Goal: Information Seeking & Learning: Learn about a topic

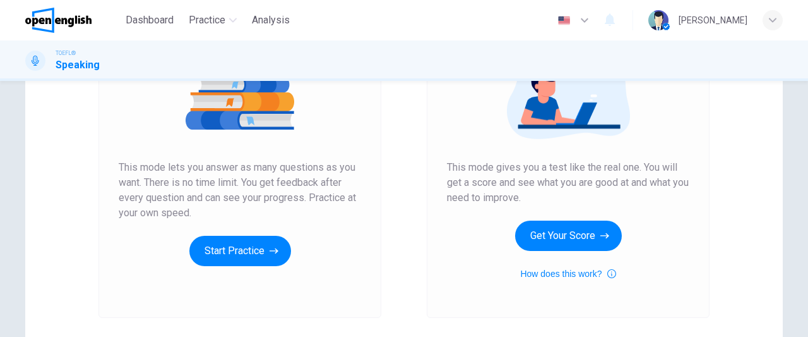
scroll to position [180, 0]
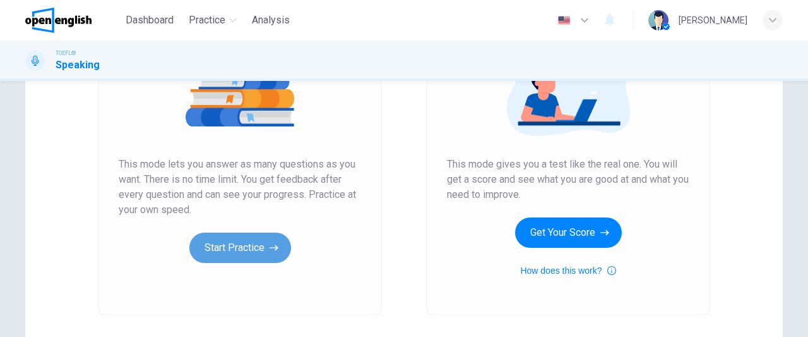
click at [243, 249] on button "Start Practice" at bounding box center [240, 247] width 102 height 30
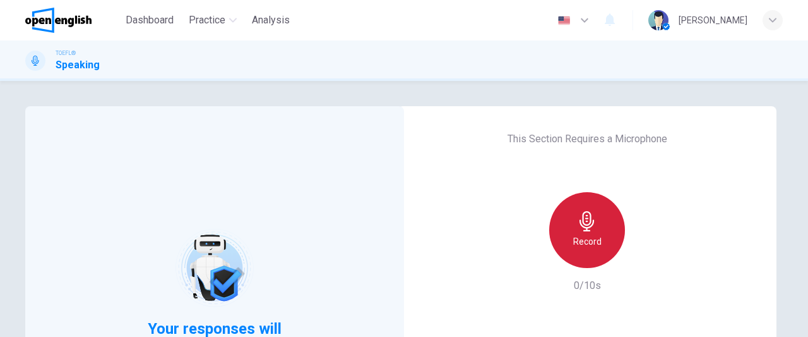
click at [602, 244] on div "Record" at bounding box center [587, 230] width 76 height 76
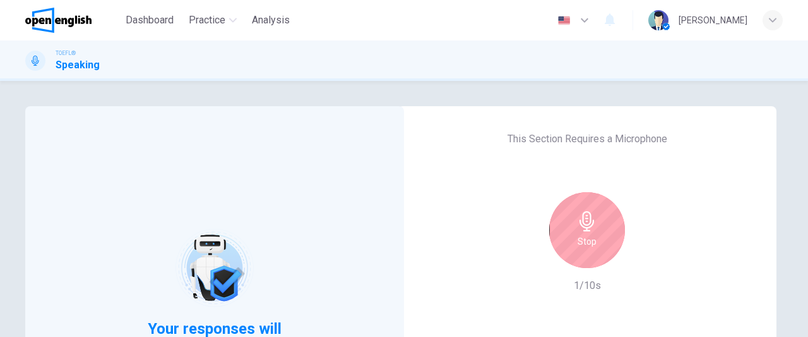
click at [601, 244] on div "Stop" at bounding box center [587, 230] width 76 height 76
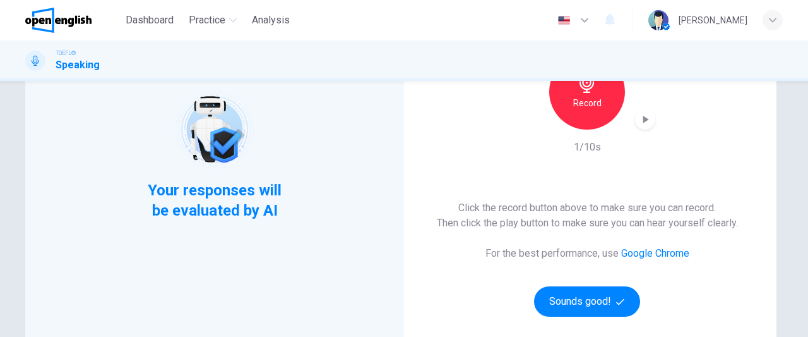
scroll to position [155, 0]
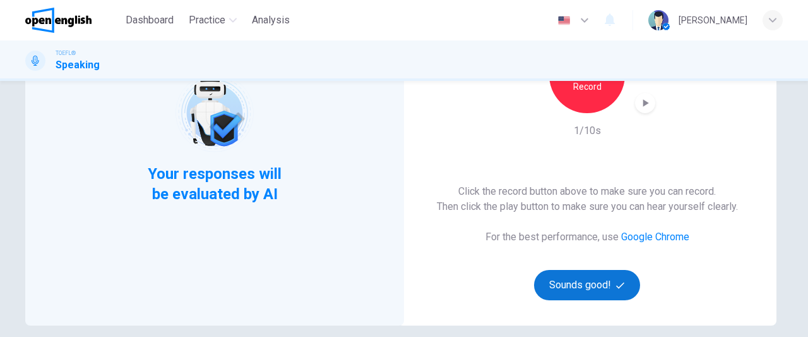
click at [566, 283] on button "Sounds good!" at bounding box center [587, 285] width 106 height 30
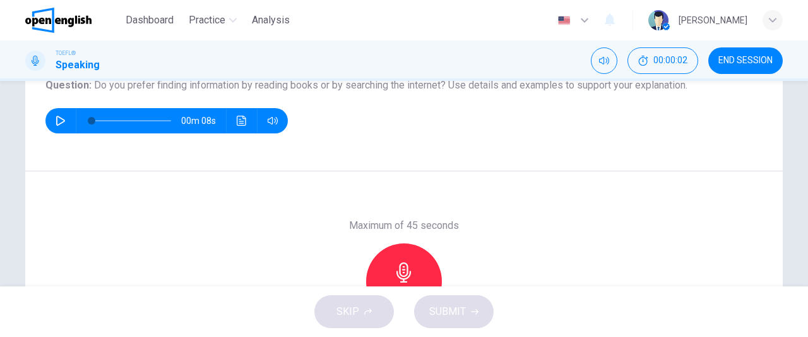
click at [56, 121] on icon "button" at bounding box center [61, 121] width 10 height 10
type input "*"
click at [438, 179] on div "Maximum of 45 seconds Record 0/45s" at bounding box center [404, 280] width 758 height 219
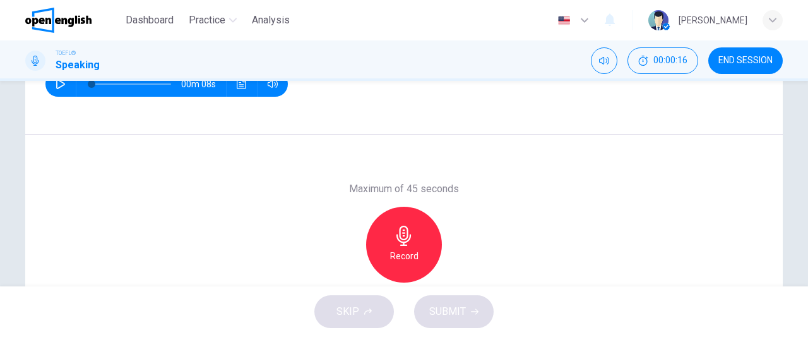
scroll to position [196, 0]
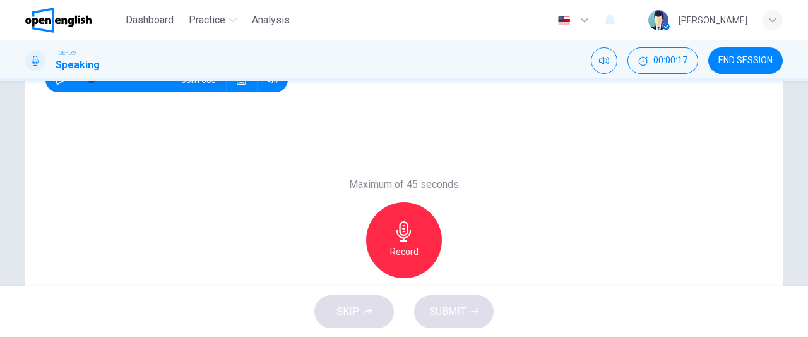
click at [417, 238] on div "Record" at bounding box center [404, 240] width 76 height 76
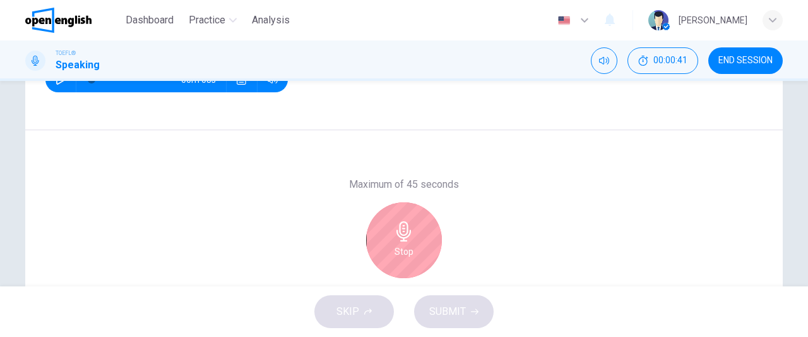
click at [417, 238] on div "Stop" at bounding box center [404, 240] width 76 height 76
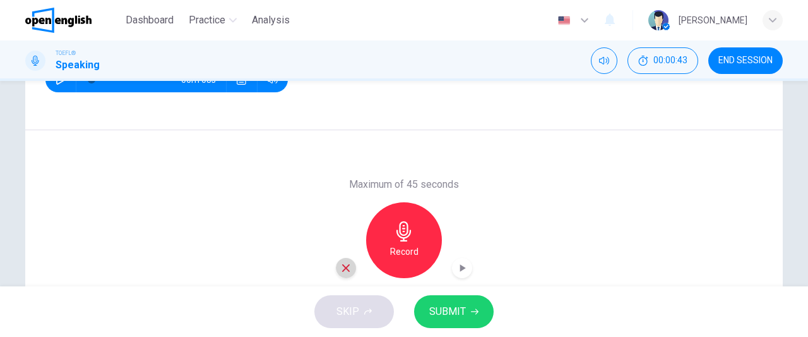
click at [342, 268] on icon "button" at bounding box center [346, 268] width 8 height 8
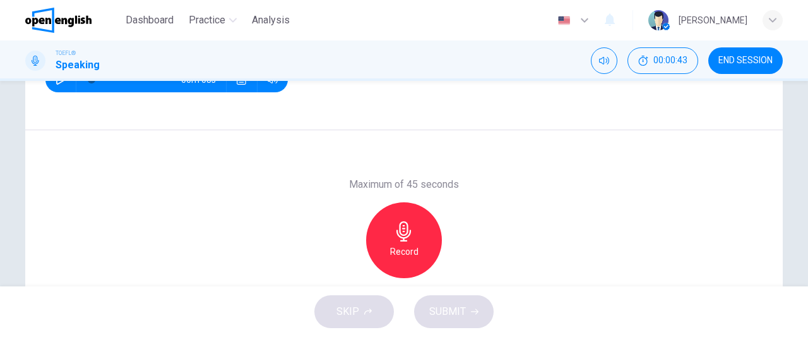
click at [408, 244] on h6 "Record" at bounding box center [404, 251] width 28 height 15
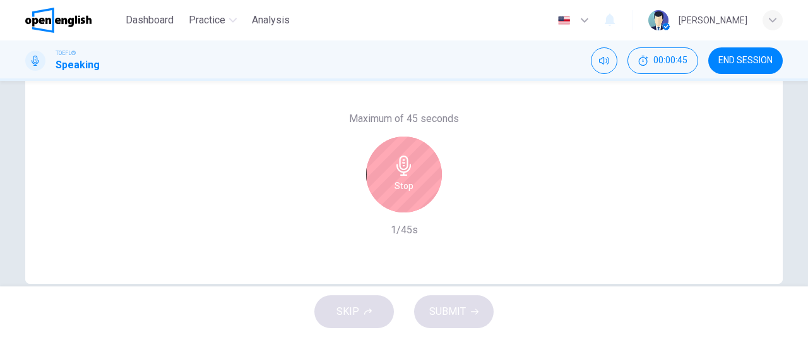
scroll to position [266, 0]
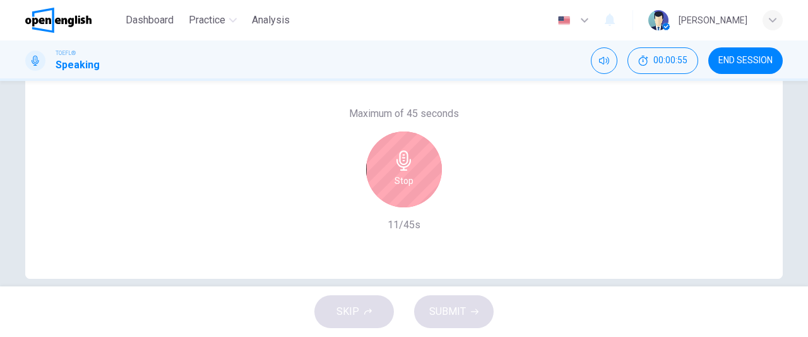
click at [388, 191] on div "Stop" at bounding box center [404, 169] width 76 height 76
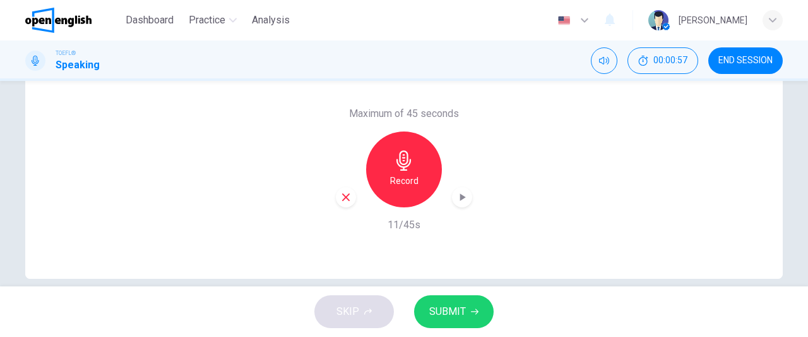
click at [345, 193] on icon "button" at bounding box center [345, 196] width 11 height 11
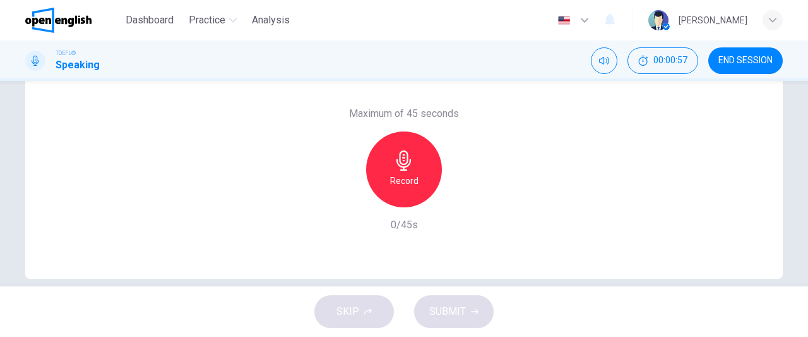
click at [388, 188] on div "Record" at bounding box center [404, 169] width 76 height 76
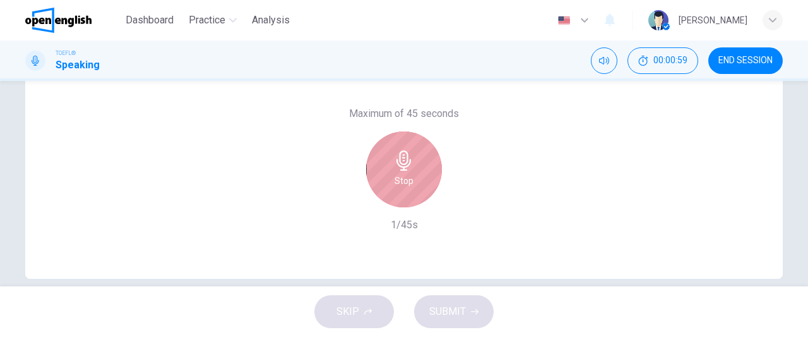
click at [391, 186] on div "Stop" at bounding box center [404, 169] width 76 height 76
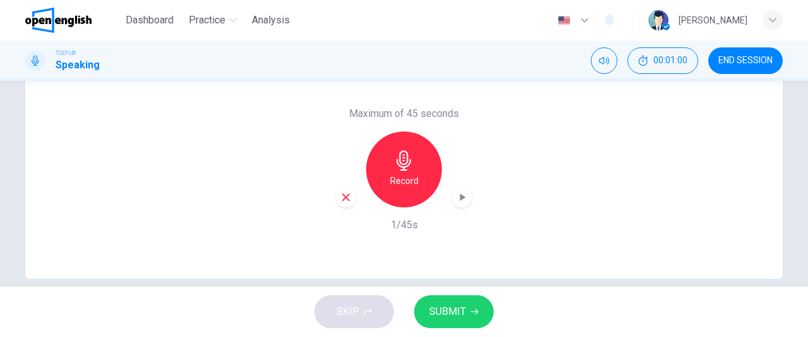
click at [342, 195] on icon "button" at bounding box center [345, 196] width 11 height 11
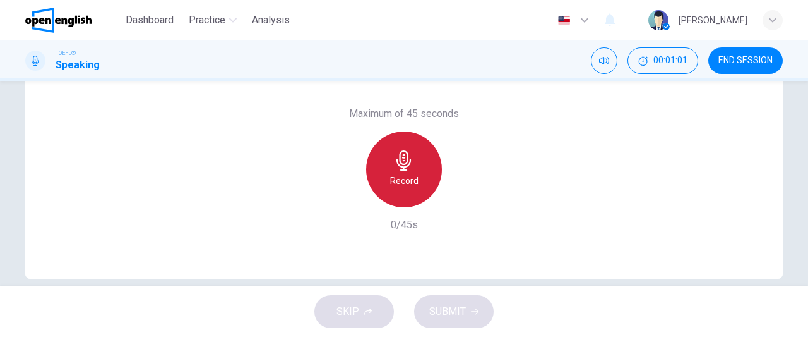
click at [390, 188] on div "Record" at bounding box center [404, 169] width 76 height 76
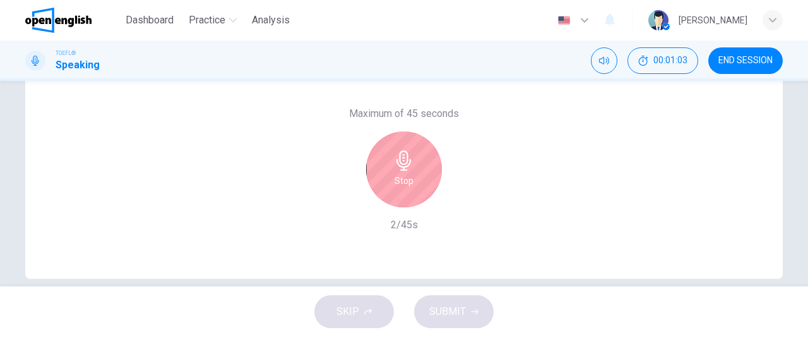
click at [385, 188] on div "Stop" at bounding box center [404, 169] width 76 height 76
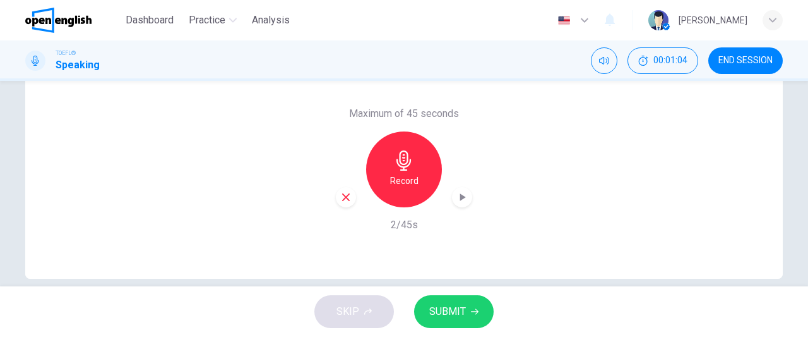
click at [343, 198] on icon "button" at bounding box center [345, 196] width 11 height 11
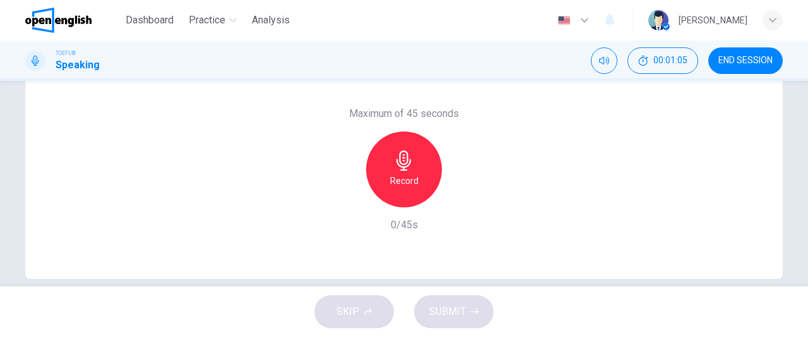
click at [388, 189] on div "Record" at bounding box center [404, 169] width 76 height 76
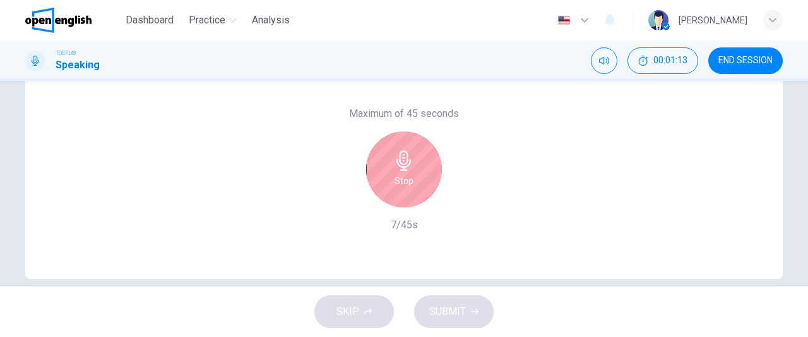
click at [385, 189] on div "Stop" at bounding box center [404, 169] width 76 height 76
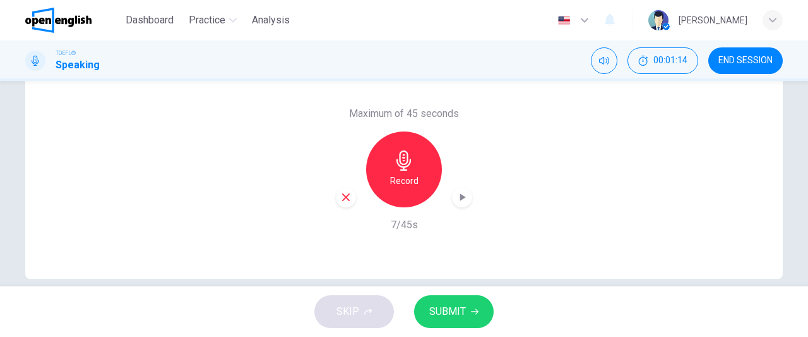
click at [349, 196] on div "button" at bounding box center [346, 197] width 20 height 20
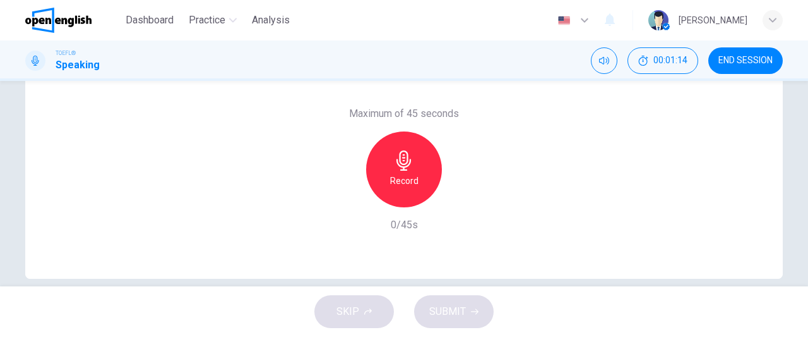
click at [403, 189] on div "Record" at bounding box center [404, 169] width 76 height 76
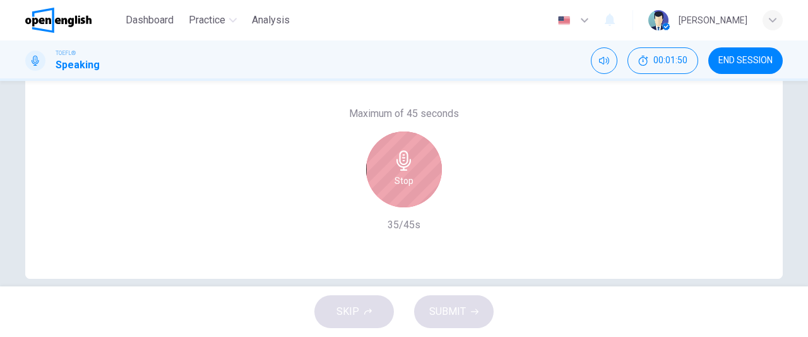
click at [402, 189] on div "Stop" at bounding box center [404, 169] width 76 height 76
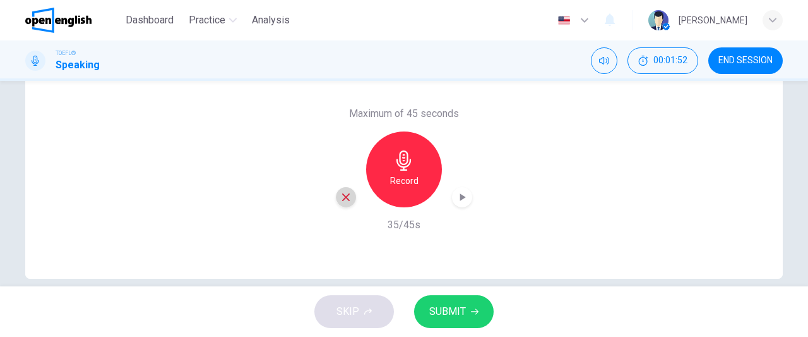
click at [345, 196] on icon "button" at bounding box center [345, 196] width 11 height 11
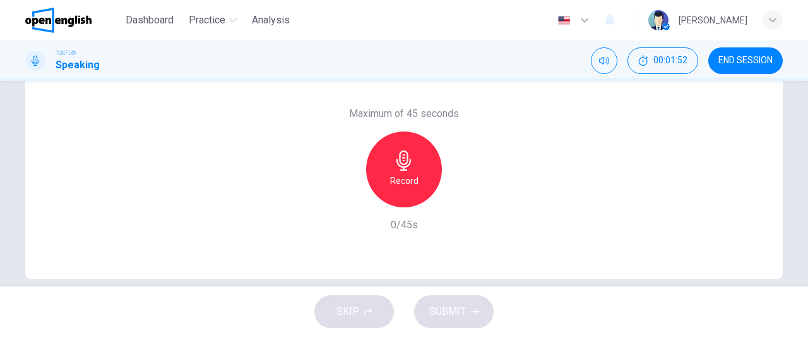
click at [414, 181] on h6 "Record" at bounding box center [404, 180] width 28 height 15
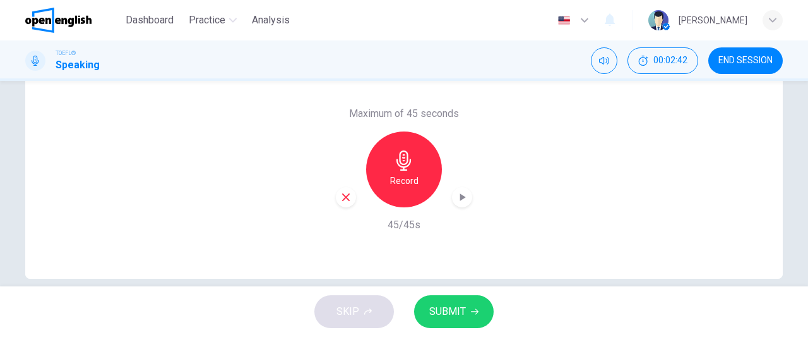
click at [448, 310] on span "SUBMIT" at bounding box center [447, 311] width 37 height 18
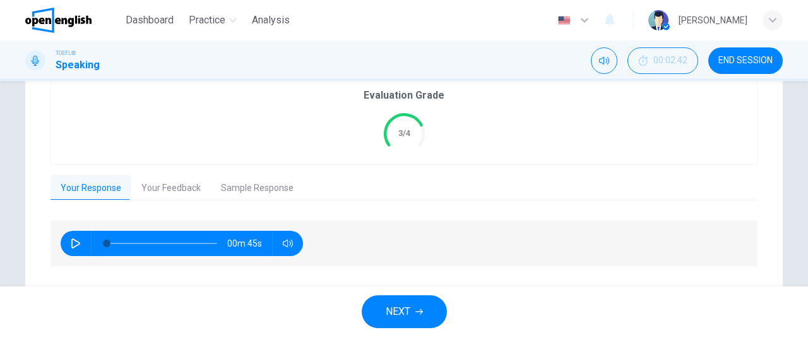
click at [410, 311] on span "NEXT" at bounding box center [398, 311] width 25 height 18
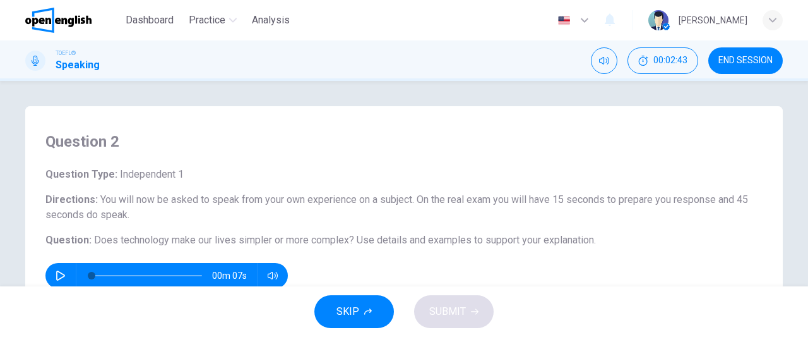
click at [56, 274] on icon "button" at bounding box center [60, 275] width 9 height 10
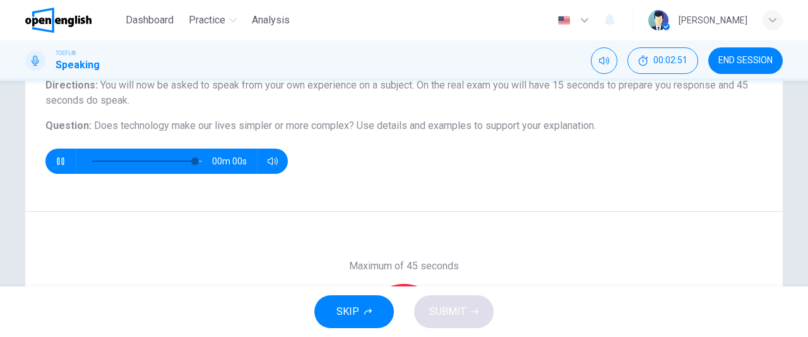
type input "*"
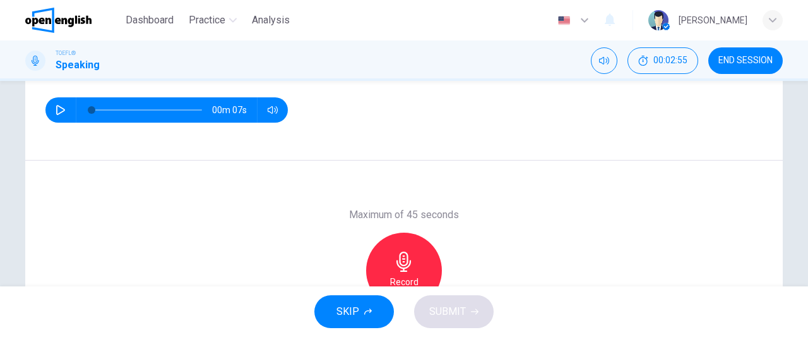
scroll to position [167, 0]
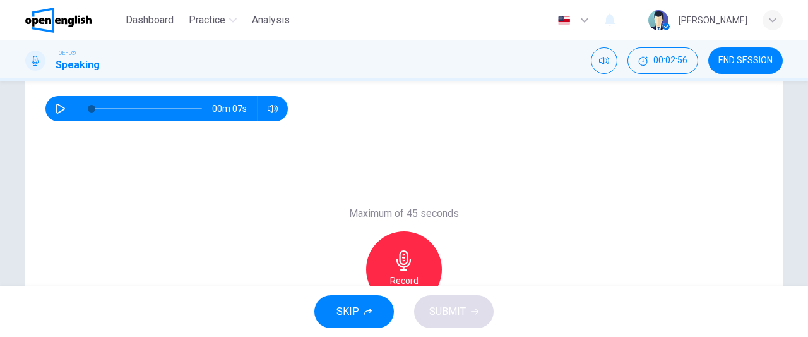
click at [394, 268] on icon "button" at bounding box center [404, 260] width 20 height 20
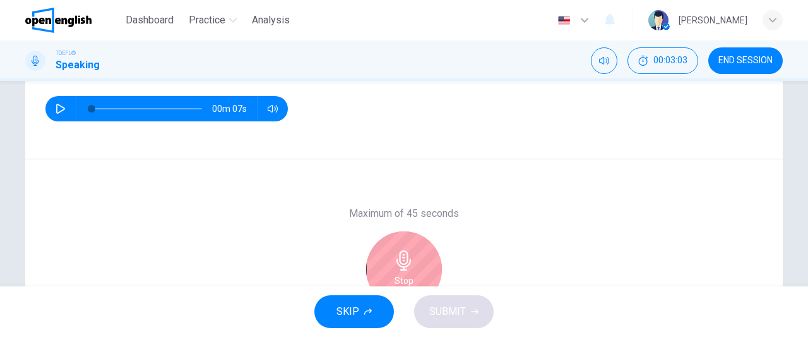
click at [395, 265] on icon "button" at bounding box center [404, 260] width 20 height 20
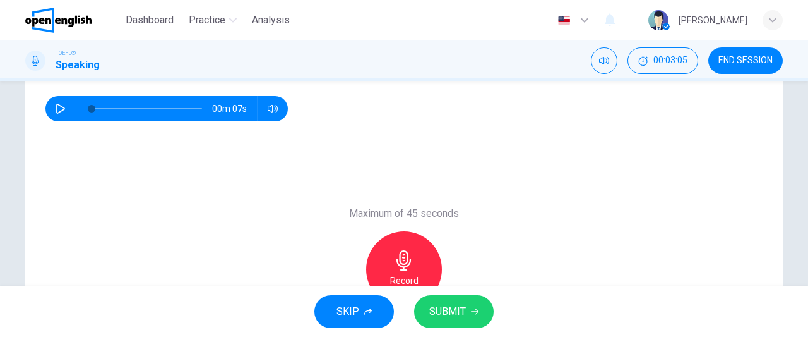
click at [359, 313] on span "SKIP" at bounding box center [348, 311] width 23 height 18
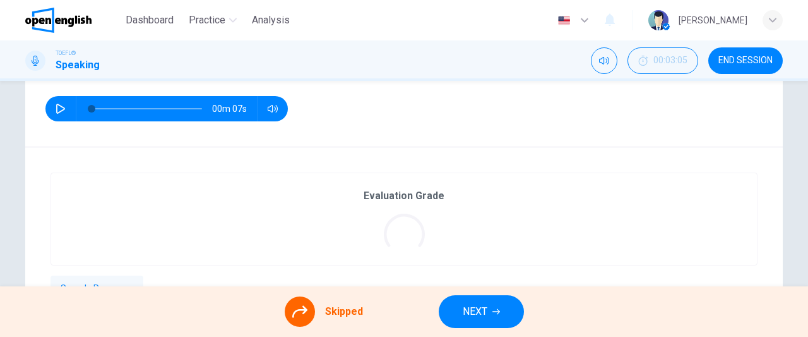
click at [763, 56] on span "END SESSION" at bounding box center [746, 61] width 54 height 10
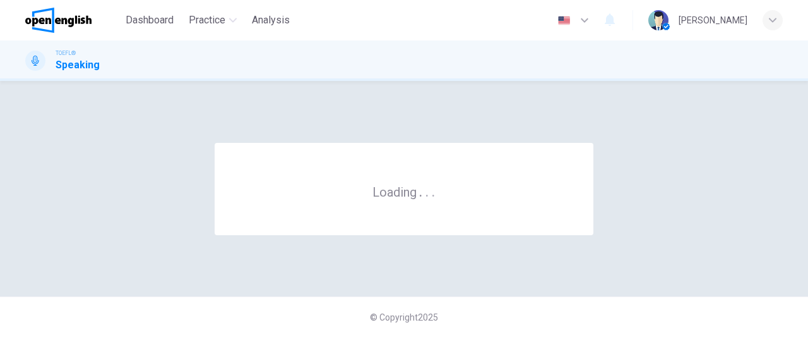
scroll to position [0, 0]
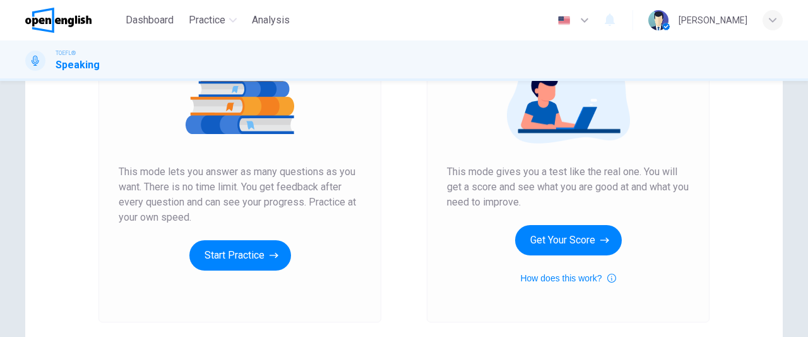
scroll to position [173, 0]
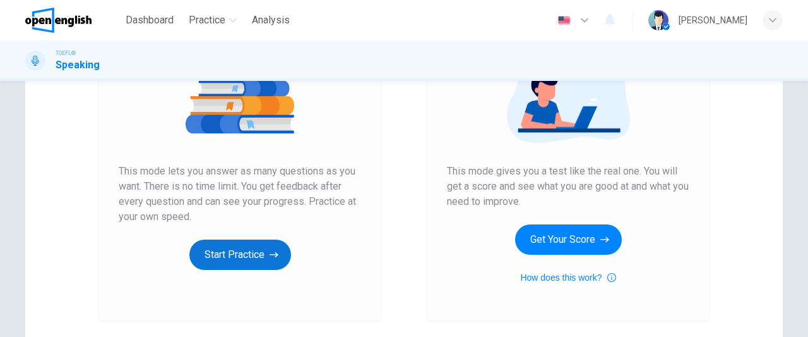
click at [260, 251] on button "Start Practice" at bounding box center [240, 254] width 102 height 30
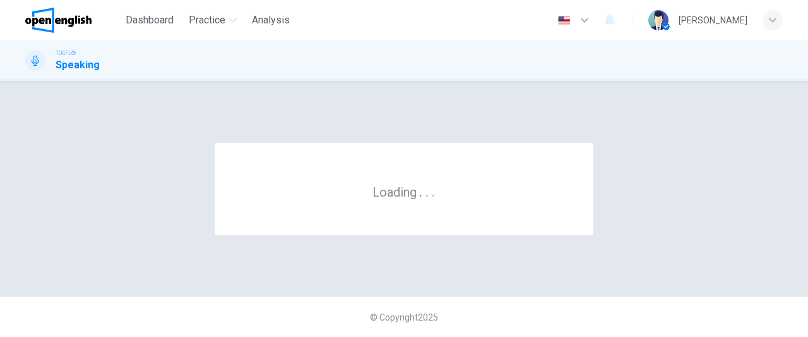
scroll to position [0, 0]
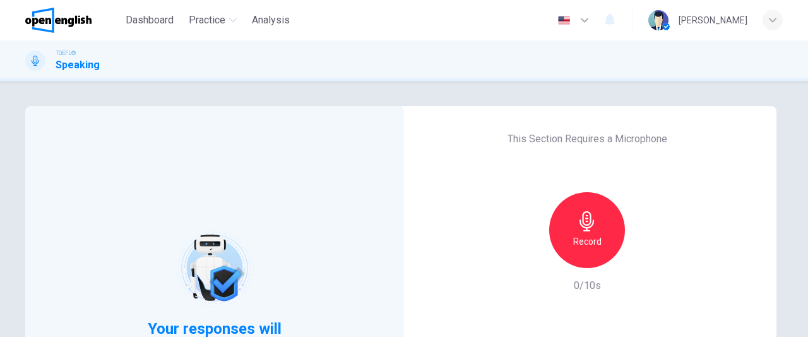
click at [591, 222] on icon "button" at bounding box center [587, 221] width 20 height 20
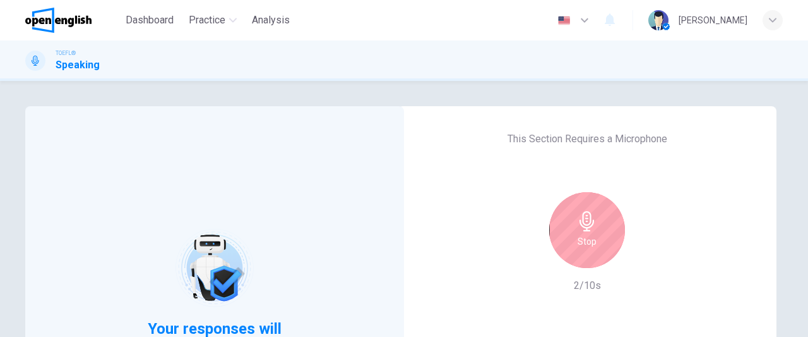
click at [592, 237] on h6 "Stop" at bounding box center [587, 241] width 19 height 15
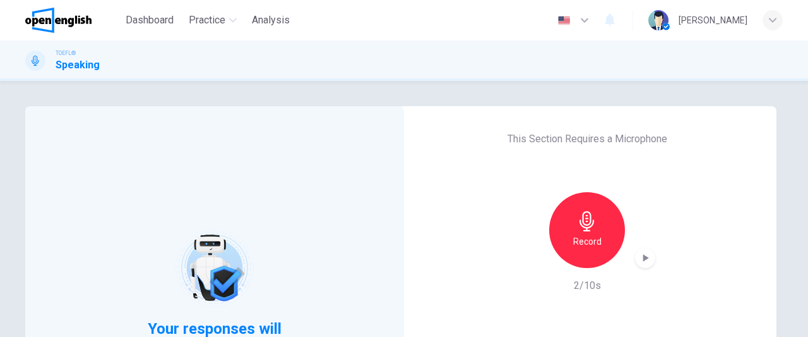
drag, startPoint x: 798, startPoint y: 193, endPoint x: 808, endPoint y: 239, distance: 47.7
click at [808, 239] on div "Your responses will be evaluated by AI This Section Requires a Microphone Recor…" at bounding box center [404, 209] width 808 height 256
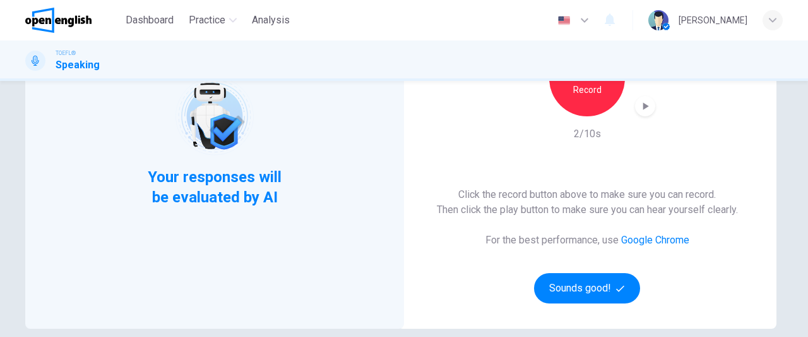
scroll to position [154, 0]
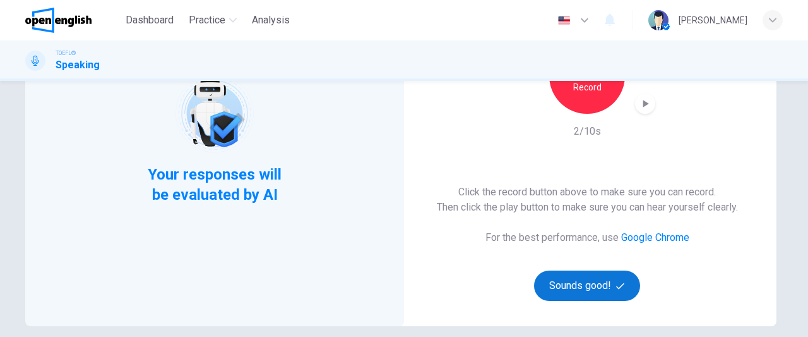
click at [556, 284] on button "Sounds good!" at bounding box center [587, 285] width 106 height 30
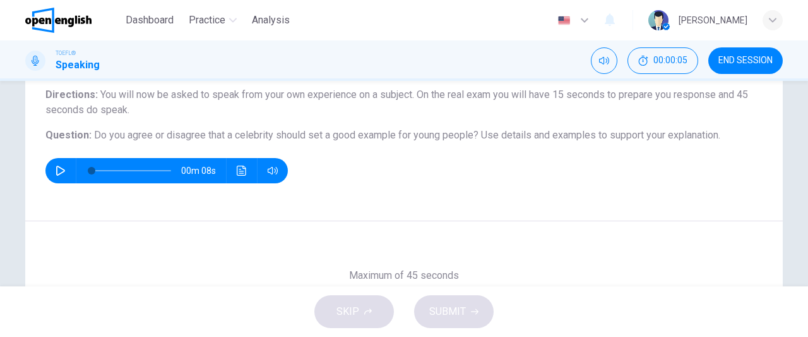
scroll to position [163, 0]
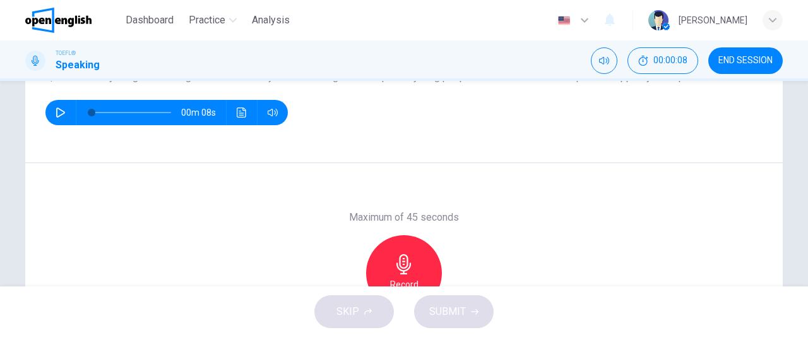
click at [58, 109] on icon "button" at bounding box center [60, 112] width 9 height 10
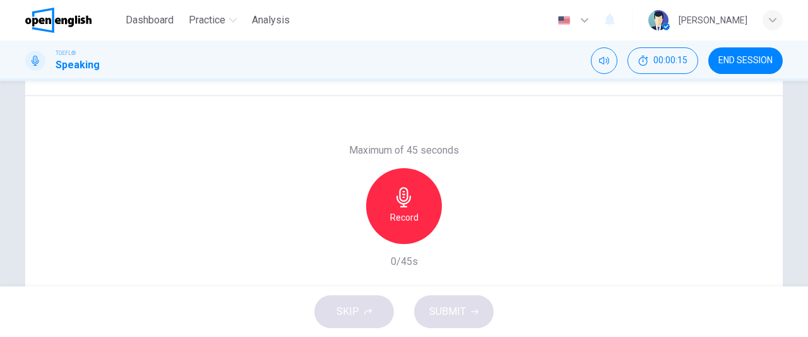
scroll to position [233, 0]
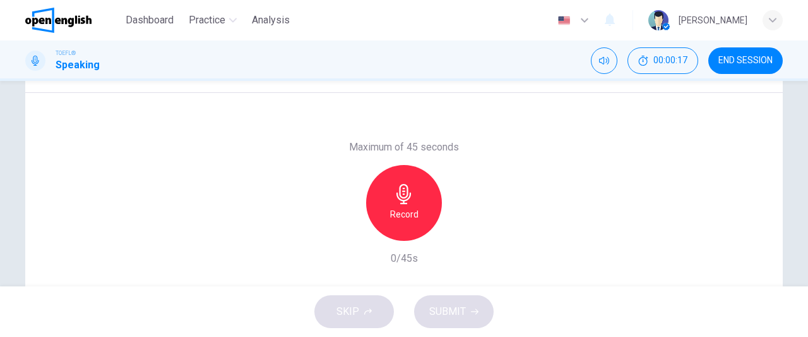
type input "*"
click at [410, 211] on h6 "Record" at bounding box center [404, 213] width 28 height 15
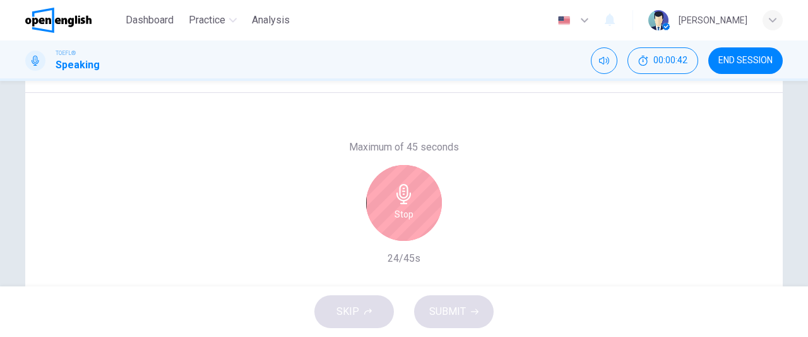
click at [410, 210] on div "Stop" at bounding box center [404, 203] width 76 height 76
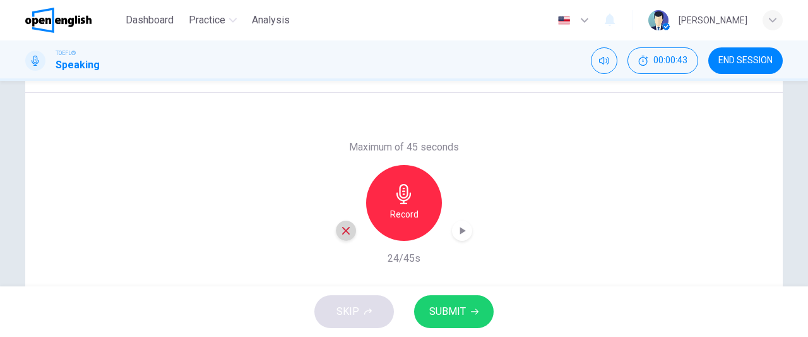
click at [349, 224] on div "button" at bounding box center [346, 230] width 20 height 20
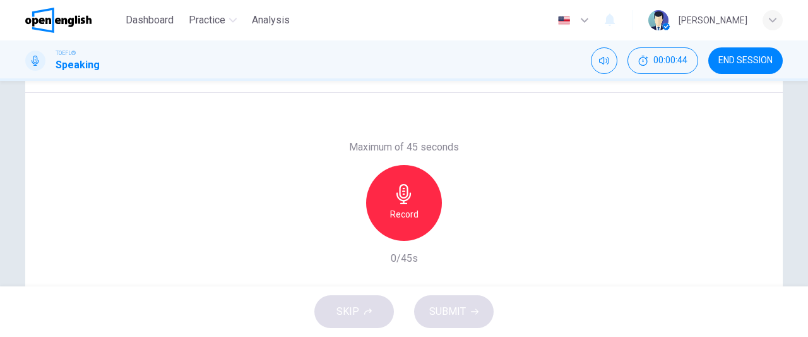
click at [412, 212] on h6 "Record" at bounding box center [404, 213] width 28 height 15
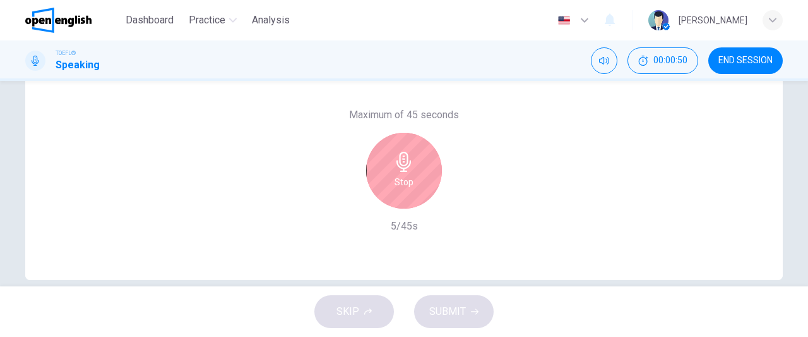
scroll to position [267, 0]
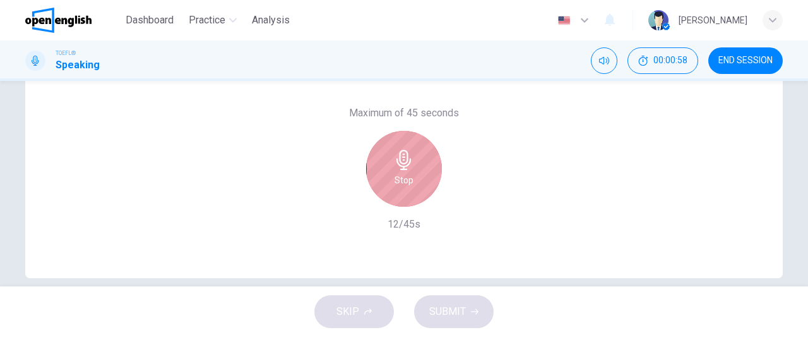
click at [390, 184] on div "Stop" at bounding box center [404, 169] width 76 height 76
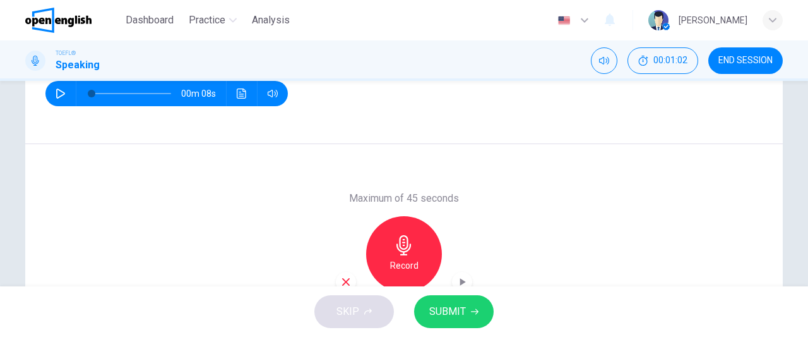
scroll to position [212, 0]
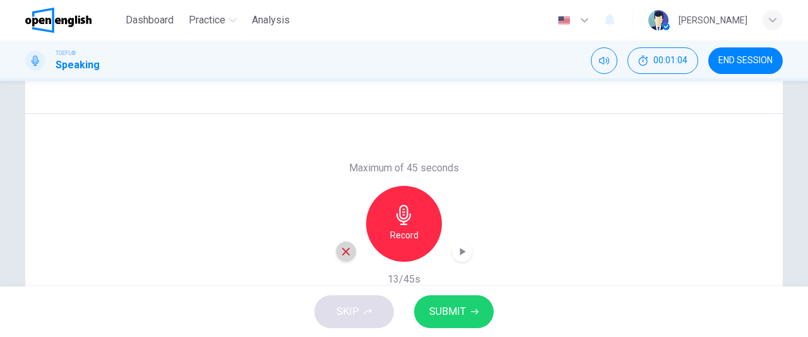
click at [340, 254] on icon "button" at bounding box center [345, 251] width 11 height 11
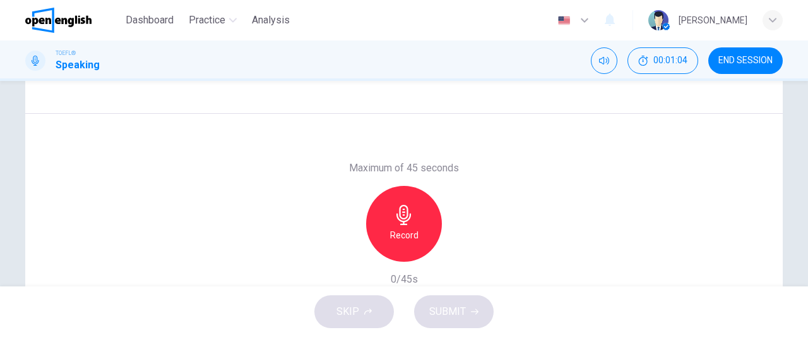
click at [403, 241] on h6 "Record" at bounding box center [404, 234] width 28 height 15
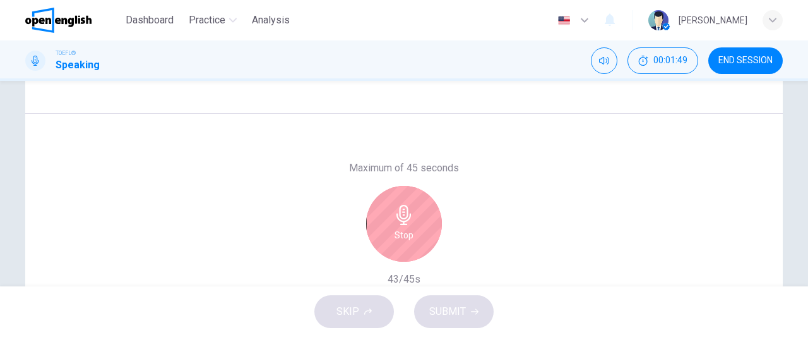
click at [403, 241] on h6 "Stop" at bounding box center [404, 234] width 19 height 15
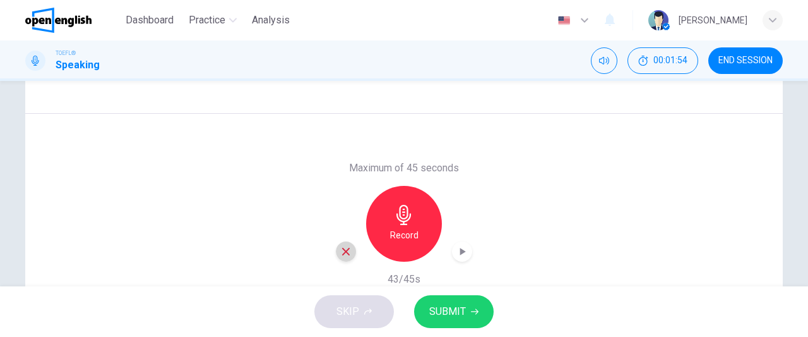
click at [343, 251] on icon "button" at bounding box center [346, 252] width 8 height 8
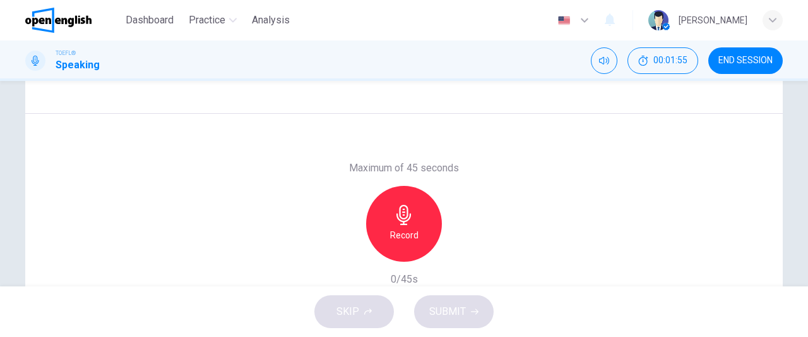
click at [403, 237] on h6 "Record" at bounding box center [404, 234] width 28 height 15
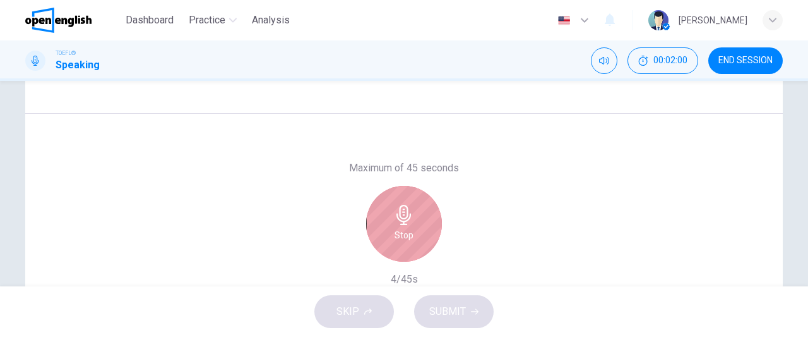
click at [399, 237] on h6 "Stop" at bounding box center [404, 234] width 19 height 15
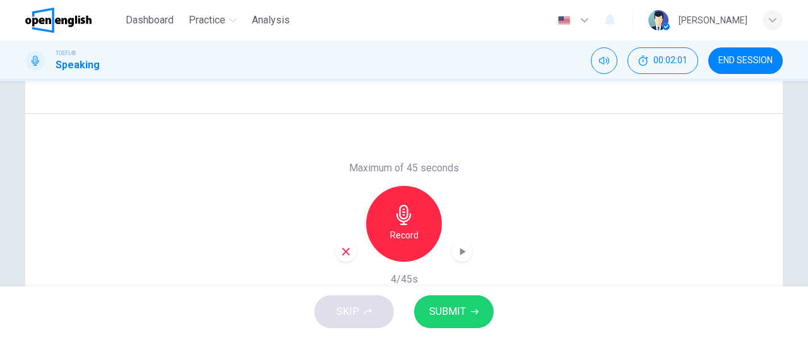
click at [352, 253] on div "button" at bounding box center [346, 251] width 20 height 20
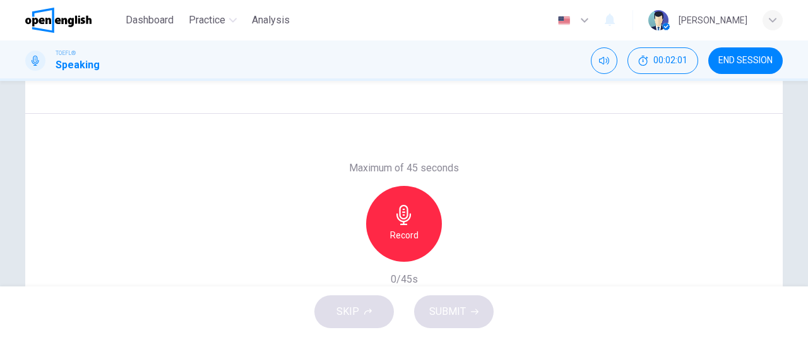
click at [345, 253] on div "Record" at bounding box center [404, 224] width 136 height 76
click at [402, 241] on h6 "Record" at bounding box center [404, 234] width 28 height 15
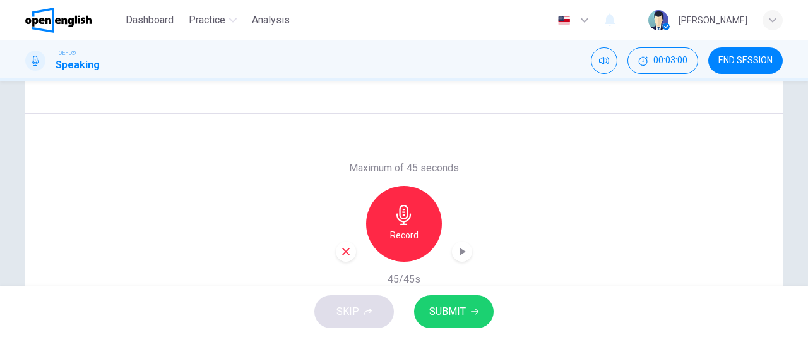
click at [467, 309] on button "SUBMIT" at bounding box center [454, 311] width 80 height 33
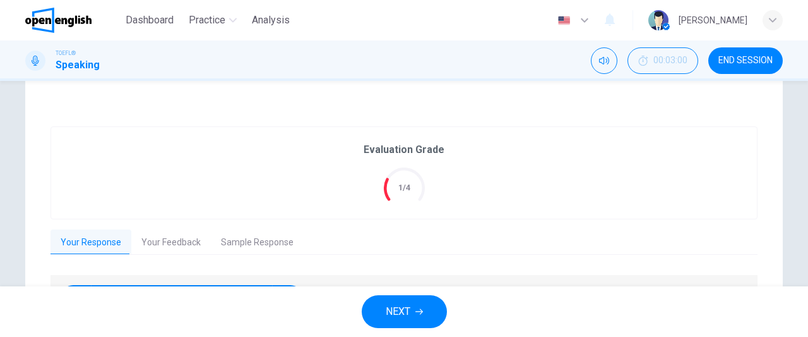
click at [392, 310] on span "NEXT" at bounding box center [398, 311] width 25 height 18
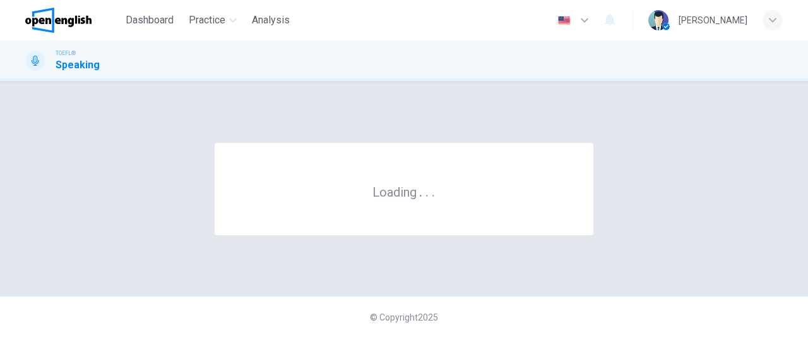
scroll to position [0, 0]
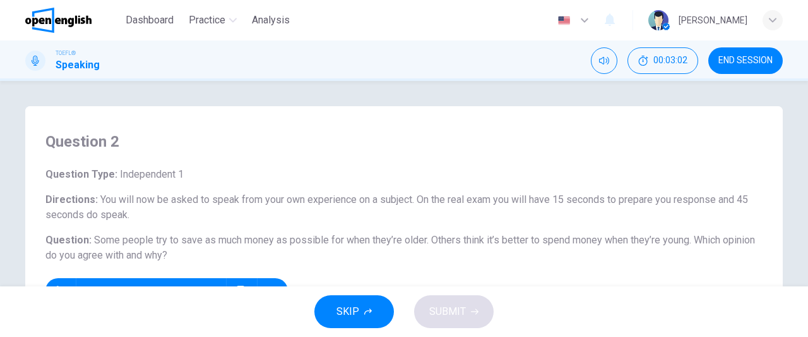
drag, startPoint x: 799, startPoint y: 99, endPoint x: 807, endPoint y: 137, distance: 38.6
click at [807, 137] on div "Question 2 Question Type : Independent 1 Directions : You will now be asked to …" at bounding box center [404, 183] width 808 height 205
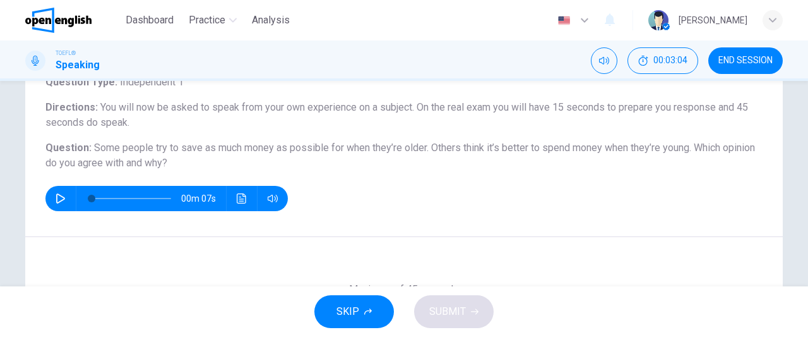
scroll to position [109, 0]
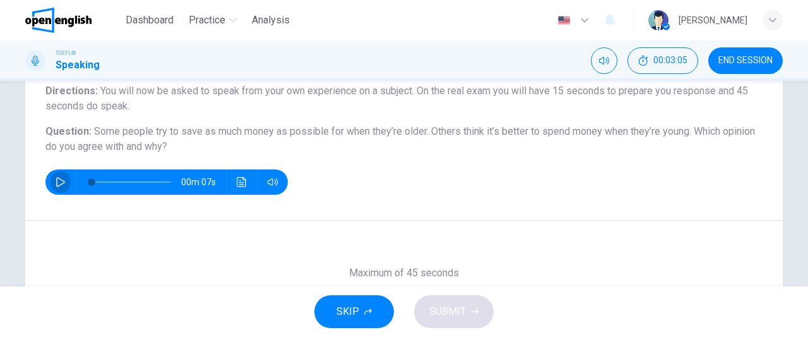
click at [61, 180] on icon "button" at bounding box center [61, 182] width 10 height 10
type input "*"
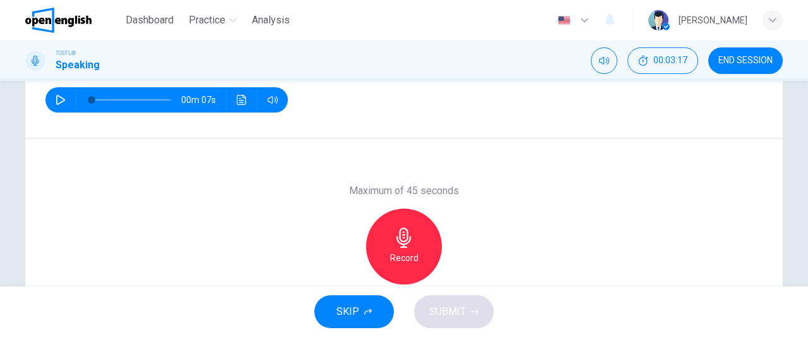
scroll to position [227, 0]
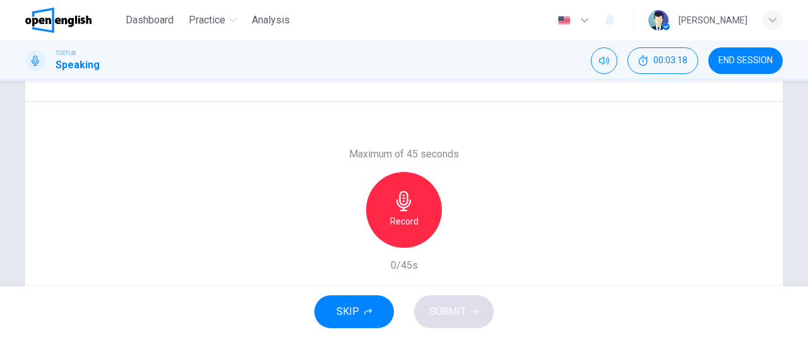
click at [410, 224] on h6 "Record" at bounding box center [404, 220] width 28 height 15
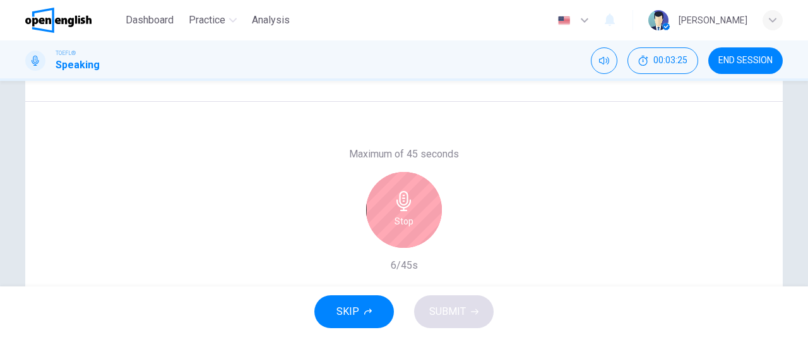
click at [410, 224] on div "Stop" at bounding box center [404, 210] width 76 height 76
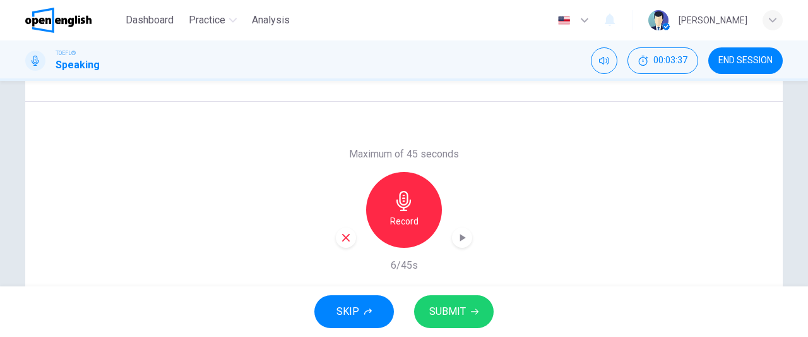
click at [410, 224] on h6 "Record" at bounding box center [404, 220] width 28 height 15
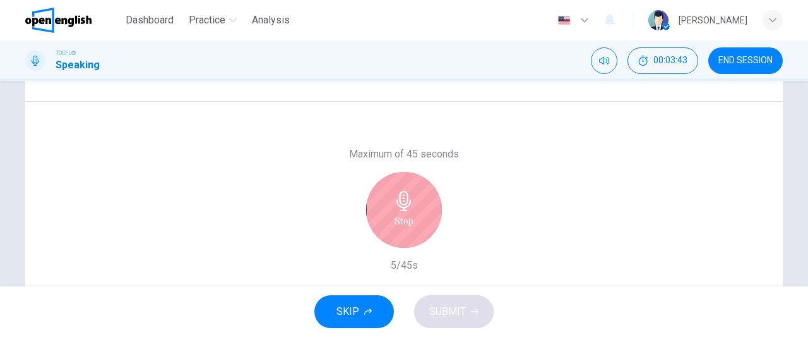
click at [410, 224] on div "Stop" at bounding box center [404, 210] width 76 height 76
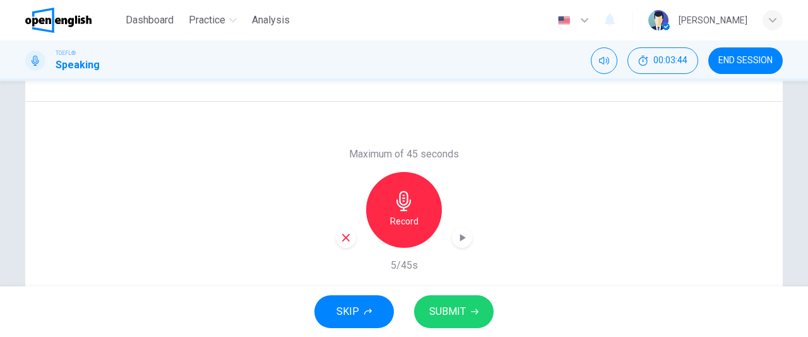
click at [345, 234] on icon "button" at bounding box center [346, 238] width 8 height 8
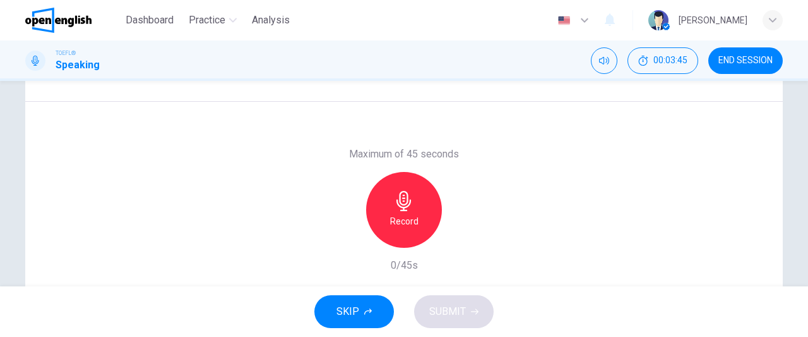
click at [414, 230] on div "Record" at bounding box center [404, 210] width 76 height 76
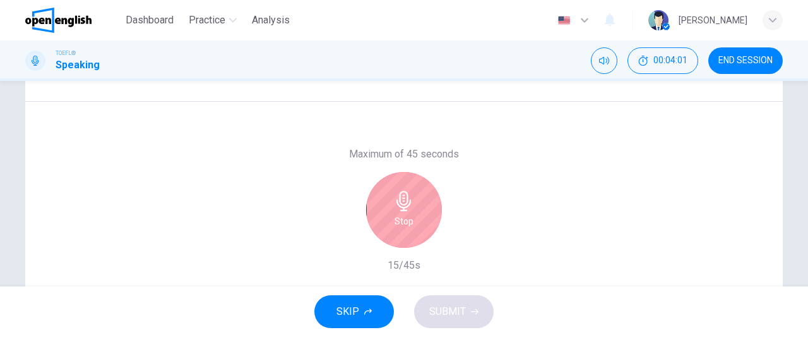
click at [411, 230] on div "Stop" at bounding box center [404, 210] width 76 height 76
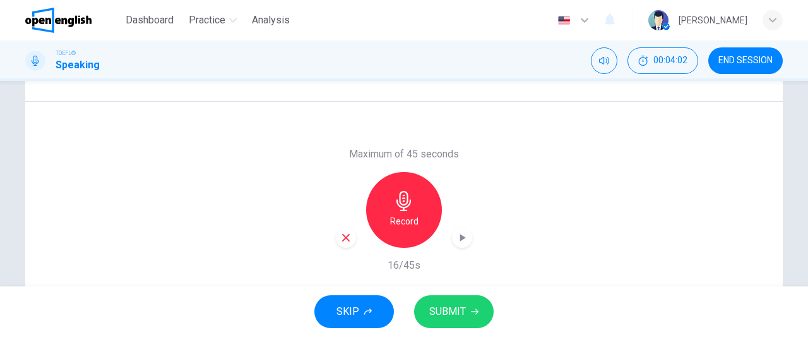
click at [346, 236] on icon "button" at bounding box center [345, 237] width 11 height 11
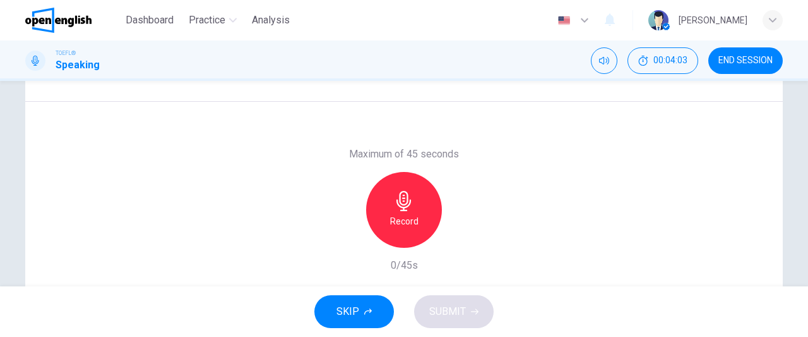
click at [400, 236] on div "Record" at bounding box center [404, 210] width 76 height 76
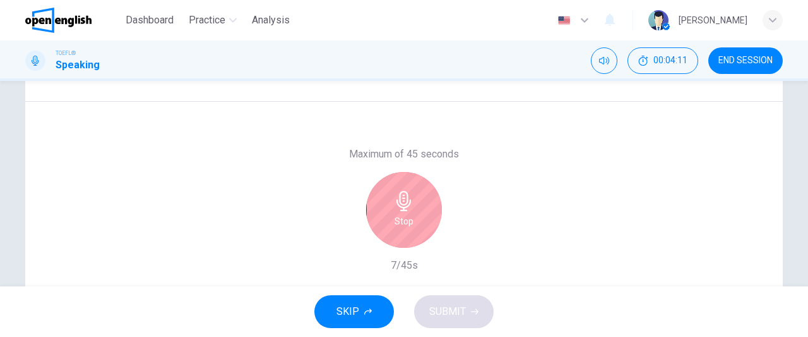
click at [400, 236] on div "Stop" at bounding box center [404, 210] width 76 height 76
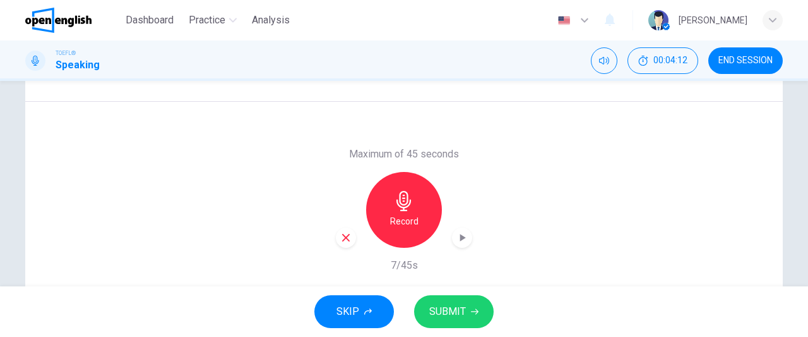
click at [346, 239] on icon "button" at bounding box center [345, 237] width 11 height 11
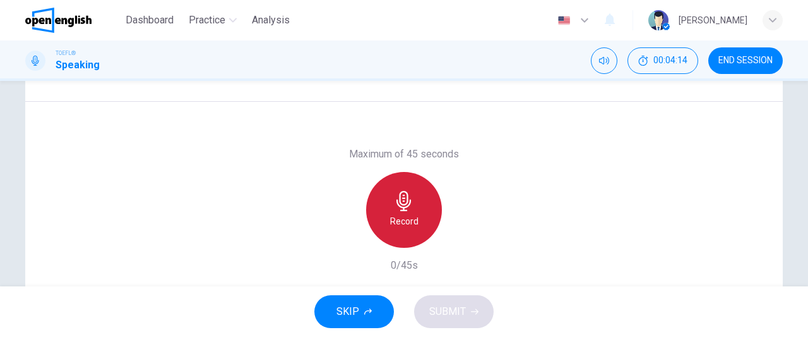
click at [418, 229] on div "Record" at bounding box center [404, 210] width 76 height 76
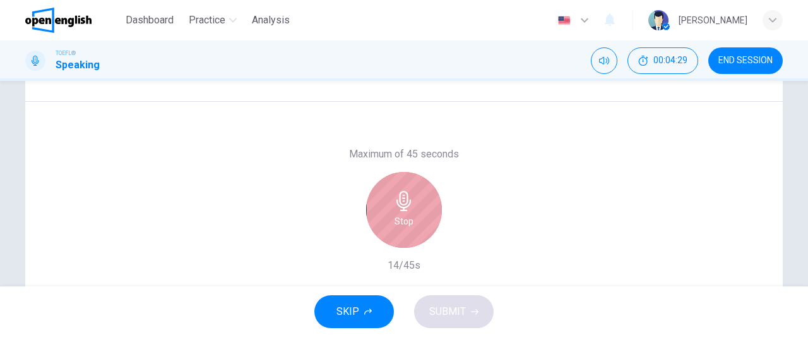
click at [418, 229] on div "Stop" at bounding box center [404, 210] width 76 height 76
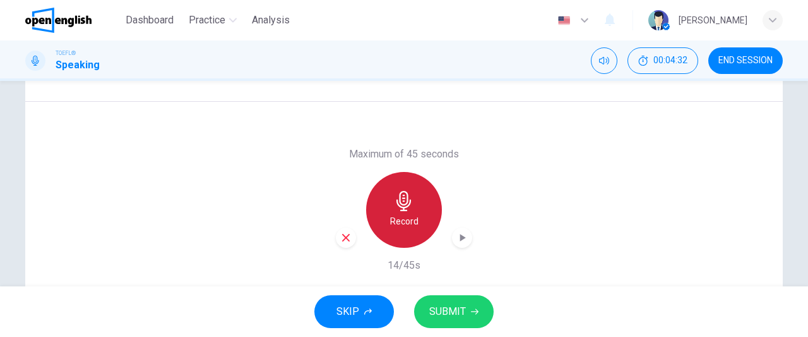
click at [418, 229] on div "Record" at bounding box center [404, 210] width 76 height 76
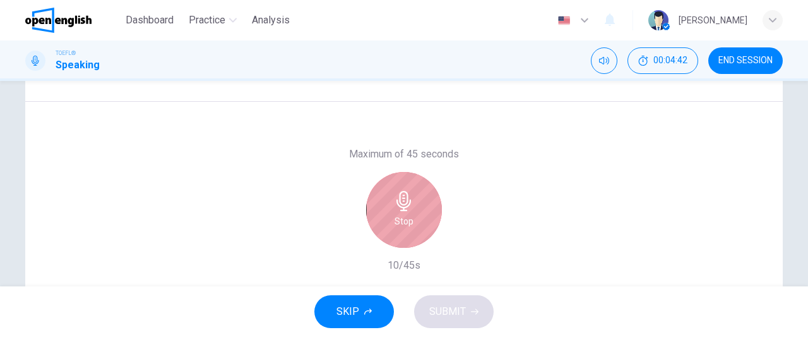
click at [418, 229] on div "Stop" at bounding box center [404, 210] width 76 height 76
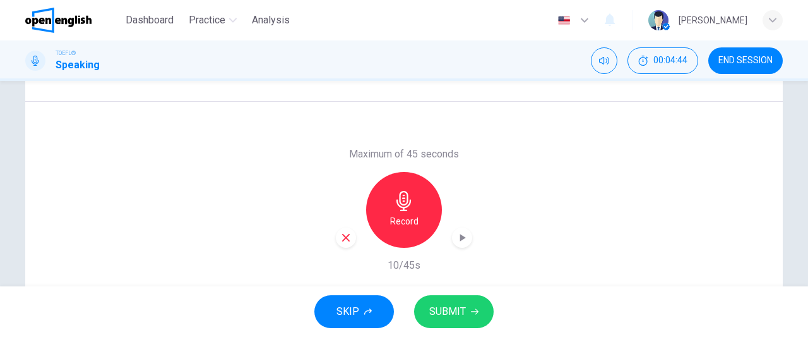
click at [349, 236] on div "button" at bounding box center [346, 237] width 20 height 20
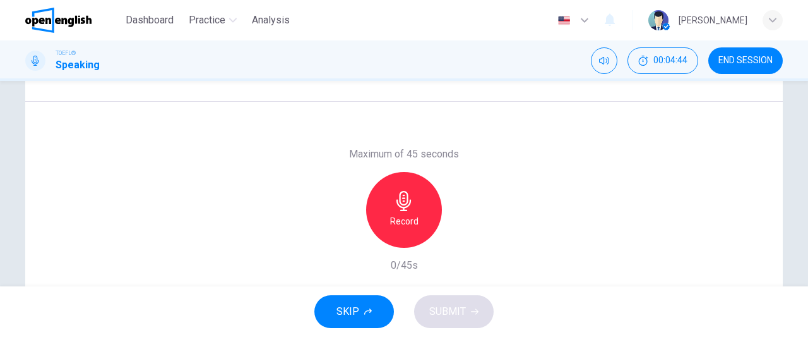
click at [418, 224] on div "Record" at bounding box center [404, 210] width 76 height 76
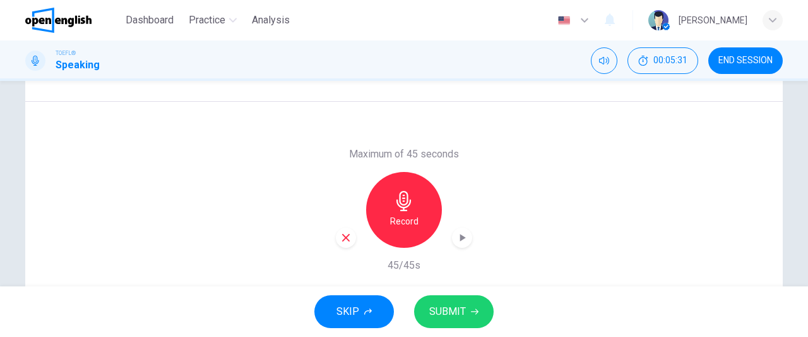
click at [418, 224] on div "Record" at bounding box center [404, 210] width 76 height 76
click at [458, 325] on button "SUBMIT" at bounding box center [454, 311] width 80 height 33
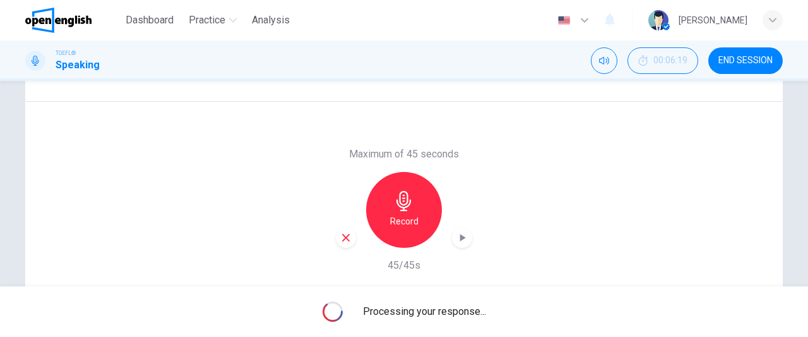
scroll to position [284, 0]
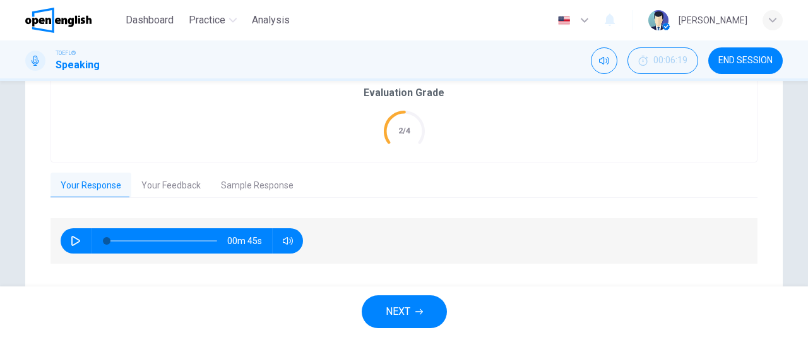
click at [265, 191] on button "Sample Response" at bounding box center [257, 185] width 93 height 27
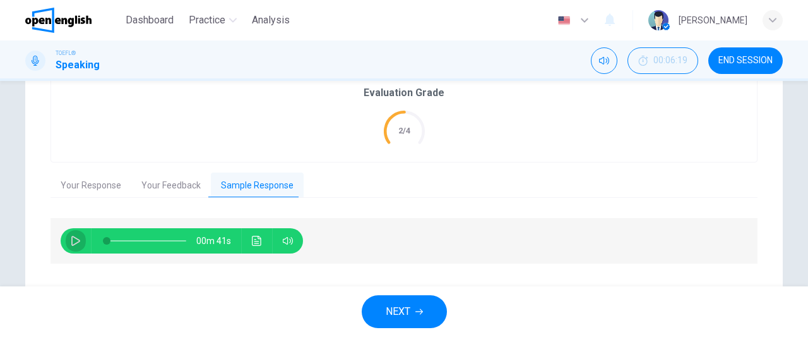
click at [73, 237] on icon "button" at bounding box center [75, 241] width 9 height 10
type input "**"
click at [398, 314] on span "NEXT" at bounding box center [398, 311] width 25 height 18
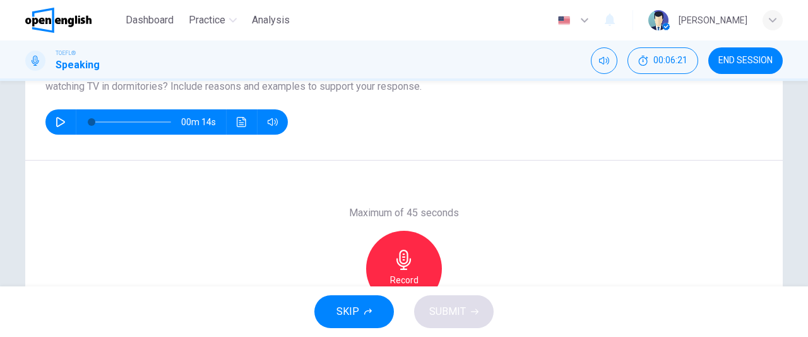
scroll to position [166, 0]
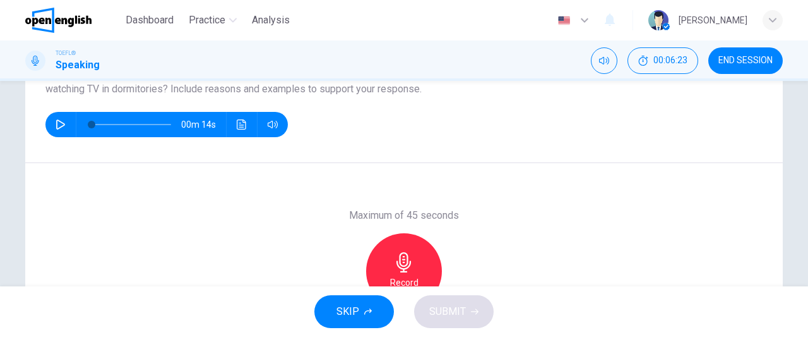
click at [63, 119] on button "button" at bounding box center [61, 124] width 20 height 25
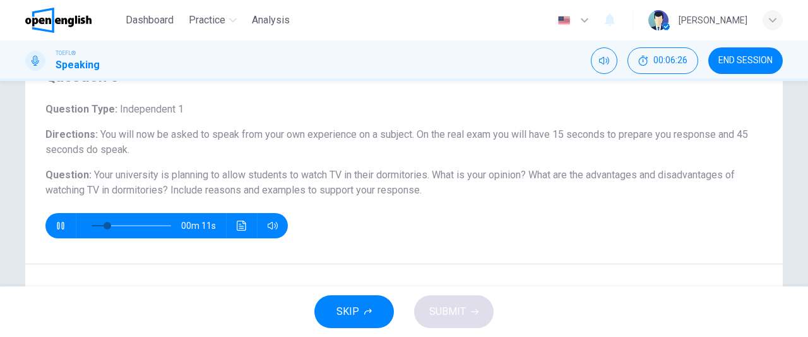
scroll to position [64, 0]
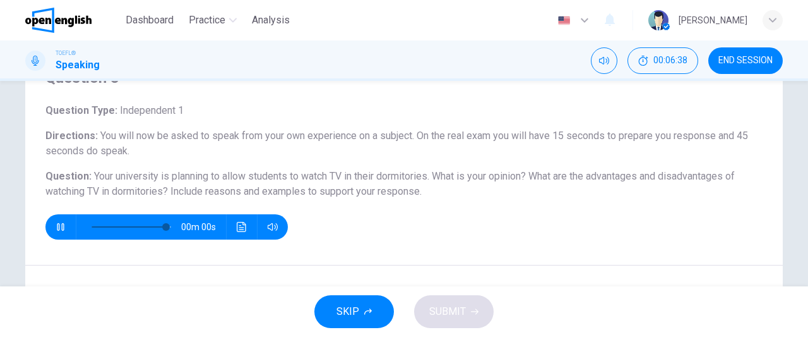
type input "*"
click at [745, 63] on span "END SESSION" at bounding box center [746, 61] width 54 height 10
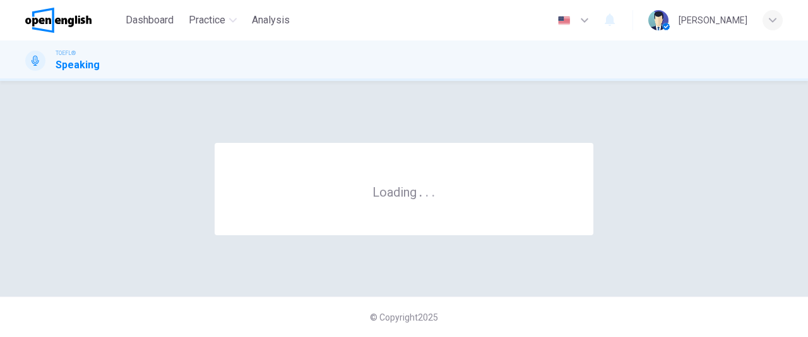
scroll to position [0, 0]
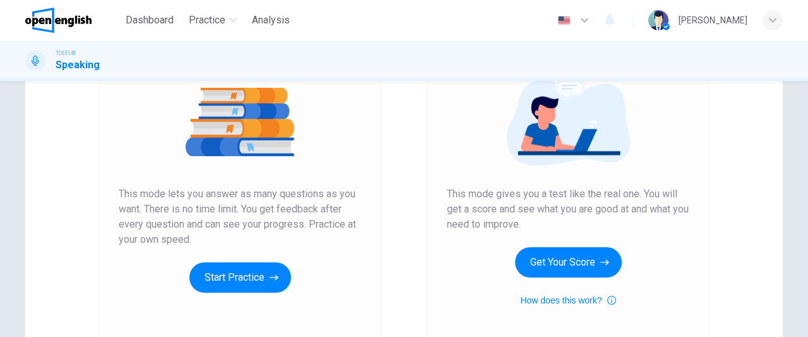
scroll to position [176, 0]
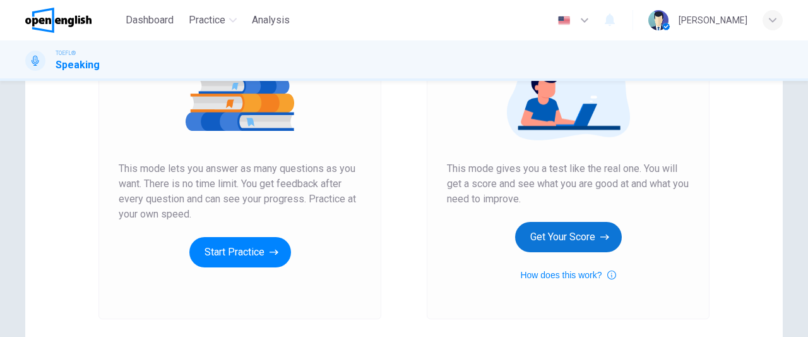
click at [577, 236] on button "Get Your Score" at bounding box center [568, 237] width 107 height 30
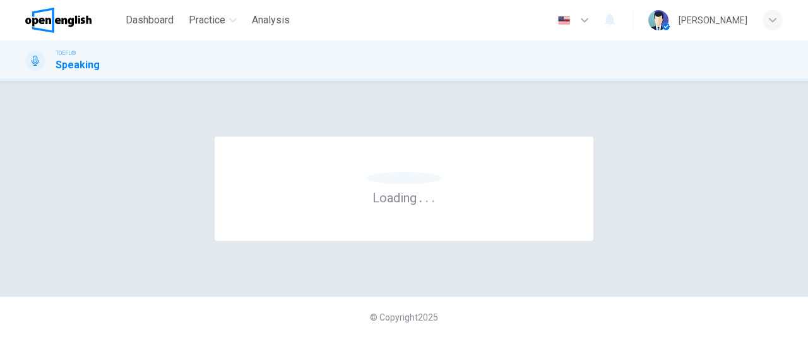
scroll to position [0, 0]
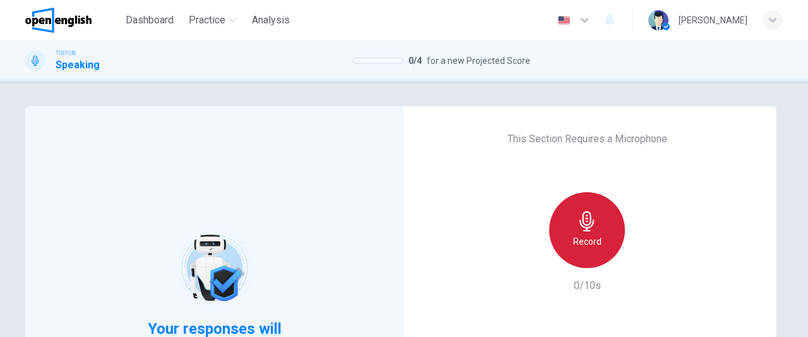
click at [586, 229] on icon "button" at bounding box center [587, 221] width 20 height 20
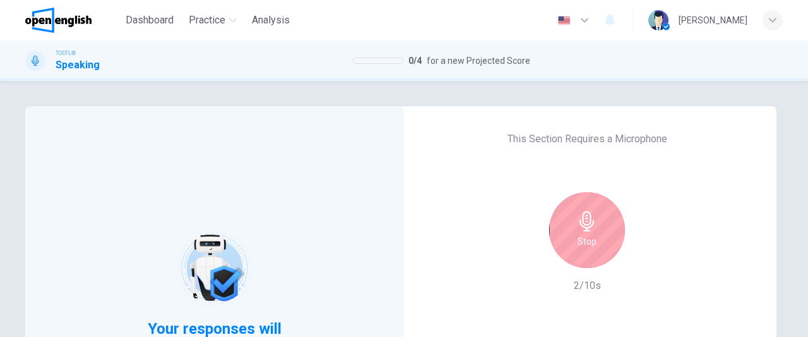
click at [586, 229] on icon "button" at bounding box center [587, 221] width 20 height 20
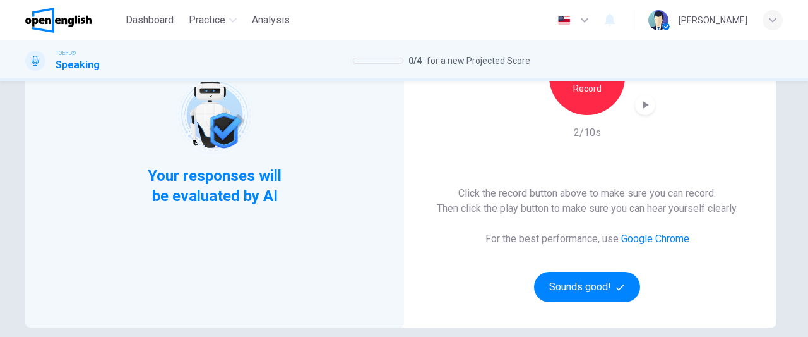
scroll to position [154, 0]
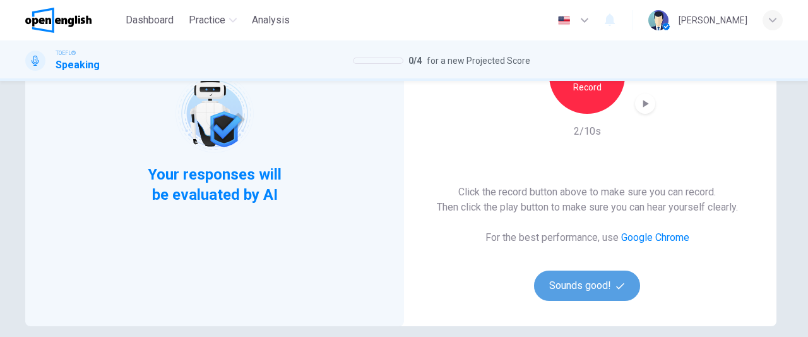
click at [592, 286] on button "Sounds good!" at bounding box center [587, 285] width 106 height 30
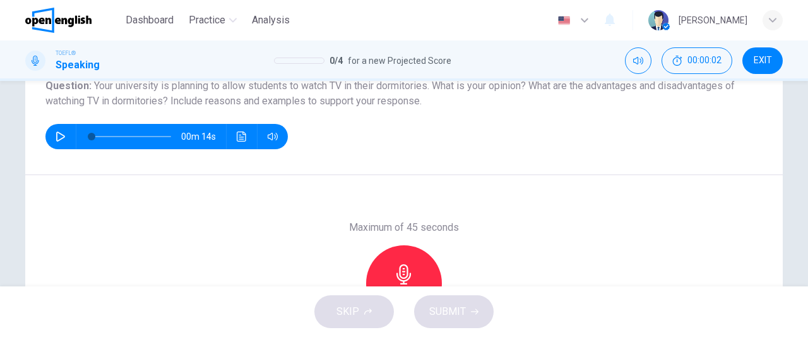
click at [58, 136] on icon "button" at bounding box center [61, 136] width 10 height 10
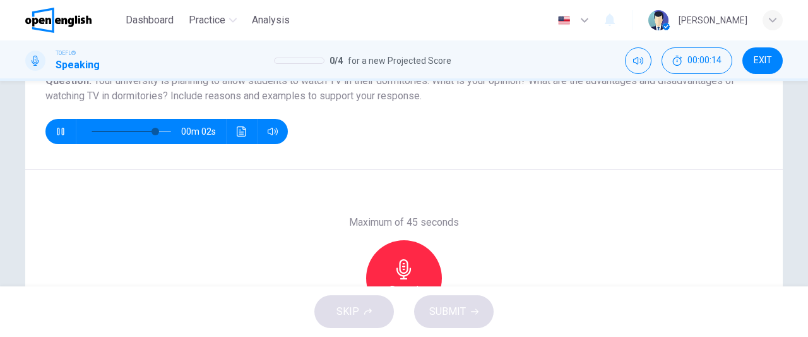
scroll to position [155, 0]
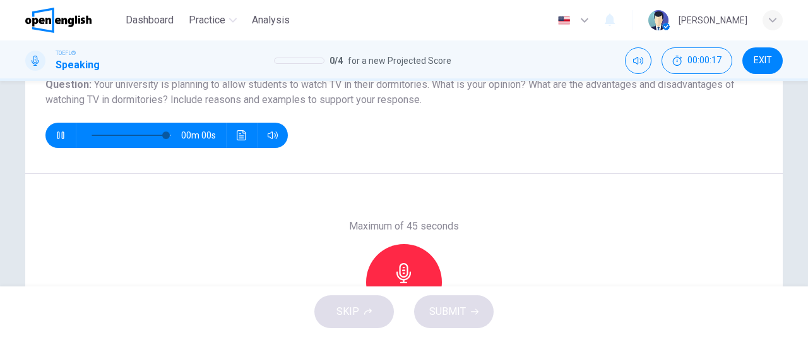
type input "*"
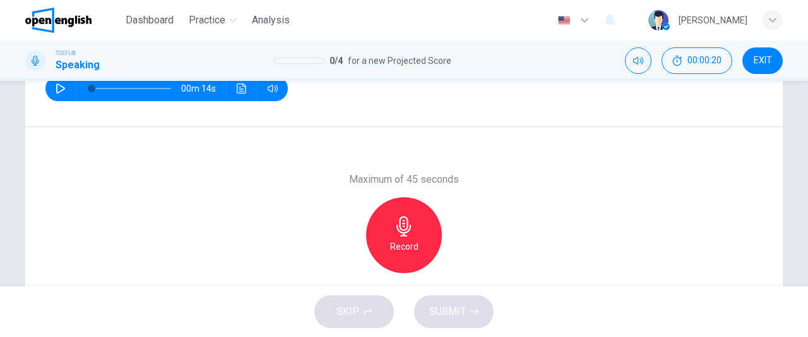
scroll to position [203, 0]
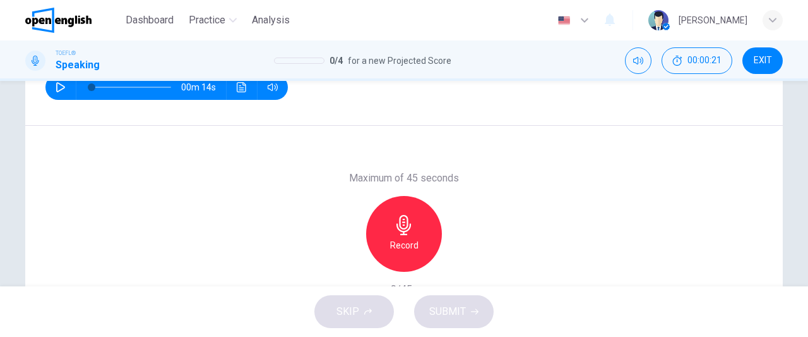
click at [398, 237] on h6 "Record" at bounding box center [404, 244] width 28 height 15
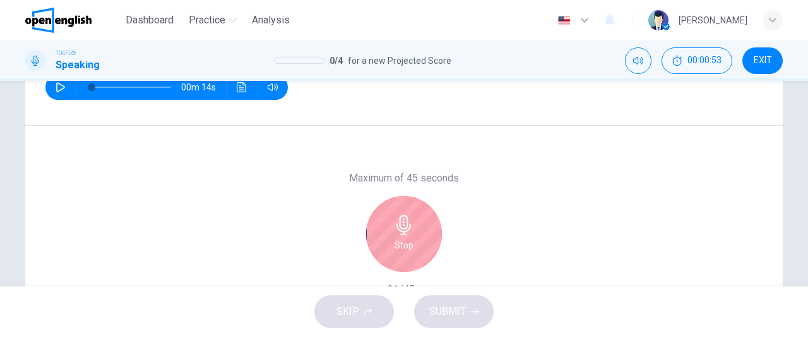
click at [398, 237] on div "Stop" at bounding box center [404, 234] width 76 height 76
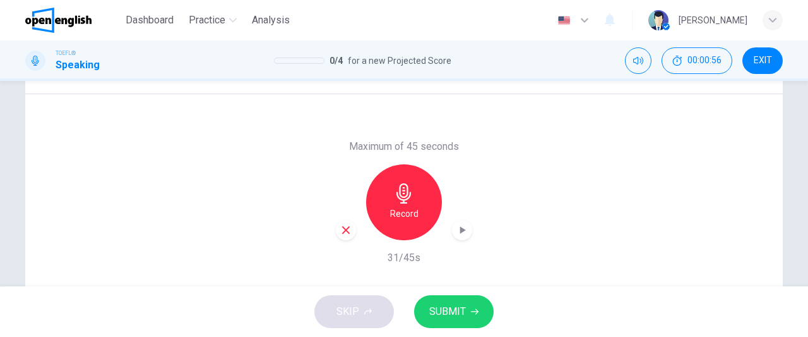
scroll to position [263, 0]
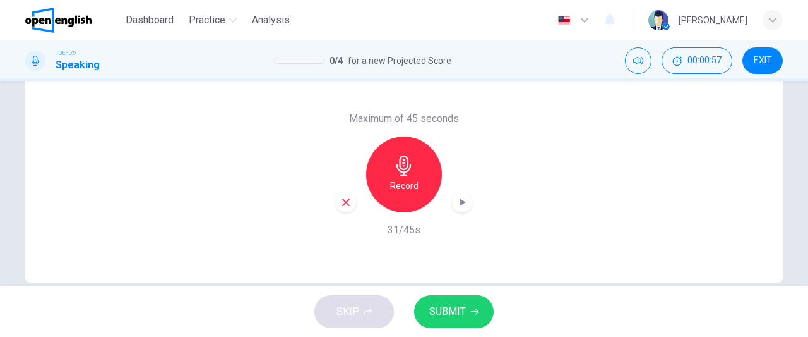
click at [340, 203] on icon "button" at bounding box center [345, 201] width 11 height 11
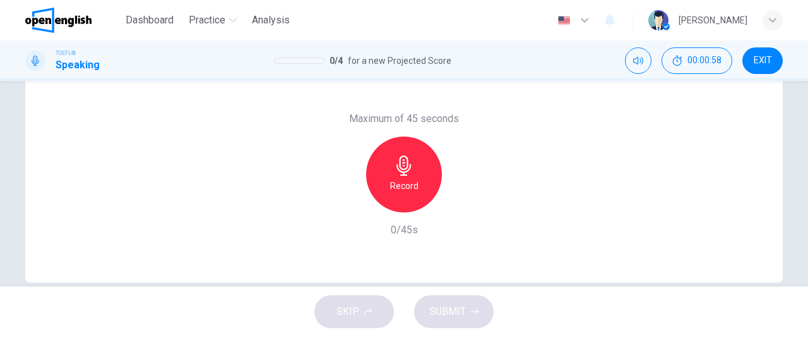
click at [418, 185] on div "Record" at bounding box center [404, 174] width 76 height 76
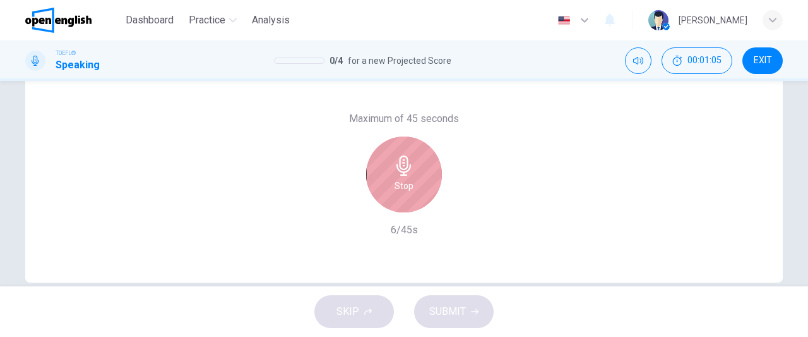
click at [418, 185] on div "Stop" at bounding box center [404, 174] width 76 height 76
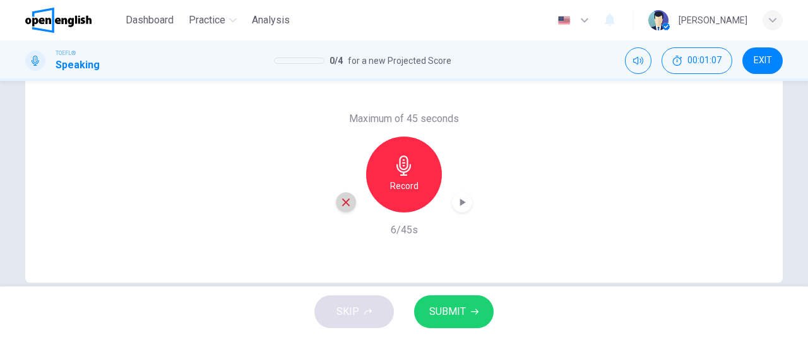
click at [345, 203] on icon "button" at bounding box center [346, 202] width 8 height 8
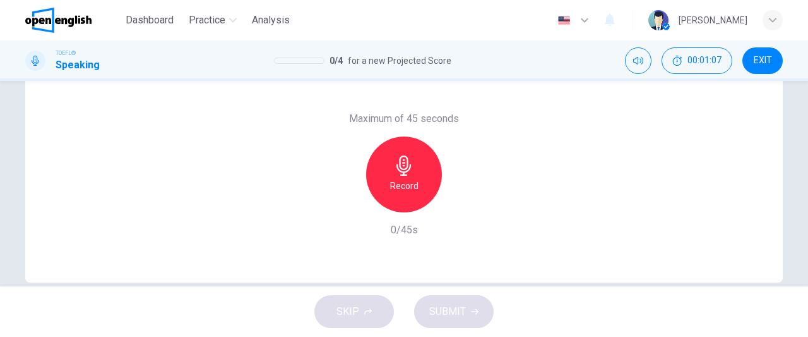
click at [403, 193] on div "Record" at bounding box center [404, 174] width 76 height 76
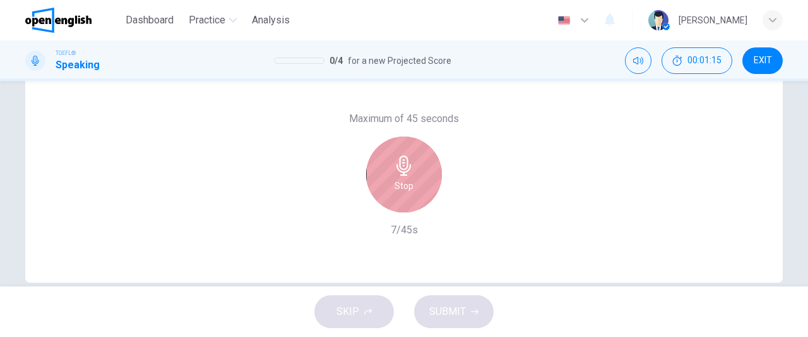
click at [403, 193] on div "Stop" at bounding box center [404, 174] width 76 height 76
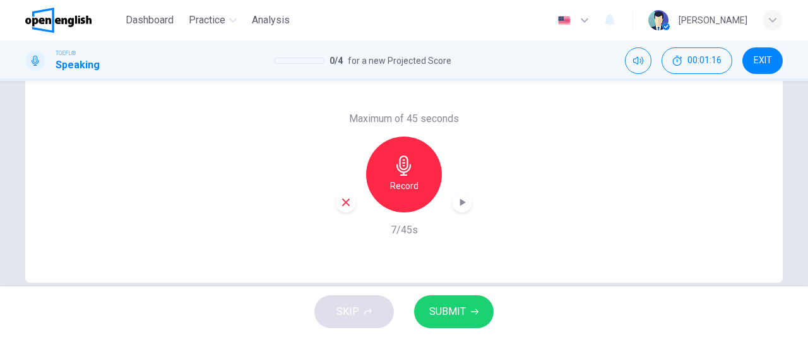
click at [342, 206] on icon "button" at bounding box center [345, 201] width 11 height 11
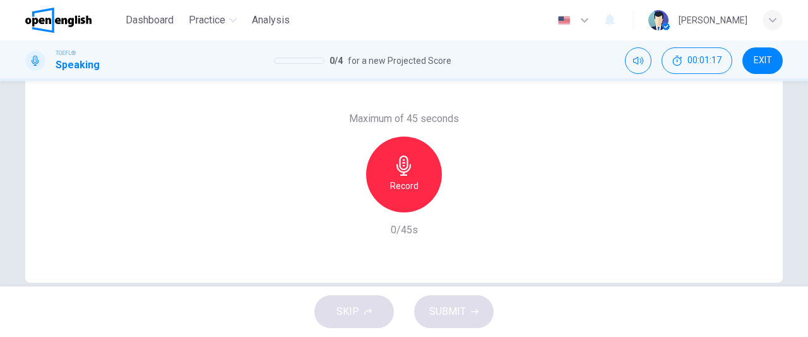
click at [420, 180] on div "Record" at bounding box center [404, 174] width 76 height 76
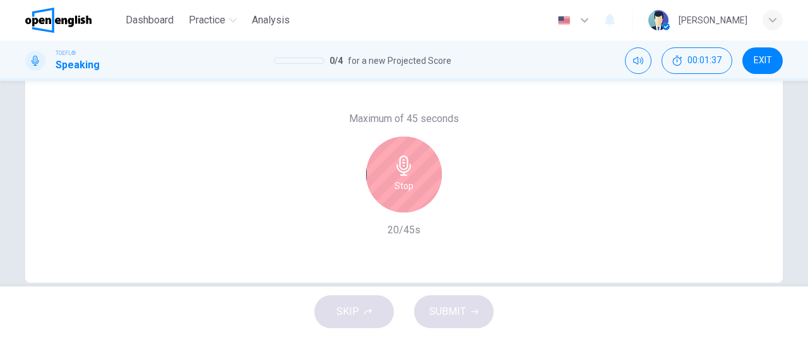
click at [420, 180] on div "Stop" at bounding box center [404, 174] width 76 height 76
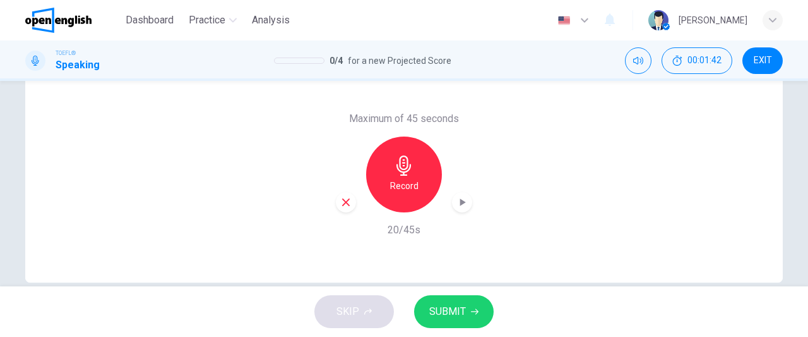
click at [347, 204] on icon "button" at bounding box center [345, 201] width 11 height 11
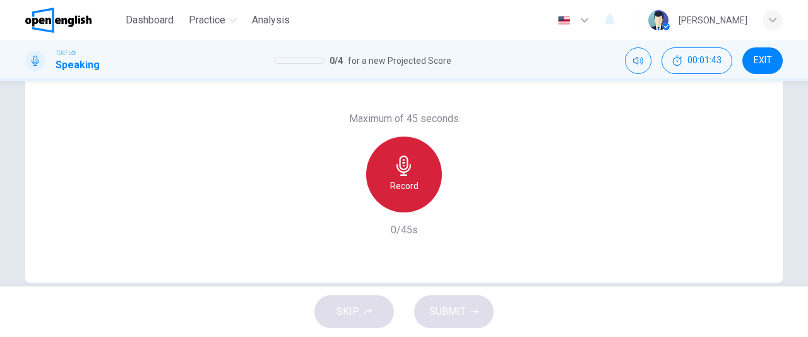
click at [395, 195] on div "Record" at bounding box center [404, 174] width 76 height 76
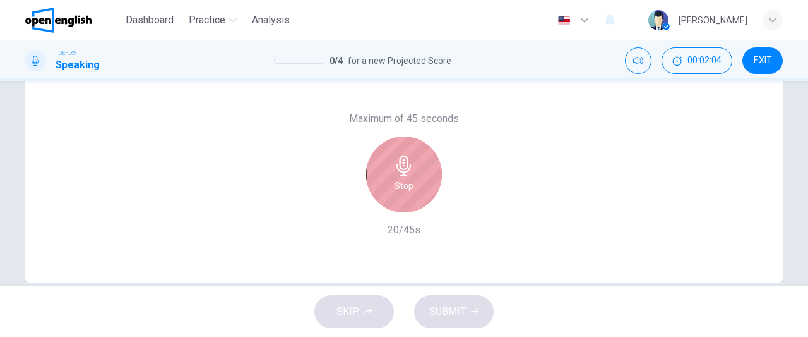
click at [395, 195] on div "Stop" at bounding box center [404, 174] width 76 height 76
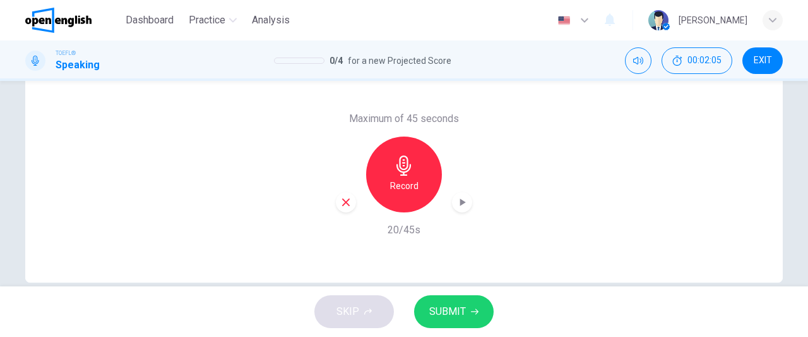
click at [342, 205] on icon "button" at bounding box center [346, 202] width 8 height 8
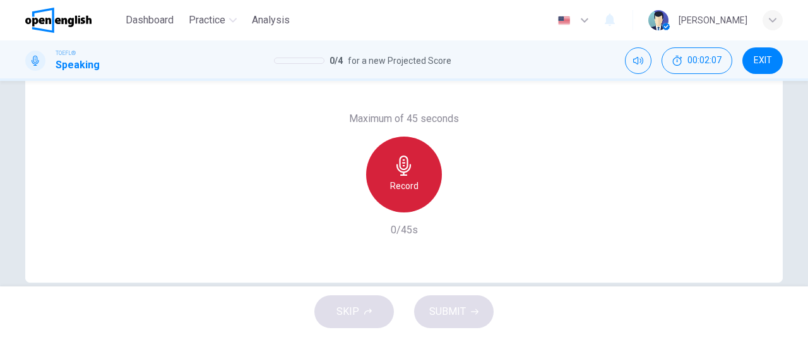
click at [404, 189] on h6 "Record" at bounding box center [404, 185] width 28 height 15
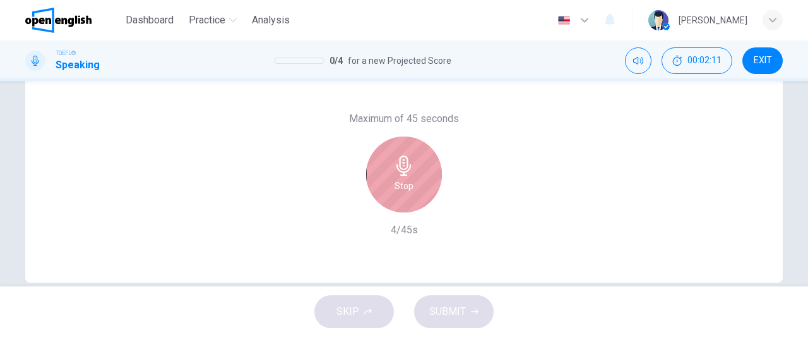
click at [404, 189] on h6 "Stop" at bounding box center [404, 185] width 19 height 15
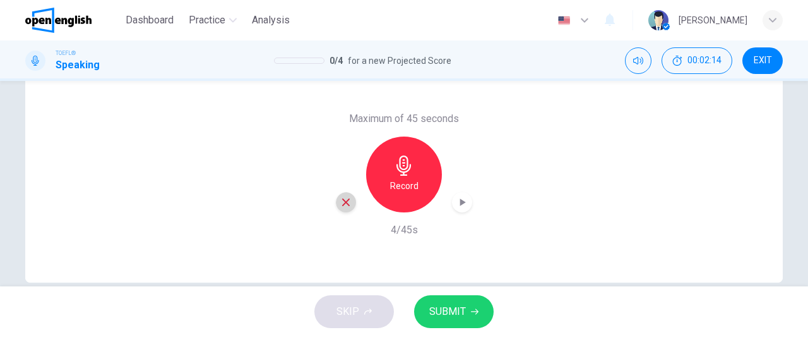
click at [340, 203] on icon "button" at bounding box center [345, 201] width 11 height 11
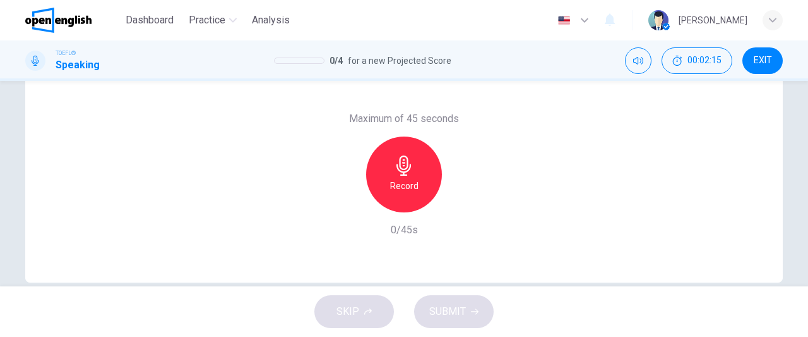
click at [418, 177] on div "Record" at bounding box center [404, 174] width 76 height 76
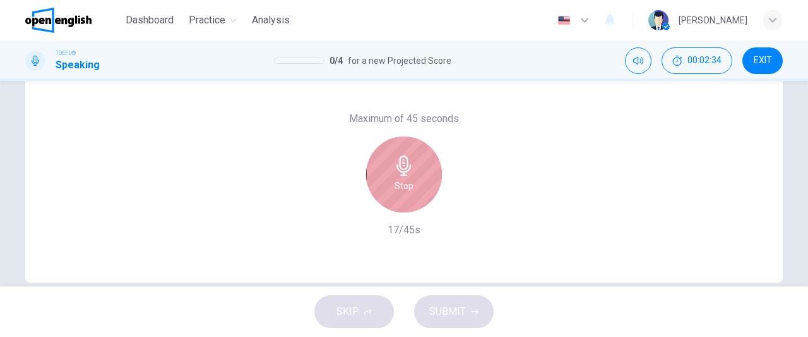
click at [418, 177] on div "Stop" at bounding box center [404, 174] width 76 height 76
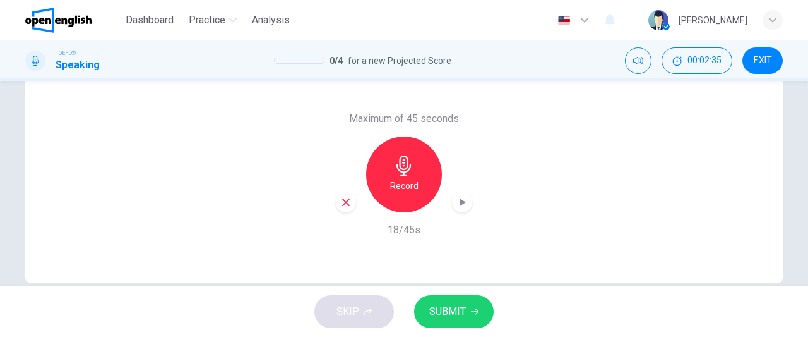
click at [340, 206] on icon "button" at bounding box center [345, 201] width 11 height 11
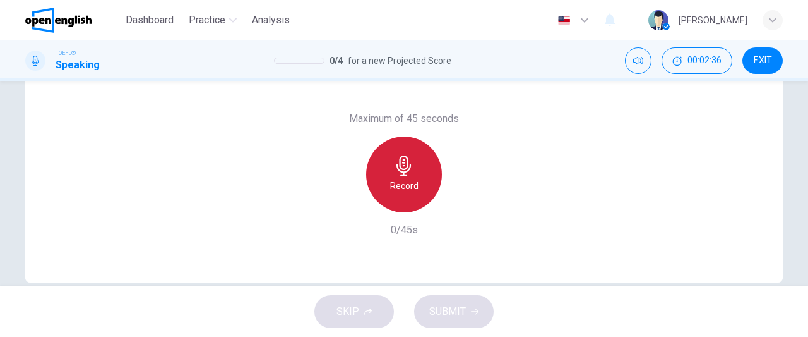
click at [394, 186] on h6 "Record" at bounding box center [404, 185] width 28 height 15
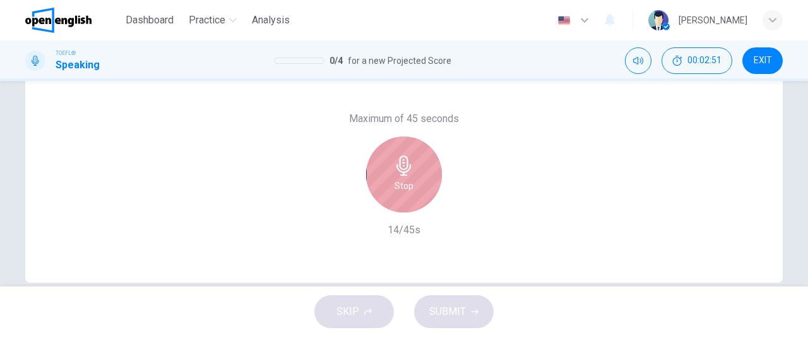
click at [395, 186] on h6 "Stop" at bounding box center [404, 185] width 19 height 15
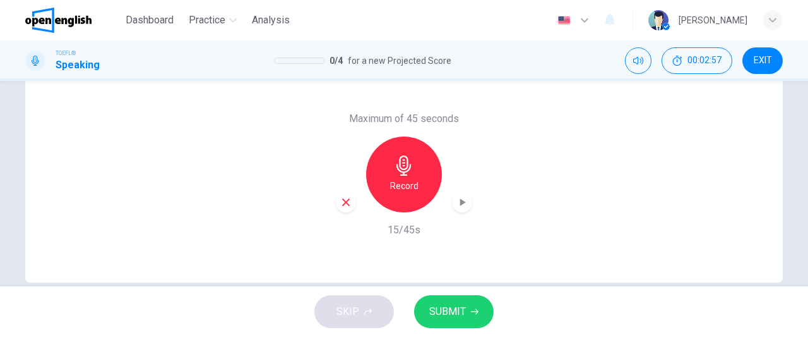
click at [343, 203] on icon "button" at bounding box center [345, 201] width 11 height 11
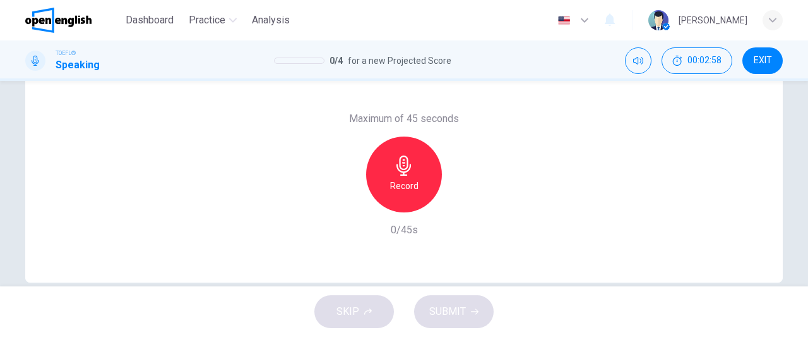
click at [408, 185] on h6 "Record" at bounding box center [404, 185] width 28 height 15
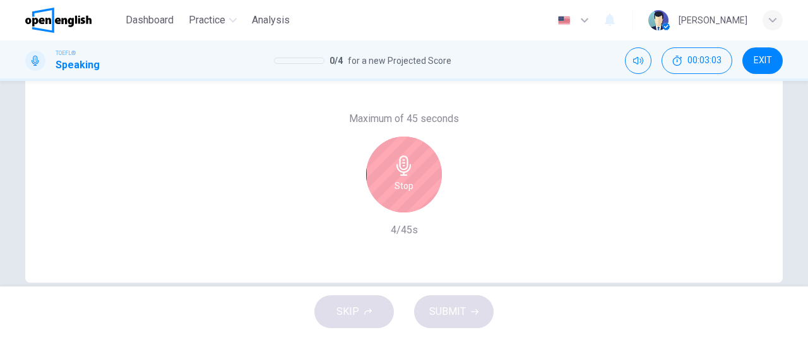
click at [409, 185] on h6 "Stop" at bounding box center [404, 185] width 19 height 15
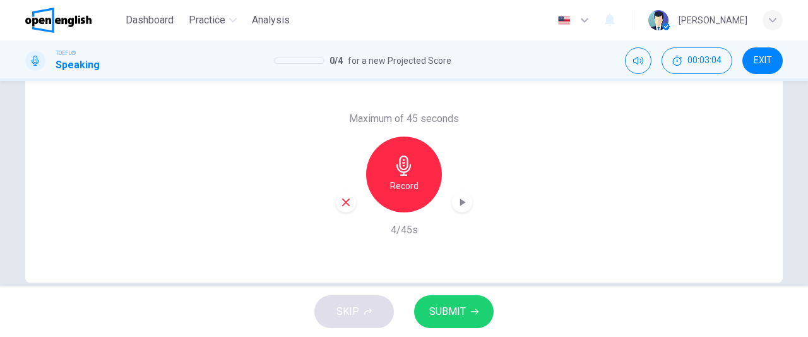
click at [345, 200] on icon "button" at bounding box center [345, 201] width 11 height 11
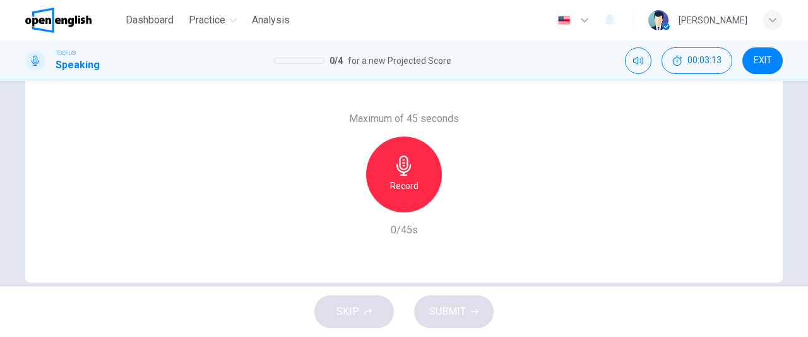
click at [397, 180] on h6 "Record" at bounding box center [404, 185] width 28 height 15
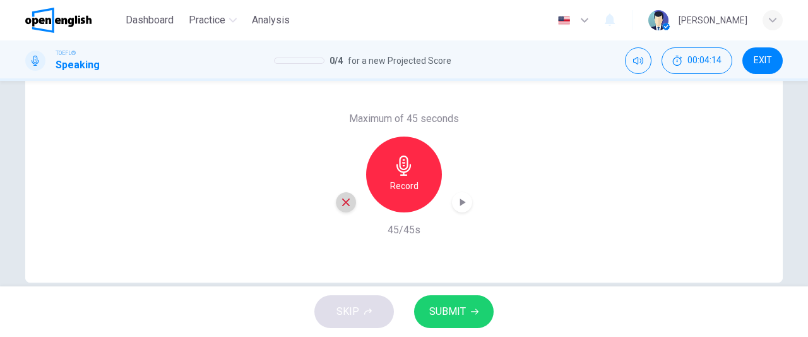
click at [342, 201] on icon "button" at bounding box center [346, 202] width 8 height 8
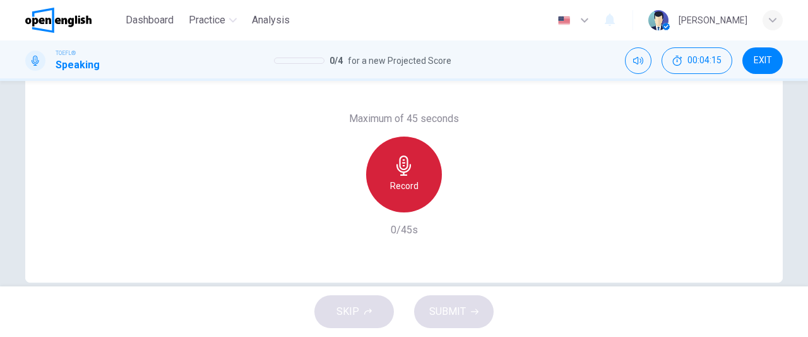
click at [408, 190] on h6 "Record" at bounding box center [404, 185] width 28 height 15
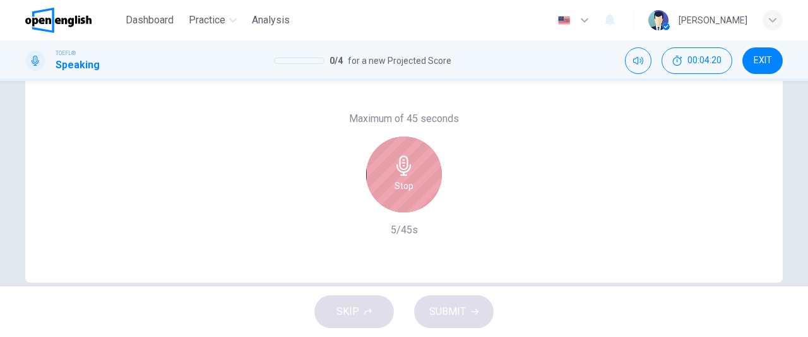
click at [408, 190] on h6 "Stop" at bounding box center [404, 185] width 19 height 15
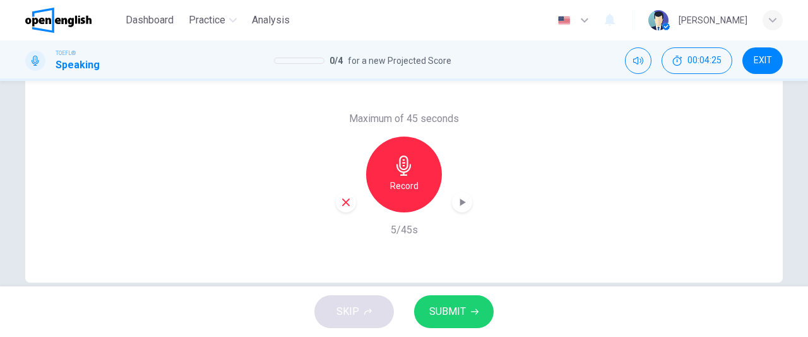
click at [343, 200] on icon "button" at bounding box center [345, 201] width 11 height 11
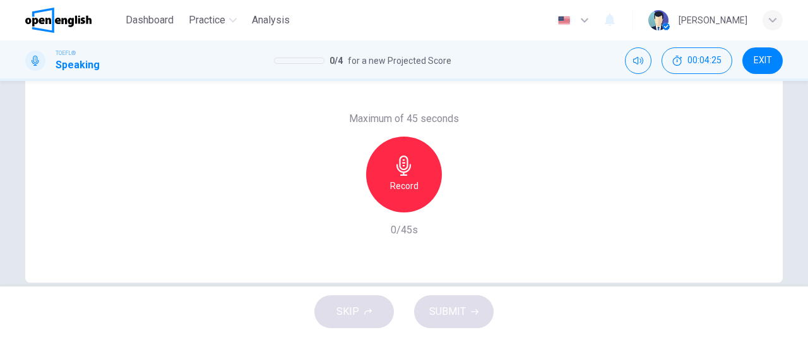
click at [393, 196] on div "Record" at bounding box center [404, 174] width 76 height 76
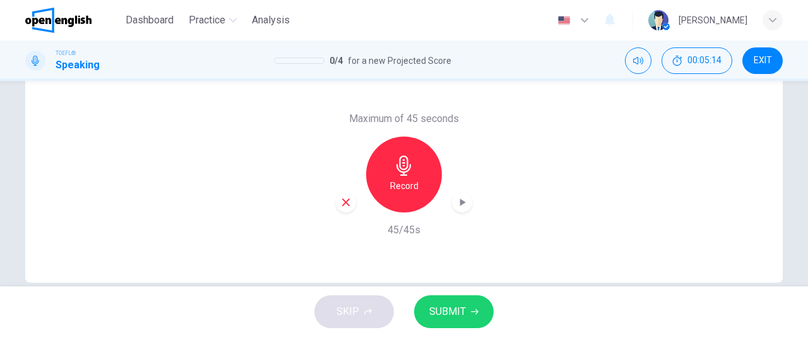
click at [449, 314] on span "SUBMIT" at bounding box center [447, 311] width 37 height 18
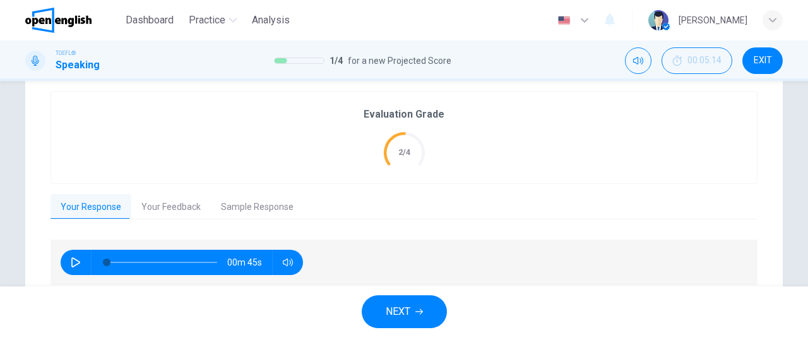
click at [416, 305] on button "NEXT" at bounding box center [404, 311] width 85 height 33
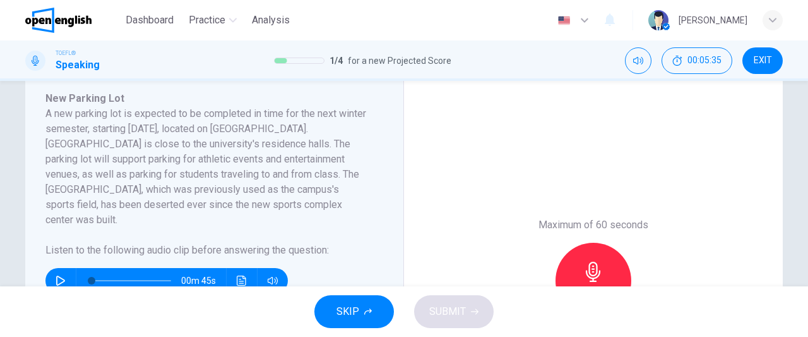
scroll to position [227, 0]
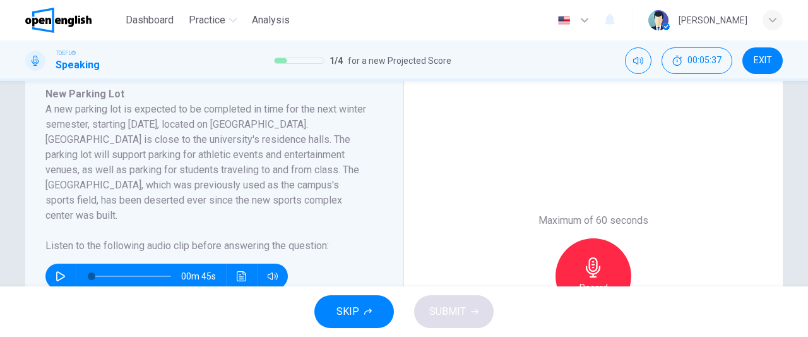
click at [56, 271] on icon "button" at bounding box center [61, 276] width 10 height 10
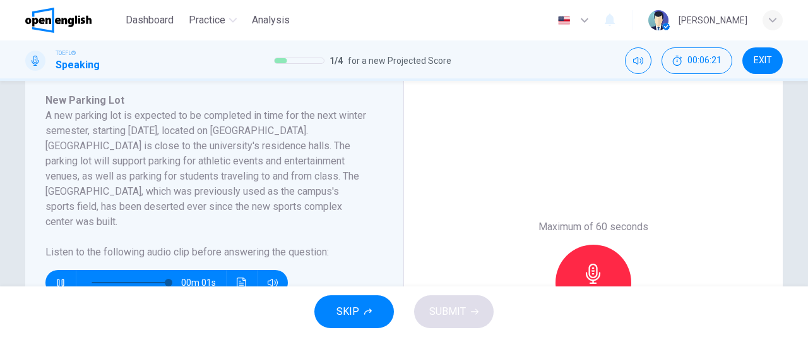
scroll to position [230, 0]
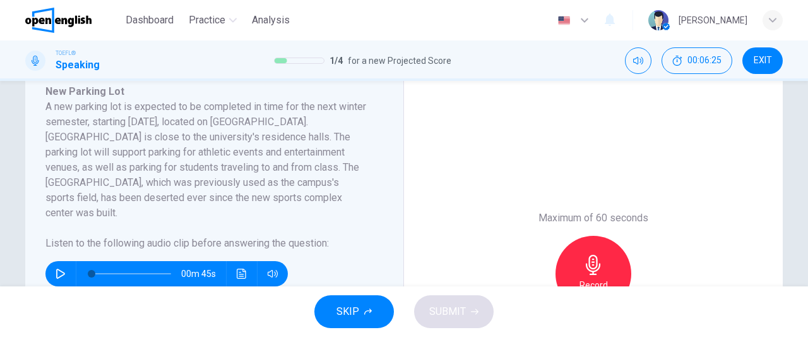
click at [58, 268] on icon "button" at bounding box center [61, 273] width 10 height 10
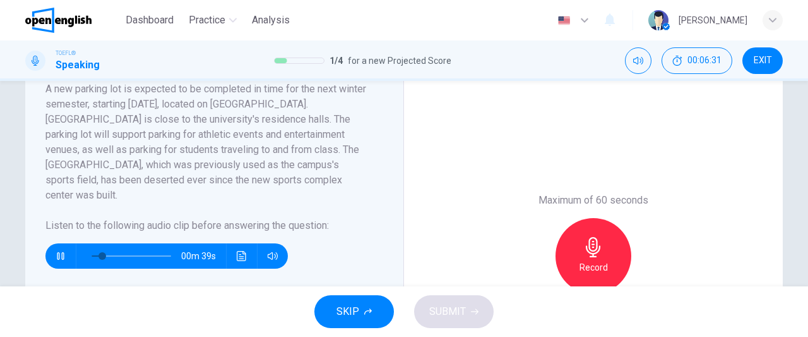
scroll to position [251, 0]
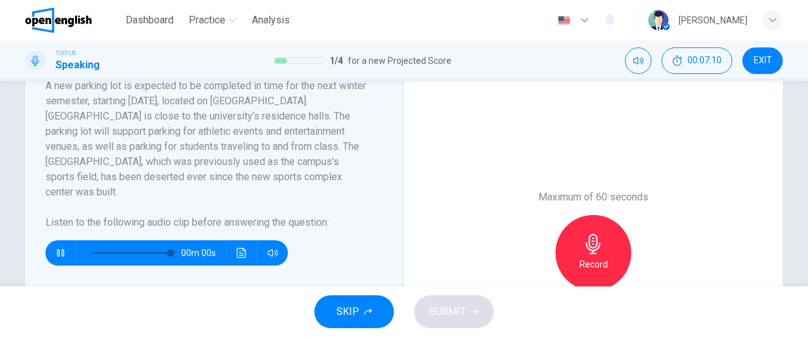
type input "*"
click at [609, 242] on div "Record" at bounding box center [594, 253] width 76 height 76
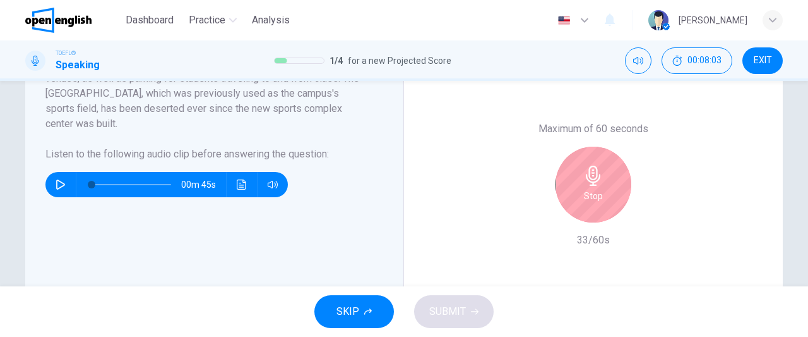
scroll to position [323, 0]
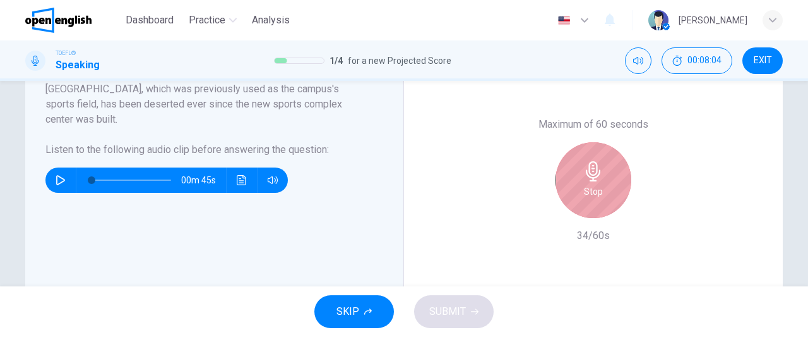
click at [597, 199] on div "Stop" at bounding box center [594, 180] width 76 height 76
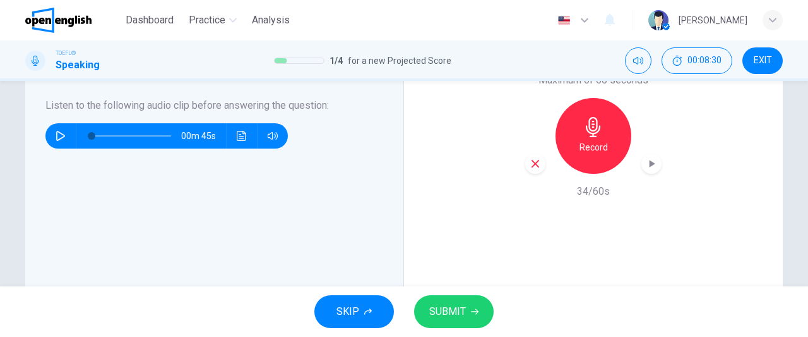
scroll to position [376, 0]
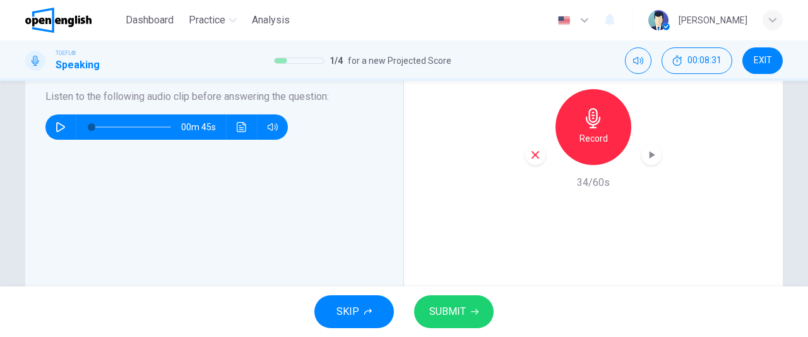
click at [460, 318] on span "SUBMIT" at bounding box center [447, 311] width 37 height 18
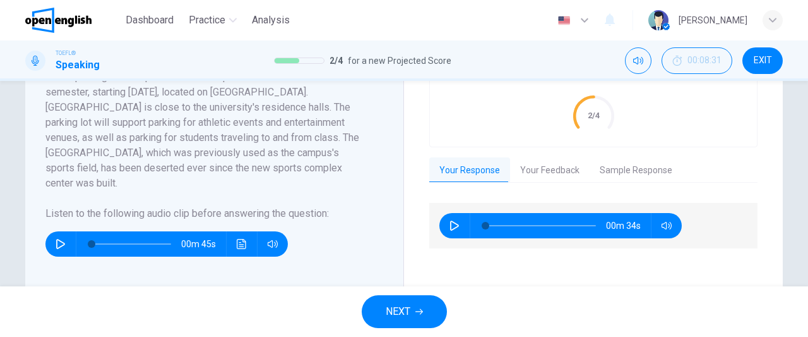
scroll to position [261, 0]
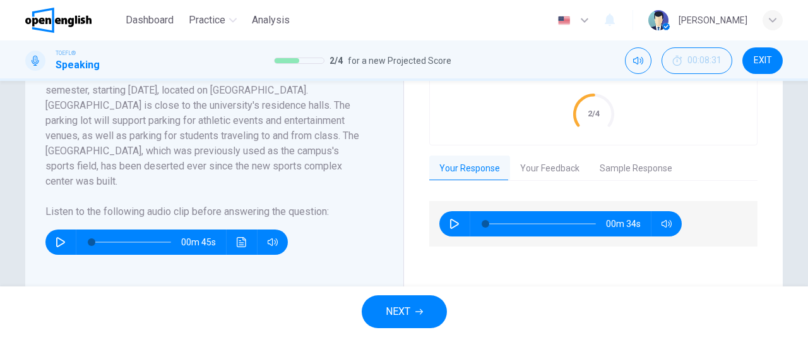
click at [539, 170] on button "Your Feedback" at bounding box center [550, 168] width 80 height 27
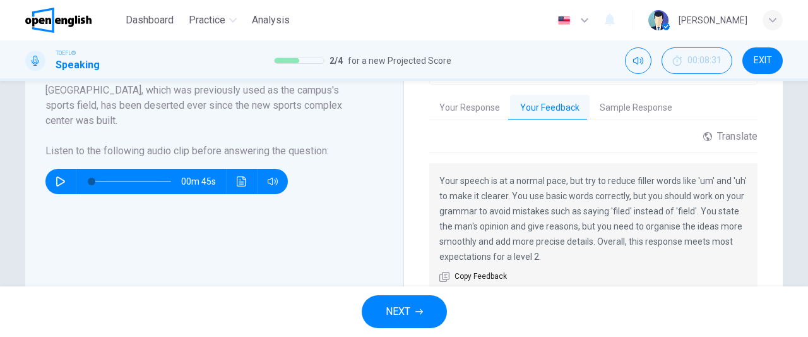
scroll to position [335, 0]
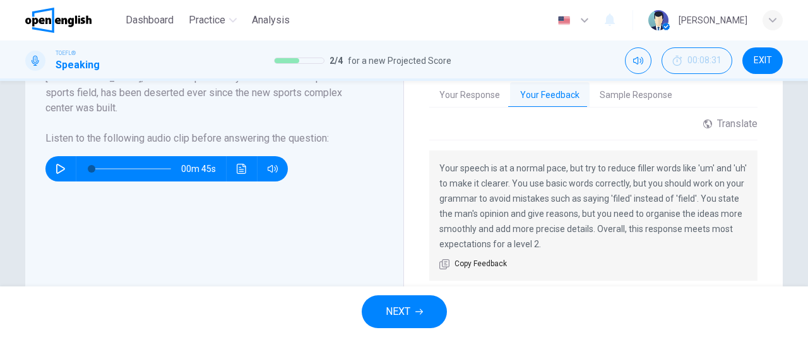
click at [426, 306] on button "NEXT" at bounding box center [404, 311] width 85 height 33
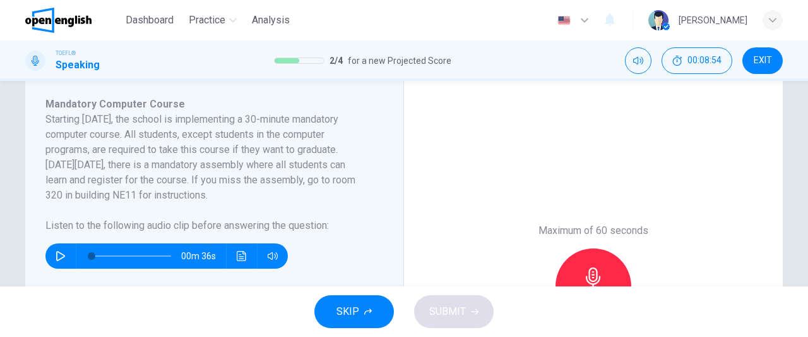
scroll to position [226, 0]
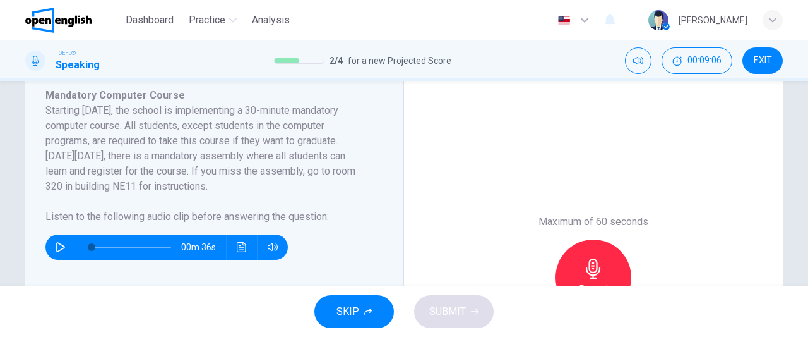
click at [58, 241] on button "button" at bounding box center [61, 246] width 20 height 25
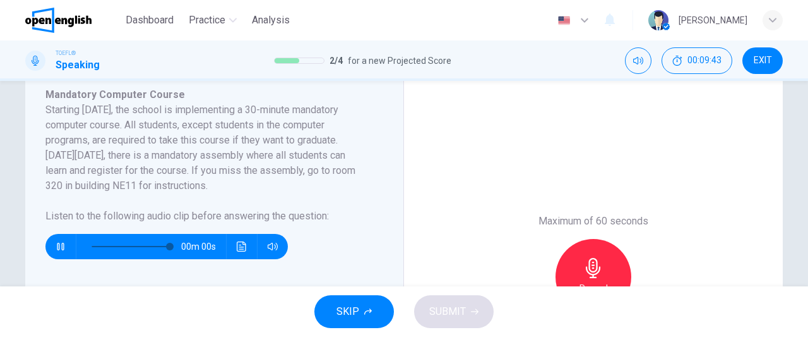
type input "*"
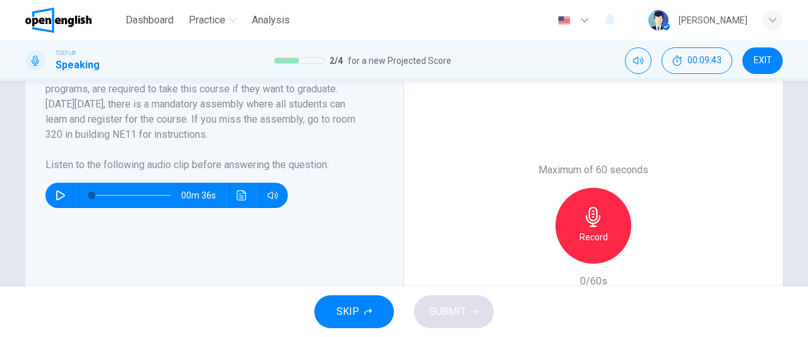
scroll to position [282, 0]
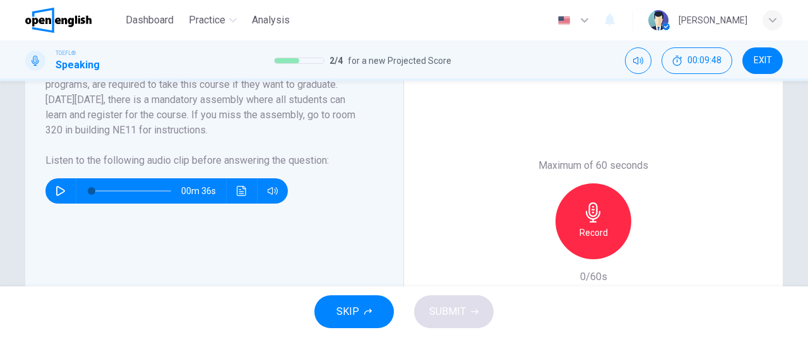
click at [581, 236] on h6 "Record" at bounding box center [594, 232] width 28 height 15
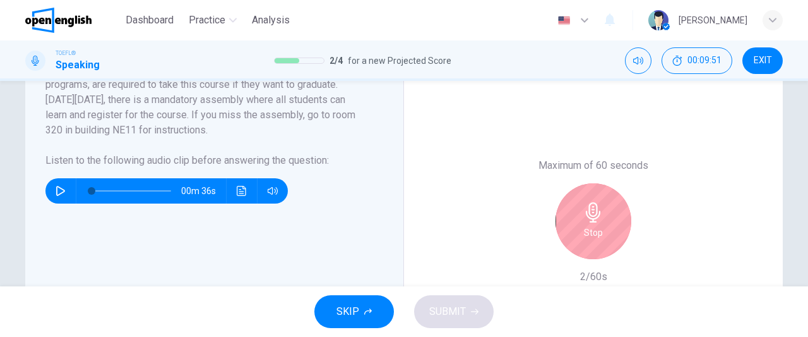
click at [590, 236] on h6 "Stop" at bounding box center [593, 232] width 19 height 15
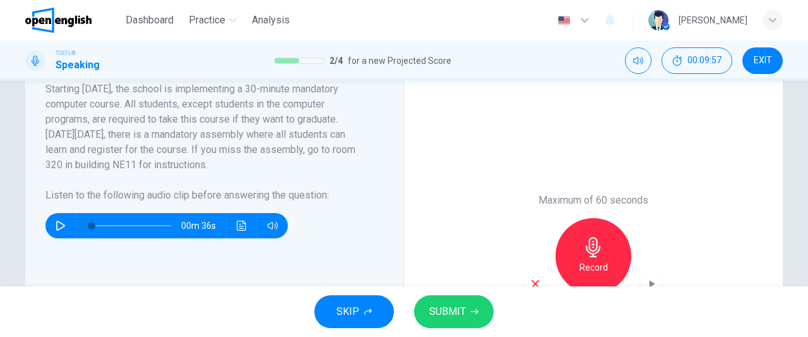
scroll to position [274, 0]
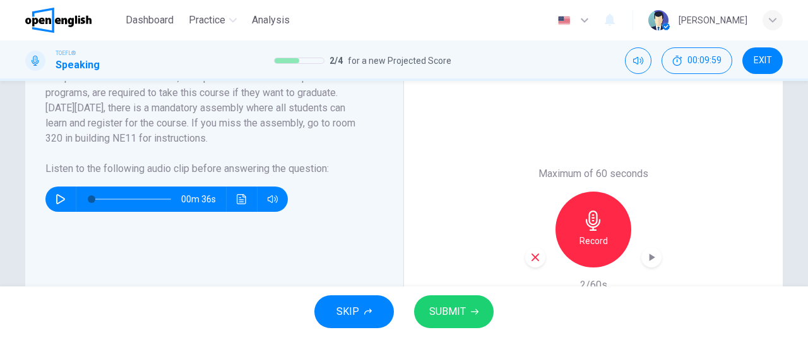
click at [532, 257] on icon "button" at bounding box center [536, 257] width 8 height 8
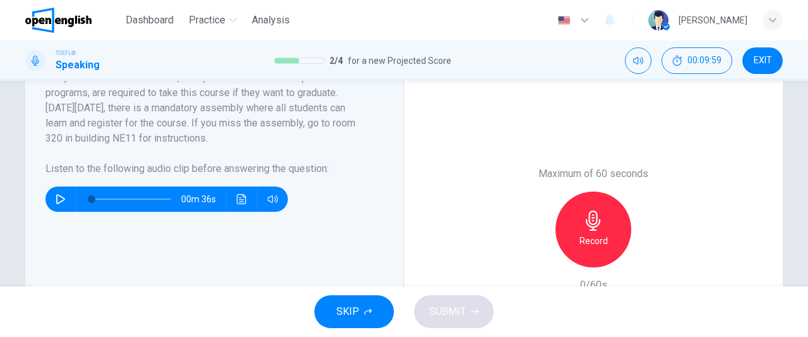
click at [580, 241] on h6 "Record" at bounding box center [594, 240] width 28 height 15
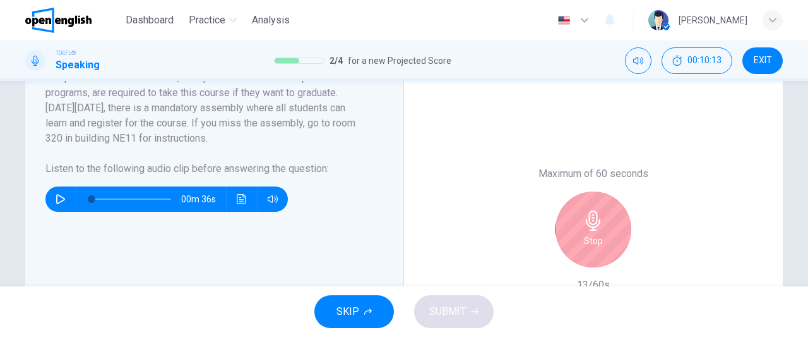
click at [577, 241] on div "Stop" at bounding box center [594, 229] width 76 height 76
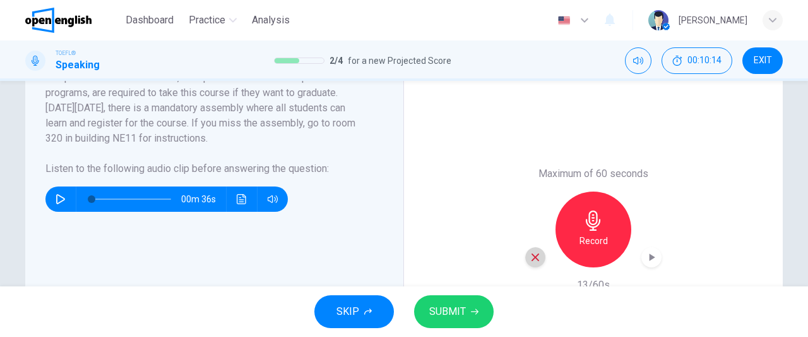
click at [538, 256] on div "button" at bounding box center [535, 257] width 20 height 20
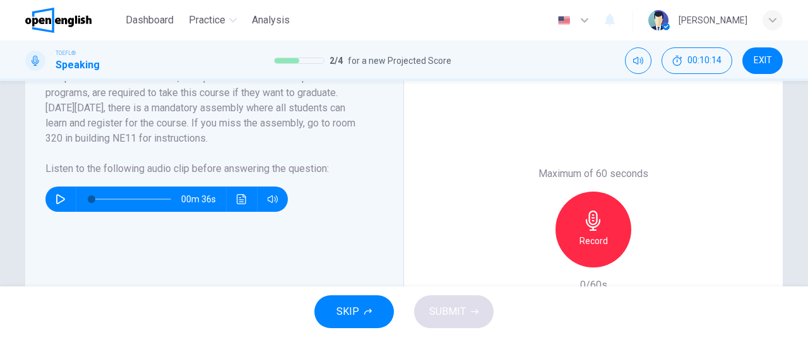
click at [583, 248] on div "Record" at bounding box center [594, 229] width 76 height 76
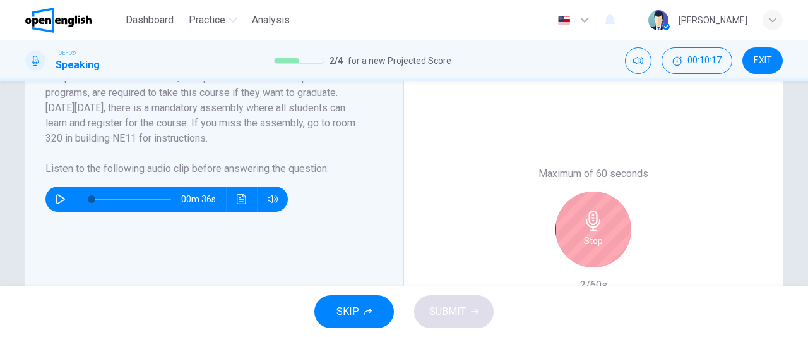
click at [571, 249] on div "Stop" at bounding box center [594, 229] width 76 height 76
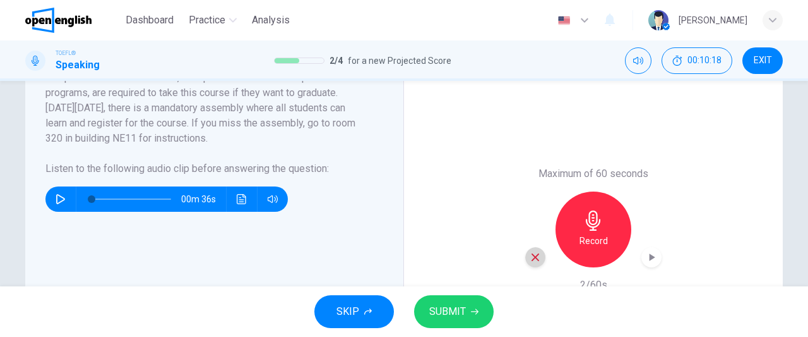
click at [539, 256] on div "button" at bounding box center [535, 257] width 20 height 20
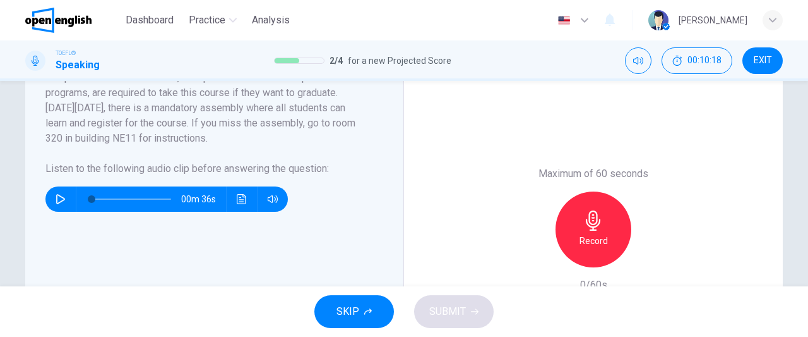
click at [604, 233] on h6 "Record" at bounding box center [594, 240] width 28 height 15
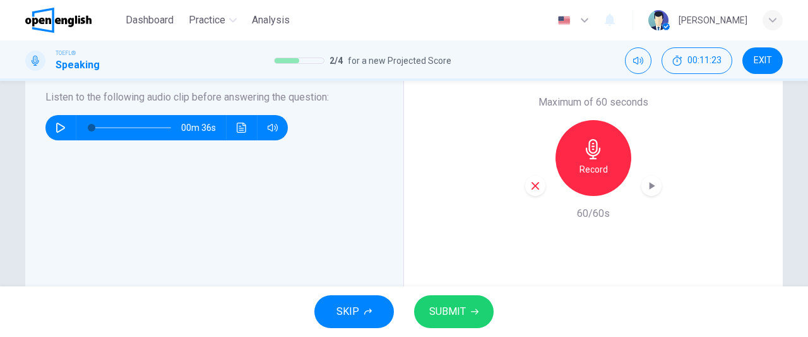
scroll to position [342, 0]
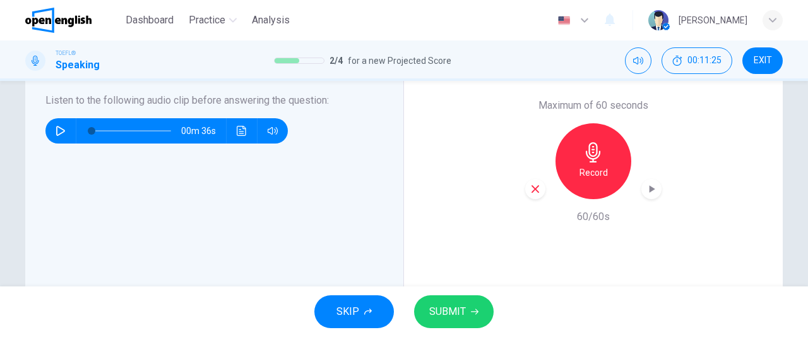
click at [463, 307] on span "SUBMIT" at bounding box center [447, 311] width 37 height 18
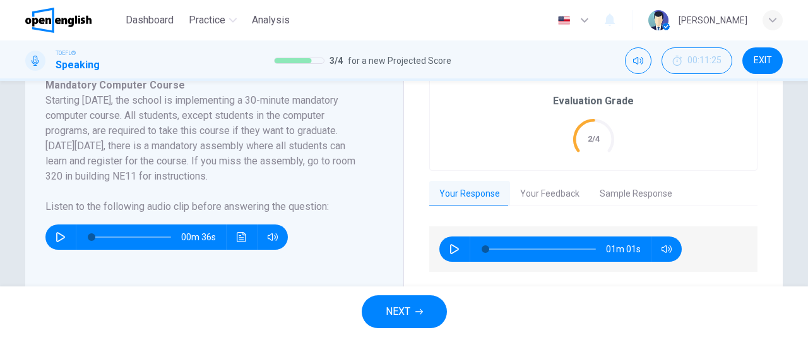
scroll to position [309, 0]
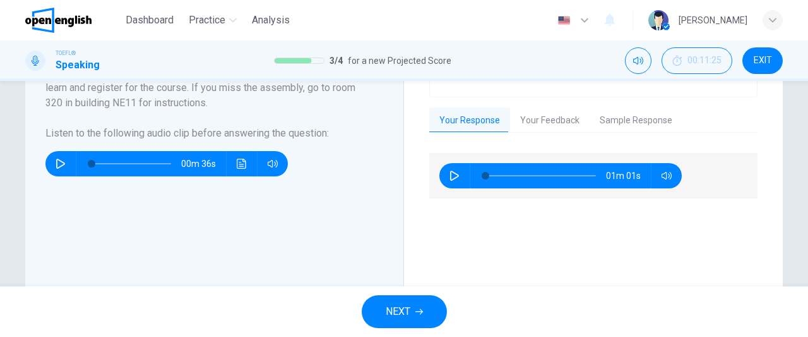
click at [535, 113] on button "Your Feedback" at bounding box center [550, 120] width 80 height 27
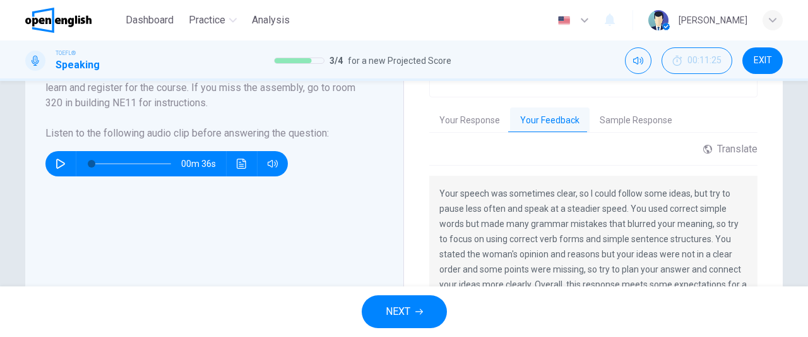
click at [434, 313] on button "NEXT" at bounding box center [404, 311] width 85 height 33
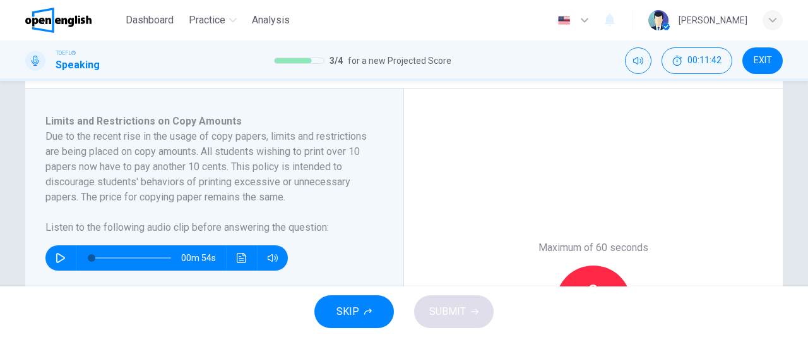
scroll to position [202, 0]
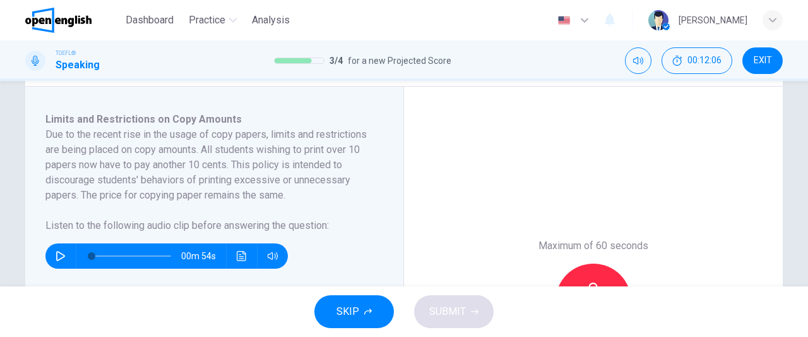
click at [62, 258] on icon "button" at bounding box center [61, 256] width 10 height 10
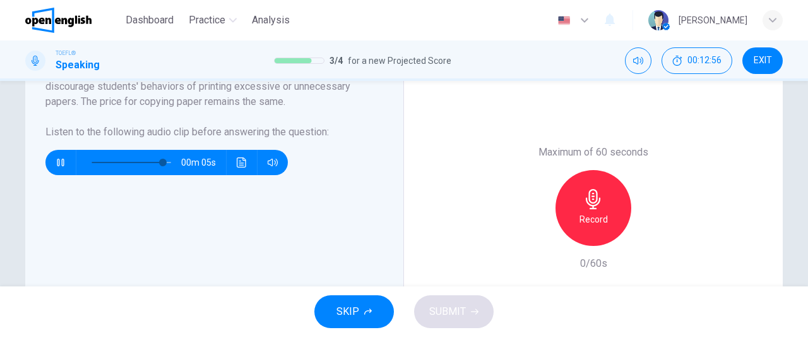
scroll to position [298, 0]
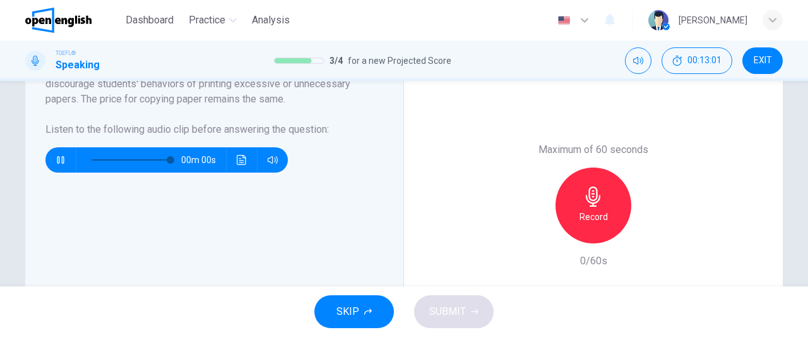
type input "*"
click at [618, 211] on div "Record" at bounding box center [594, 205] width 76 height 76
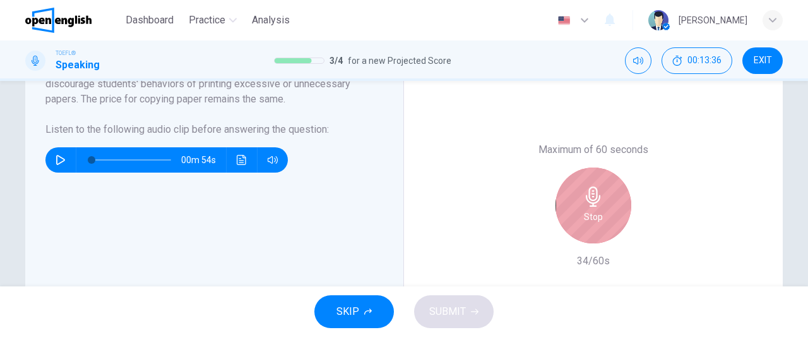
click at [618, 211] on div "Stop" at bounding box center [594, 205] width 76 height 76
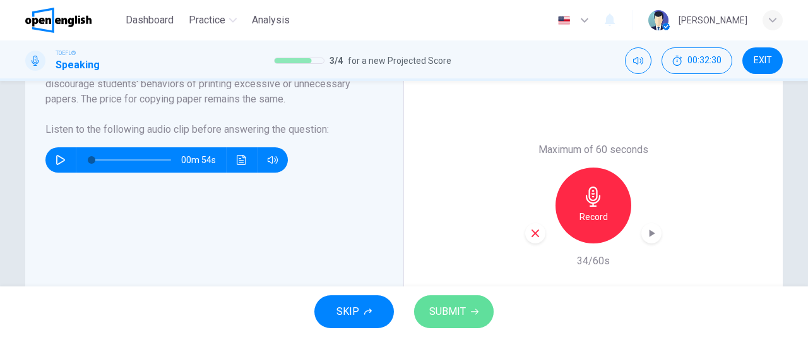
click at [459, 304] on span "SUBMIT" at bounding box center [447, 311] width 37 height 18
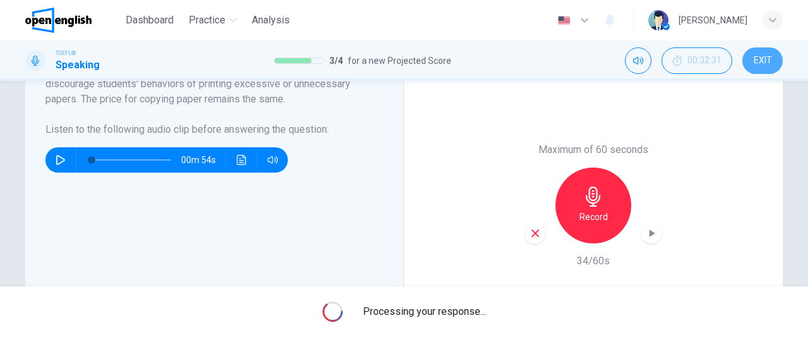
click at [770, 60] on span "EXIT" at bounding box center [763, 61] width 18 height 10
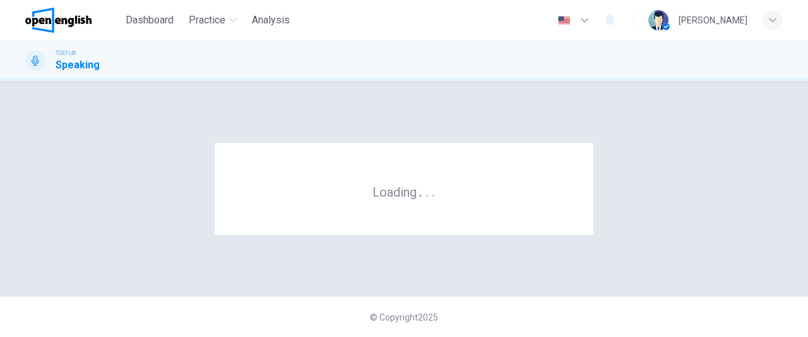
scroll to position [0, 0]
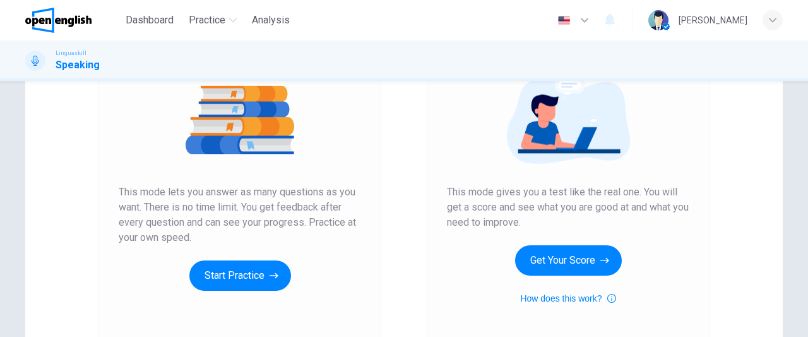
scroll to position [156, 0]
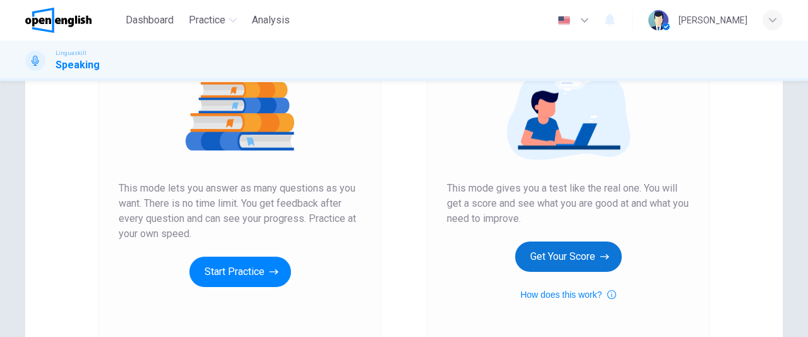
click at [565, 264] on button "Get Your Score" at bounding box center [568, 256] width 107 height 30
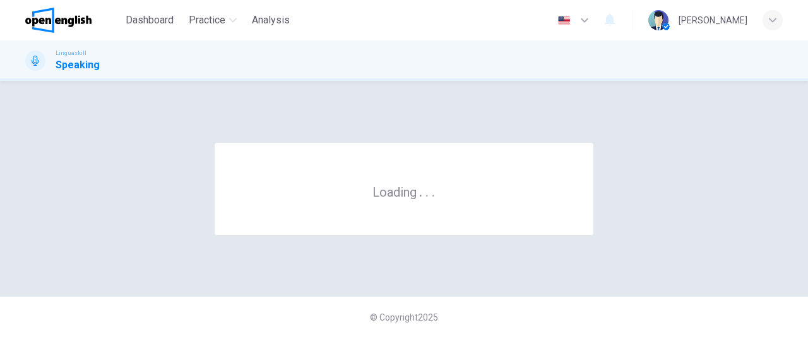
scroll to position [0, 0]
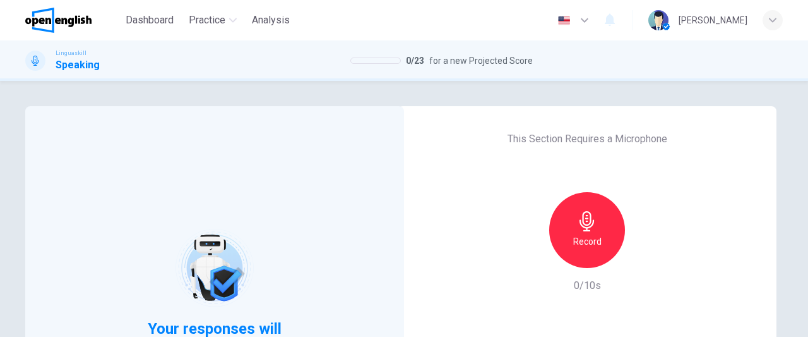
click at [587, 246] on h6 "Record" at bounding box center [587, 241] width 28 height 15
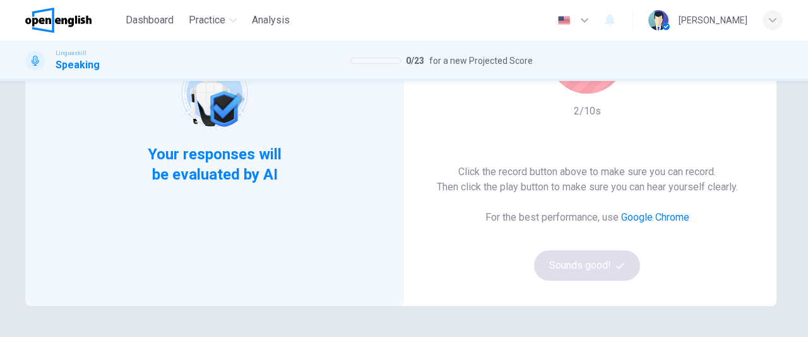
scroll to position [177, 0]
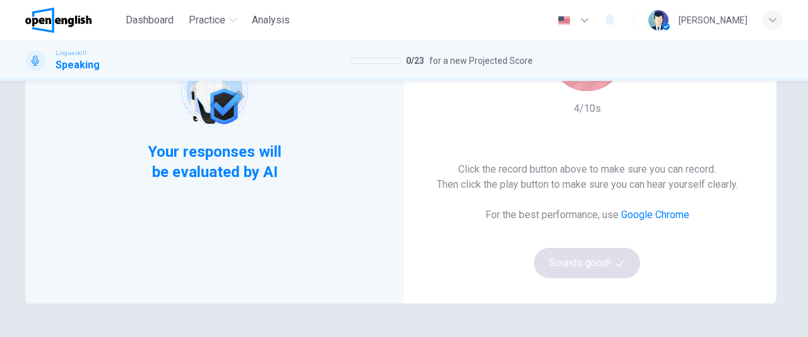
click at [587, 89] on div "Stop" at bounding box center [587, 53] width 76 height 76
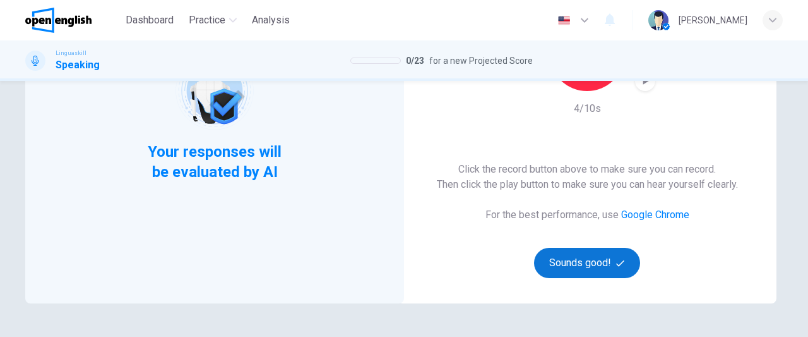
click at [576, 271] on button "Sounds good!" at bounding box center [587, 263] width 106 height 30
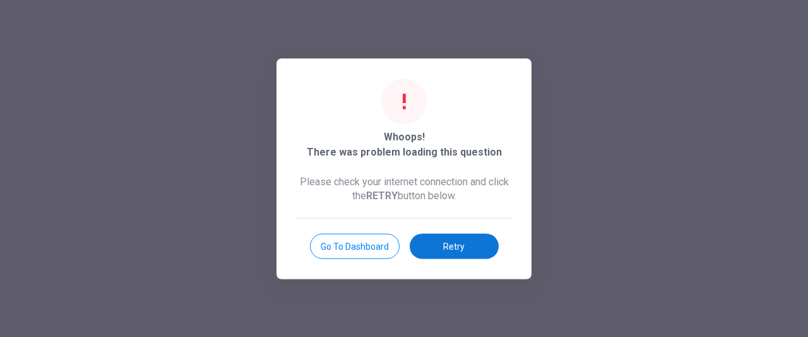
click at [443, 244] on button "Retry" at bounding box center [454, 245] width 89 height 25
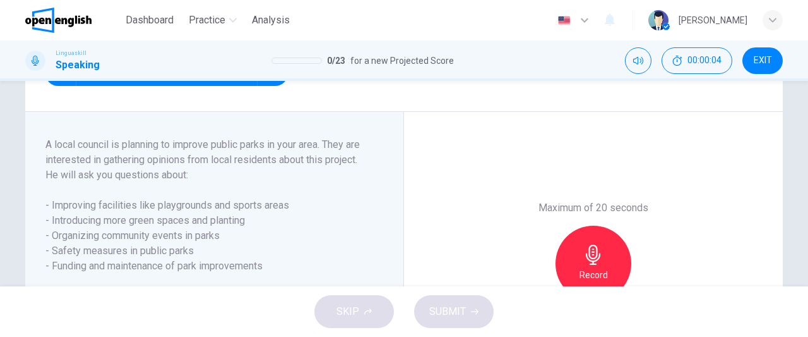
click at [612, 256] on div "Record" at bounding box center [594, 263] width 76 height 76
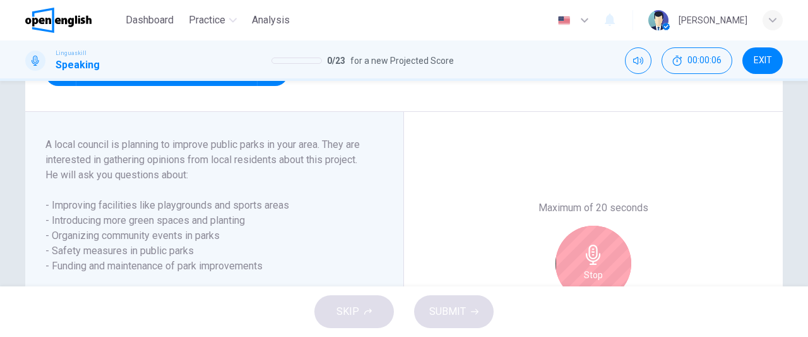
click at [594, 265] on icon "button" at bounding box center [593, 254] width 15 height 20
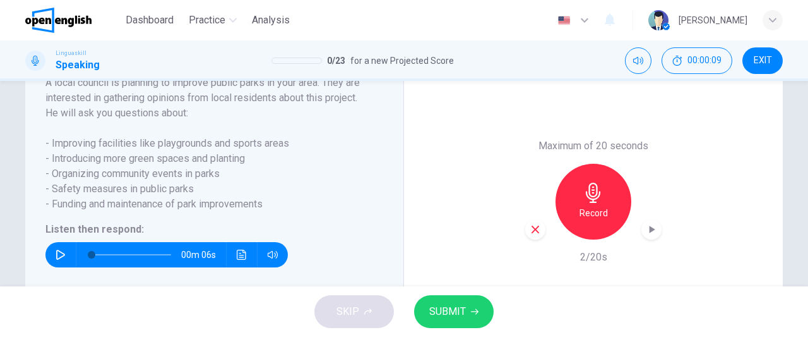
scroll to position [245, 0]
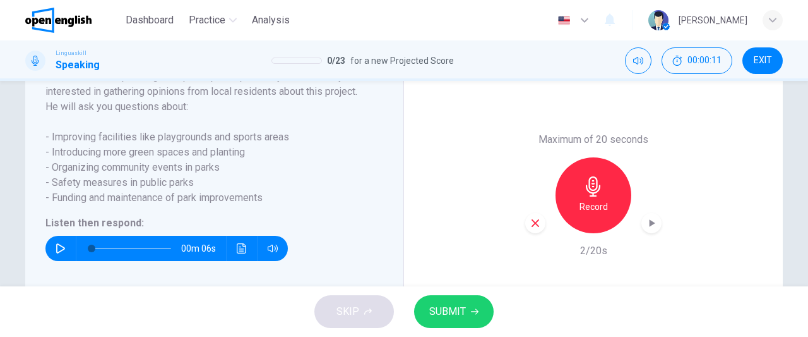
click at [530, 229] on icon "button" at bounding box center [535, 222] width 11 height 11
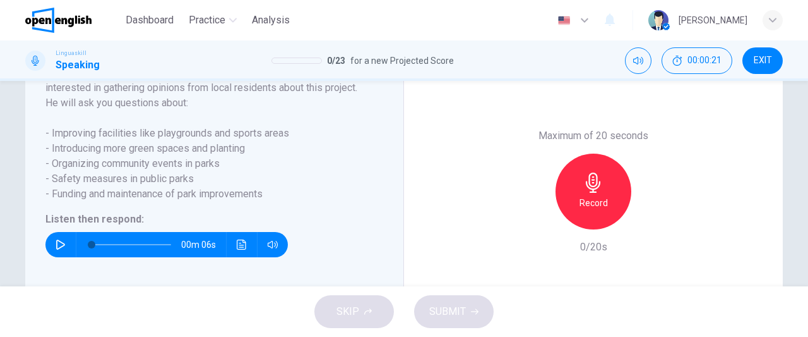
scroll to position [250, 0]
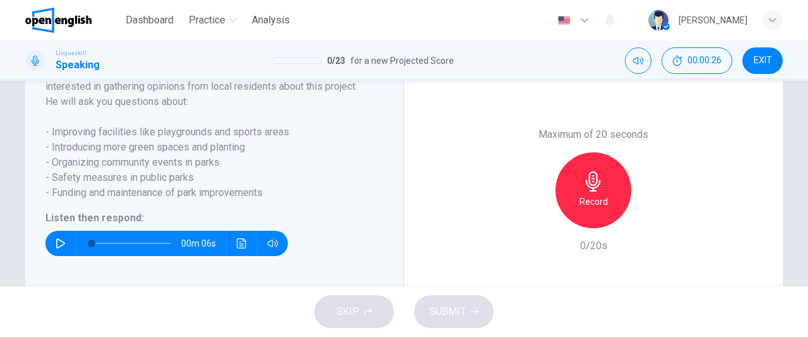
click at [56, 248] on icon "button" at bounding box center [61, 243] width 10 height 10
click at [600, 209] on h6 "Record" at bounding box center [594, 201] width 28 height 15
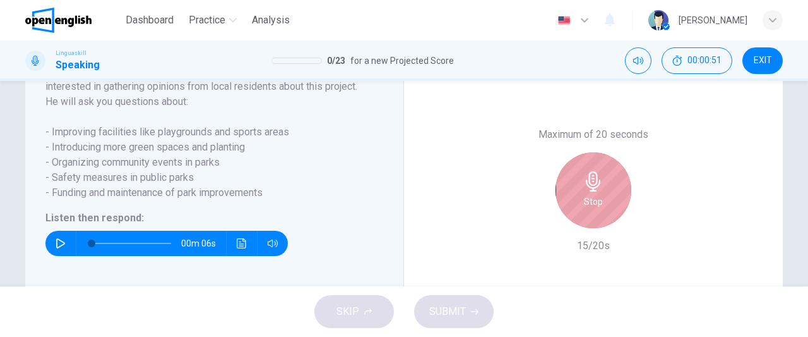
click at [600, 219] on div "Stop" at bounding box center [594, 190] width 76 height 76
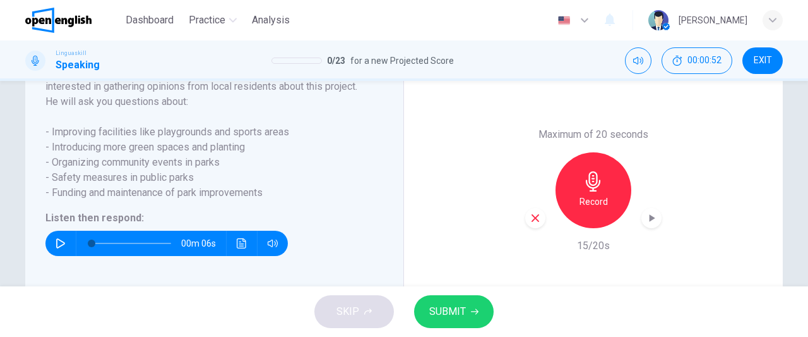
click at [532, 222] on icon "button" at bounding box center [536, 218] width 8 height 8
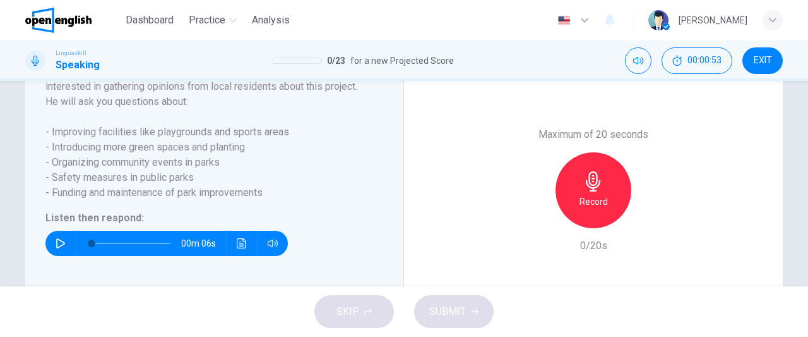
click at [581, 209] on h6 "Record" at bounding box center [594, 201] width 28 height 15
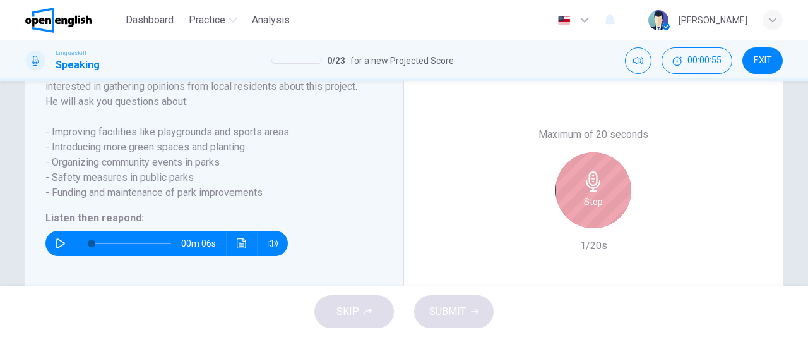
click at [584, 209] on h6 "Stop" at bounding box center [593, 201] width 19 height 15
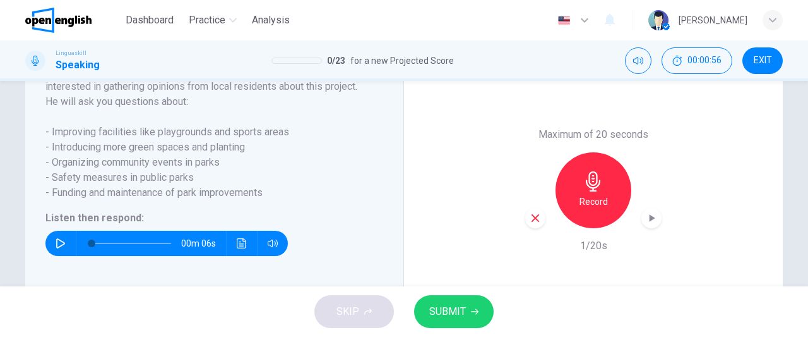
click at [530, 224] on icon "button" at bounding box center [535, 217] width 11 height 11
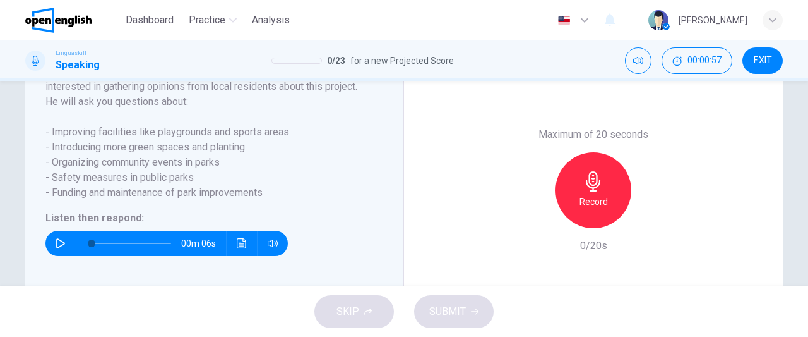
click at [588, 209] on h6 "Record" at bounding box center [594, 201] width 28 height 15
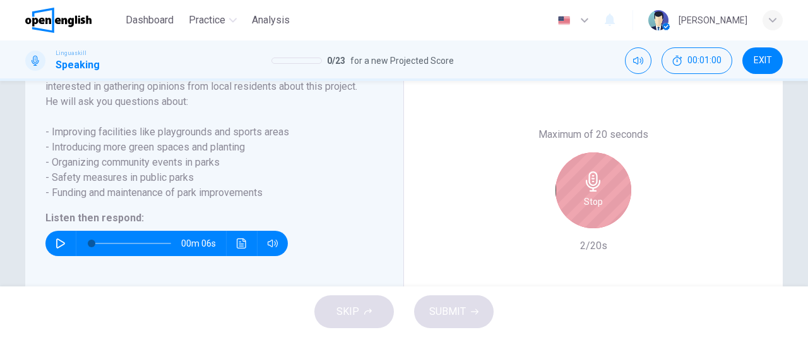
click at [588, 209] on h6 "Stop" at bounding box center [593, 201] width 19 height 15
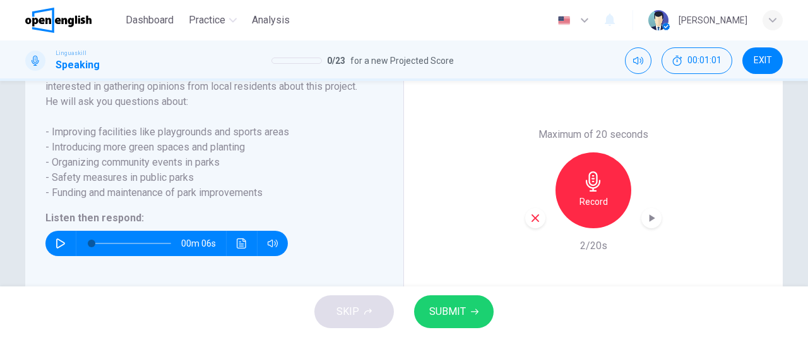
click at [535, 224] on icon "button" at bounding box center [535, 217] width 11 height 11
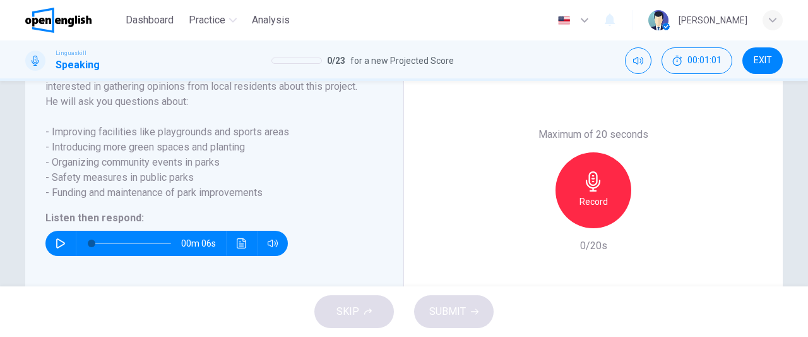
click at [575, 227] on div "Record" at bounding box center [594, 190] width 76 height 76
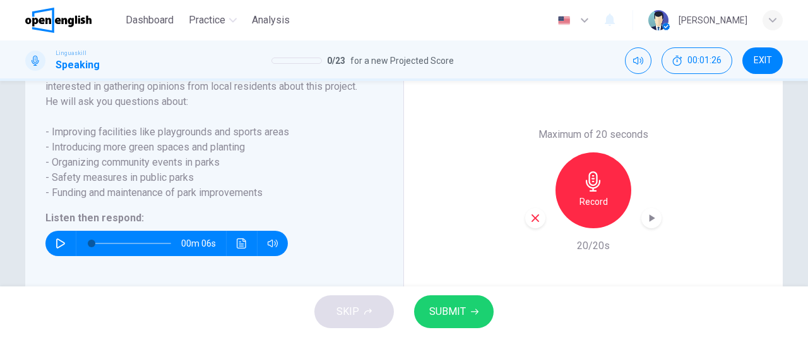
click at [530, 224] on icon "button" at bounding box center [535, 217] width 11 height 11
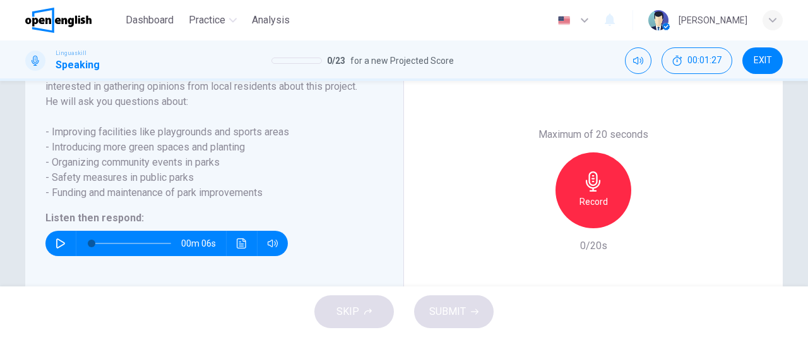
click at [595, 209] on h6 "Record" at bounding box center [594, 201] width 28 height 15
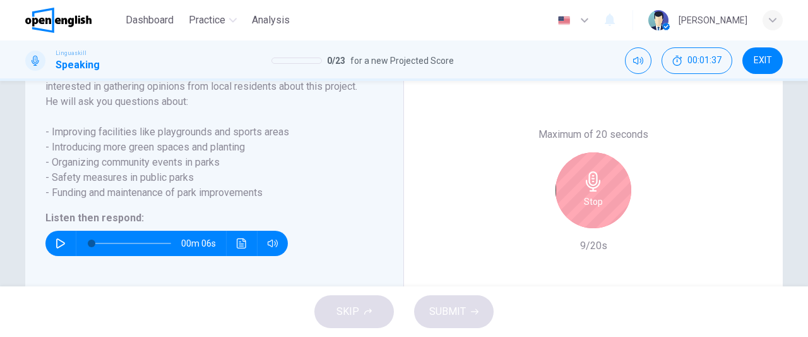
click at [595, 209] on h6 "Stop" at bounding box center [593, 201] width 19 height 15
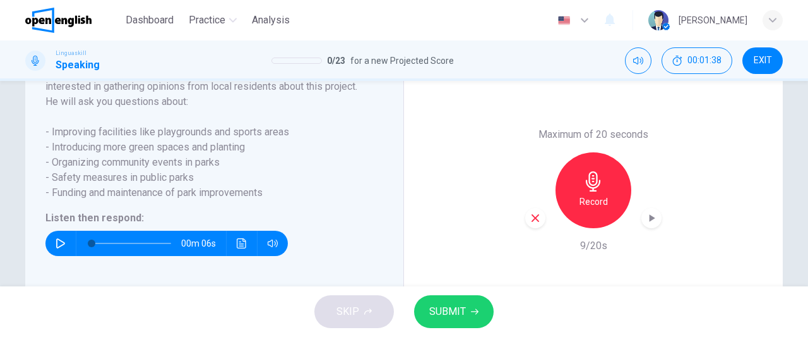
click at [533, 222] on icon "button" at bounding box center [536, 218] width 8 height 8
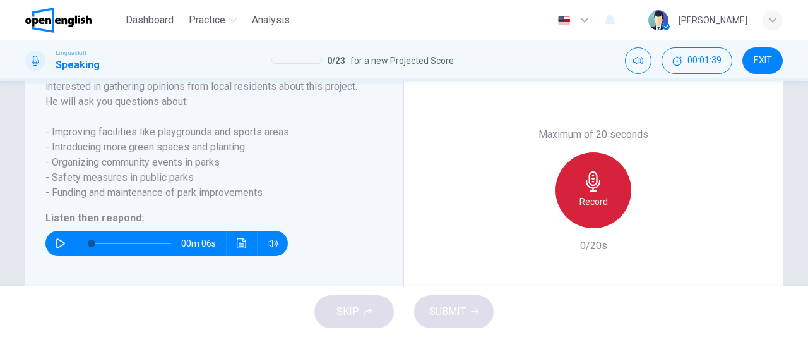
click at [600, 209] on h6 "Record" at bounding box center [594, 201] width 28 height 15
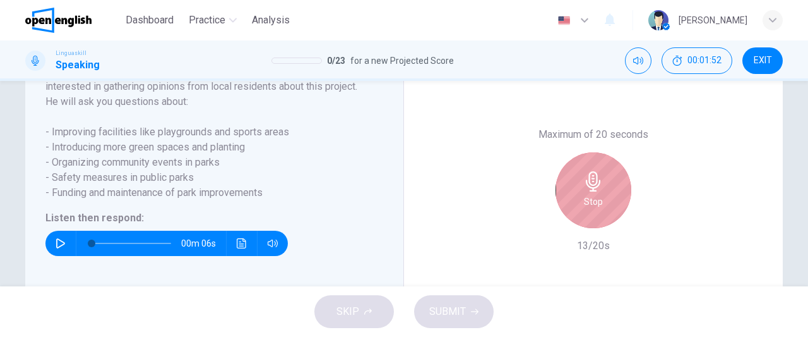
click at [600, 218] on div "Stop" at bounding box center [594, 190] width 76 height 76
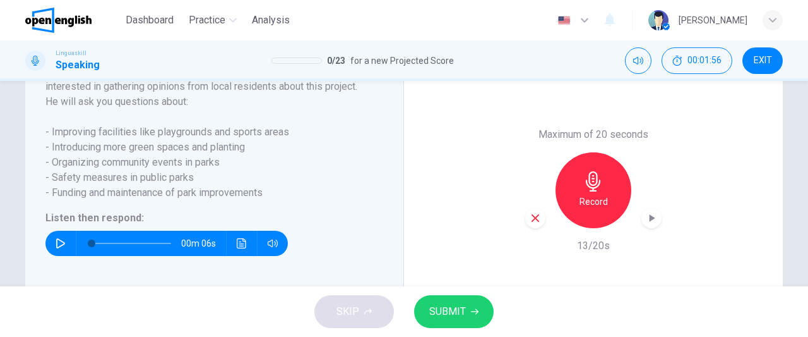
click at [533, 222] on icon "button" at bounding box center [536, 218] width 8 height 8
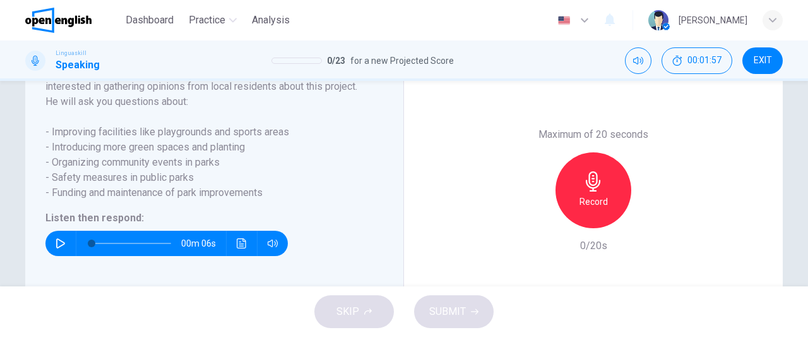
click at [606, 207] on div "Record" at bounding box center [594, 190] width 76 height 76
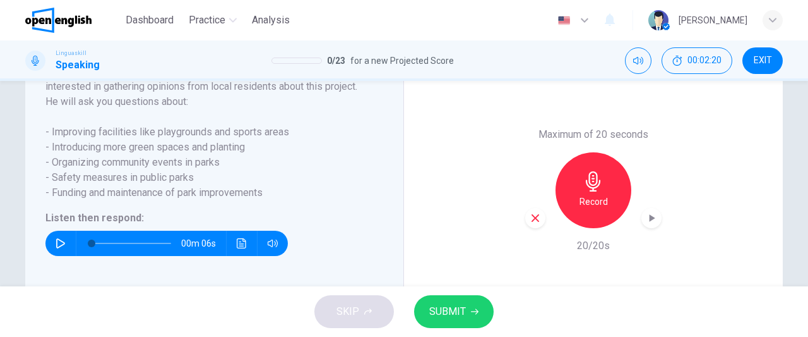
click at [534, 224] on icon "button" at bounding box center [535, 217] width 11 height 11
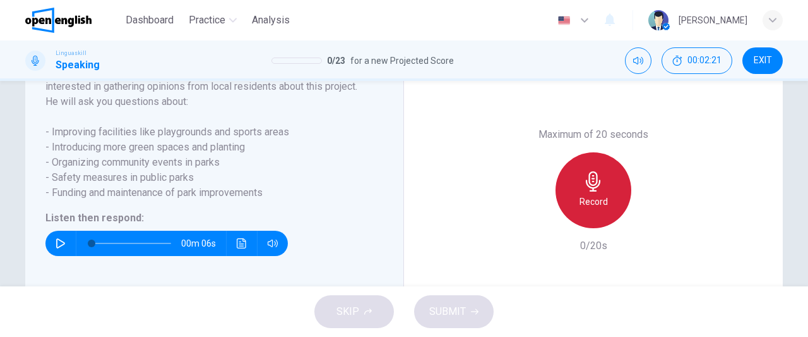
click at [584, 209] on h6 "Record" at bounding box center [594, 201] width 28 height 15
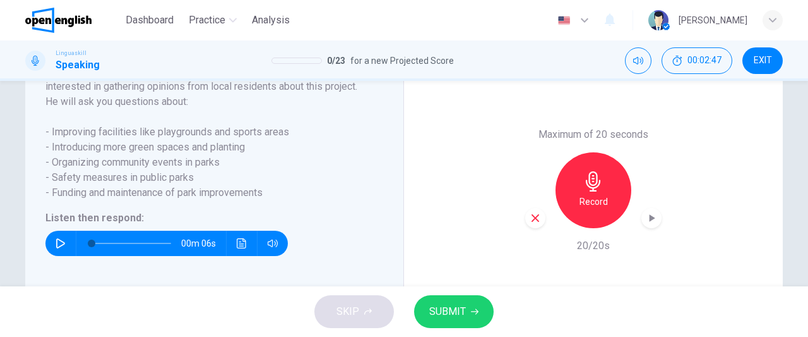
click at [445, 313] on span "SUBMIT" at bounding box center [447, 311] width 37 height 18
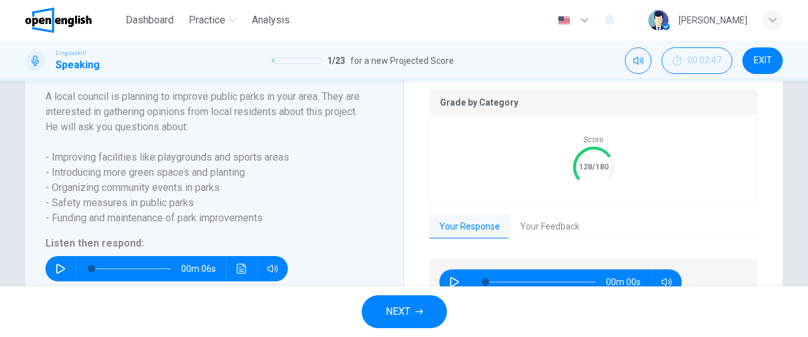
scroll to position [275, 0]
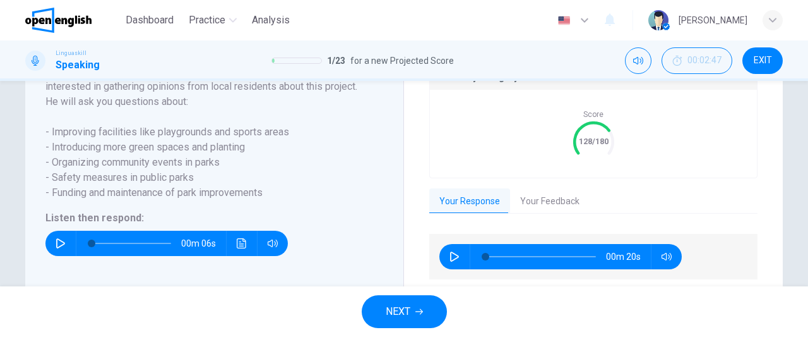
click at [428, 317] on button "NEXT" at bounding box center [404, 311] width 85 height 33
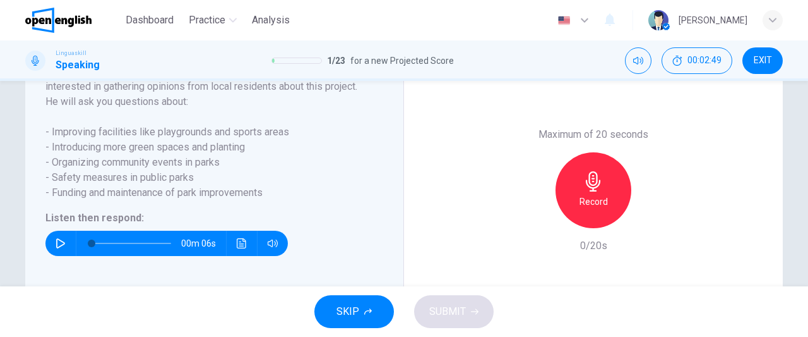
click at [56, 248] on icon "button" at bounding box center [61, 243] width 10 height 10
click at [57, 247] on icon "button" at bounding box center [60, 243] width 7 height 8
click at [583, 191] on icon "button" at bounding box center [593, 181] width 20 height 20
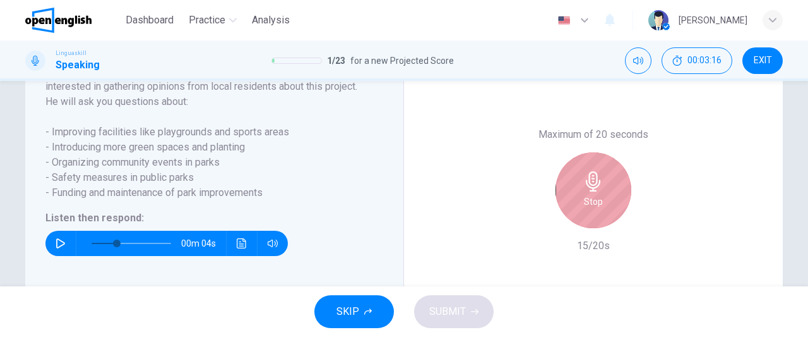
click at [583, 191] on icon "button" at bounding box center [593, 181] width 20 height 20
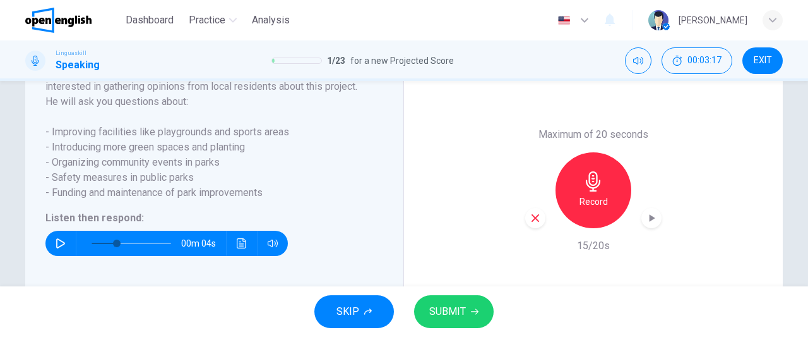
click at [531, 224] on icon "button" at bounding box center [535, 217] width 11 height 11
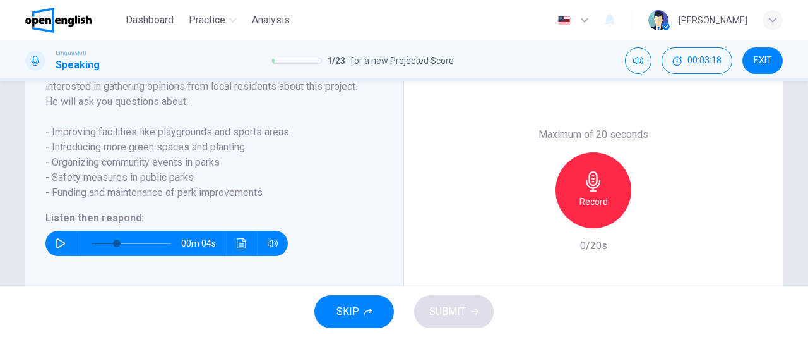
click at [590, 209] on h6 "Record" at bounding box center [594, 201] width 28 height 15
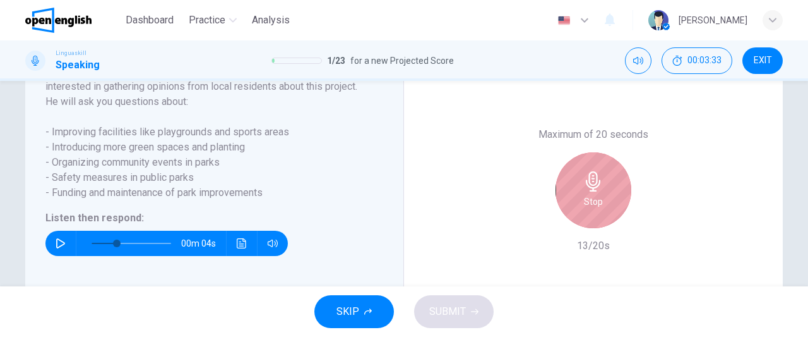
click at [590, 209] on h6 "Stop" at bounding box center [593, 201] width 19 height 15
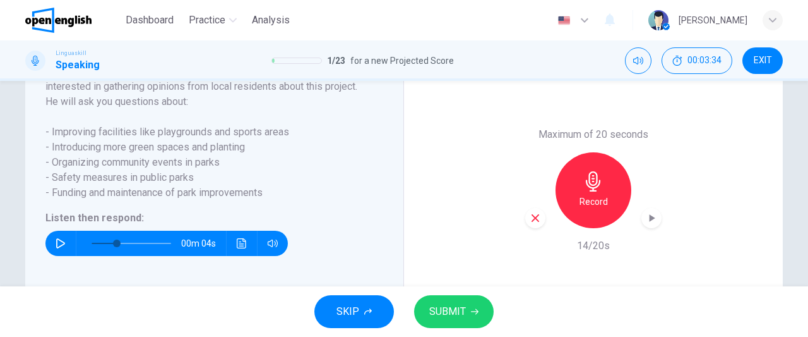
click at [56, 248] on icon "button" at bounding box center [61, 243] width 10 height 10
click at [532, 222] on icon "button" at bounding box center [536, 218] width 8 height 8
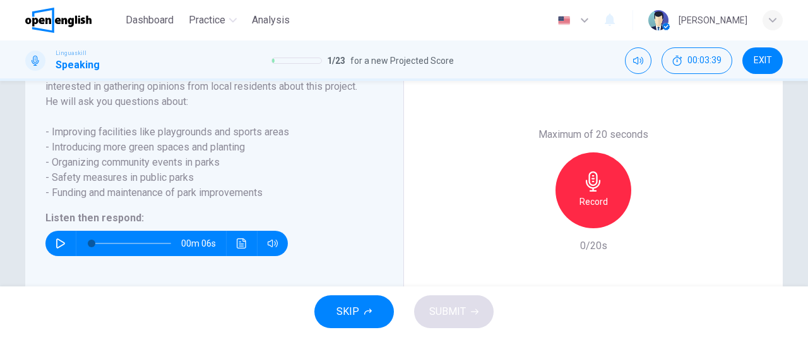
click at [601, 203] on div "Record" at bounding box center [594, 190] width 76 height 76
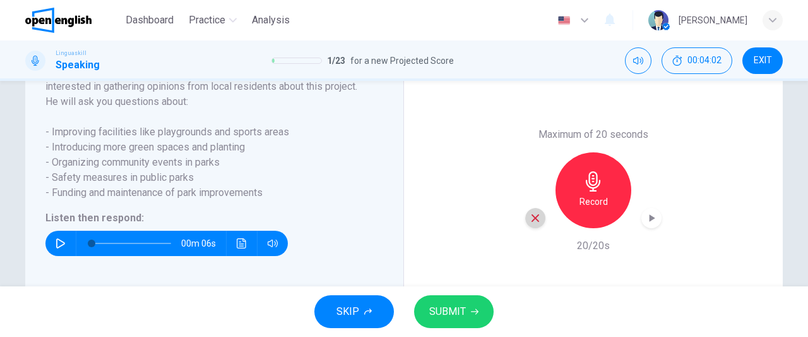
click at [525, 228] on div "button" at bounding box center [535, 218] width 20 height 20
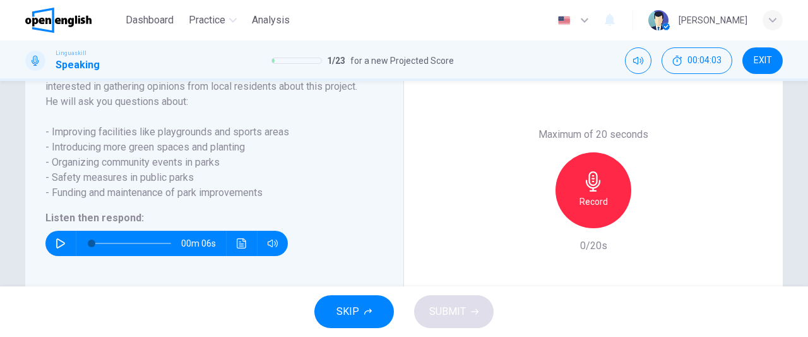
click at [583, 191] on icon "button" at bounding box center [593, 181] width 20 height 20
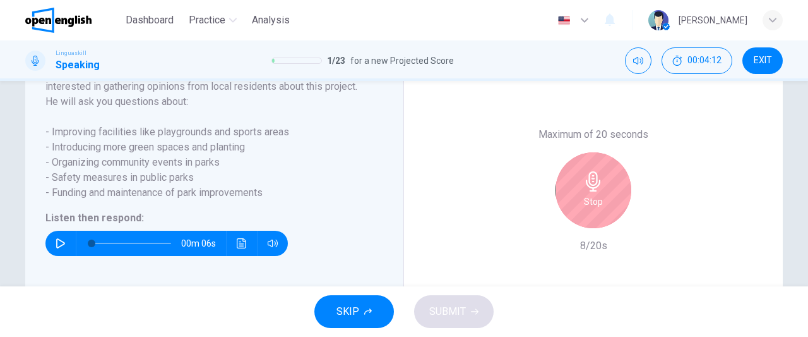
click at [583, 191] on icon "button" at bounding box center [593, 181] width 20 height 20
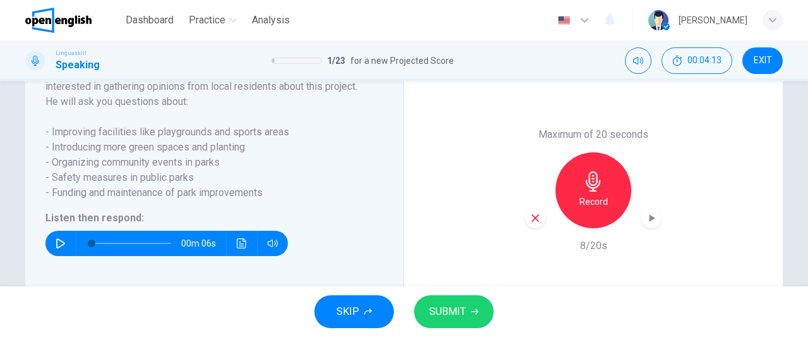
click at [530, 224] on icon "button" at bounding box center [535, 217] width 11 height 11
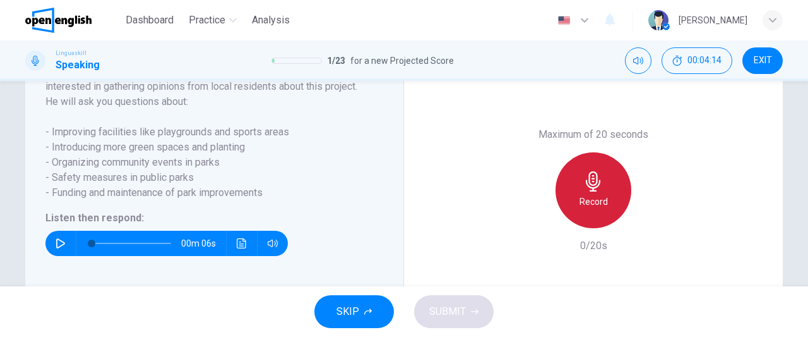
click at [592, 209] on h6 "Record" at bounding box center [594, 201] width 28 height 15
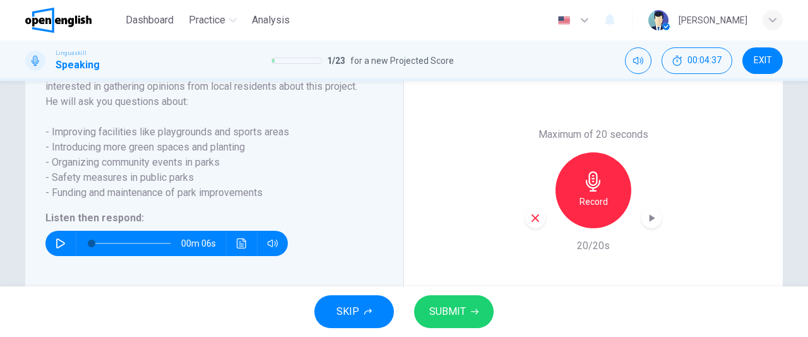
click at [535, 224] on icon "button" at bounding box center [535, 217] width 11 height 11
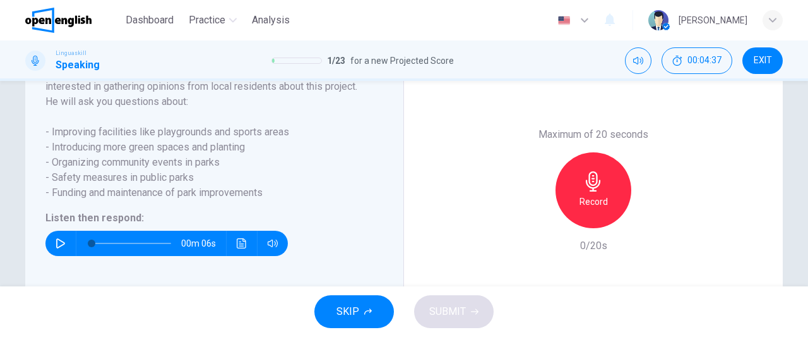
click at [606, 215] on div "Record" at bounding box center [594, 190] width 76 height 76
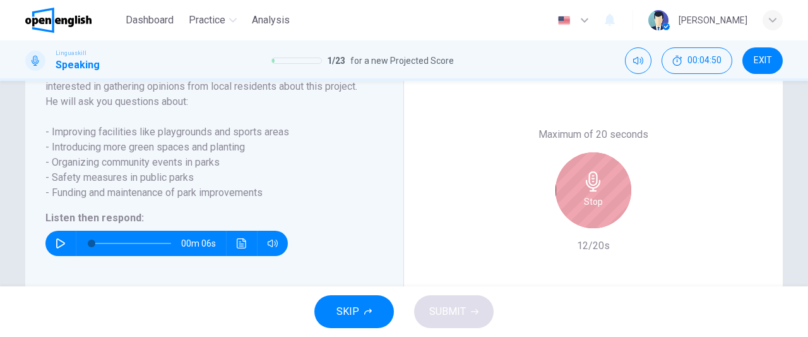
click at [606, 215] on div "Stop" at bounding box center [594, 190] width 76 height 76
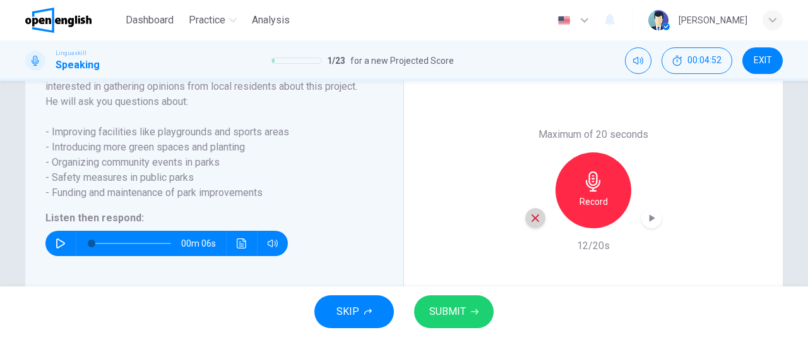
click at [539, 228] on div "button" at bounding box center [535, 218] width 20 height 20
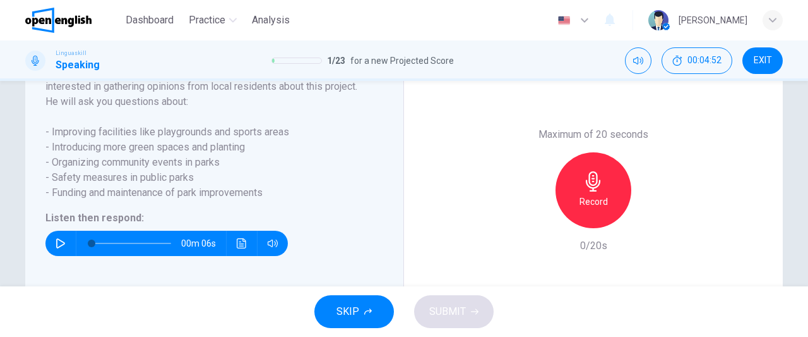
click at [588, 209] on h6 "Record" at bounding box center [594, 201] width 28 height 15
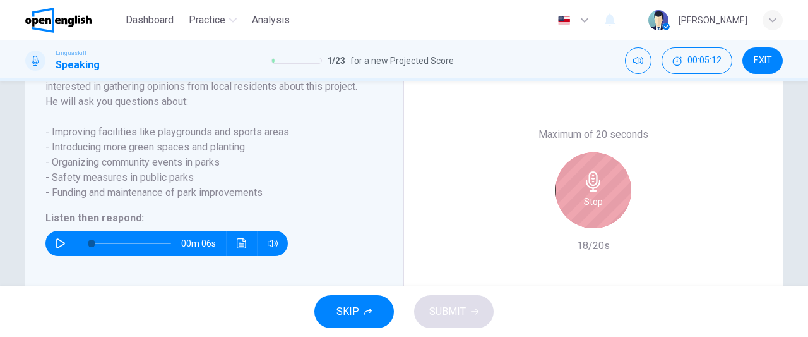
click at [588, 209] on h6 "Stop" at bounding box center [593, 201] width 19 height 15
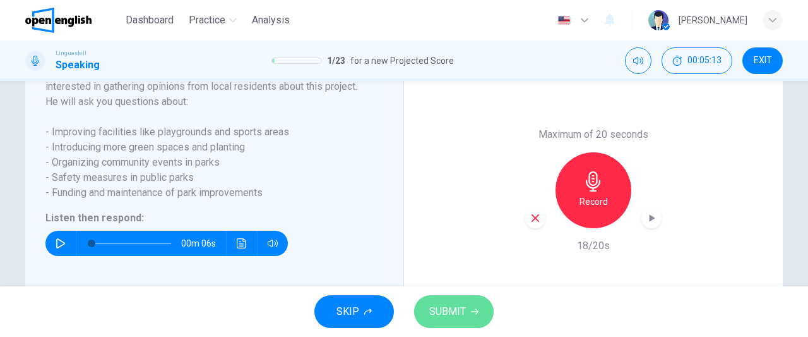
click at [460, 316] on span "SUBMIT" at bounding box center [447, 311] width 37 height 18
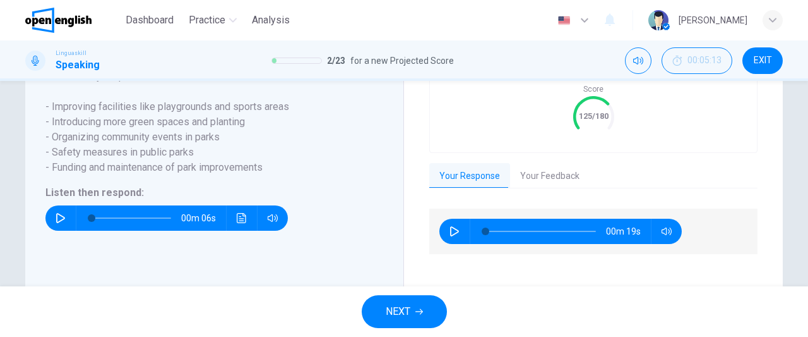
scroll to position [333, 0]
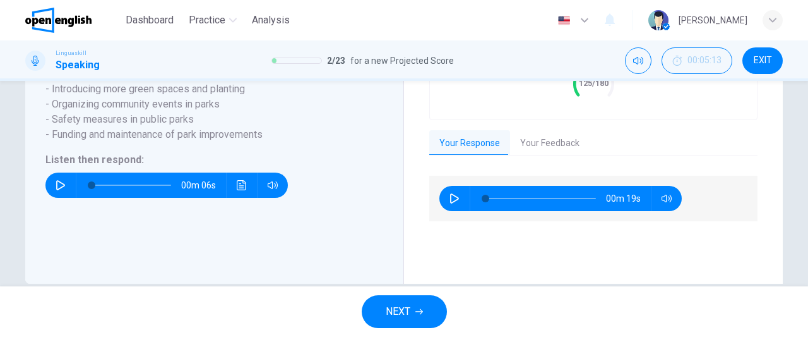
click at [405, 307] on span "NEXT" at bounding box center [398, 311] width 25 height 18
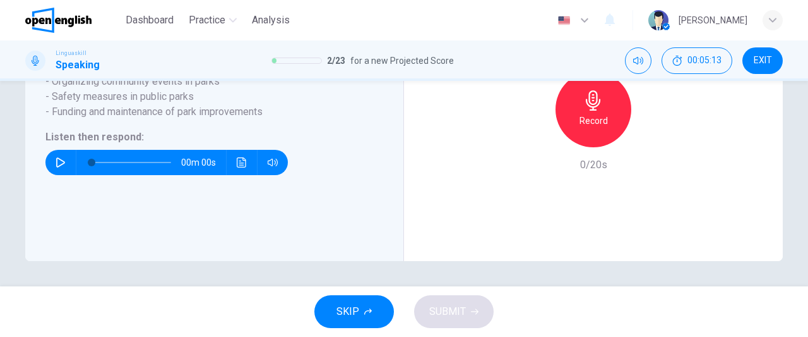
scroll to position [308, 0]
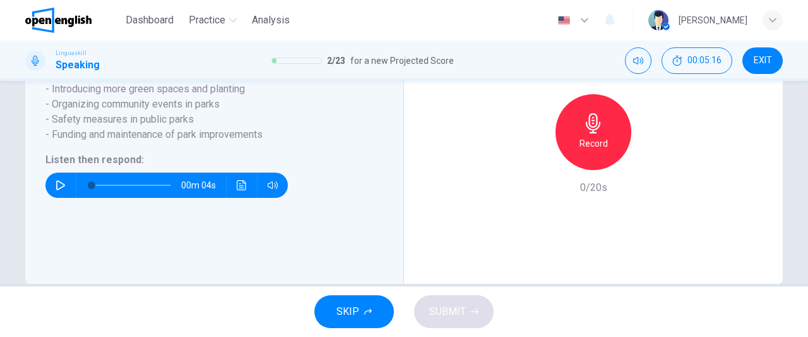
click at [56, 190] on icon "button" at bounding box center [61, 185] width 10 height 10
type input "*"
click at [597, 133] on icon "button" at bounding box center [593, 123] width 20 height 20
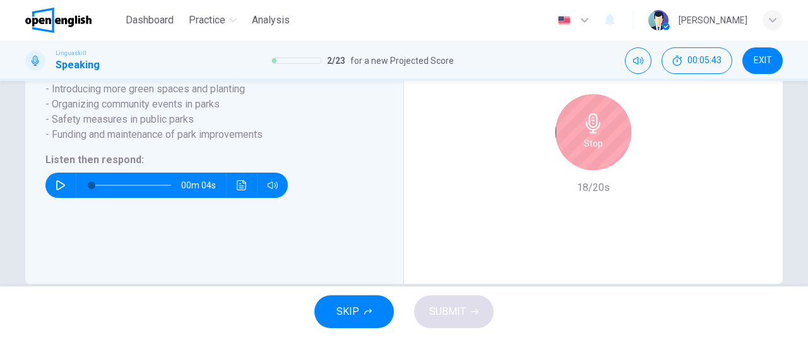
click at [597, 133] on icon "button" at bounding box center [593, 123] width 20 height 20
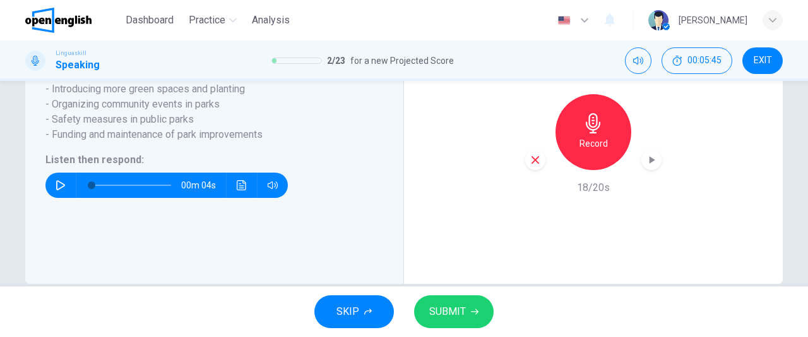
click at [532, 164] on icon "button" at bounding box center [536, 160] width 8 height 8
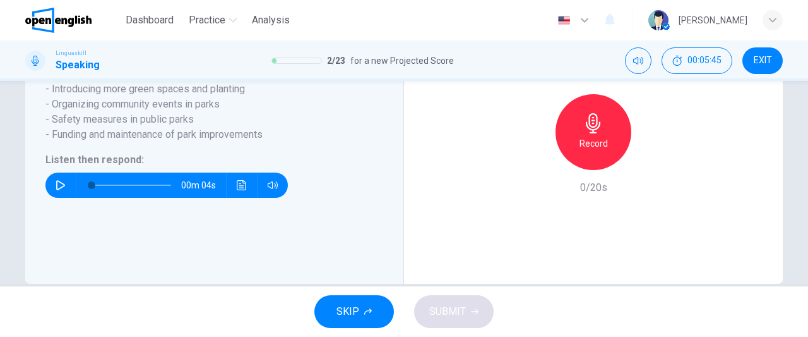
click at [602, 151] on h6 "Record" at bounding box center [594, 143] width 28 height 15
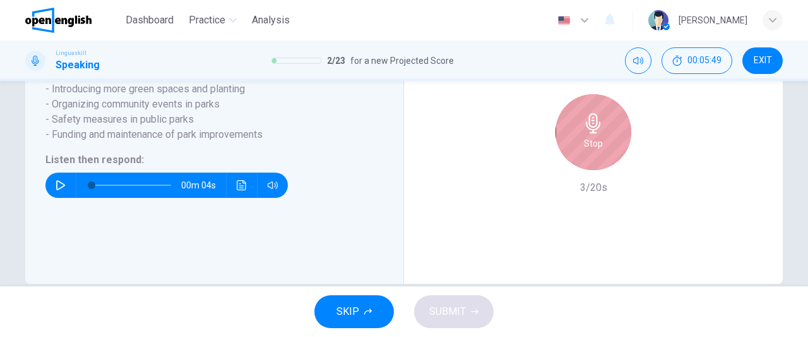
click at [602, 152] on div "Stop" at bounding box center [594, 132] width 76 height 76
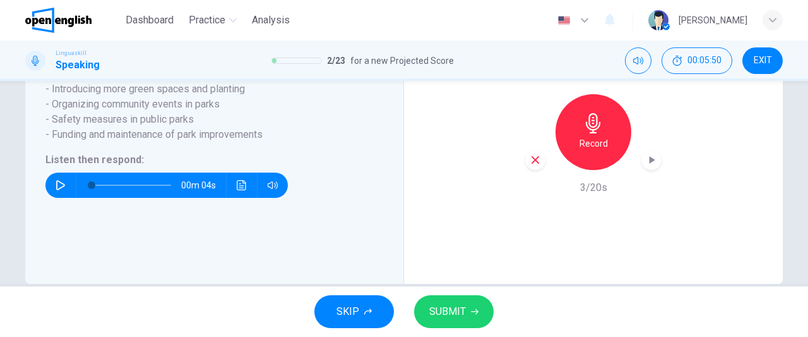
click at [533, 164] on icon "button" at bounding box center [536, 160] width 8 height 8
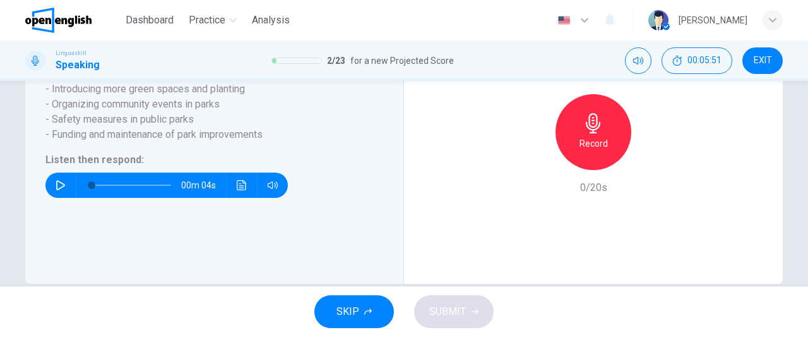
click at [601, 151] on h6 "Record" at bounding box center [594, 143] width 28 height 15
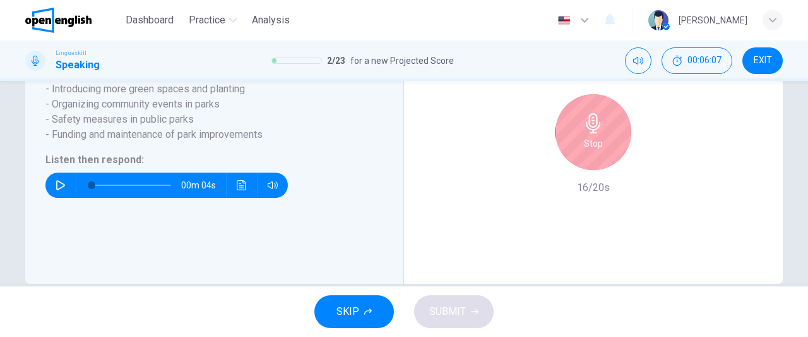
click at [601, 162] on div "Stop" at bounding box center [594, 132] width 76 height 76
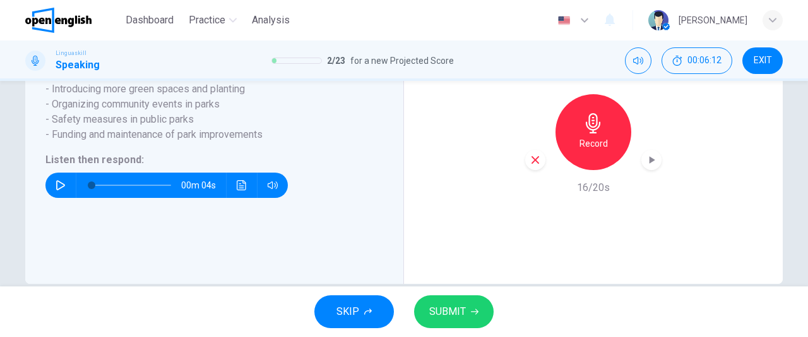
click at [535, 165] on icon "button" at bounding box center [535, 159] width 11 height 11
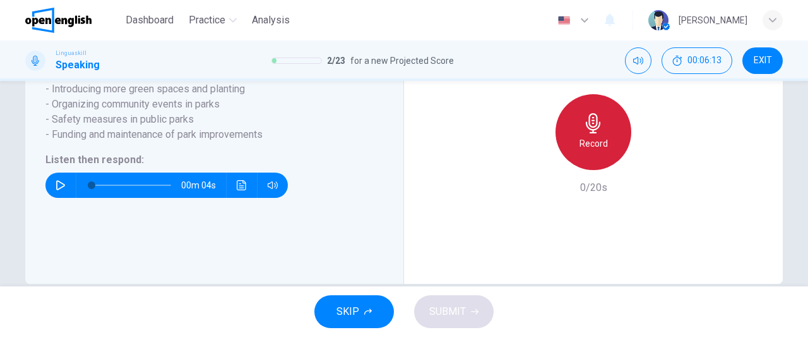
click at [595, 151] on h6 "Record" at bounding box center [594, 143] width 28 height 15
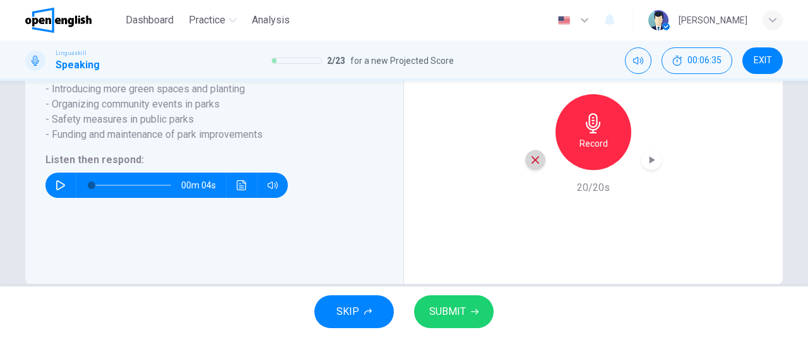
click at [533, 165] on icon "button" at bounding box center [535, 159] width 11 height 11
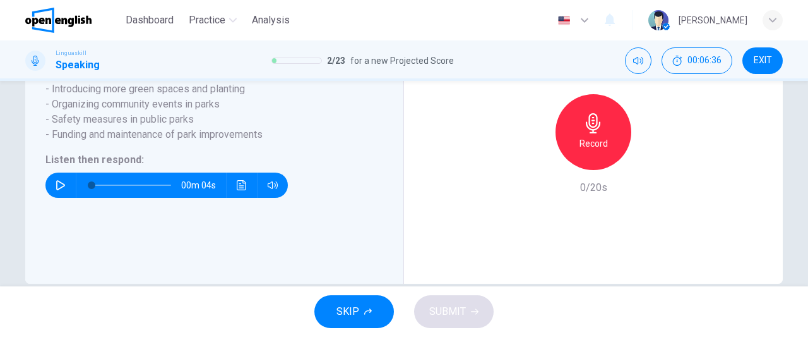
click at [581, 151] on h6 "Record" at bounding box center [594, 143] width 28 height 15
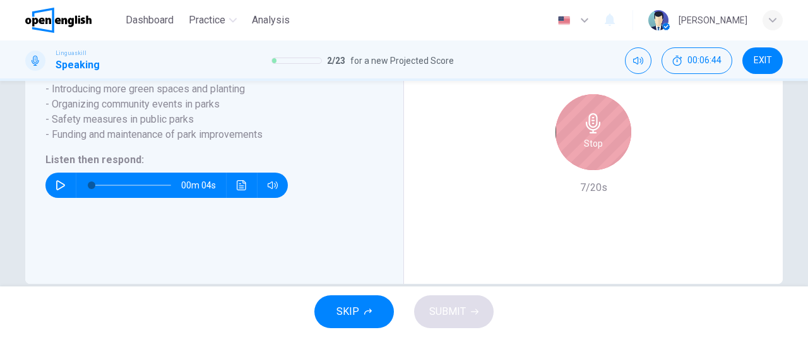
click at [581, 164] on div "Stop" at bounding box center [594, 132] width 76 height 76
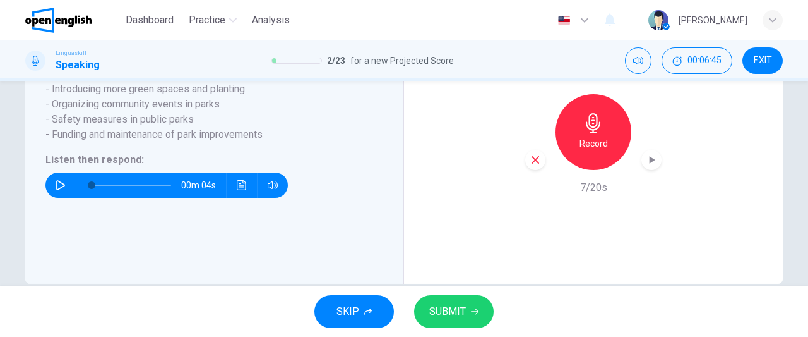
click at [534, 165] on icon "button" at bounding box center [535, 159] width 11 height 11
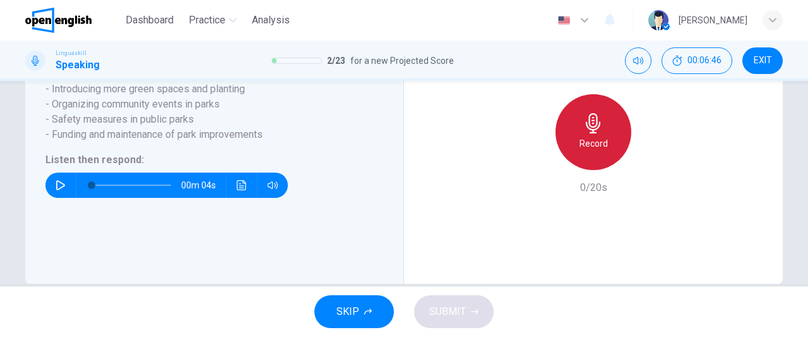
click at [572, 162] on div "Record" at bounding box center [594, 132] width 76 height 76
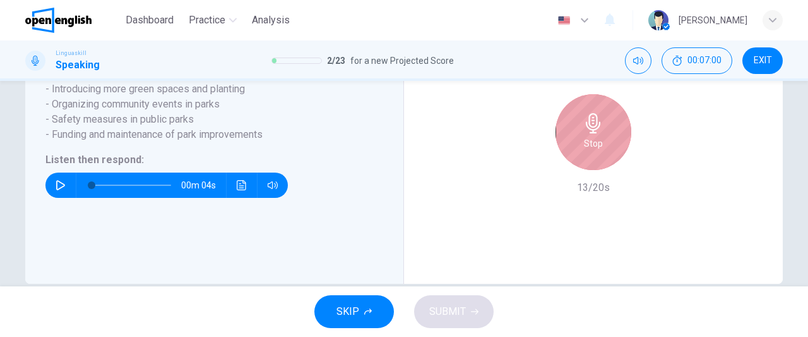
click at [572, 162] on div "Stop" at bounding box center [594, 132] width 76 height 76
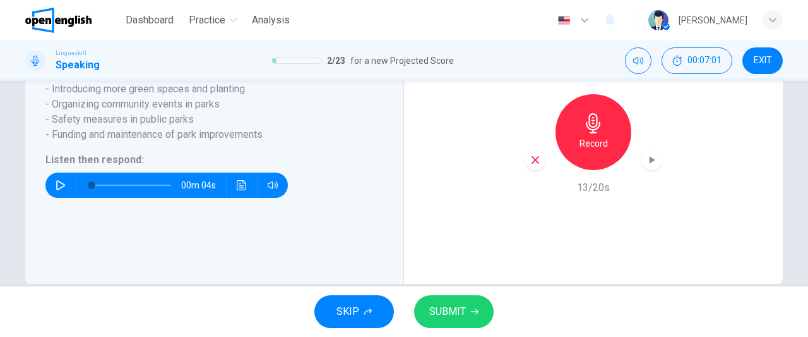
click at [530, 165] on icon "button" at bounding box center [535, 159] width 11 height 11
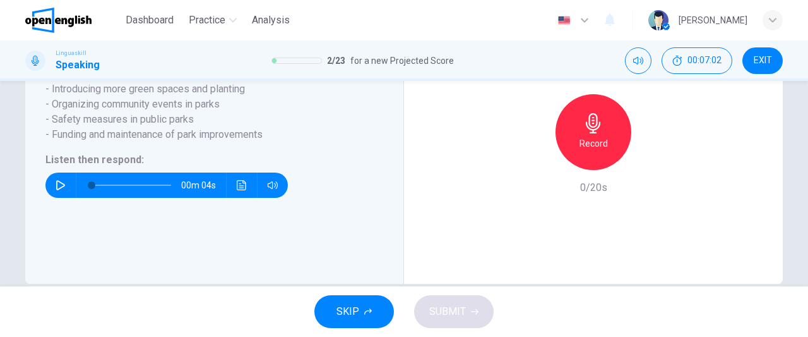
click at [600, 151] on h6 "Record" at bounding box center [594, 143] width 28 height 15
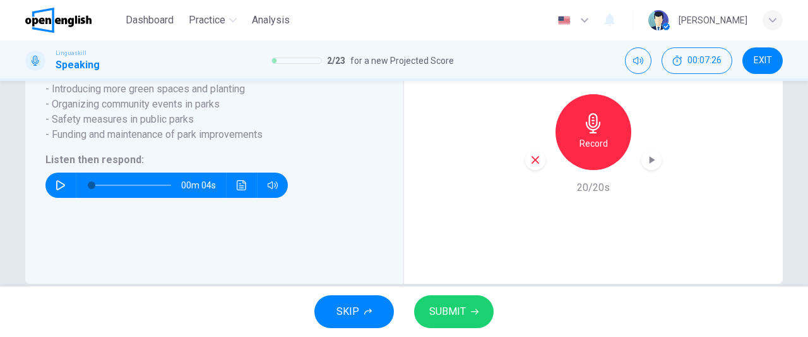
click at [527, 170] on div "button" at bounding box center [535, 160] width 20 height 20
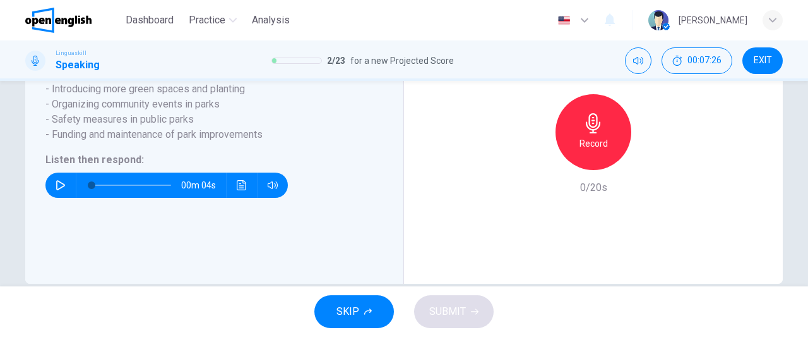
click at [590, 169] on div "Record" at bounding box center [594, 132] width 76 height 76
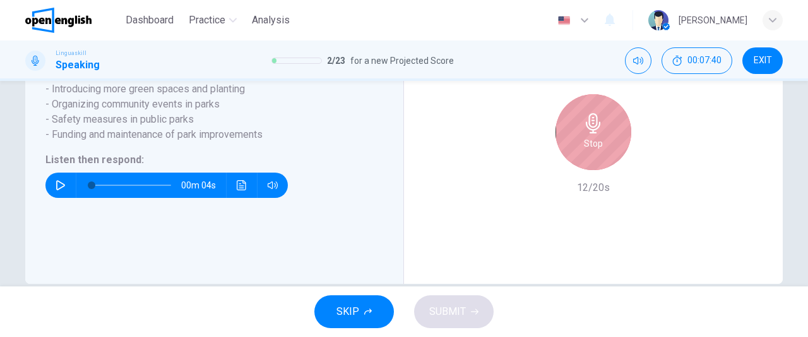
click at [590, 169] on div "Stop" at bounding box center [594, 132] width 76 height 76
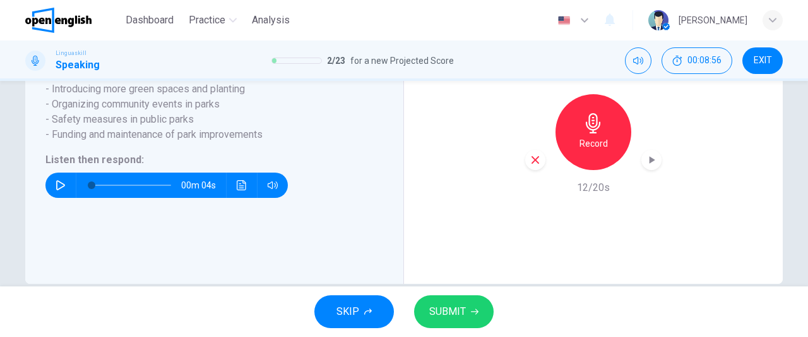
click at [537, 170] on div "button" at bounding box center [535, 160] width 20 height 20
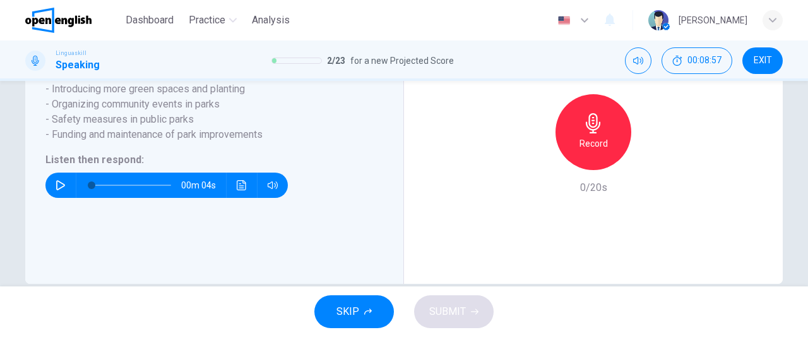
click at [611, 156] on div "Record" at bounding box center [594, 132] width 76 height 76
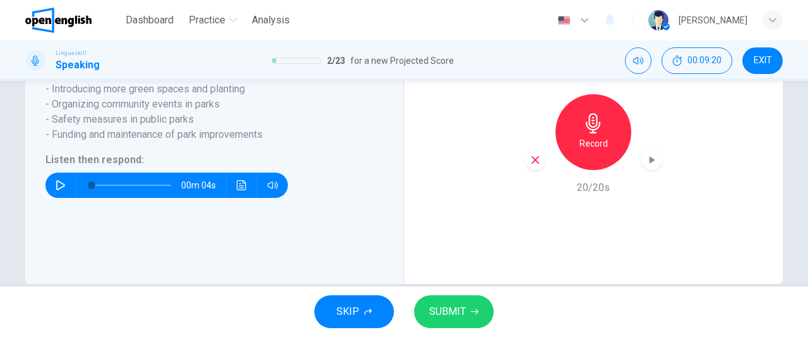
click at [534, 165] on icon "button" at bounding box center [535, 159] width 11 height 11
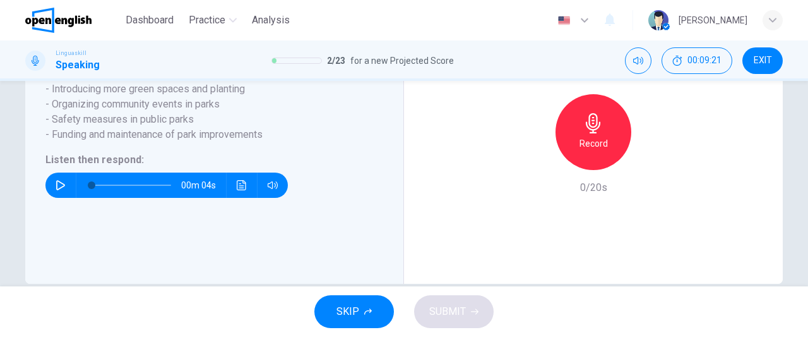
click at [597, 151] on h6 "Record" at bounding box center [594, 143] width 28 height 15
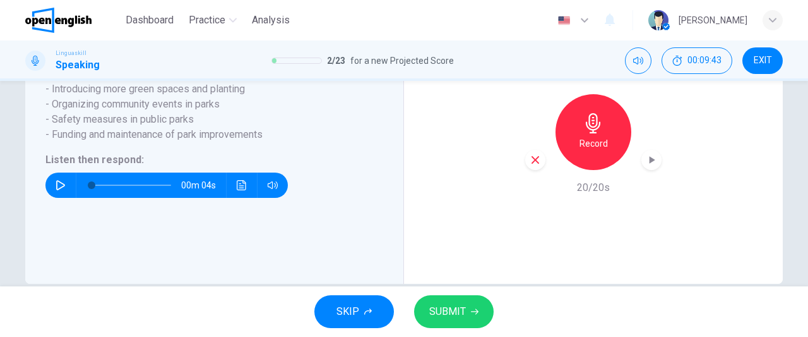
click at [530, 165] on icon "button" at bounding box center [535, 159] width 11 height 11
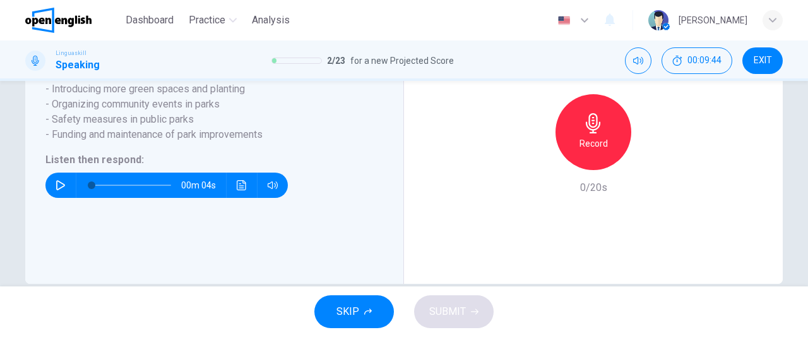
click at [605, 154] on div "Record" at bounding box center [594, 132] width 76 height 76
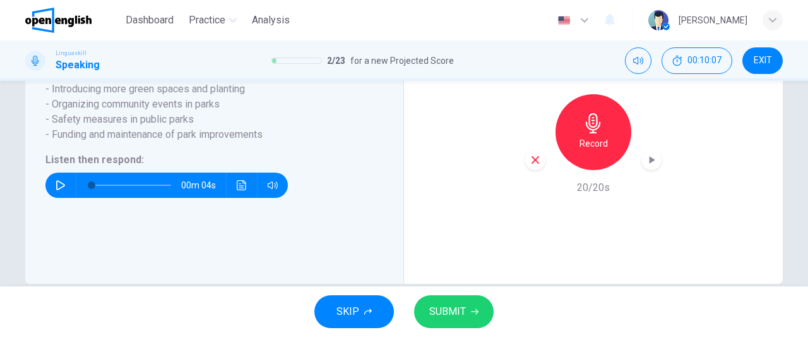
click at [530, 165] on icon "button" at bounding box center [535, 159] width 11 height 11
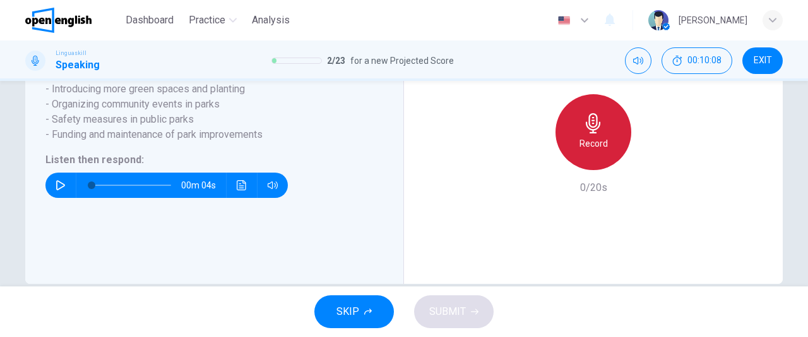
click at [580, 151] on h6 "Record" at bounding box center [594, 143] width 28 height 15
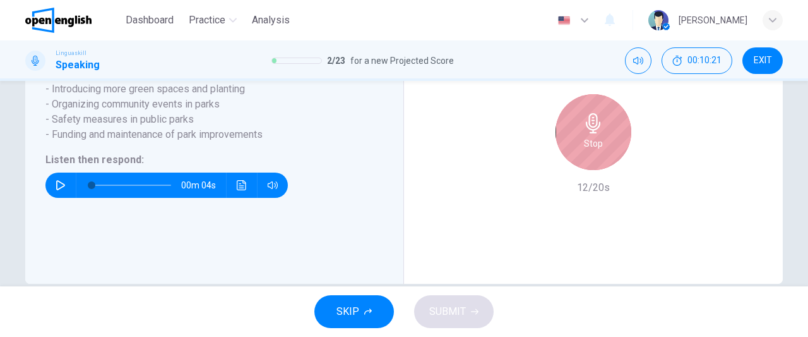
click at [580, 161] on div "Stop" at bounding box center [594, 132] width 76 height 76
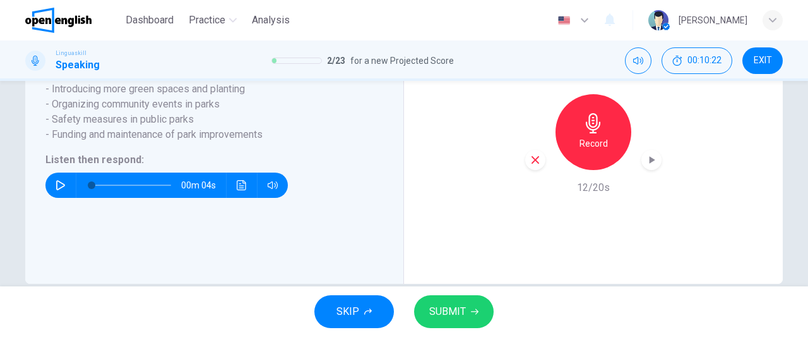
click at [530, 165] on icon "button" at bounding box center [535, 159] width 11 height 11
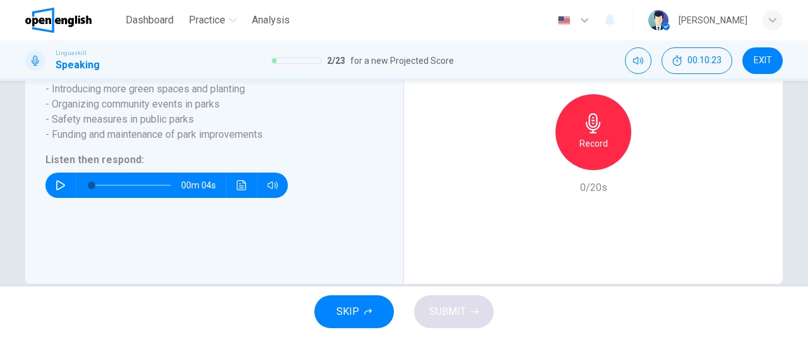
click at [568, 170] on div "Record" at bounding box center [594, 132] width 76 height 76
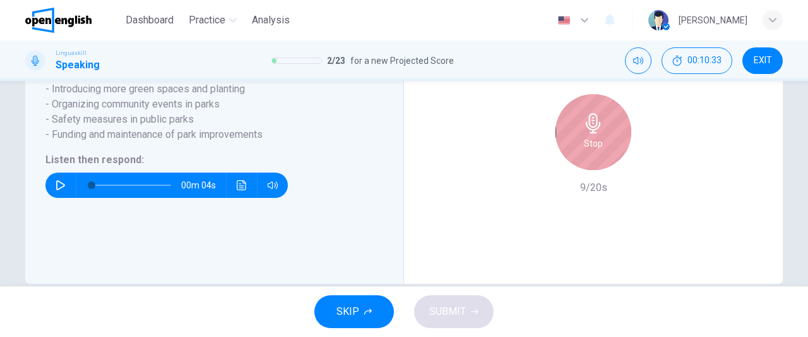
click at [568, 170] on div "Stop" at bounding box center [594, 132] width 76 height 76
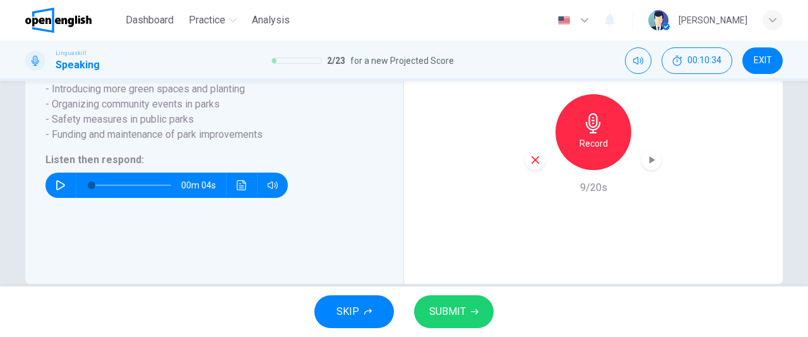
click at [530, 165] on icon "button" at bounding box center [535, 159] width 11 height 11
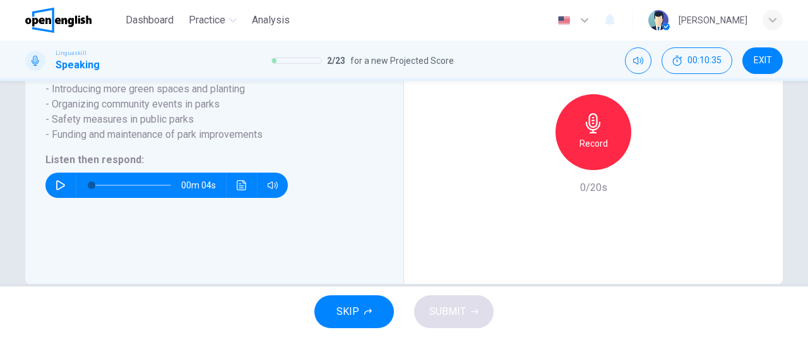
click at [564, 170] on div "Record" at bounding box center [593, 132] width 136 height 76
click at [590, 166] on div "Record" at bounding box center [594, 132] width 76 height 76
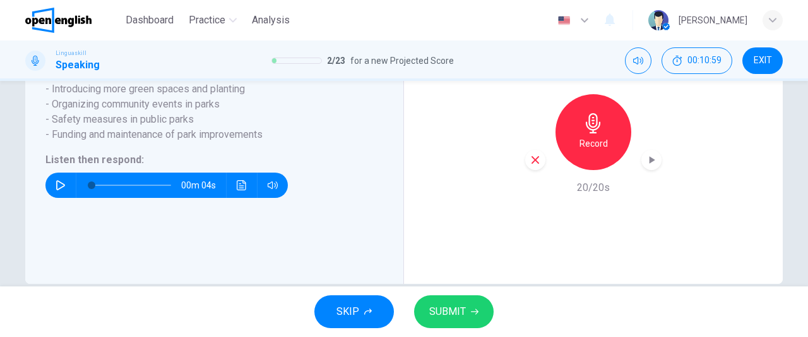
click at [530, 165] on icon "button" at bounding box center [535, 159] width 11 height 11
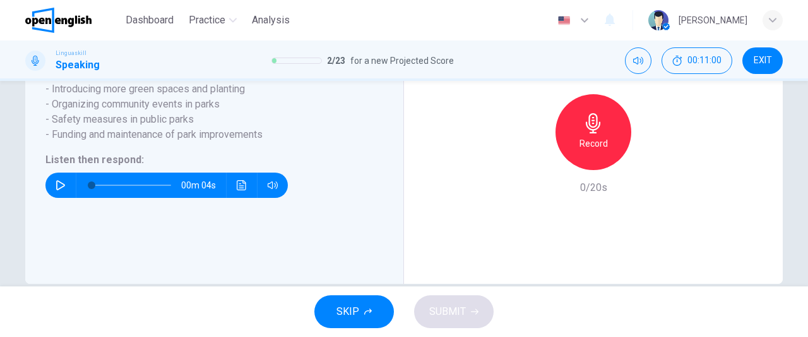
click at [580, 151] on h6 "Record" at bounding box center [594, 143] width 28 height 15
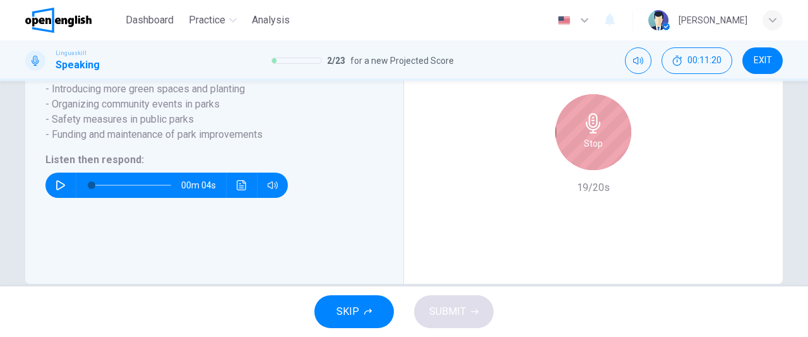
click at [578, 164] on div "Stop" at bounding box center [594, 132] width 76 height 76
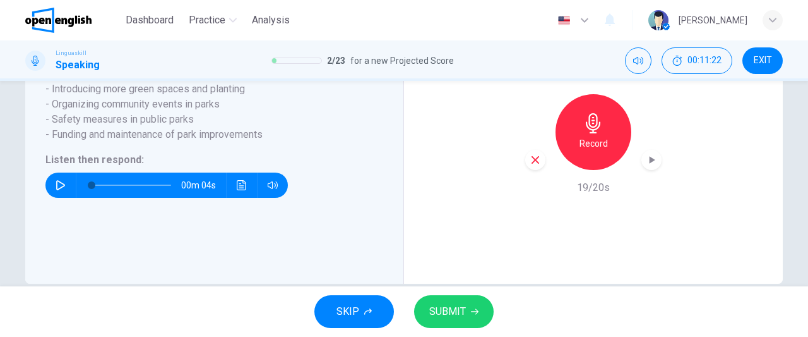
click at [450, 310] on span "SUBMIT" at bounding box center [447, 311] width 37 height 18
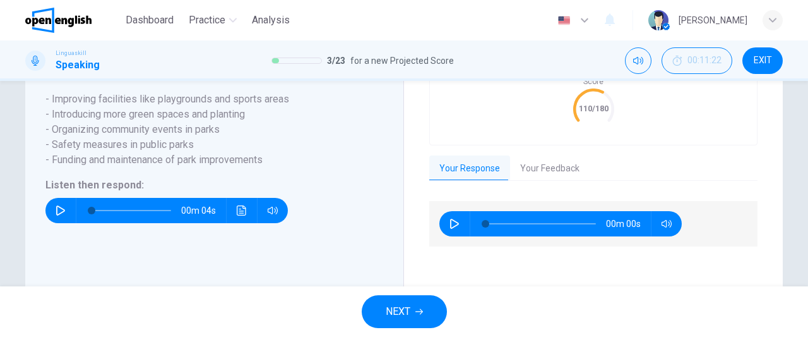
scroll to position [333, 0]
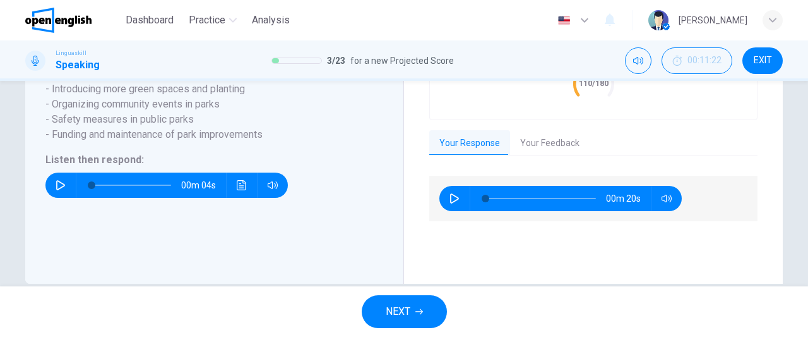
click at [553, 156] on button "Your Feedback" at bounding box center [550, 143] width 80 height 27
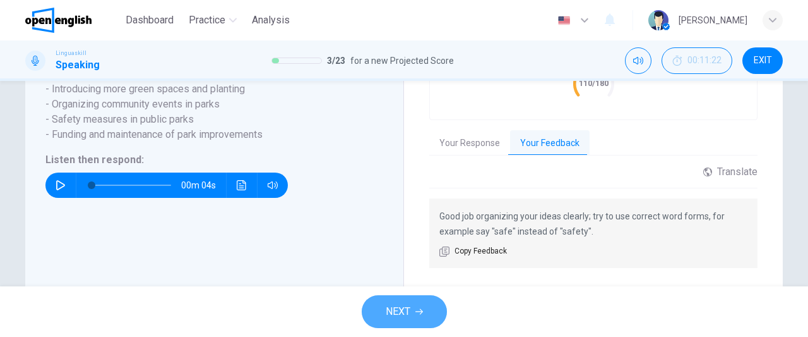
click at [423, 312] on button "NEXT" at bounding box center [404, 311] width 85 height 33
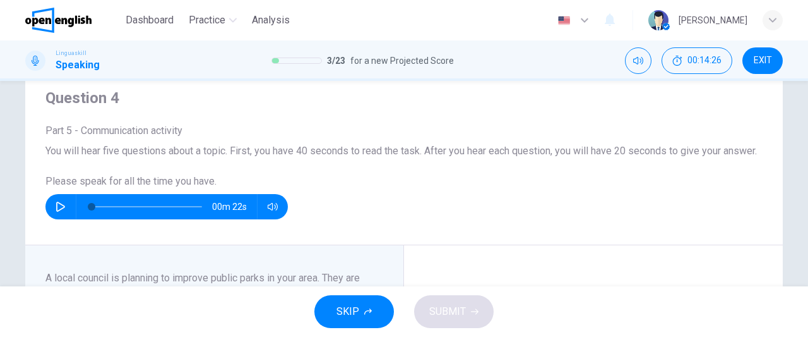
scroll to position [45, 0]
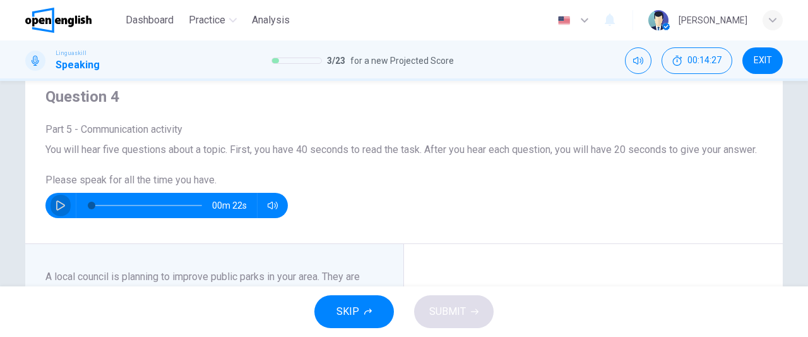
click at [56, 210] on icon "button" at bounding box center [61, 205] width 10 height 10
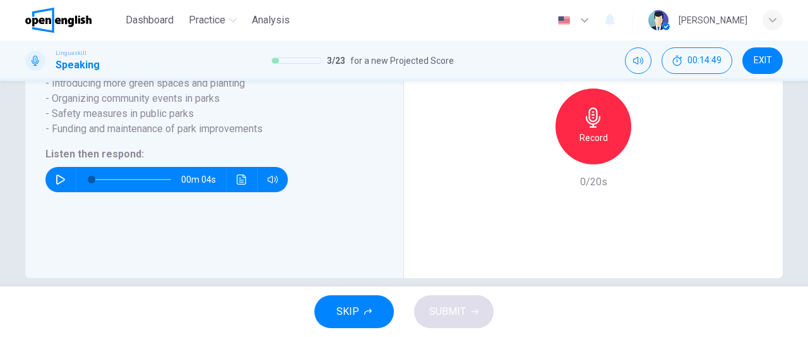
scroll to position [345, 0]
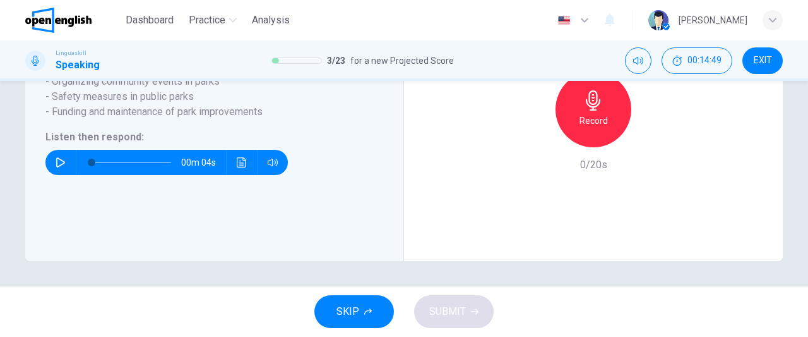
type input "*"
click at [56, 170] on button "button" at bounding box center [61, 162] width 20 height 25
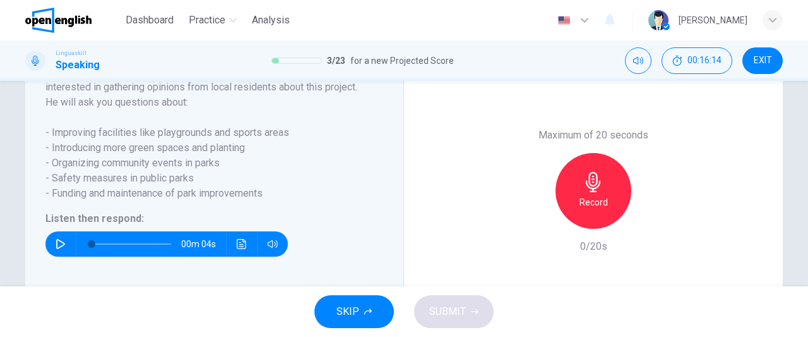
click at [62, 249] on icon "button" at bounding box center [61, 244] width 10 height 10
click at [596, 192] on icon "button" at bounding box center [593, 182] width 20 height 20
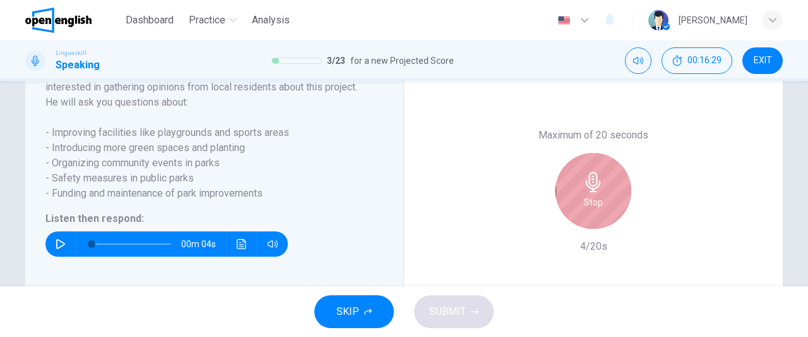
click at [596, 192] on icon "button" at bounding box center [593, 182] width 20 height 20
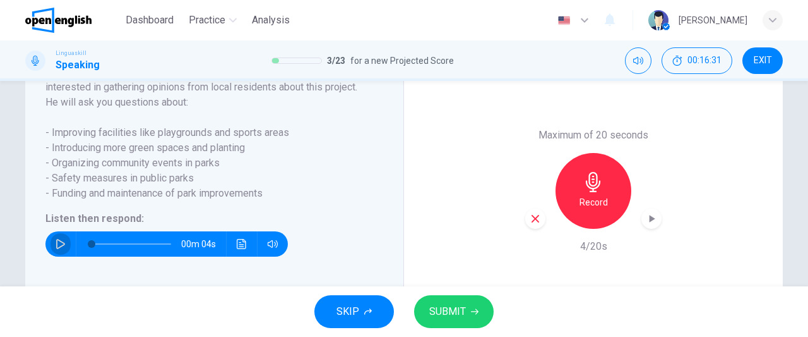
click at [57, 249] on icon "button" at bounding box center [60, 244] width 9 height 10
click at [534, 224] on icon "button" at bounding box center [535, 218] width 11 height 11
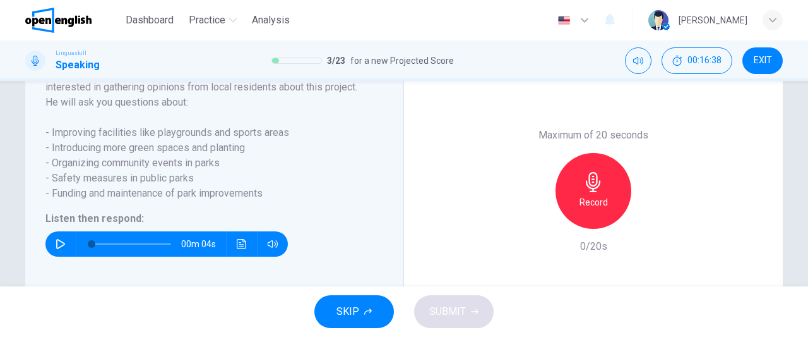
click at [624, 196] on div "Record" at bounding box center [594, 191] width 76 height 76
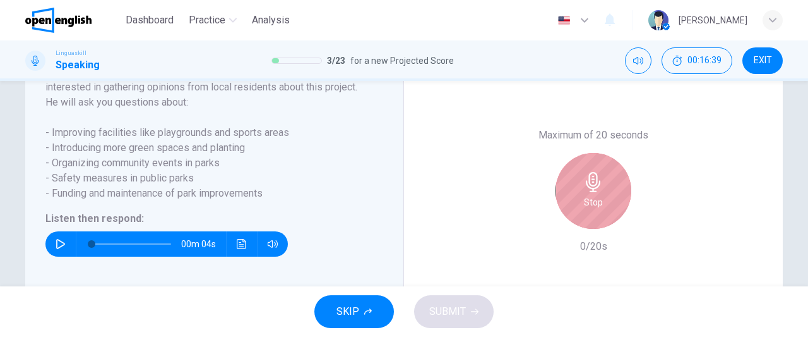
click at [607, 199] on div "Stop" at bounding box center [594, 191] width 76 height 76
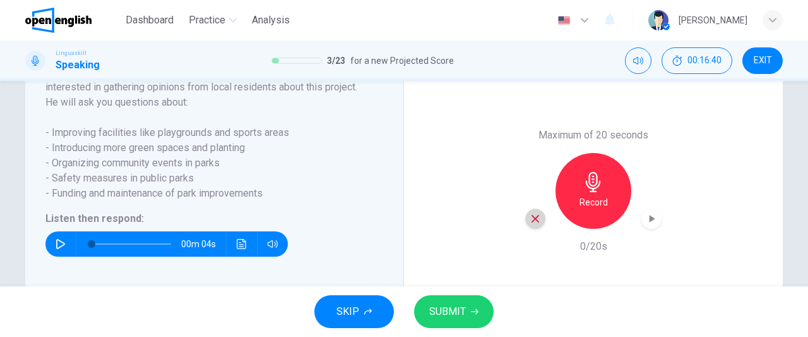
click at [531, 224] on icon "button" at bounding box center [535, 218] width 11 height 11
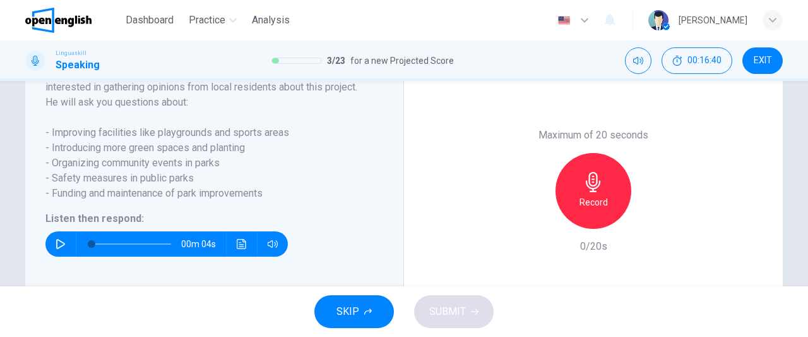
click at [588, 210] on h6 "Record" at bounding box center [594, 201] width 28 height 15
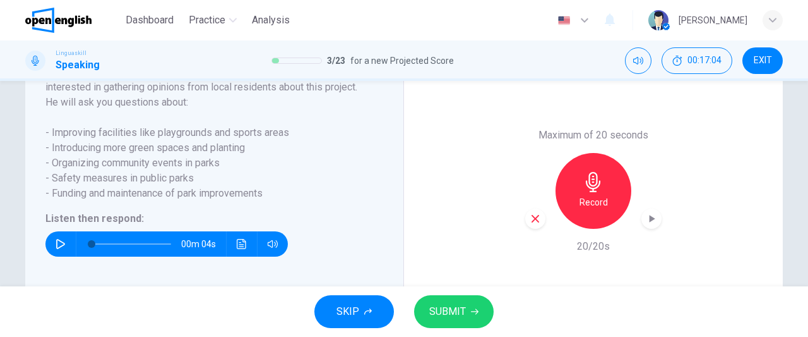
click at [530, 224] on icon "button" at bounding box center [535, 218] width 11 height 11
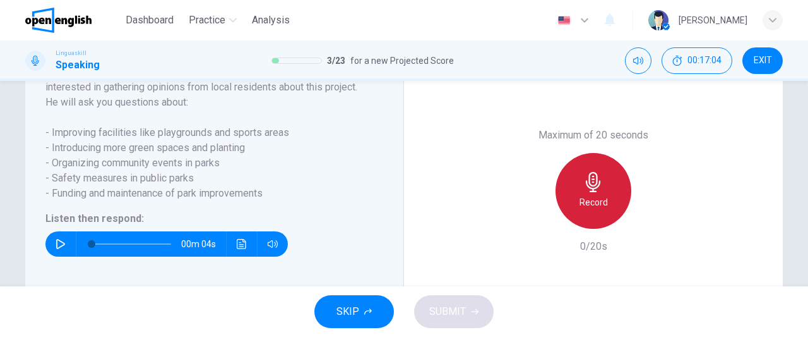
click at [590, 210] on h6 "Record" at bounding box center [594, 201] width 28 height 15
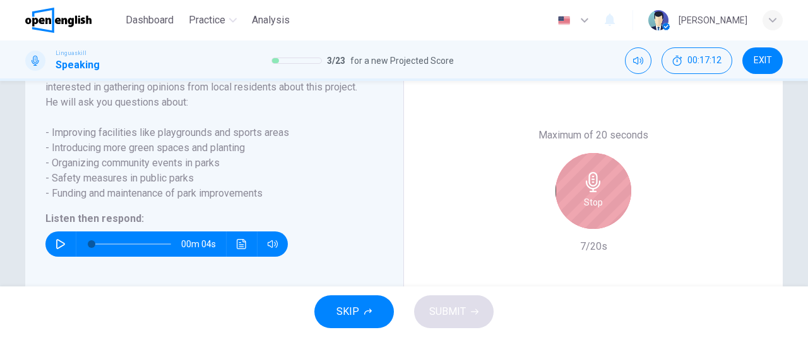
click at [590, 210] on h6 "Stop" at bounding box center [593, 201] width 19 height 15
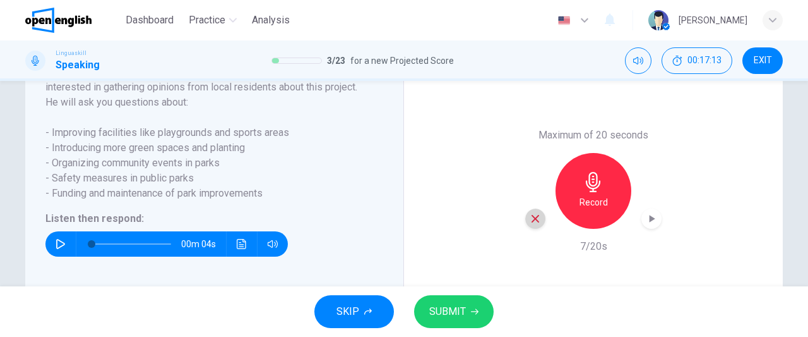
click at [530, 224] on icon "button" at bounding box center [535, 218] width 11 height 11
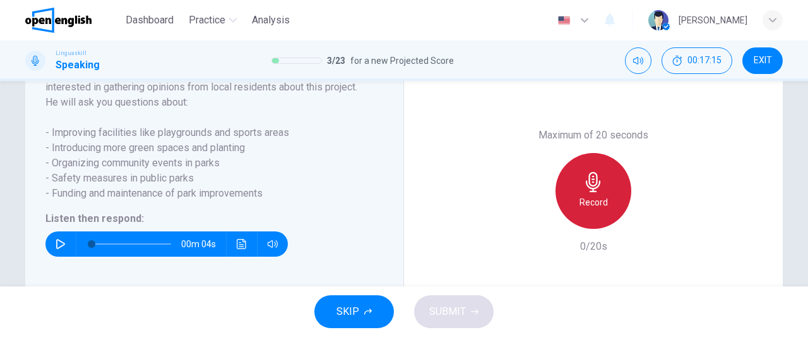
click at [590, 210] on h6 "Record" at bounding box center [594, 201] width 28 height 15
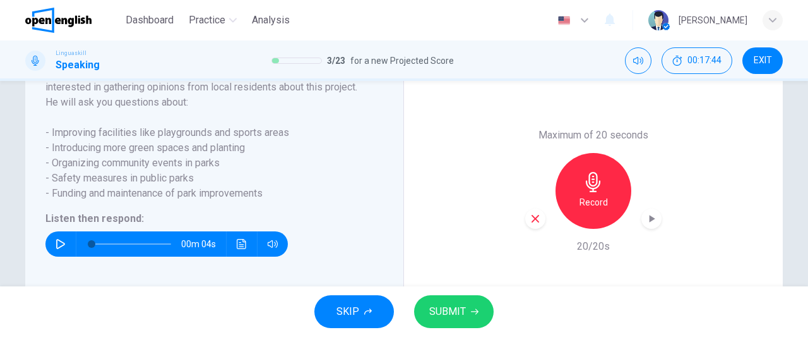
click at [452, 311] on span "SUBMIT" at bounding box center [447, 311] width 37 height 18
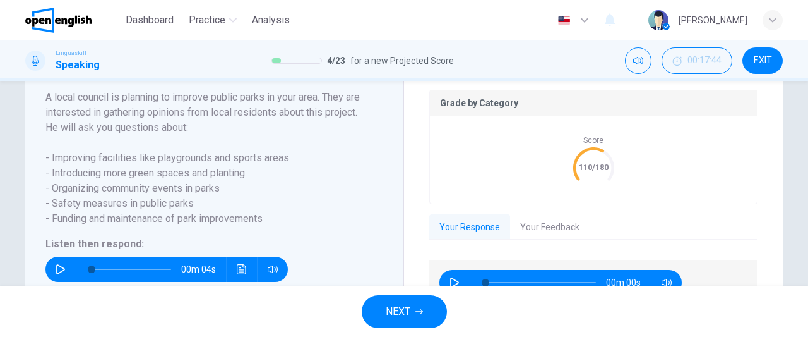
scroll to position [275, 0]
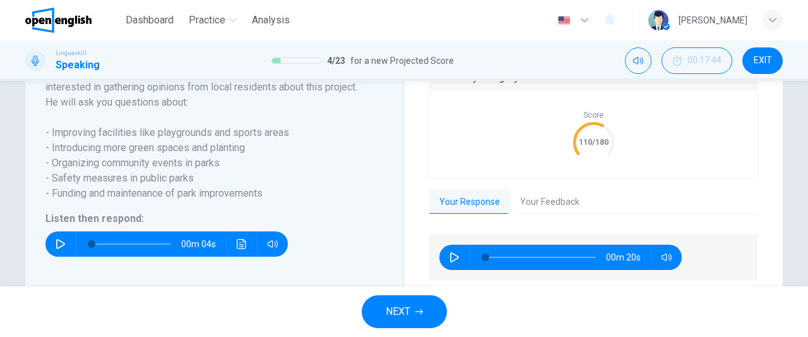
click at [424, 310] on button "NEXT" at bounding box center [404, 311] width 85 height 33
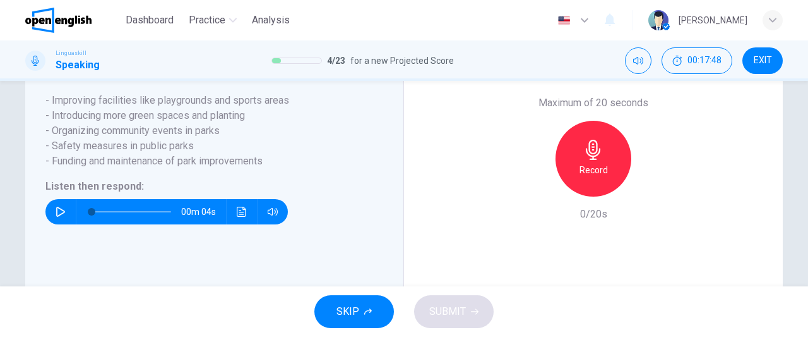
scroll to position [295, 0]
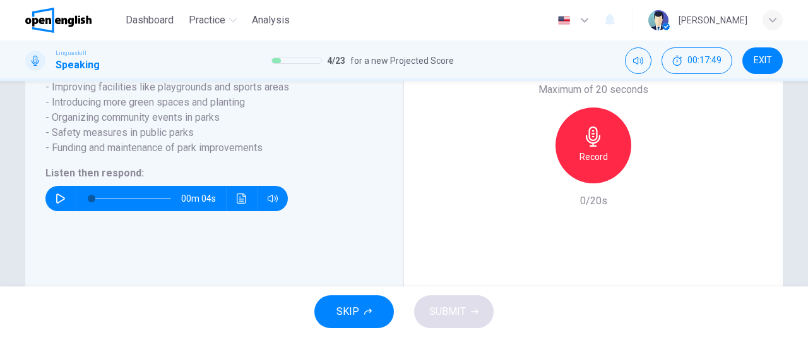
click at [58, 203] on icon "button" at bounding box center [60, 198] width 9 height 10
click at [602, 155] on div "Record" at bounding box center [594, 145] width 76 height 76
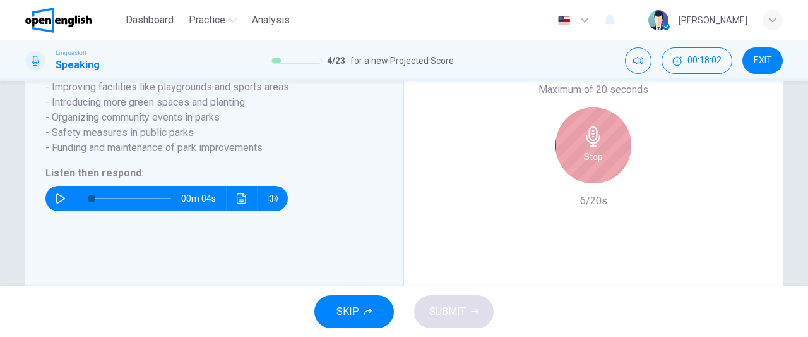
click at [602, 155] on div "Stop" at bounding box center [594, 145] width 76 height 76
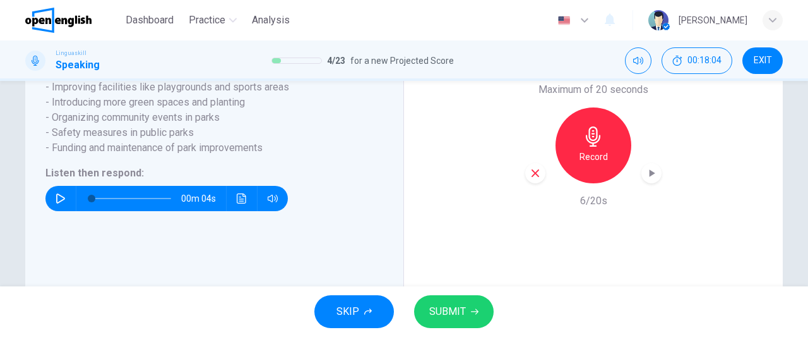
click at [56, 203] on icon "button" at bounding box center [61, 198] width 10 height 10
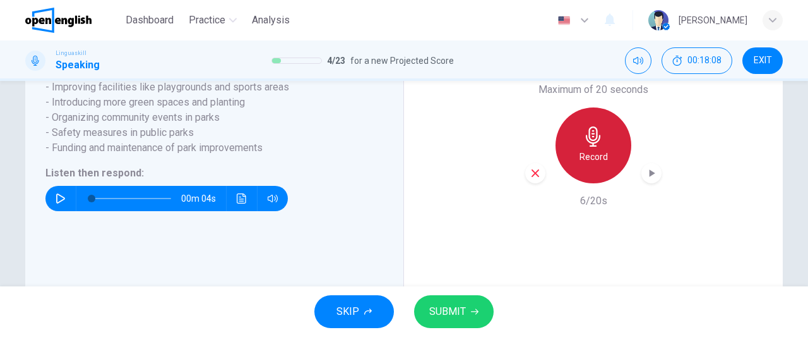
click at [596, 164] on h6 "Record" at bounding box center [594, 156] width 28 height 15
type input "*"
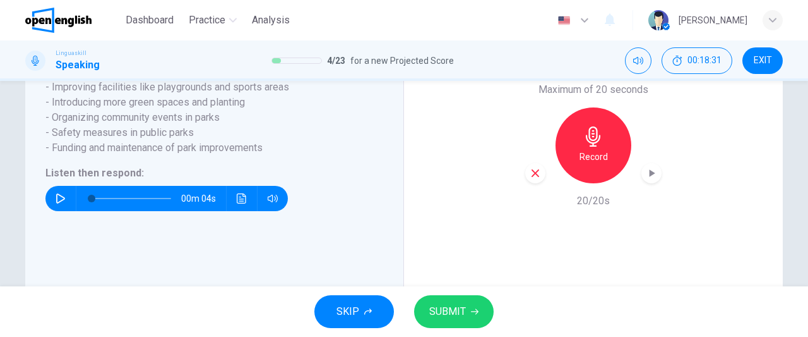
click at [535, 177] on icon "button" at bounding box center [536, 173] width 8 height 8
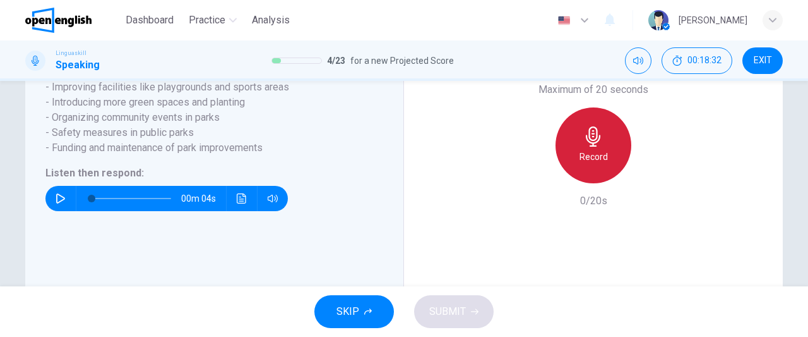
click at [580, 179] on div "Record" at bounding box center [594, 145] width 76 height 76
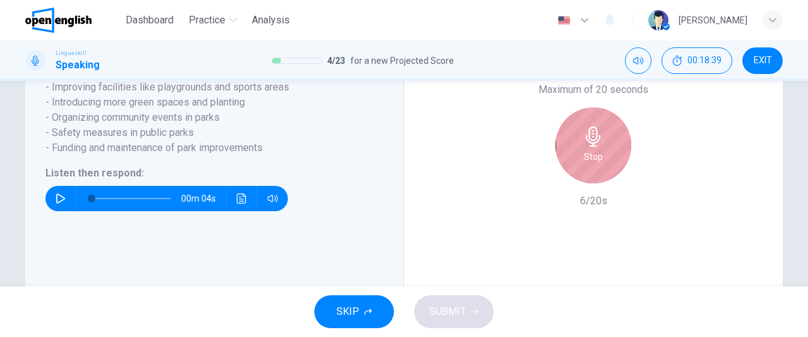
click at [580, 179] on div "Stop" at bounding box center [594, 145] width 76 height 76
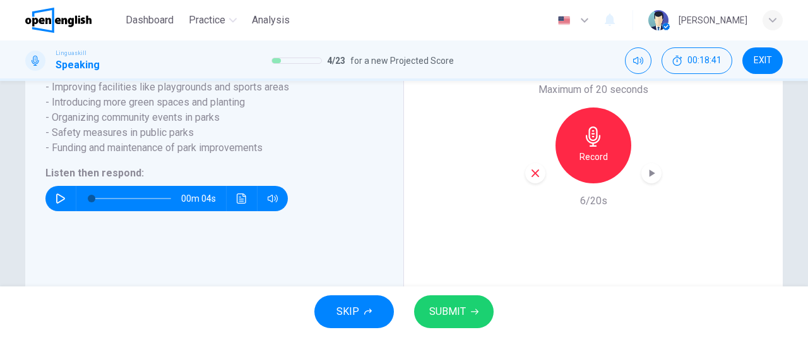
click at [533, 179] on icon "button" at bounding box center [535, 172] width 11 height 11
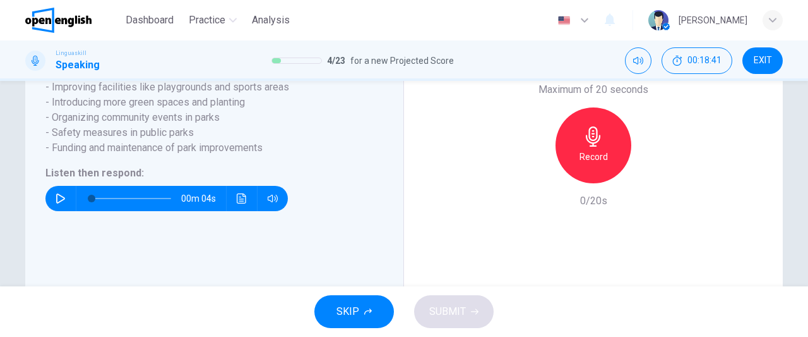
click at [582, 180] on div "Record" at bounding box center [594, 145] width 76 height 76
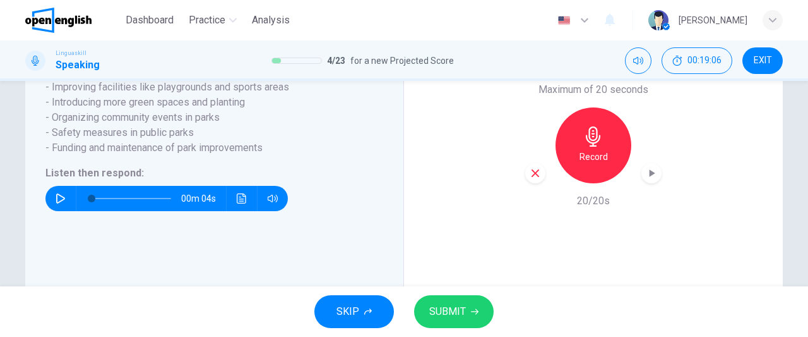
click at [532, 179] on icon "button" at bounding box center [535, 172] width 11 height 11
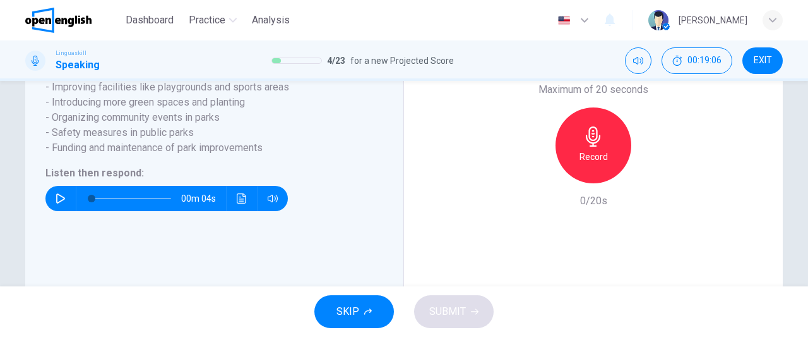
click at [599, 181] on div "Record" at bounding box center [594, 145] width 76 height 76
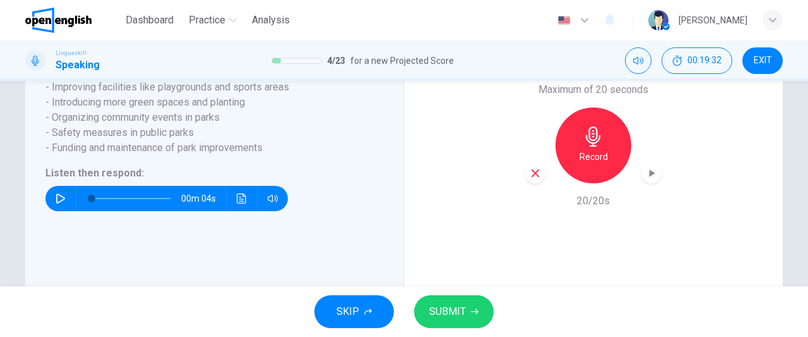
click at [450, 321] on button "SUBMIT" at bounding box center [454, 311] width 80 height 33
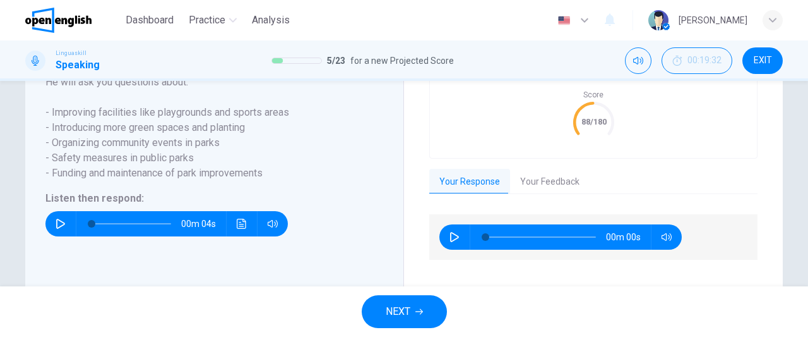
scroll to position [320, 0]
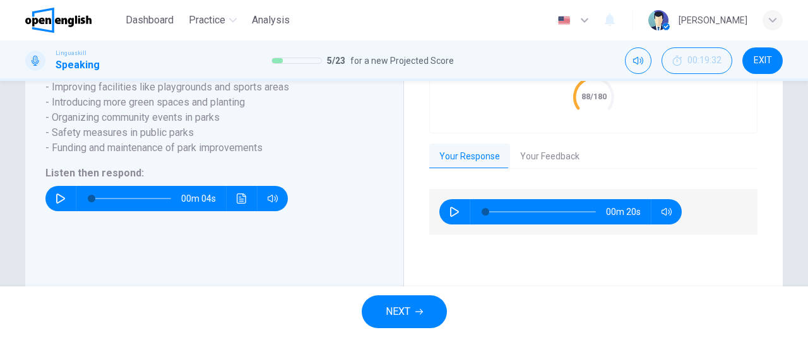
click at [420, 311] on icon "button" at bounding box center [419, 312] width 8 height 6
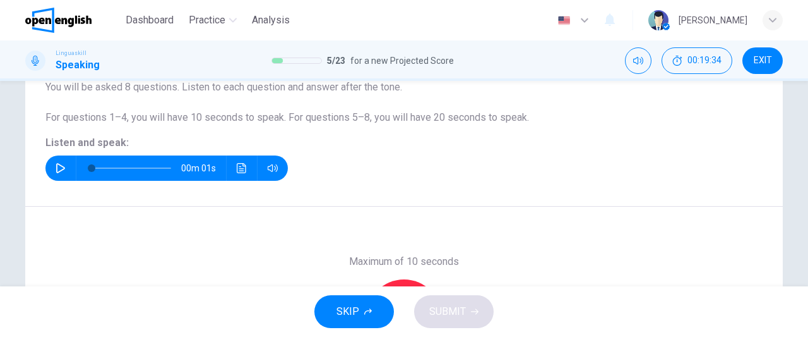
scroll to position [120, 0]
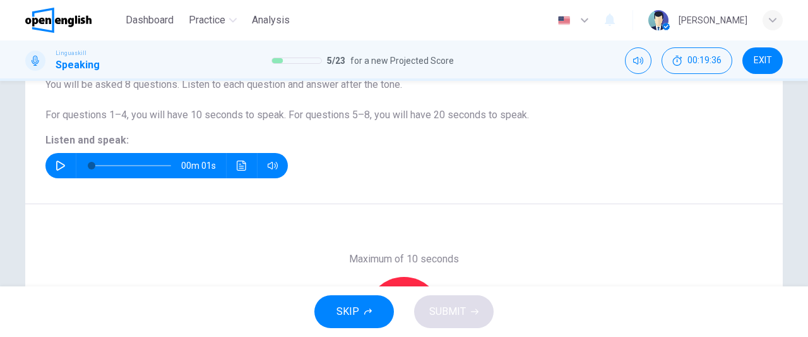
click at [56, 165] on icon "button" at bounding box center [61, 165] width 10 height 10
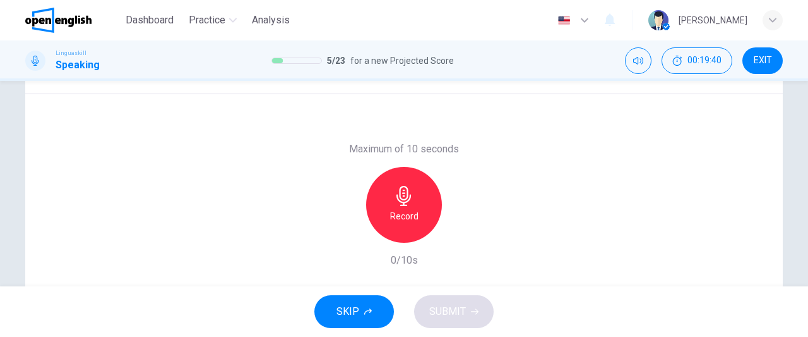
scroll to position [231, 0]
click at [395, 193] on icon "button" at bounding box center [404, 194] width 20 height 20
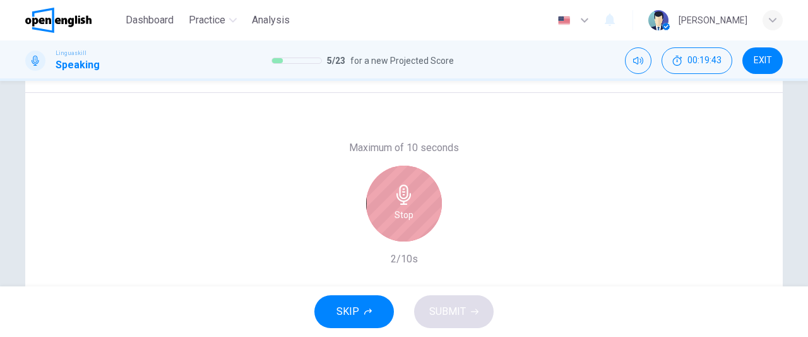
click at [395, 193] on icon "button" at bounding box center [404, 194] width 20 height 20
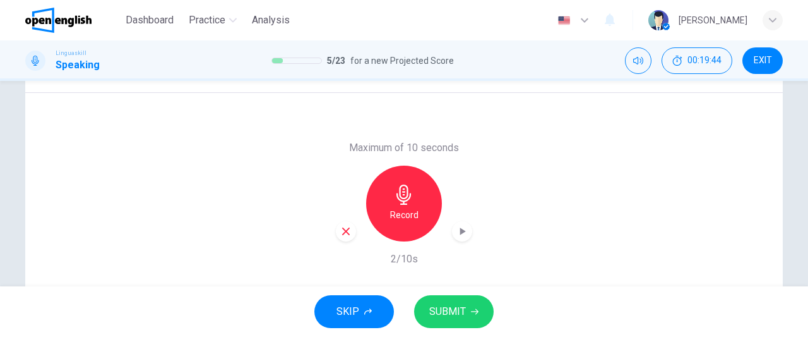
click at [446, 318] on span "SUBMIT" at bounding box center [447, 311] width 37 height 18
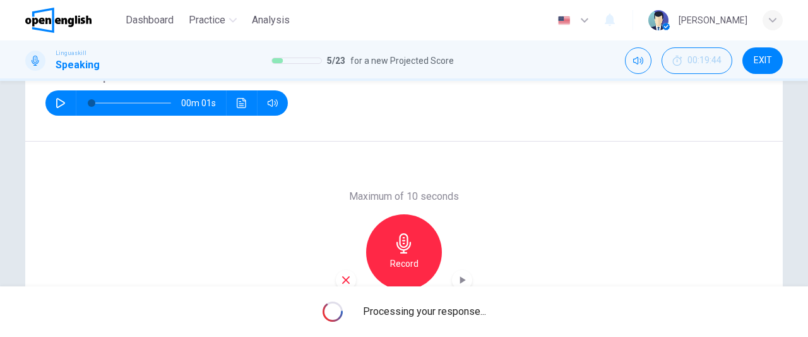
scroll to position [192, 0]
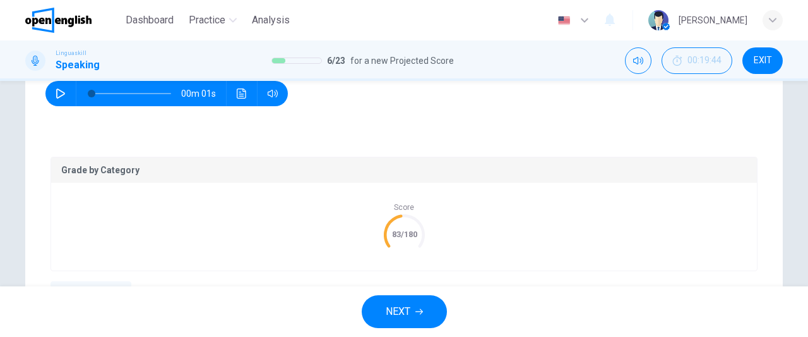
click at [404, 316] on span "NEXT" at bounding box center [398, 311] width 25 height 18
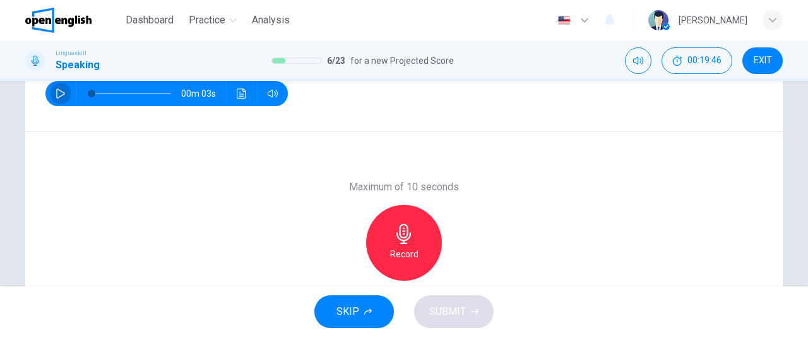
click at [59, 92] on icon "button" at bounding box center [60, 93] width 9 height 10
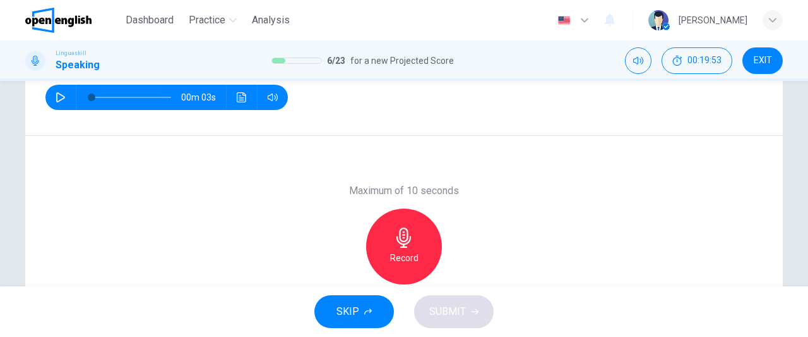
scroll to position [235, 0]
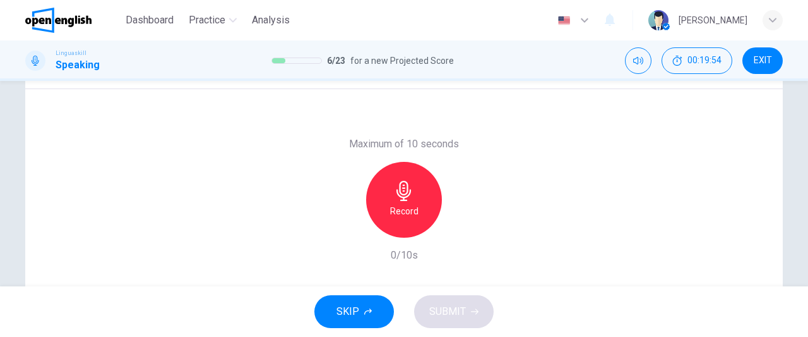
click at [399, 210] on h6 "Record" at bounding box center [404, 210] width 28 height 15
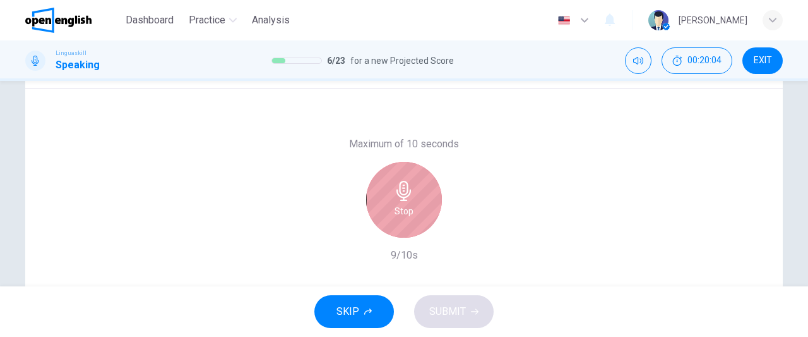
click at [399, 210] on h6 "Stop" at bounding box center [404, 210] width 19 height 15
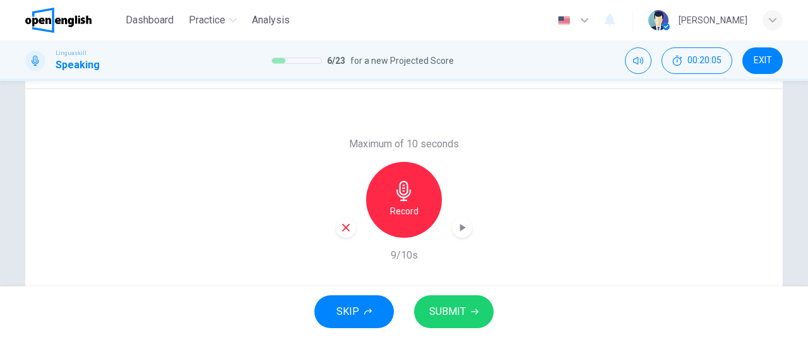
click at [451, 315] on span "SUBMIT" at bounding box center [447, 311] width 37 height 18
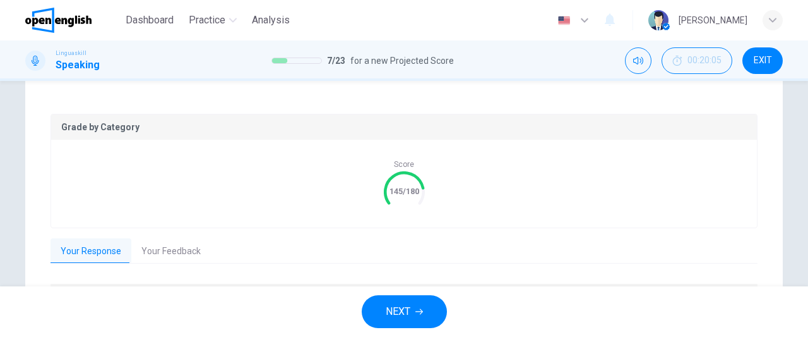
click at [415, 306] on button "NEXT" at bounding box center [404, 311] width 85 height 33
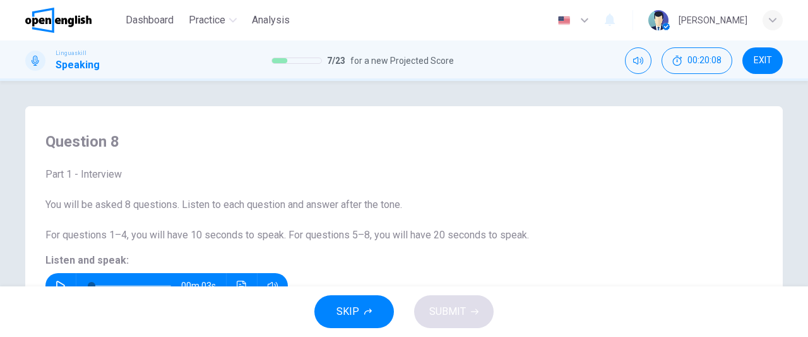
scroll to position [107, 0]
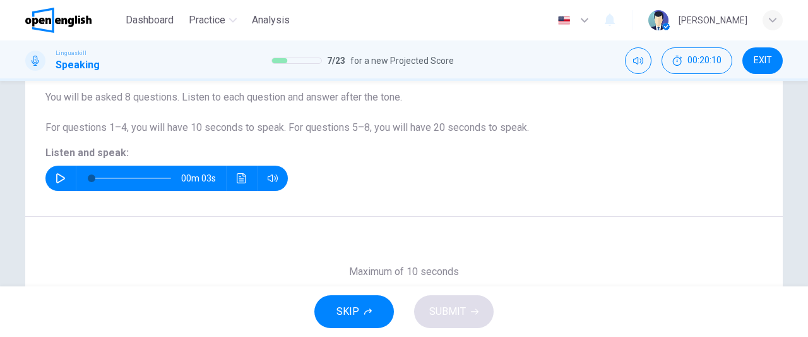
click at [56, 170] on button "button" at bounding box center [61, 177] width 20 height 25
click at [59, 173] on icon "button" at bounding box center [61, 178] width 10 height 10
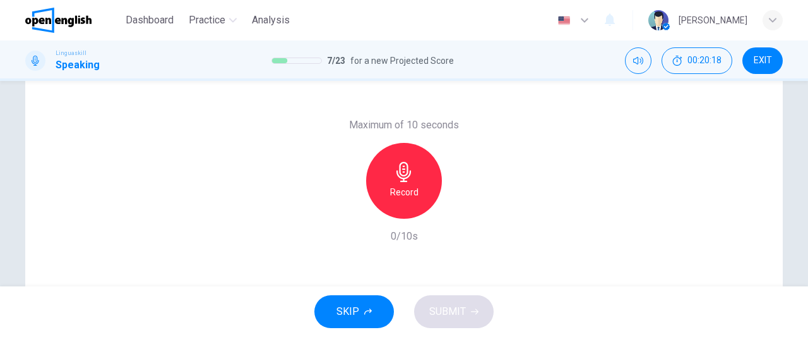
scroll to position [256, 0]
click at [414, 184] on h6 "Record" at bounding box center [404, 189] width 28 height 15
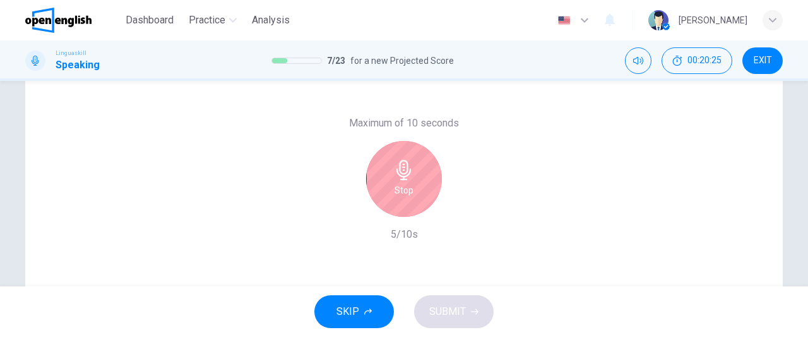
click at [414, 184] on div "Stop" at bounding box center [404, 179] width 76 height 76
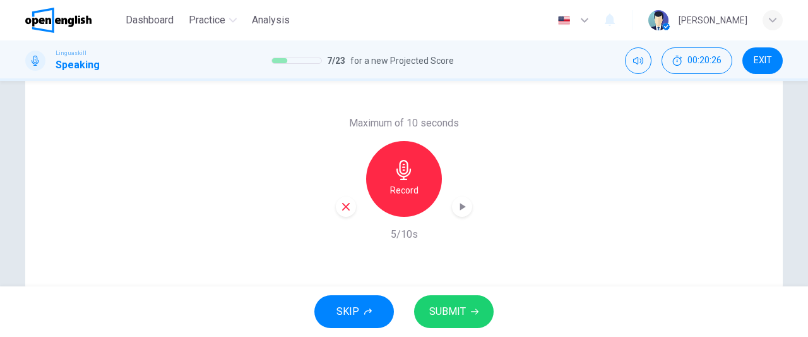
click at [343, 207] on icon "button" at bounding box center [346, 207] width 8 height 8
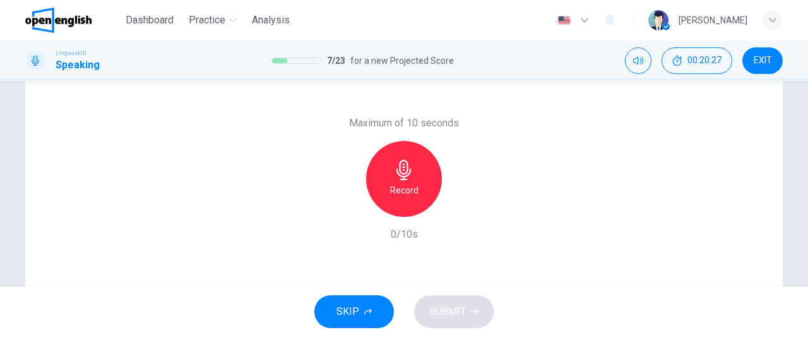
click at [380, 197] on div "Record" at bounding box center [404, 179] width 76 height 76
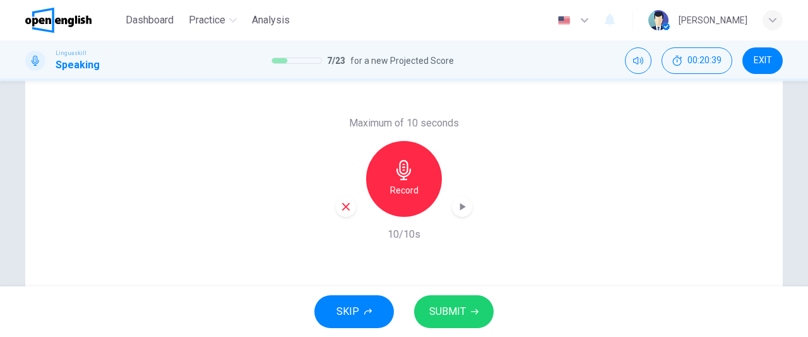
click at [346, 208] on icon "button" at bounding box center [345, 206] width 11 height 11
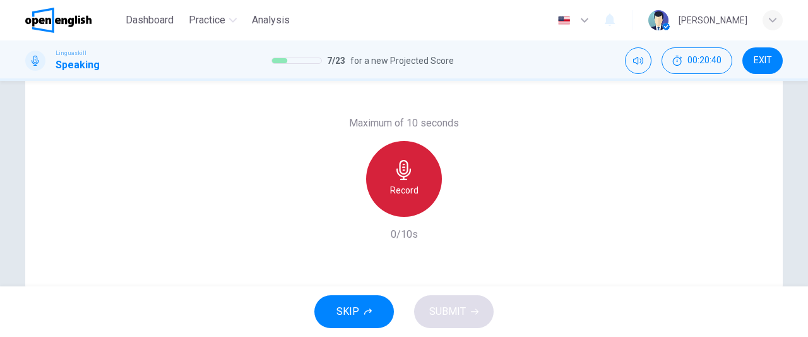
click at [399, 206] on div "Record" at bounding box center [404, 179] width 76 height 76
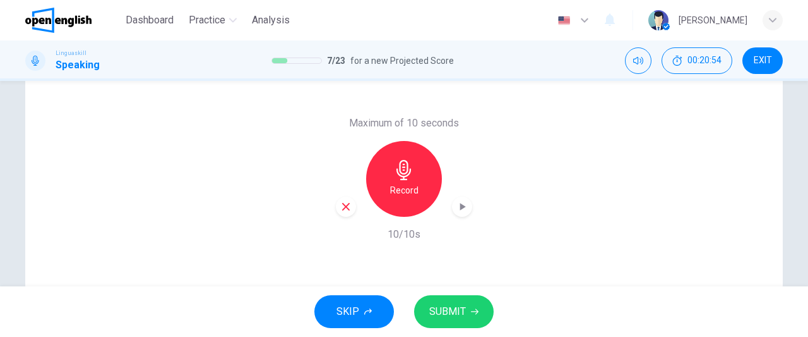
click at [344, 208] on icon "button" at bounding box center [346, 207] width 8 height 8
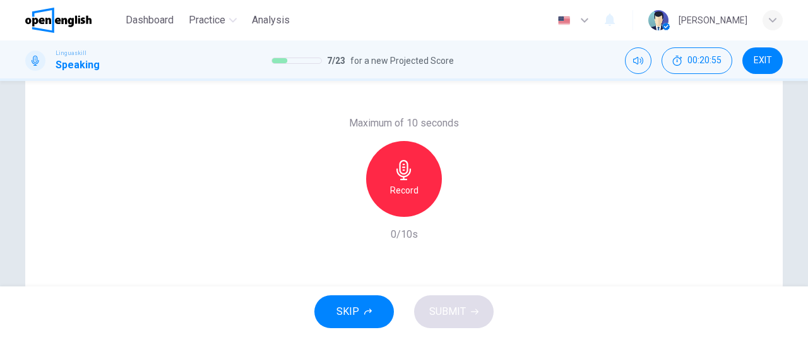
click at [390, 189] on h6 "Record" at bounding box center [404, 189] width 28 height 15
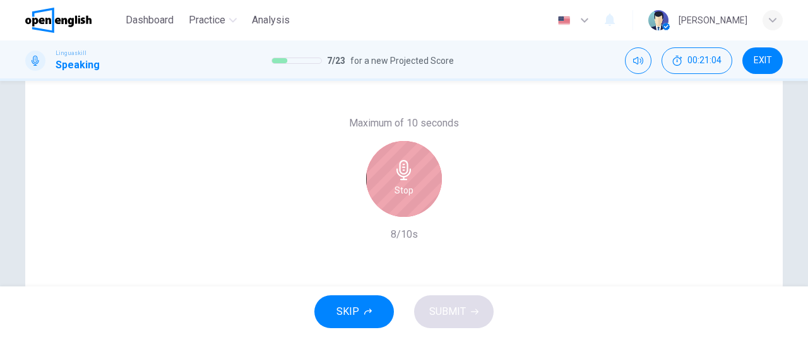
click at [389, 187] on div "Stop" at bounding box center [404, 179] width 76 height 76
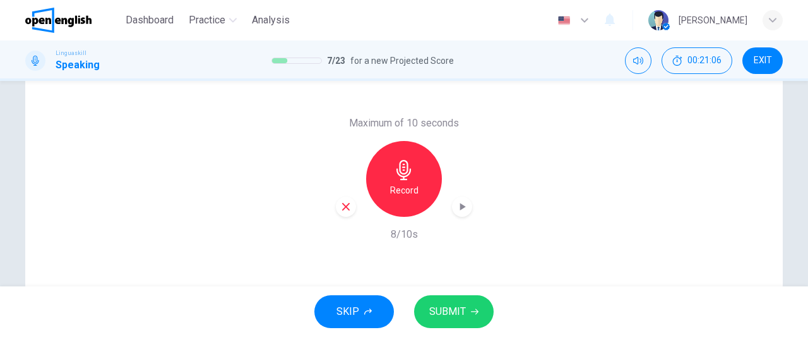
click at [446, 304] on span "SUBMIT" at bounding box center [447, 311] width 37 height 18
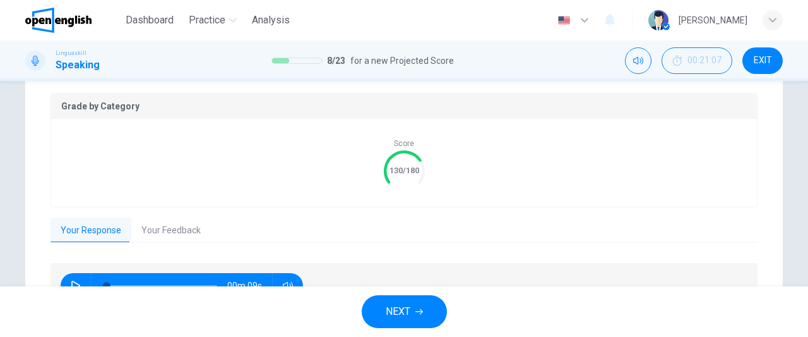
scroll to position [329, 0]
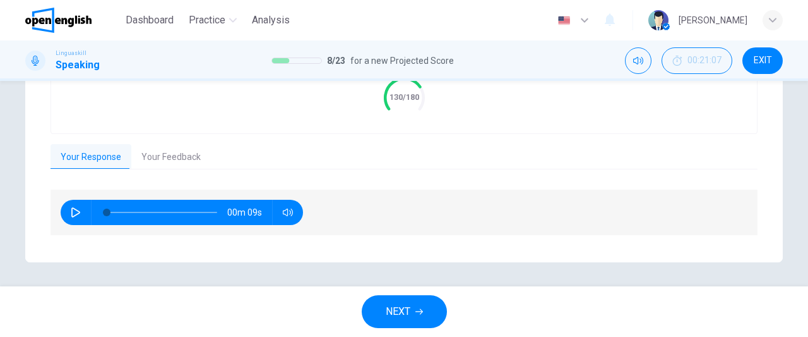
click at [182, 158] on button "Your Feedback" at bounding box center [171, 157] width 80 height 27
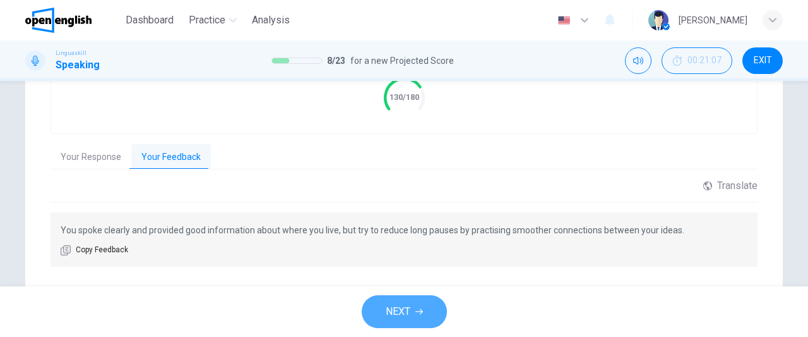
click at [409, 313] on span "NEXT" at bounding box center [398, 311] width 25 height 18
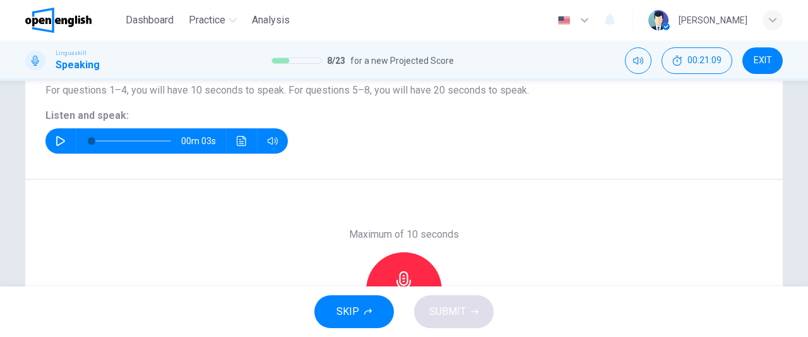
scroll to position [133, 0]
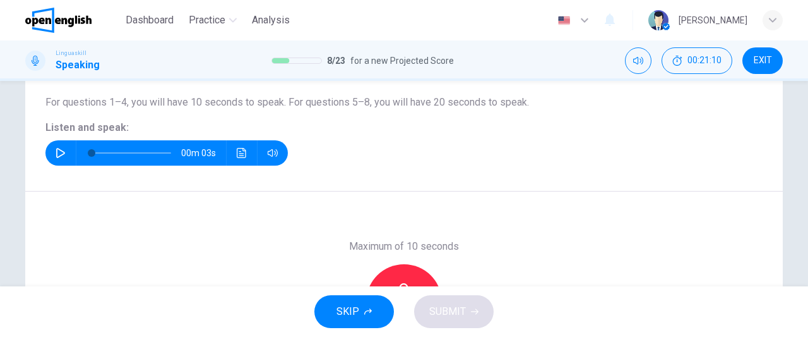
click at [57, 155] on icon "button" at bounding box center [60, 153] width 9 height 10
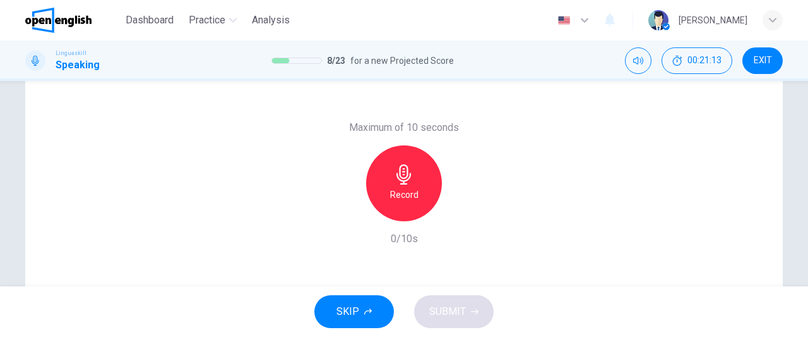
scroll to position [272, 0]
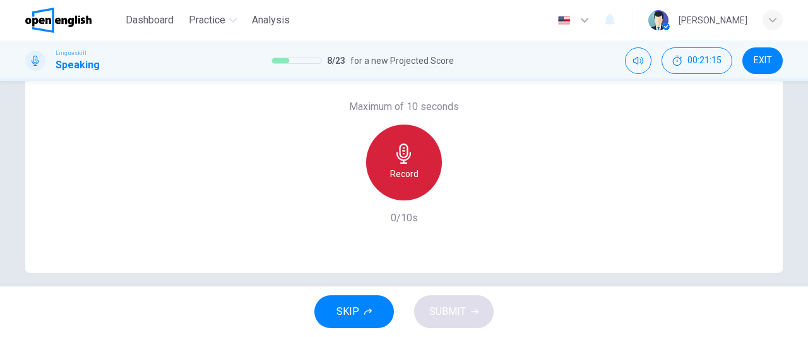
click at [421, 172] on div "Record" at bounding box center [404, 162] width 76 height 76
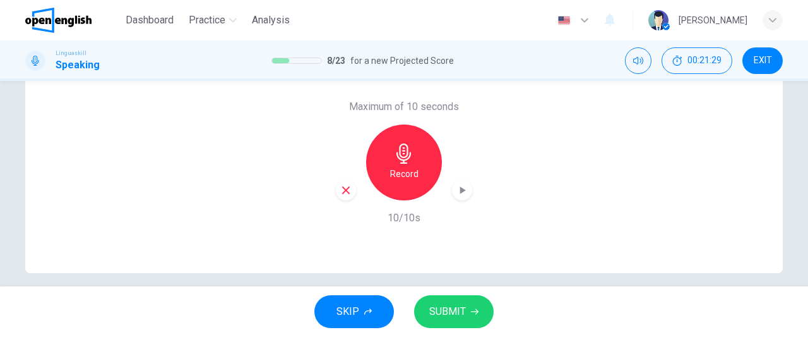
click at [441, 302] on span "SUBMIT" at bounding box center [447, 311] width 37 height 18
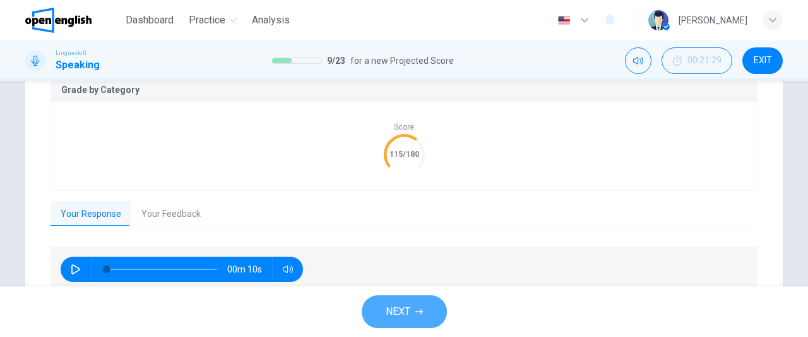
click at [405, 312] on span "NEXT" at bounding box center [398, 311] width 25 height 18
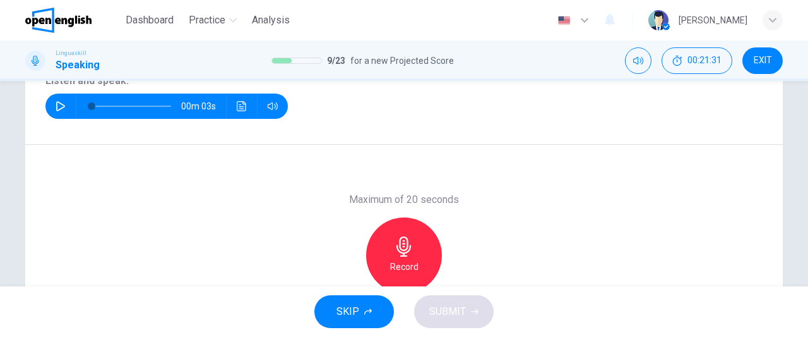
scroll to position [104, 0]
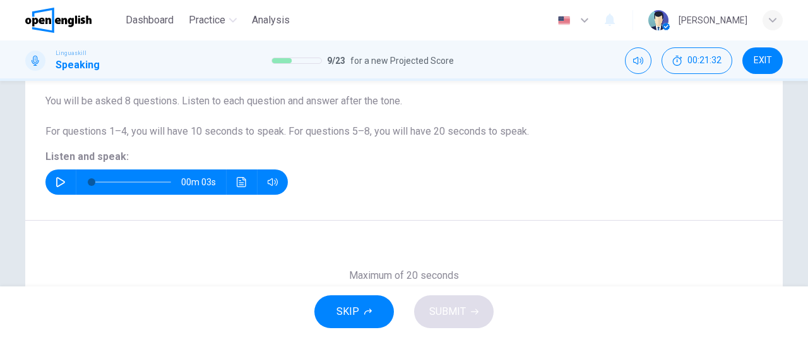
click at [58, 181] on icon "button" at bounding box center [61, 182] width 10 height 10
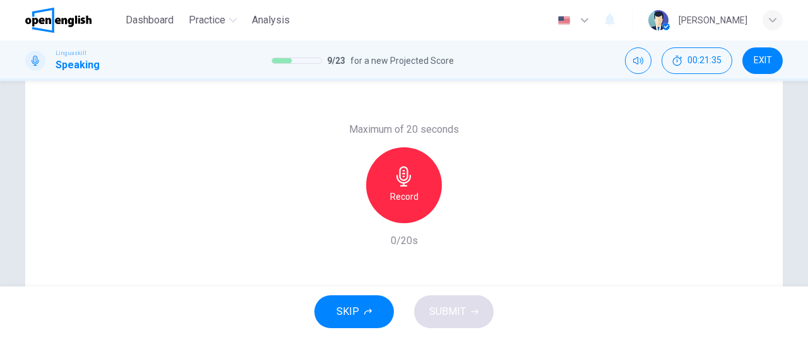
scroll to position [250, 0]
click at [394, 181] on icon "button" at bounding box center [404, 175] width 20 height 20
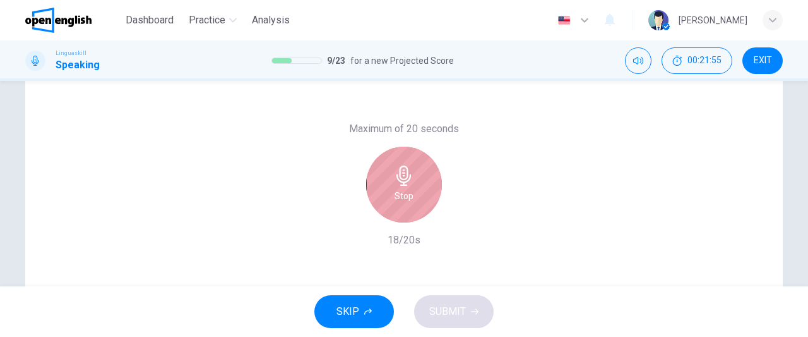
click at [394, 181] on icon "button" at bounding box center [404, 175] width 20 height 20
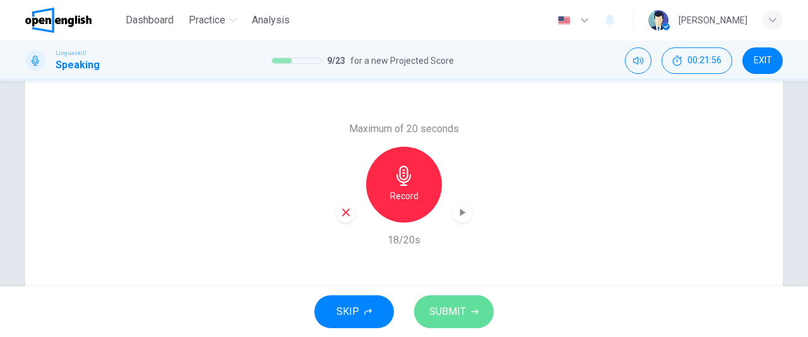
click at [449, 310] on span "SUBMIT" at bounding box center [447, 311] width 37 height 18
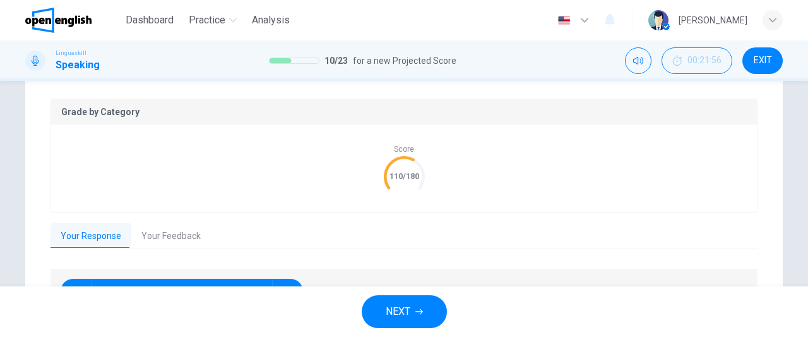
click at [181, 225] on button "Your Feedback" at bounding box center [171, 236] width 80 height 27
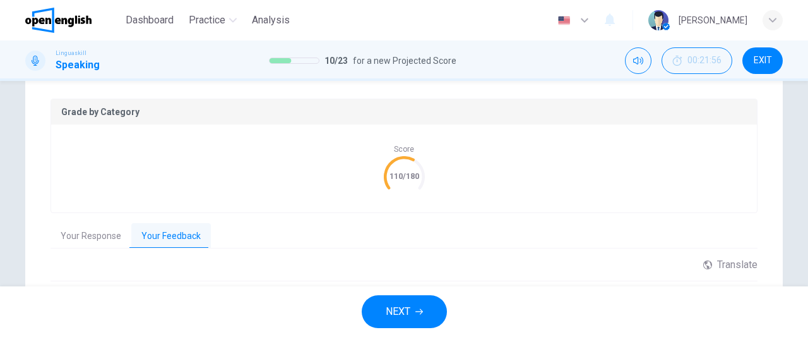
scroll to position [361, 0]
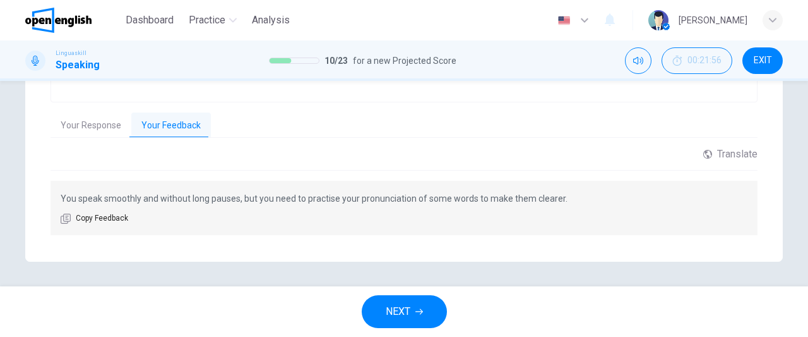
click at [405, 311] on span "NEXT" at bounding box center [398, 311] width 25 height 18
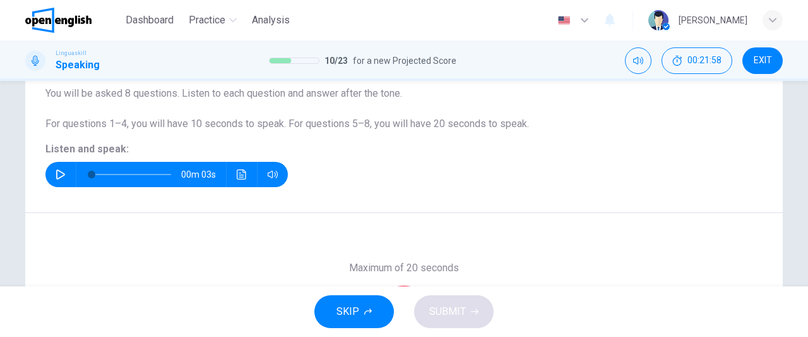
scroll to position [92, 0]
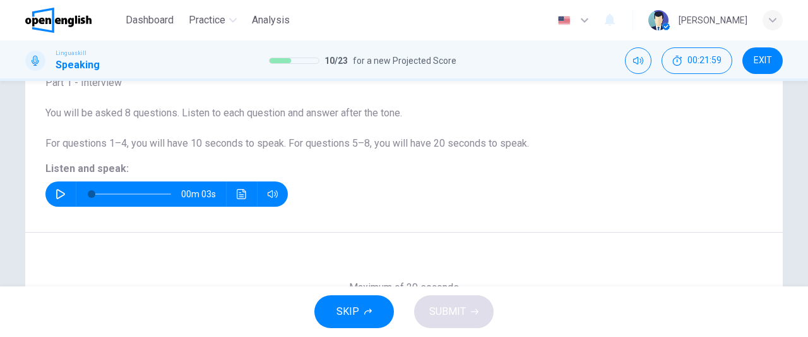
click at [59, 196] on icon "button" at bounding box center [60, 194] width 9 height 10
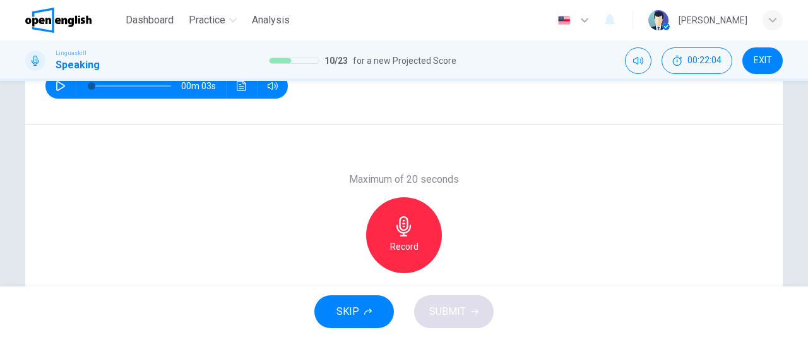
click at [429, 231] on div "Record" at bounding box center [404, 235] width 76 height 76
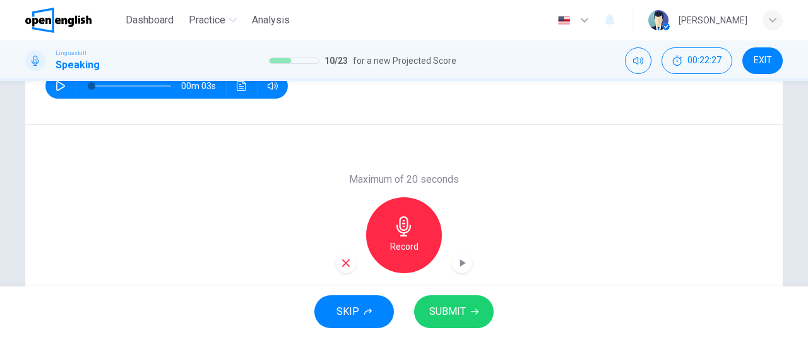
click at [455, 313] on span "SUBMIT" at bounding box center [447, 311] width 37 height 18
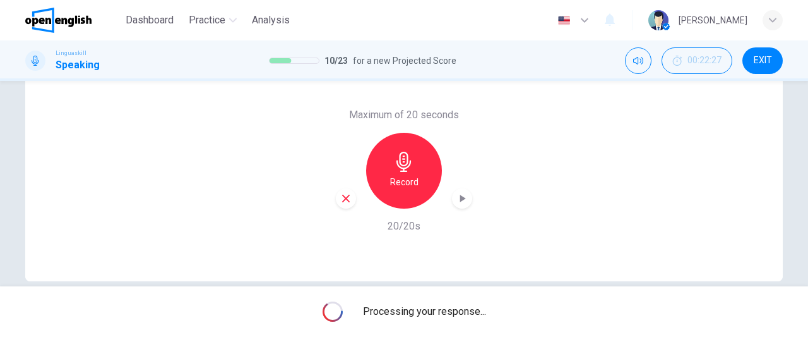
scroll to position [284, 0]
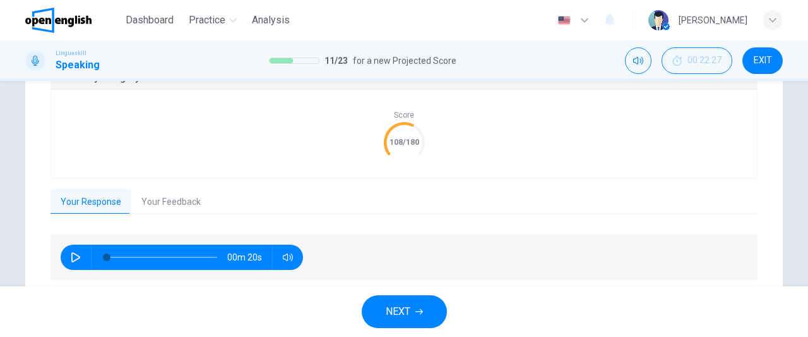
click at [166, 198] on button "Your Feedback" at bounding box center [171, 202] width 80 height 27
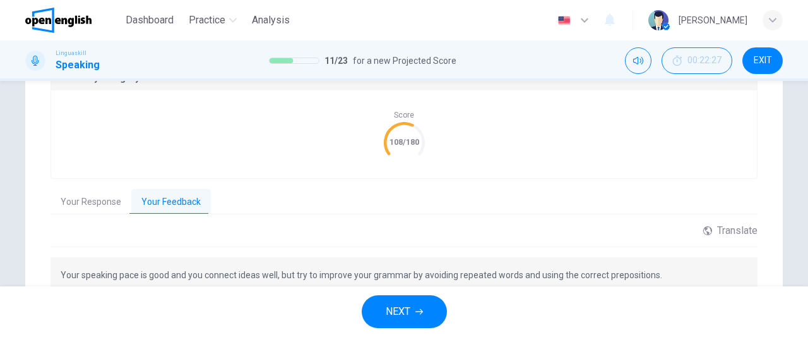
scroll to position [361, 0]
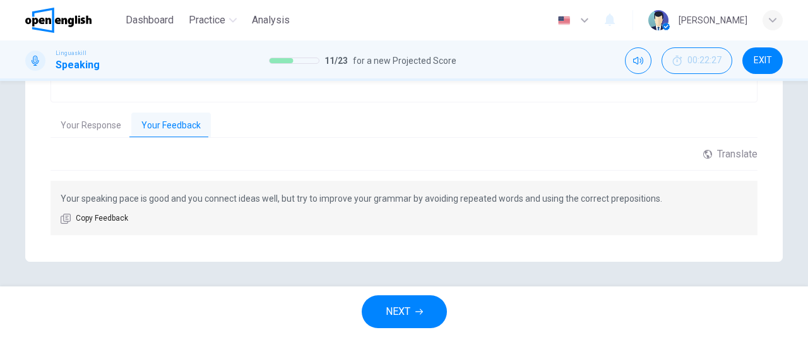
click at [400, 318] on span "NEXT" at bounding box center [398, 311] width 25 height 18
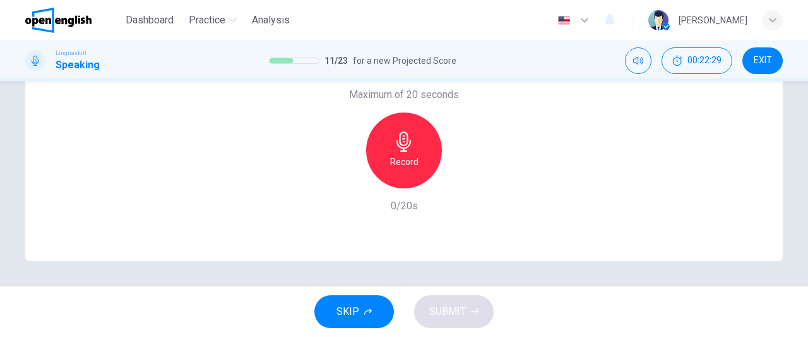
scroll to position [137, 0]
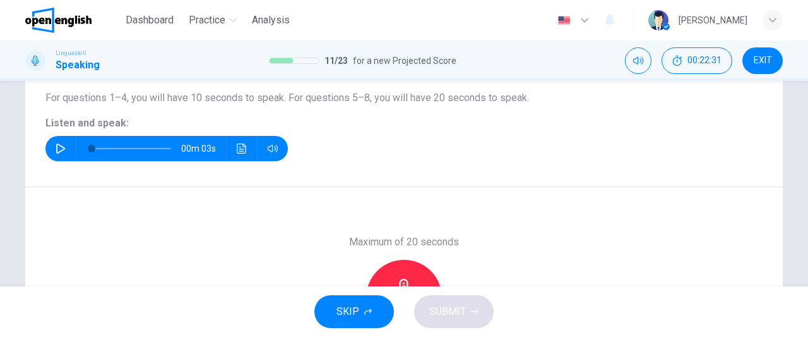
click at [57, 145] on icon "button" at bounding box center [60, 148] width 9 height 10
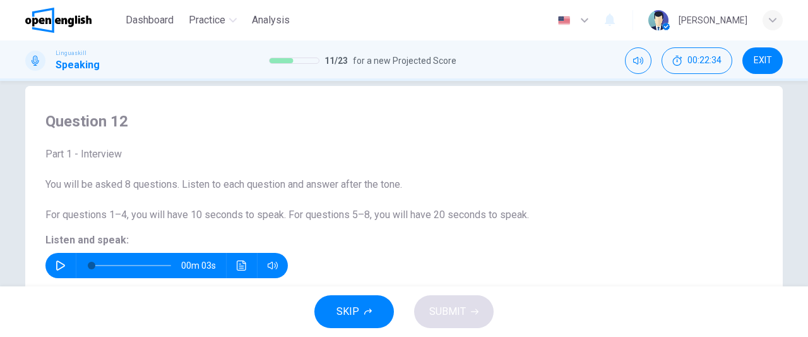
scroll to position [0, 0]
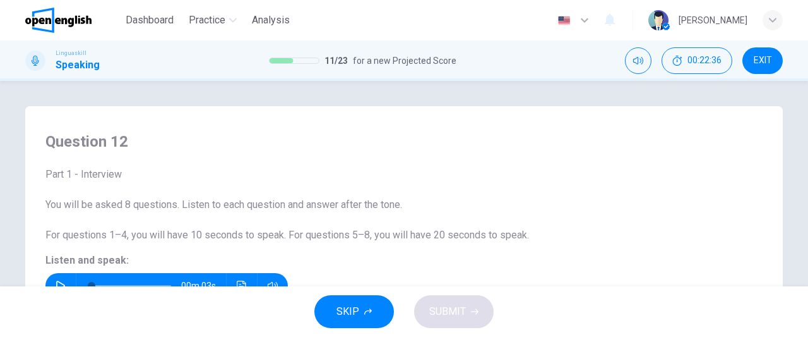
drag, startPoint x: 801, startPoint y: 152, endPoint x: 808, endPoint y: 194, distance: 42.2
click at [808, 194] on div "Question 12 Part 1 - Interview You will be asked 8 questions. Listen to each qu…" at bounding box center [404, 183] width 808 height 205
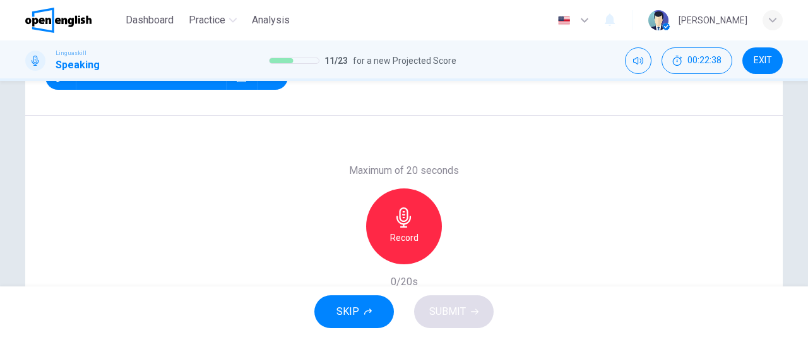
scroll to position [215, 0]
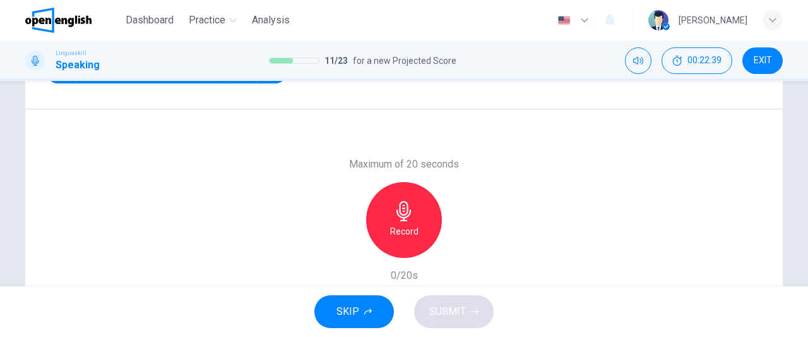
click at [407, 226] on h6 "Record" at bounding box center [404, 231] width 28 height 15
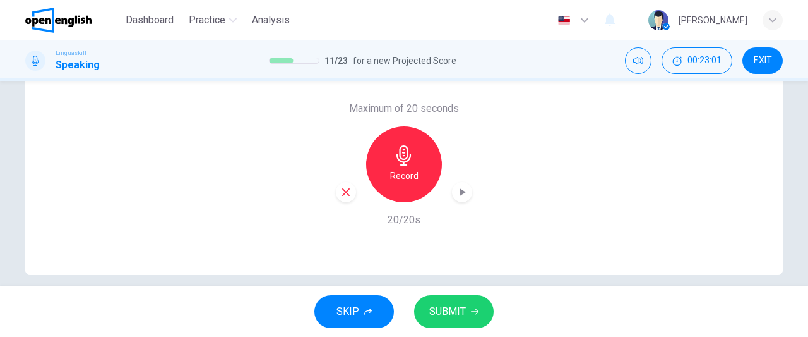
scroll to position [278, 0]
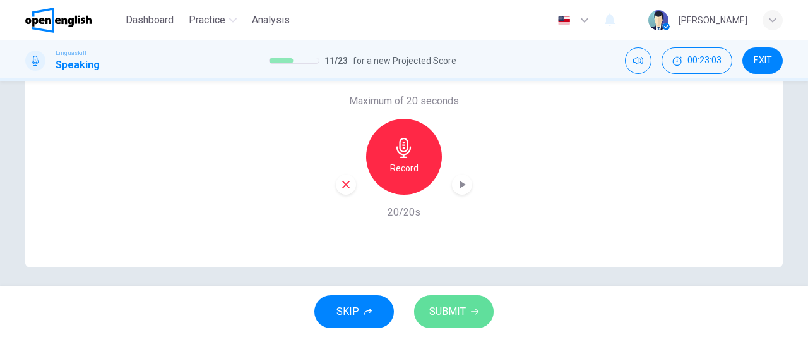
click at [461, 311] on span "SUBMIT" at bounding box center [447, 311] width 37 height 18
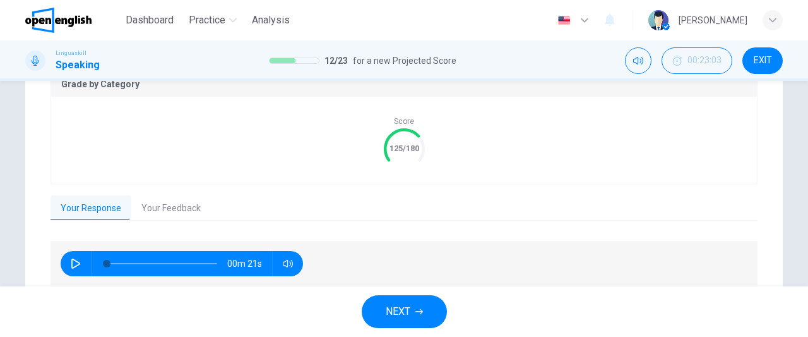
click at [421, 319] on button "NEXT" at bounding box center [404, 311] width 85 height 33
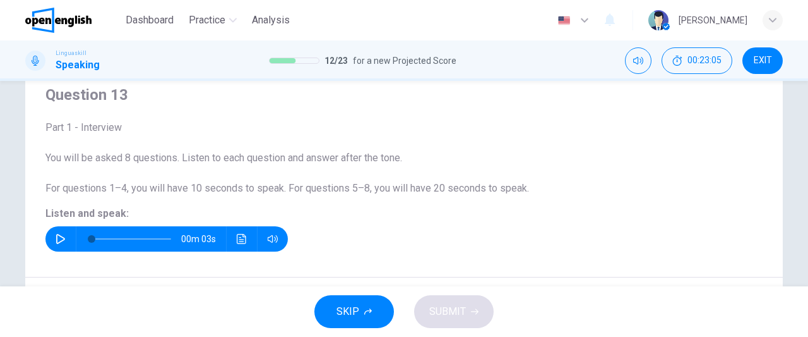
scroll to position [33, 0]
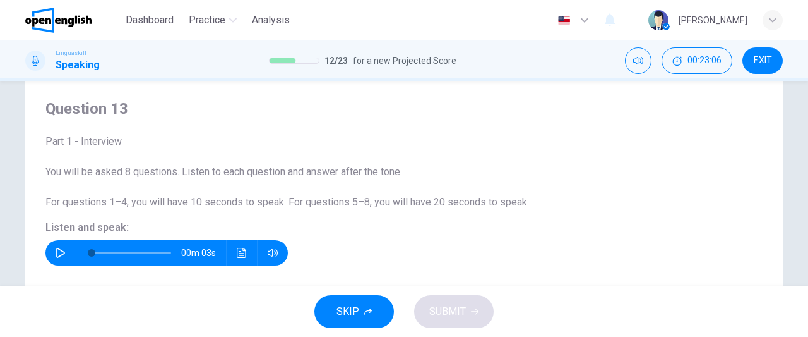
click at [56, 251] on icon "button" at bounding box center [61, 253] width 10 height 10
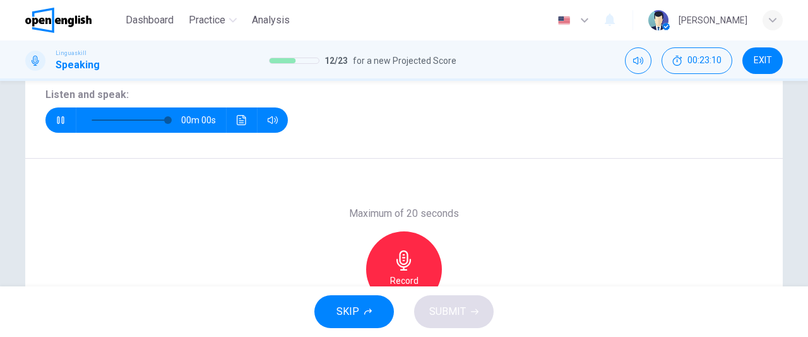
type input "*"
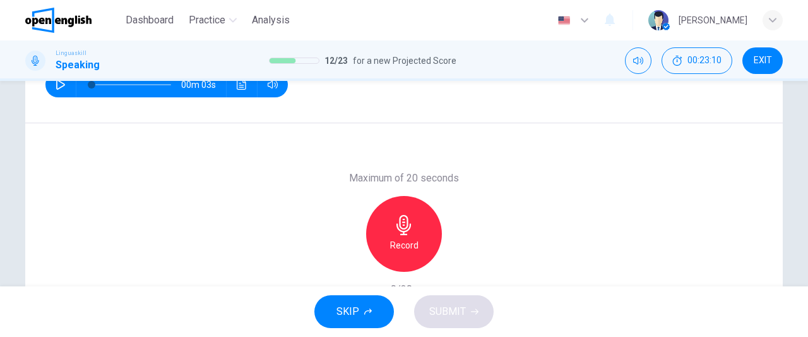
scroll to position [203, 0]
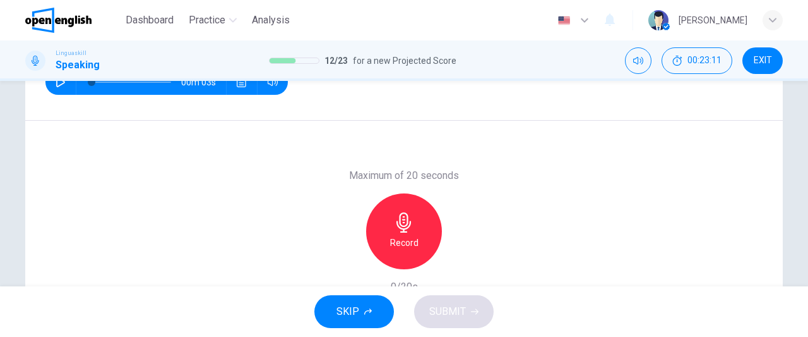
click at [393, 239] on h6 "Record" at bounding box center [404, 242] width 28 height 15
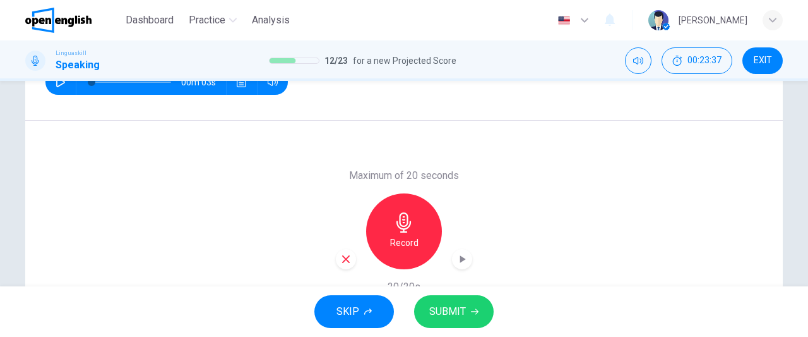
click at [452, 311] on span "SUBMIT" at bounding box center [447, 311] width 37 height 18
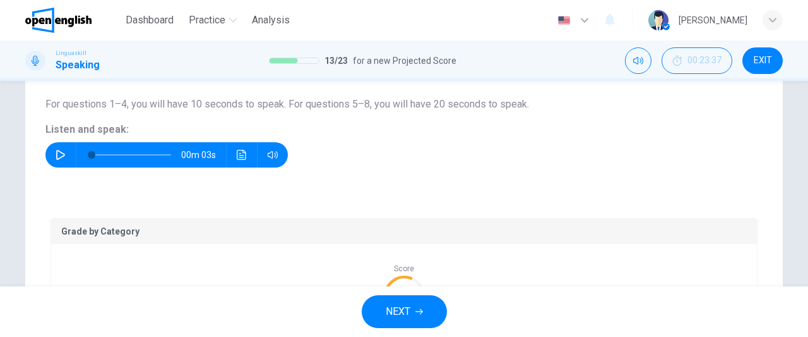
scroll to position [136, 0]
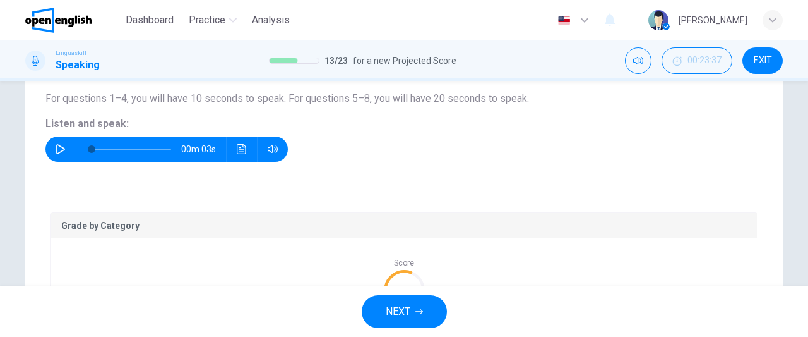
click at [396, 313] on span "NEXT" at bounding box center [398, 311] width 25 height 18
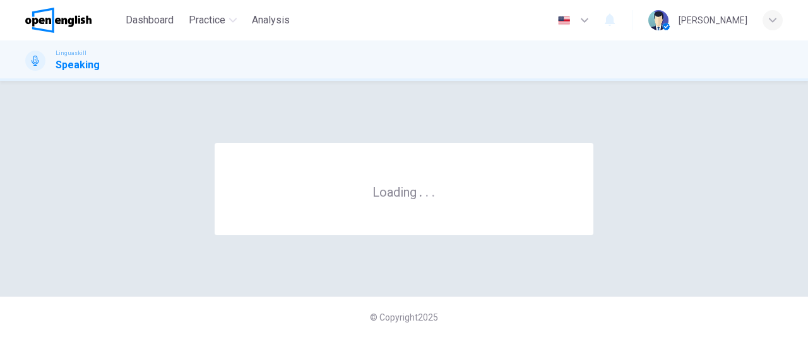
scroll to position [0, 0]
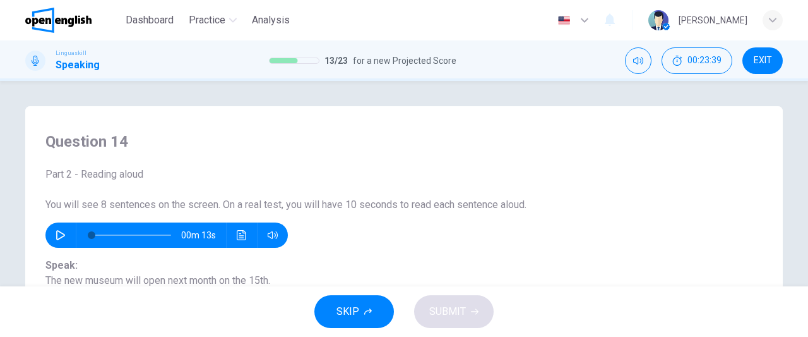
click at [58, 237] on icon "button" at bounding box center [60, 235] width 9 height 10
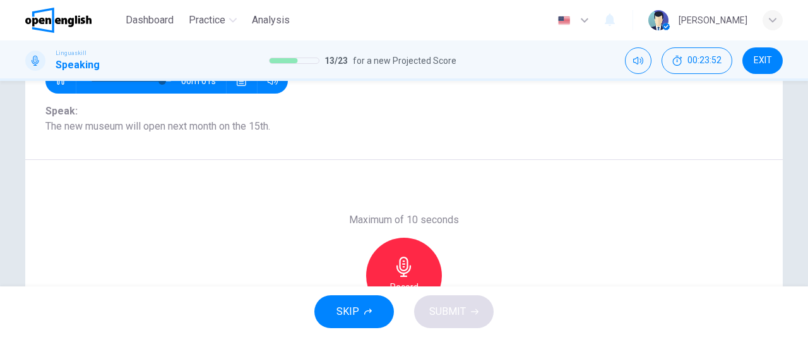
scroll to position [158, 0]
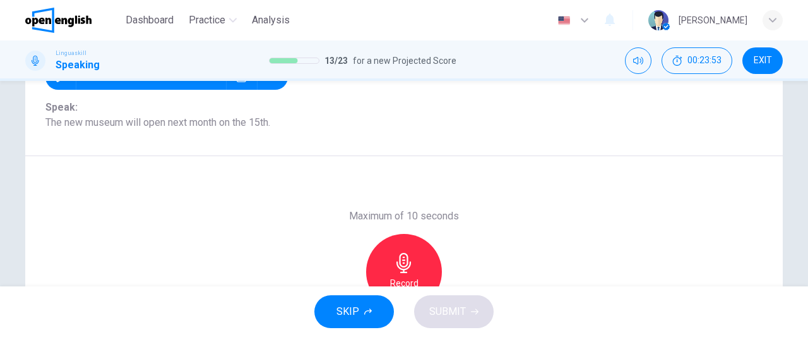
click at [409, 261] on icon "button" at bounding box center [404, 263] width 20 height 20
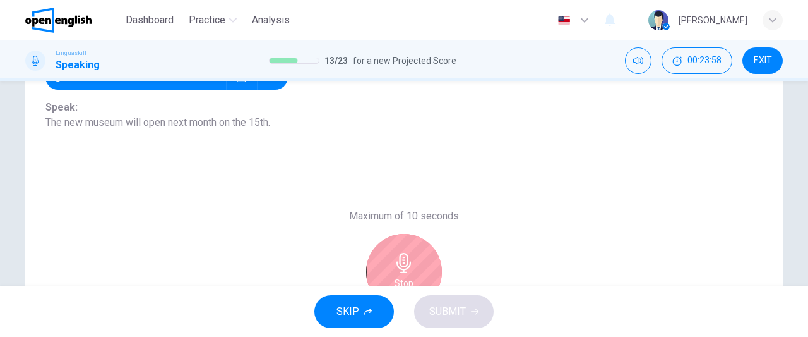
click at [409, 261] on icon "button" at bounding box center [404, 263] width 20 height 20
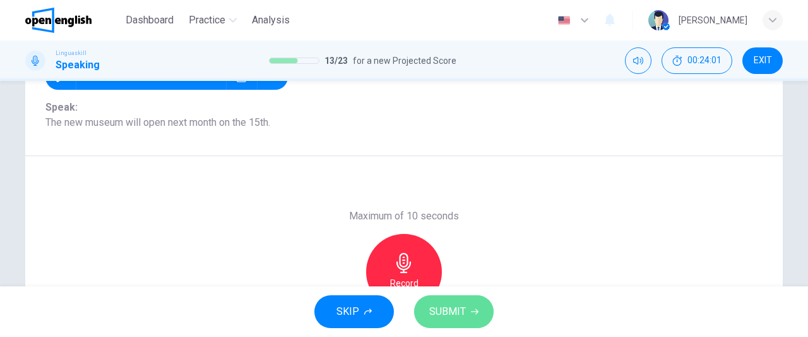
click at [452, 317] on span "SUBMIT" at bounding box center [447, 311] width 37 height 18
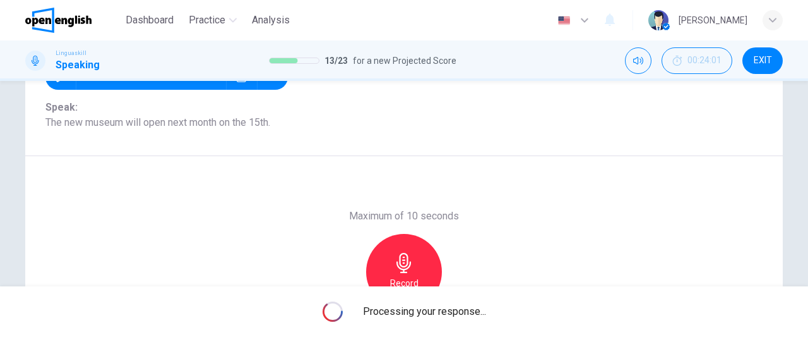
scroll to position [226, 0]
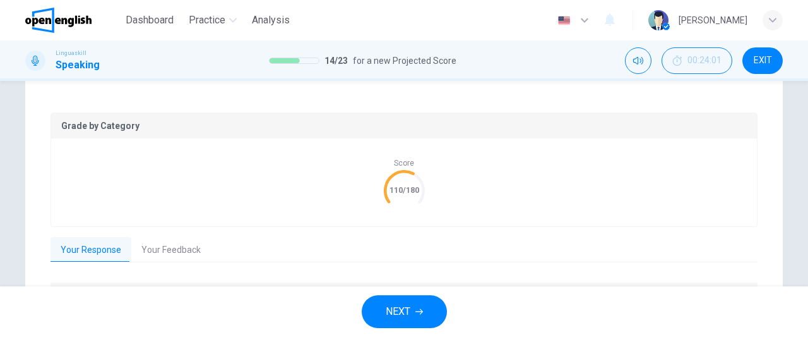
click at [413, 315] on button "NEXT" at bounding box center [404, 311] width 85 height 33
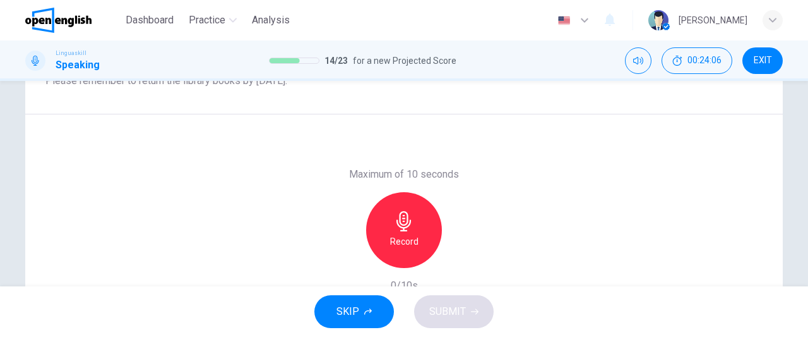
scroll to position [184, 0]
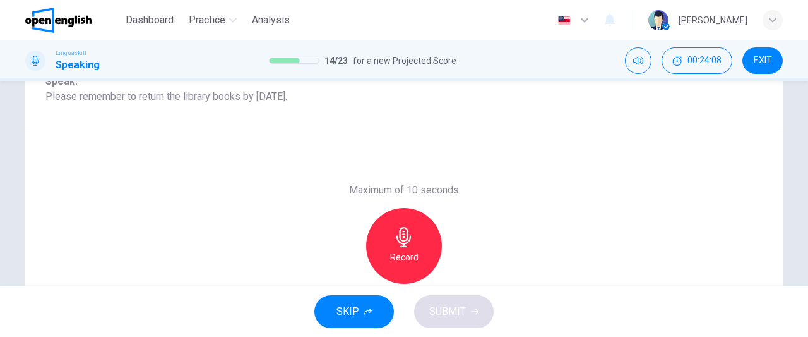
click at [414, 246] on div "Record" at bounding box center [404, 246] width 76 height 76
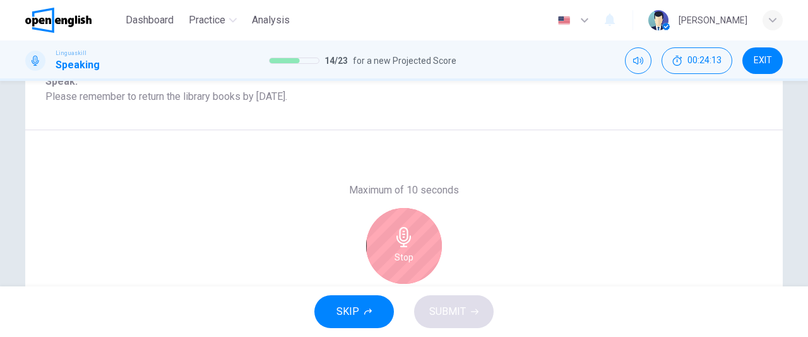
click at [399, 258] on h6 "Stop" at bounding box center [404, 256] width 19 height 15
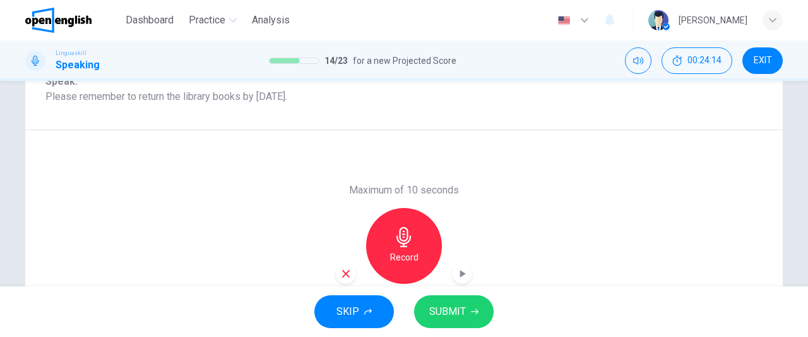
click at [451, 311] on span "SUBMIT" at bounding box center [447, 311] width 37 height 18
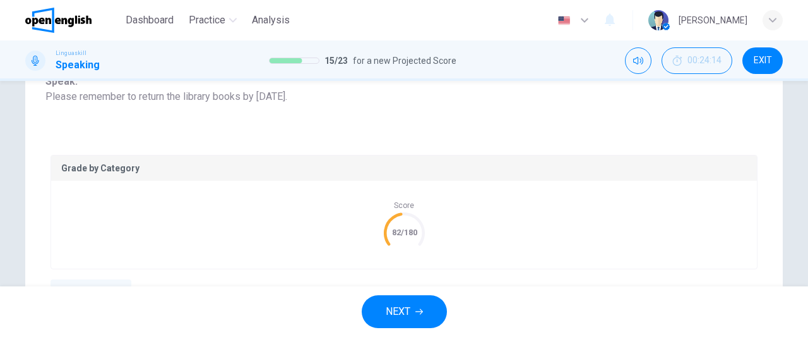
scroll to position [319, 0]
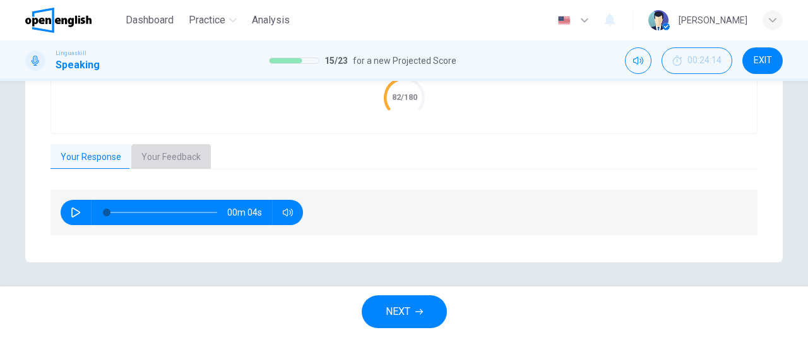
click at [160, 159] on button "Your Feedback" at bounding box center [171, 157] width 80 height 27
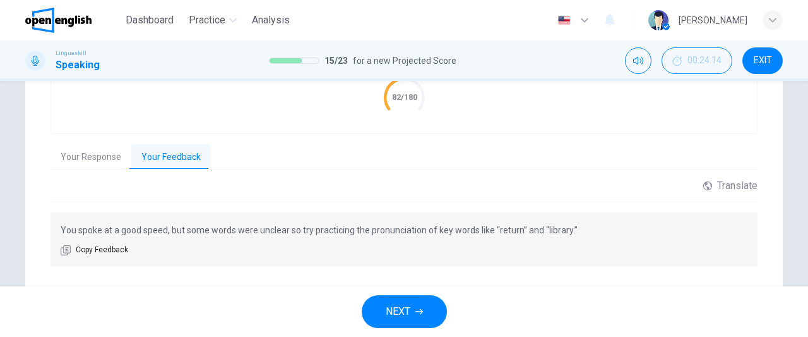
click at [421, 315] on button "NEXT" at bounding box center [404, 311] width 85 height 33
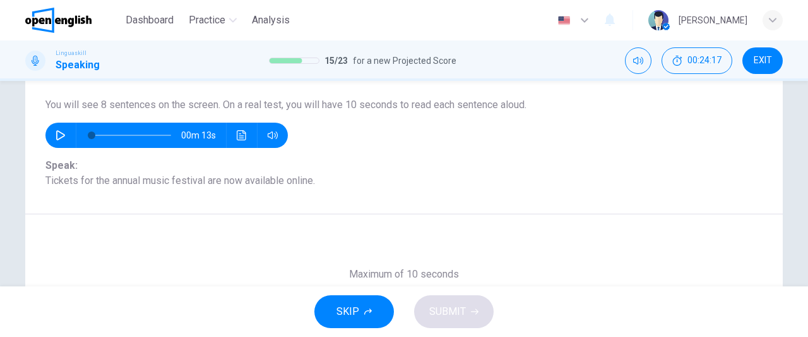
scroll to position [99, 0]
click at [56, 132] on icon "button" at bounding box center [60, 136] width 9 height 10
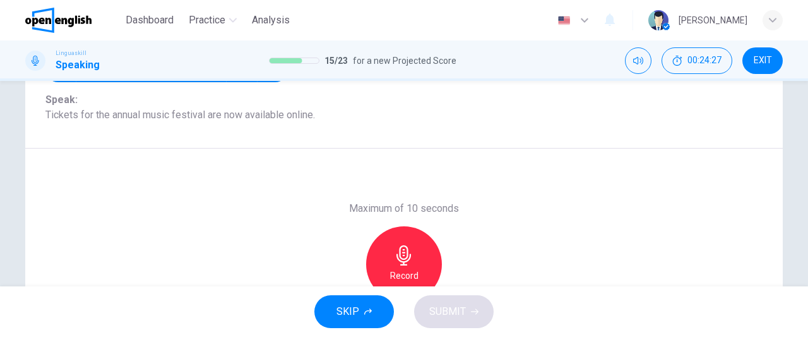
scroll to position [168, 0]
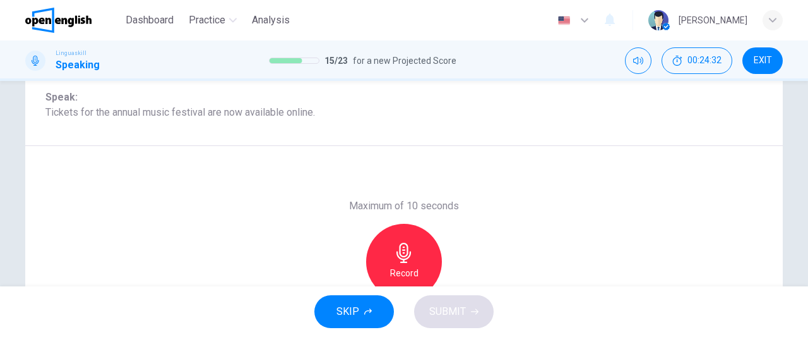
type input "*"
click at [418, 258] on div "Record" at bounding box center [404, 262] width 76 height 76
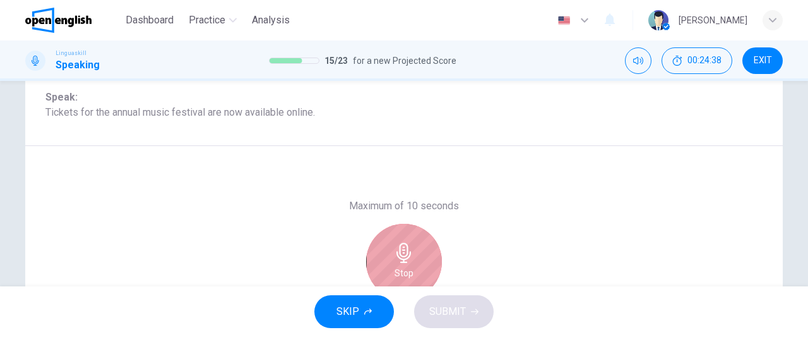
click at [418, 257] on div "Stop" at bounding box center [404, 262] width 76 height 76
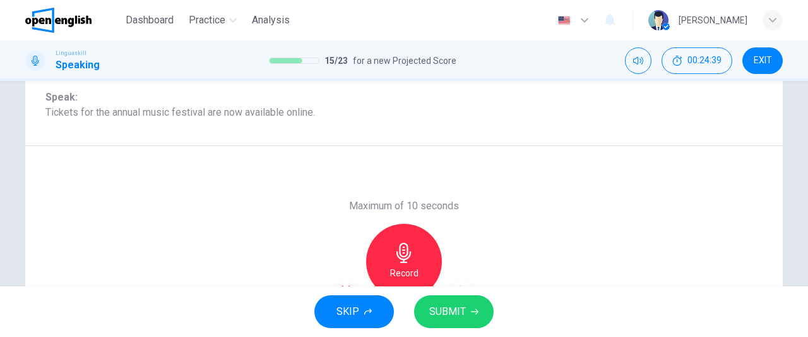
click at [458, 309] on span "SUBMIT" at bounding box center [447, 311] width 37 height 18
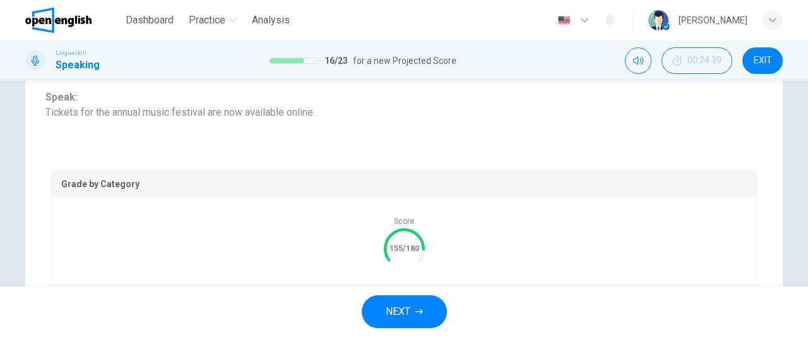
click at [426, 316] on button "NEXT" at bounding box center [404, 311] width 85 height 33
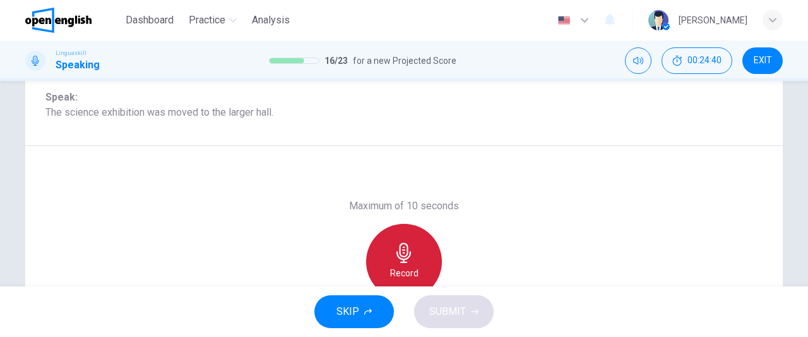
click at [408, 254] on icon "button" at bounding box center [404, 252] width 20 height 20
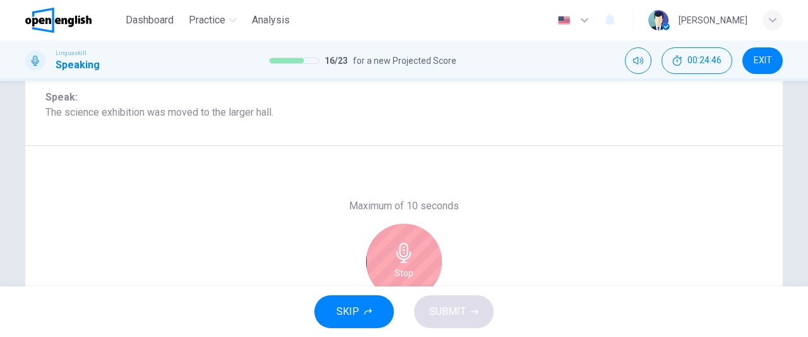
click at [414, 265] on div "Stop" at bounding box center [404, 262] width 76 height 76
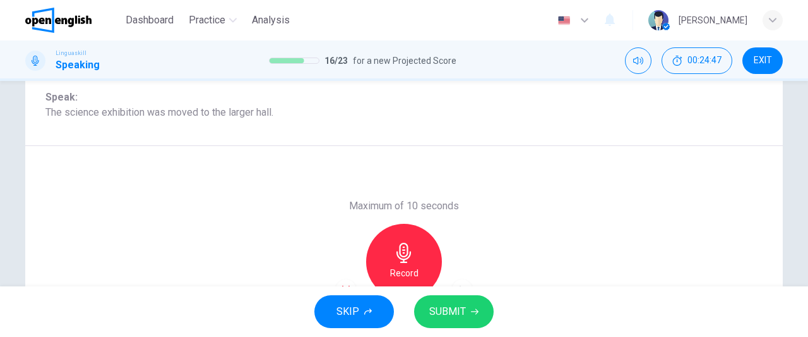
click at [453, 299] on button "SUBMIT" at bounding box center [454, 311] width 80 height 33
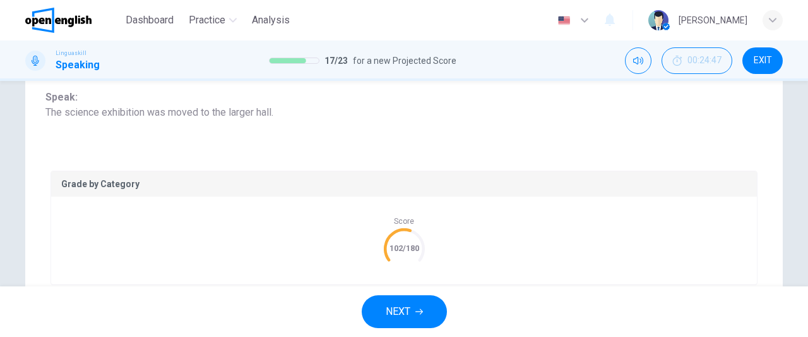
scroll to position [284, 0]
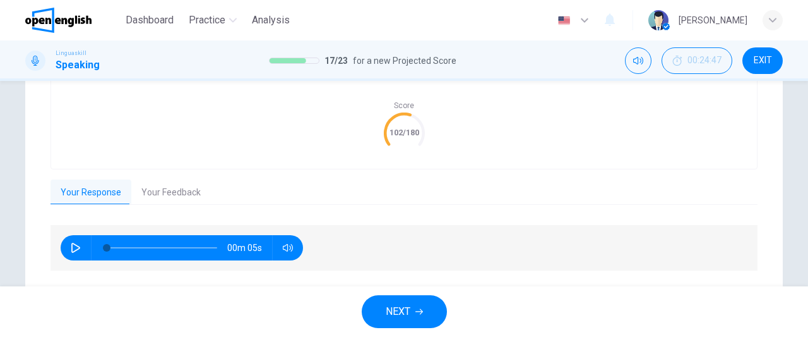
click at [407, 317] on span "NEXT" at bounding box center [398, 311] width 25 height 18
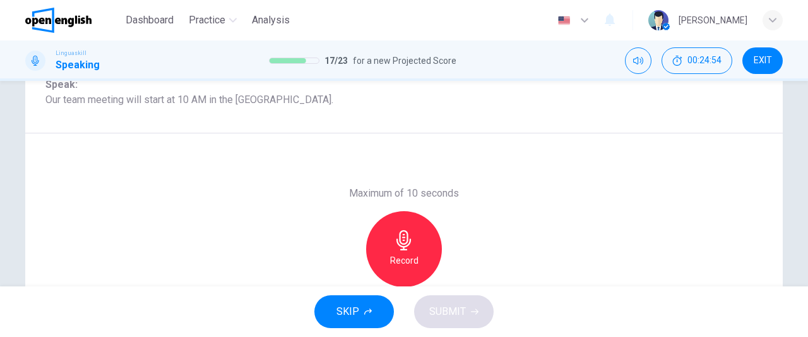
scroll to position [182, 0]
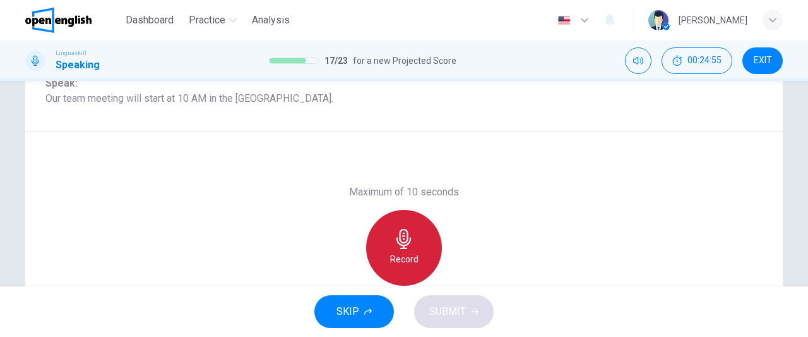
click at [404, 252] on h6 "Record" at bounding box center [404, 258] width 28 height 15
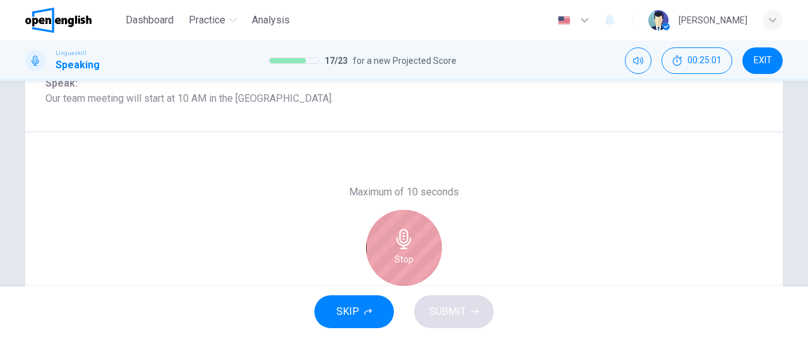
click at [404, 252] on h6 "Stop" at bounding box center [404, 258] width 19 height 15
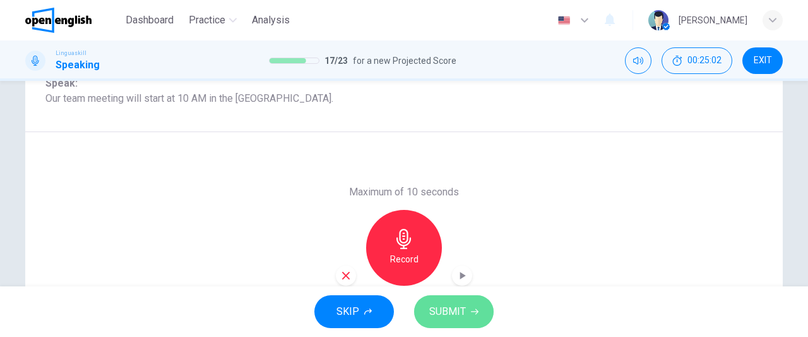
click at [465, 309] on span "SUBMIT" at bounding box center [447, 311] width 37 height 18
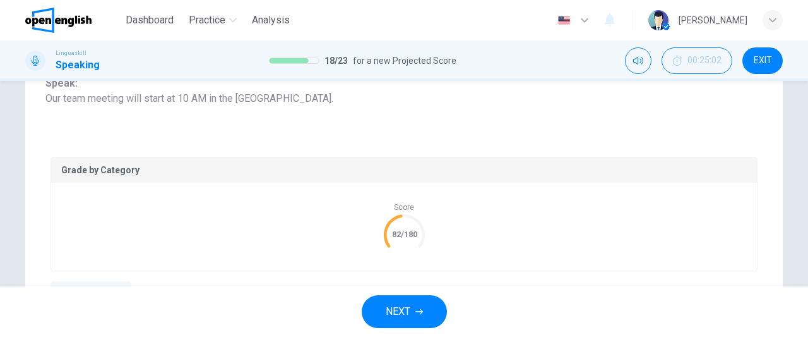
click at [410, 305] on span "NEXT" at bounding box center [398, 311] width 25 height 18
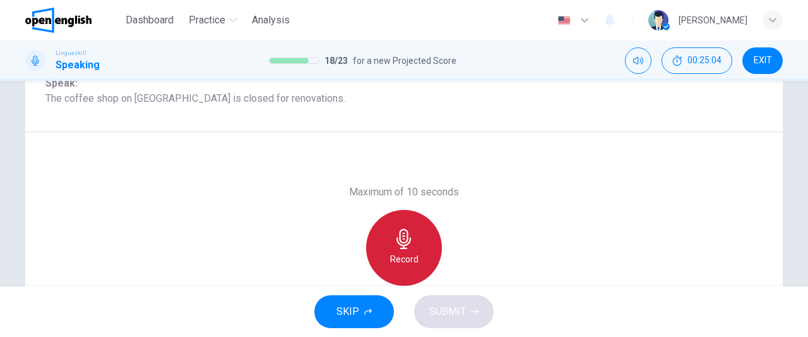
click at [432, 260] on div "Record" at bounding box center [404, 248] width 76 height 76
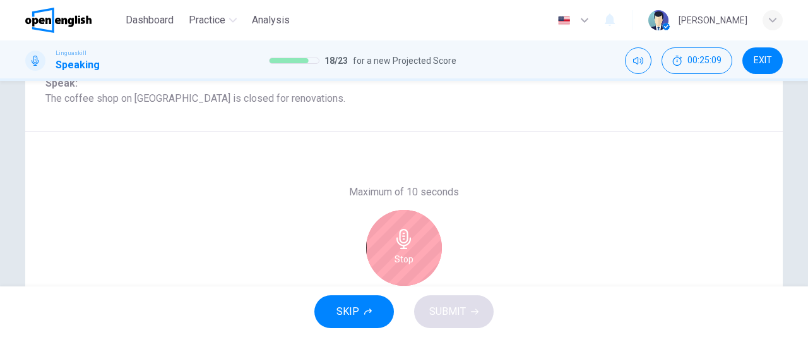
click at [432, 260] on div "Stop" at bounding box center [404, 248] width 76 height 76
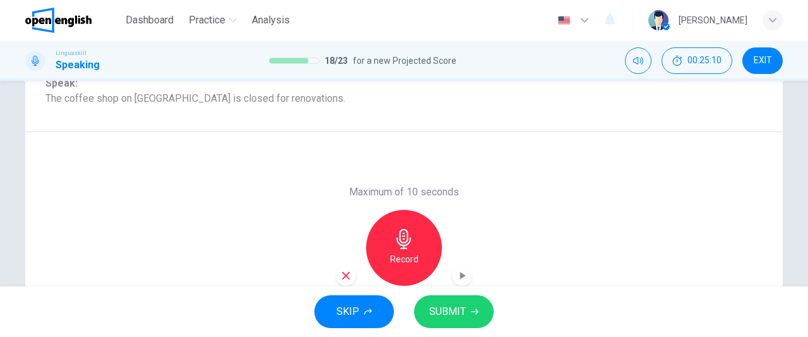
click at [457, 311] on span "SUBMIT" at bounding box center [447, 311] width 37 height 18
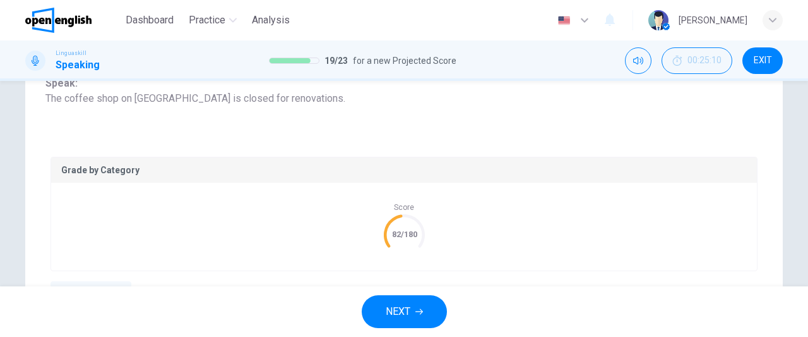
click at [421, 313] on icon "button" at bounding box center [419, 312] width 8 height 8
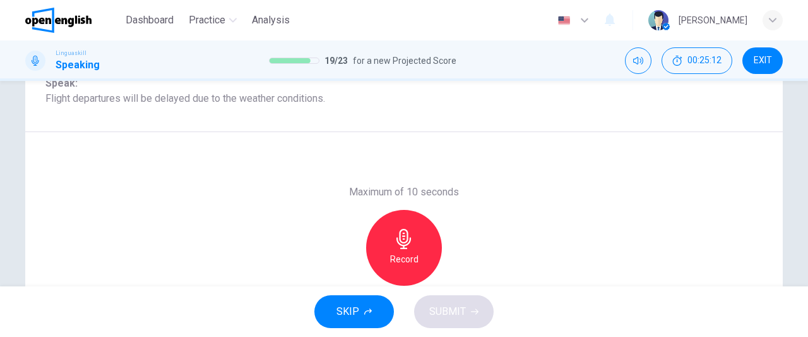
click at [404, 262] on h6 "Record" at bounding box center [404, 258] width 28 height 15
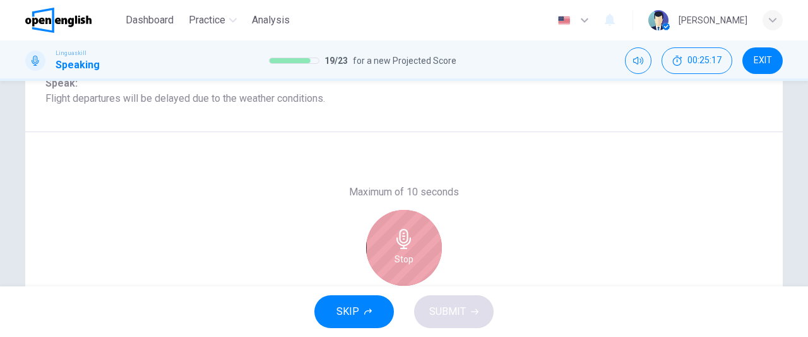
click at [404, 262] on h6 "Stop" at bounding box center [404, 258] width 19 height 15
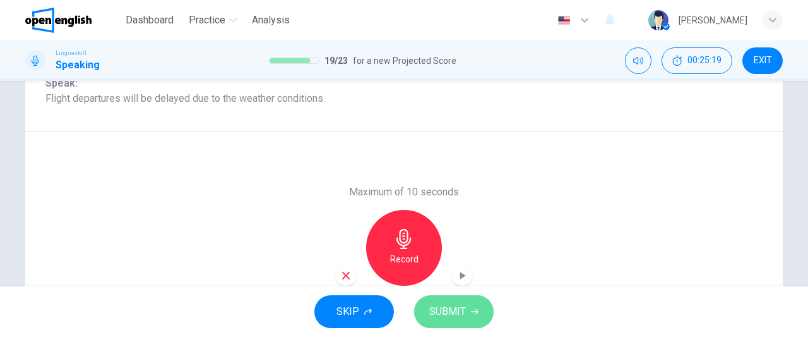
click at [458, 317] on span "SUBMIT" at bounding box center [447, 311] width 37 height 18
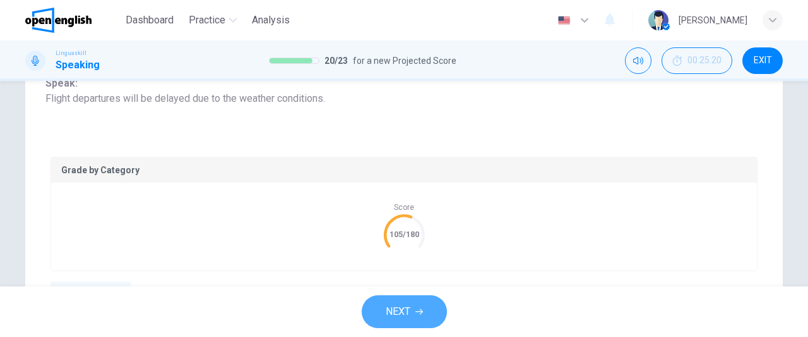
click at [413, 305] on button "NEXT" at bounding box center [404, 311] width 85 height 33
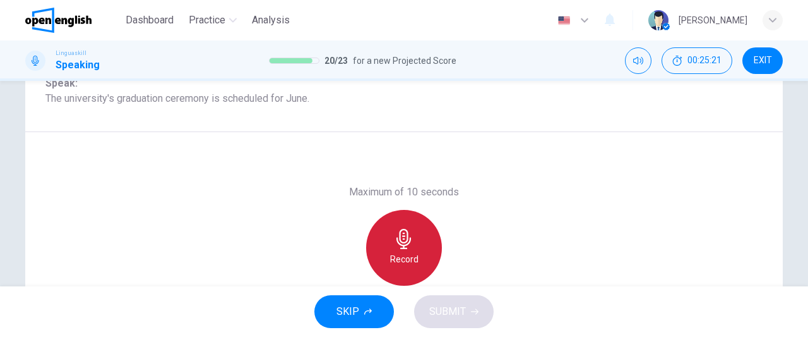
click at [400, 253] on h6 "Record" at bounding box center [404, 258] width 28 height 15
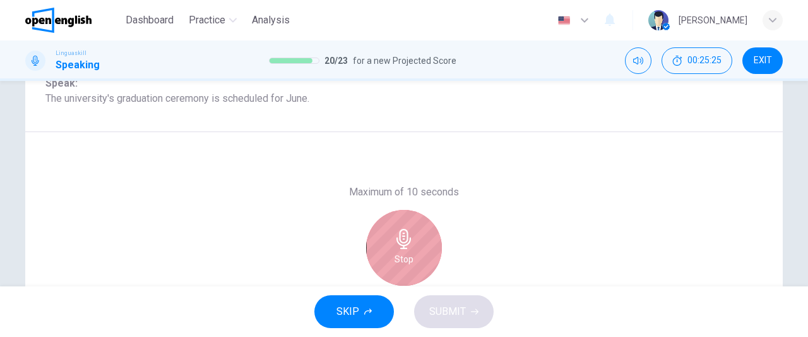
click at [400, 253] on h6 "Stop" at bounding box center [404, 258] width 19 height 15
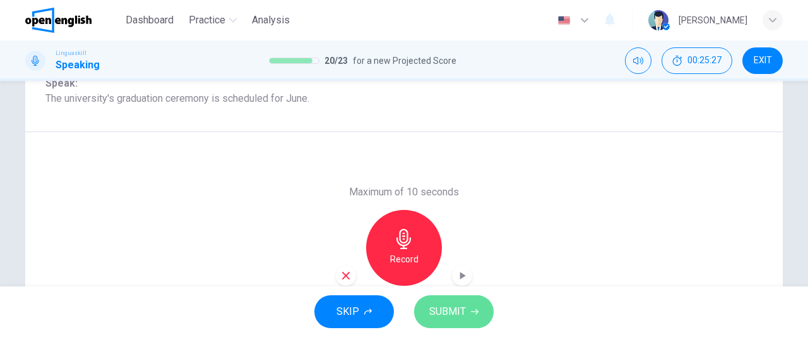
click at [446, 320] on button "SUBMIT" at bounding box center [454, 311] width 80 height 33
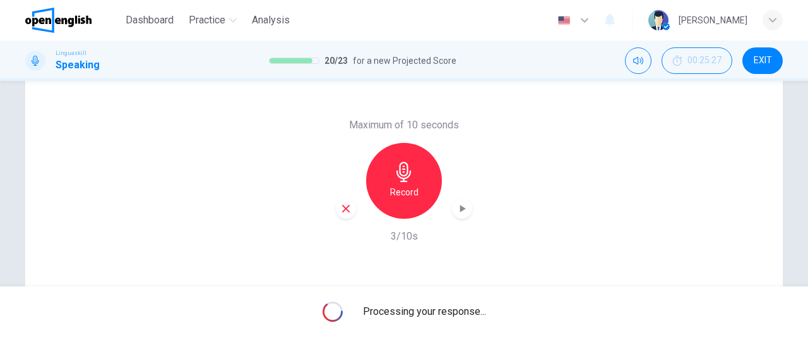
scroll to position [254, 0]
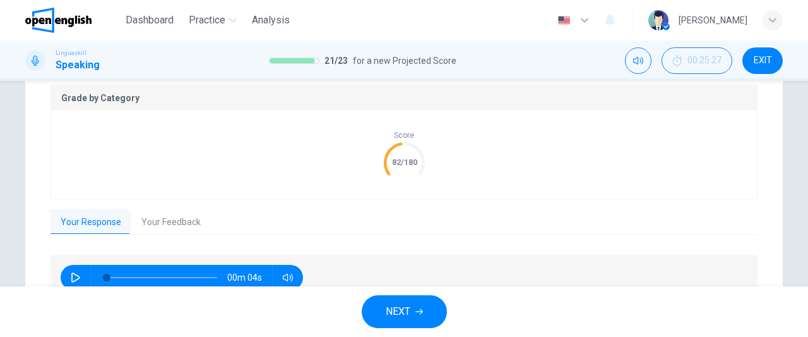
click at [170, 218] on button "Your Feedback" at bounding box center [171, 222] width 80 height 27
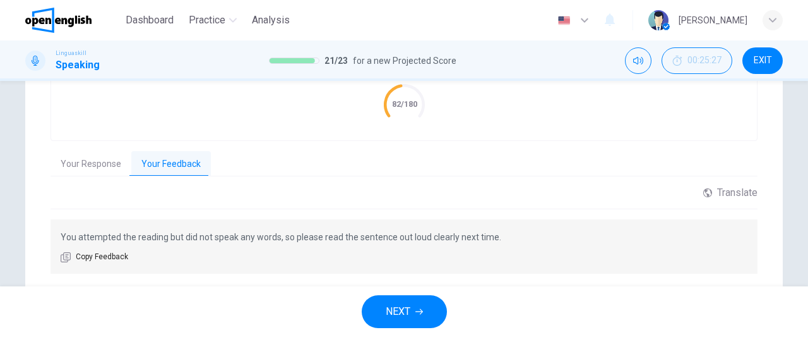
scroll to position [350, 0]
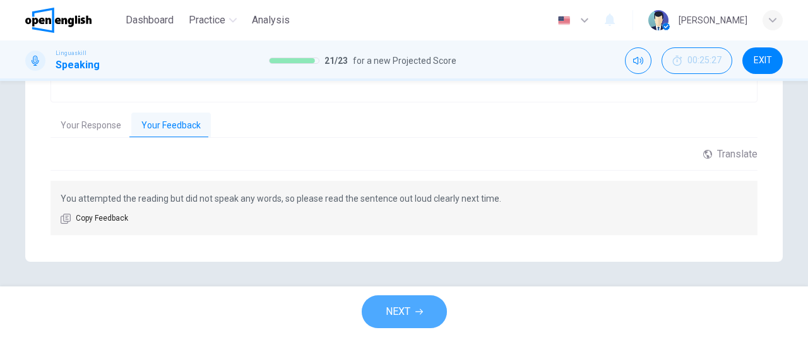
click at [410, 320] on button "NEXT" at bounding box center [404, 311] width 85 height 33
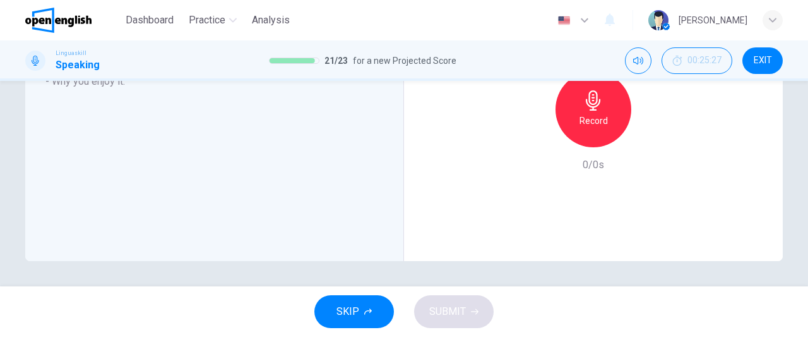
scroll to position [0, 0]
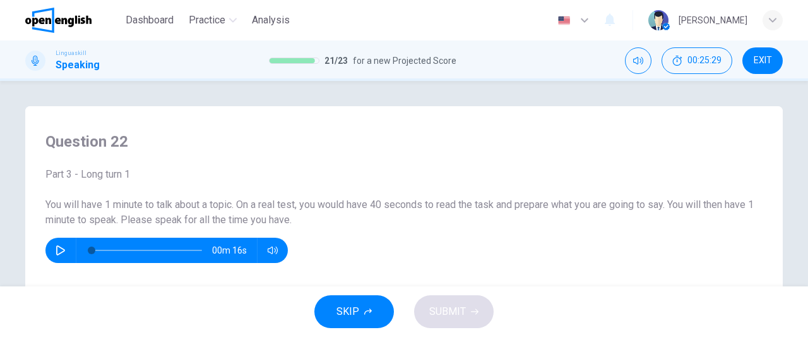
click at [56, 249] on icon "button" at bounding box center [61, 250] width 10 height 10
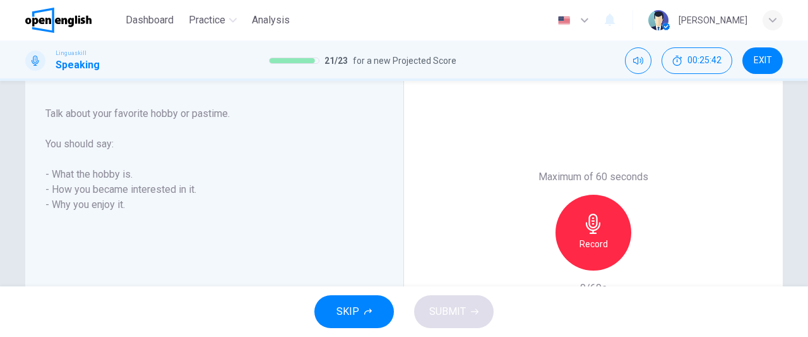
scroll to position [210, 0]
type input "*"
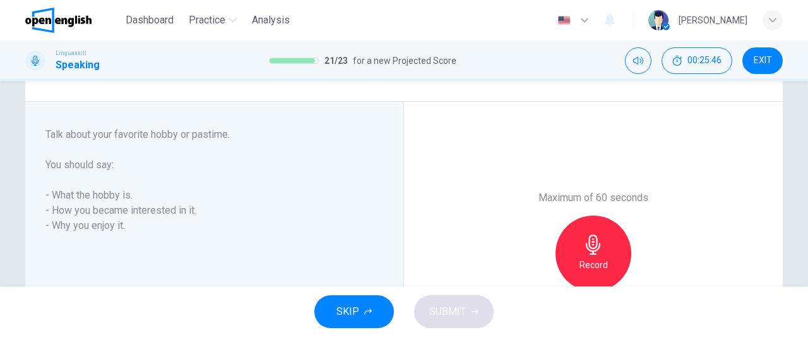
scroll to position [194, 0]
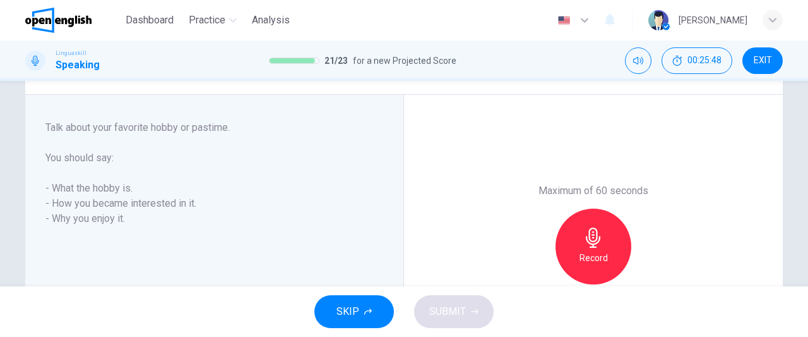
click at [599, 249] on div "Record" at bounding box center [594, 246] width 76 height 76
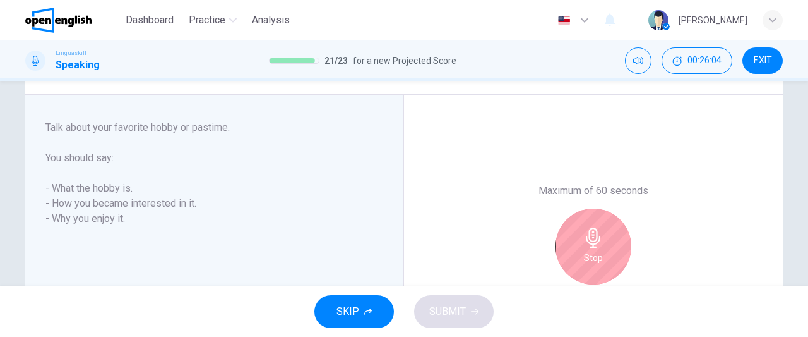
click at [599, 249] on div "Stop" at bounding box center [594, 246] width 76 height 76
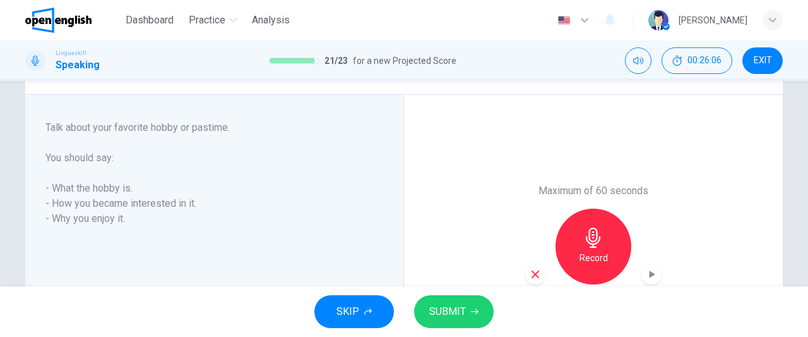
click at [537, 273] on icon "button" at bounding box center [535, 273] width 11 height 11
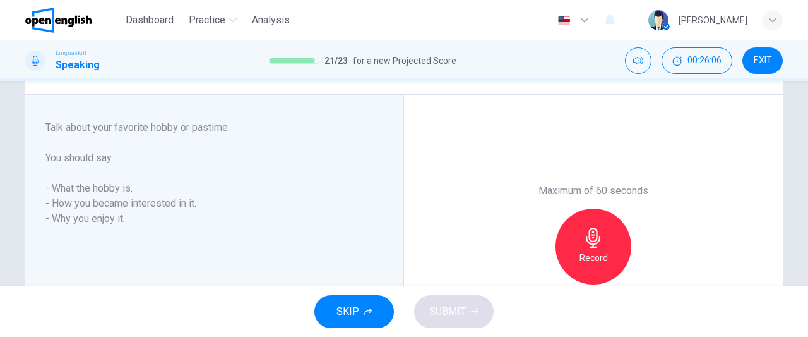
click at [597, 256] on h6 "Record" at bounding box center [594, 257] width 28 height 15
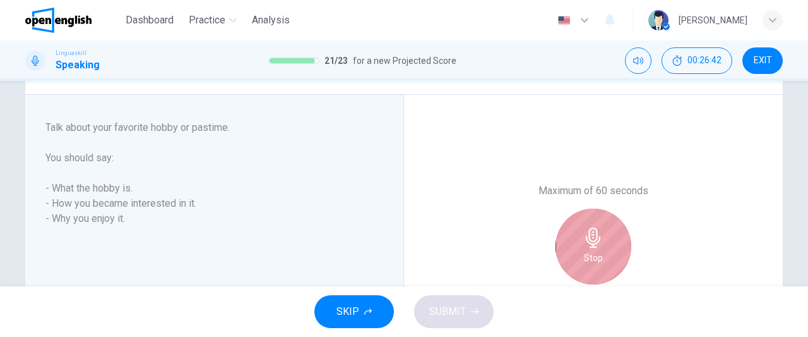
click at [597, 254] on h6 "Stop" at bounding box center [593, 257] width 19 height 15
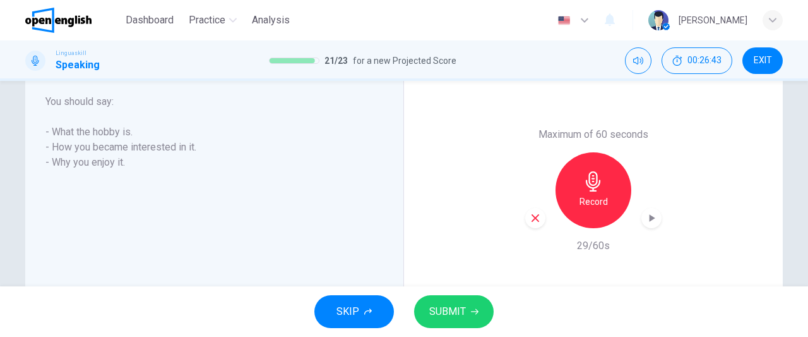
scroll to position [300, 0]
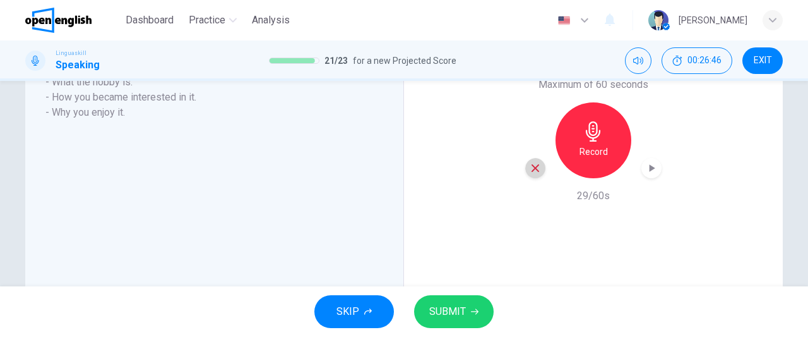
click at [532, 168] on icon "button" at bounding box center [536, 168] width 8 height 8
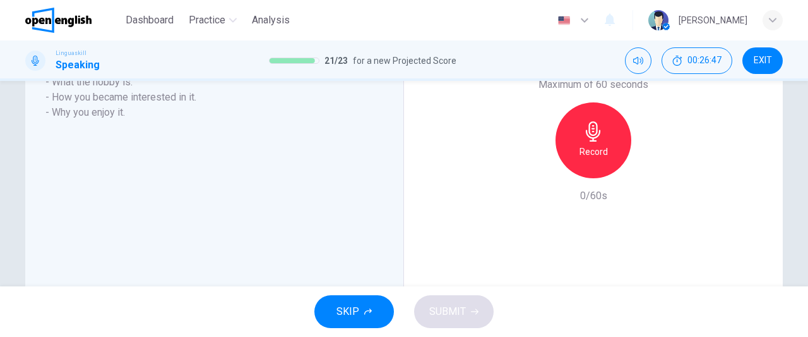
click at [588, 140] on icon "button" at bounding box center [593, 131] width 15 height 20
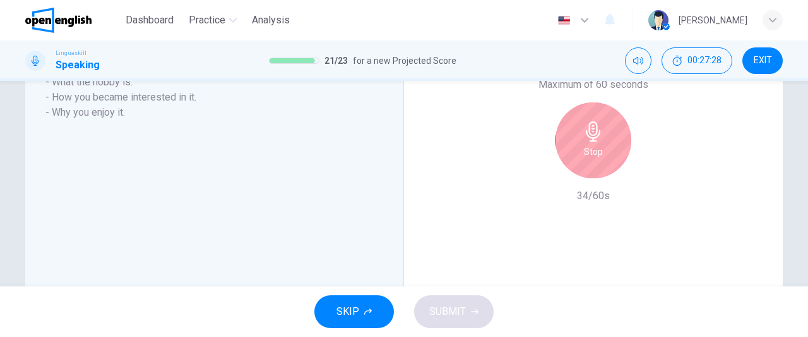
click at [607, 140] on div "Stop" at bounding box center [594, 140] width 76 height 76
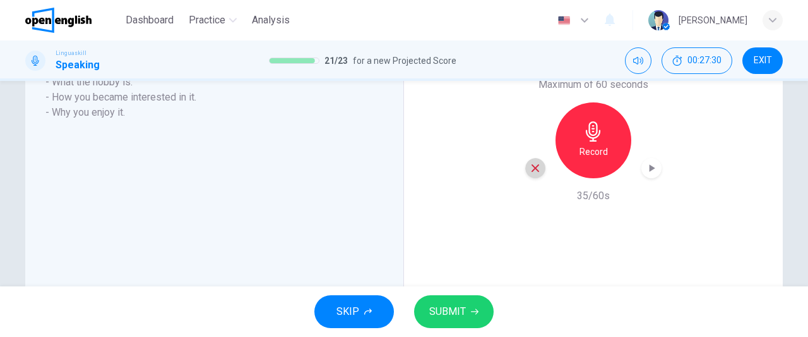
click at [534, 166] on icon "button" at bounding box center [536, 168] width 8 height 8
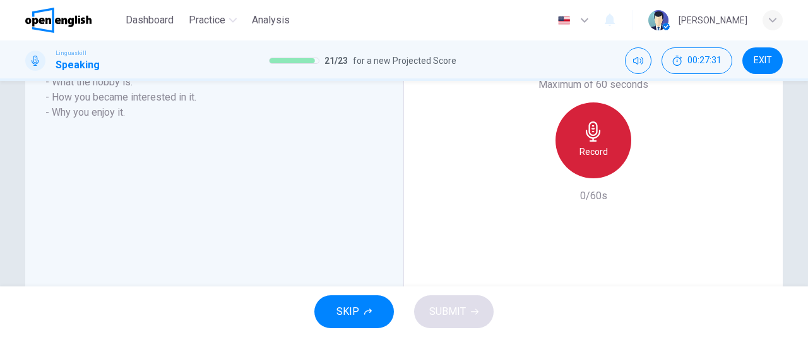
click at [599, 150] on h6 "Record" at bounding box center [594, 151] width 28 height 15
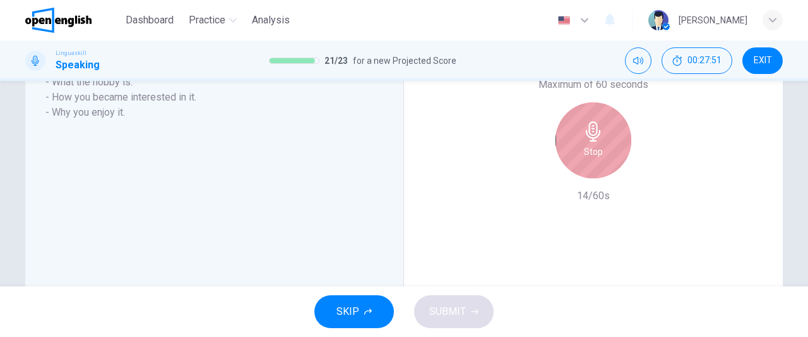
click at [599, 150] on h6 "Stop" at bounding box center [593, 151] width 19 height 15
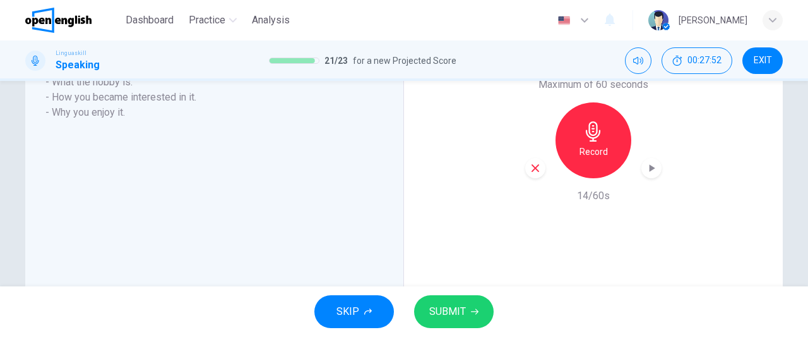
click at [530, 170] on icon "button" at bounding box center [535, 167] width 11 height 11
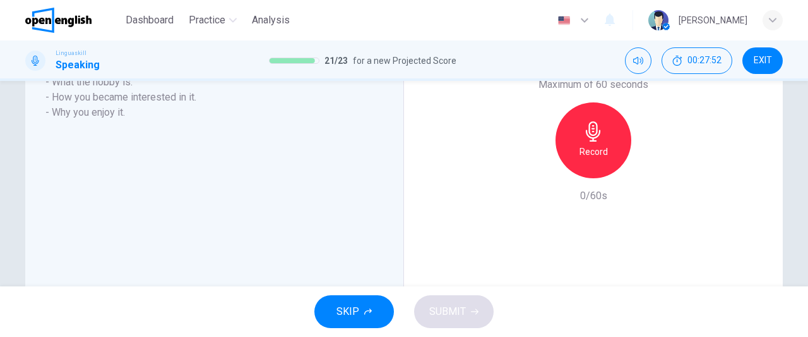
click at [582, 155] on h6 "Record" at bounding box center [594, 151] width 28 height 15
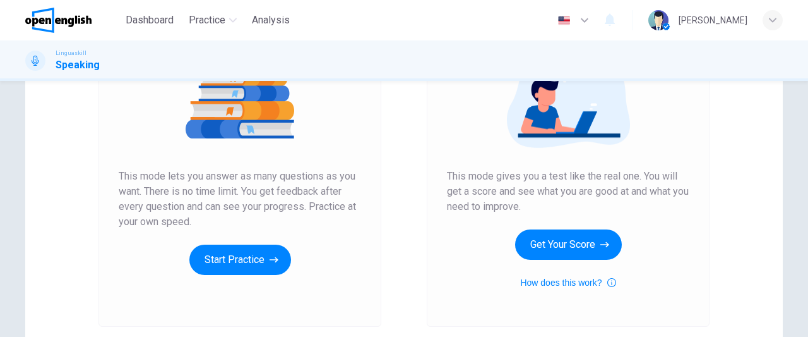
scroll to position [169, 0]
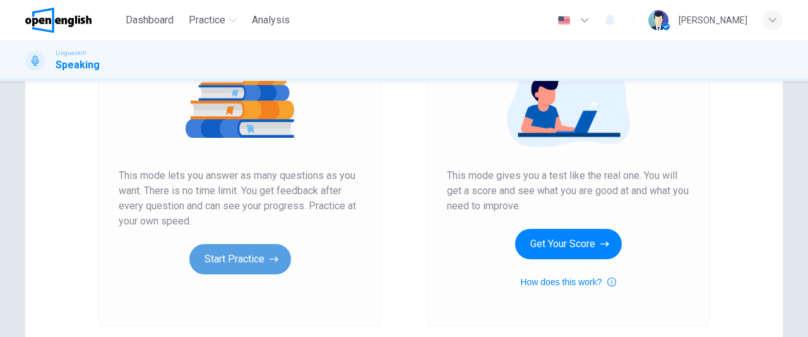
click at [258, 256] on button "Start Practice" at bounding box center [240, 259] width 102 height 30
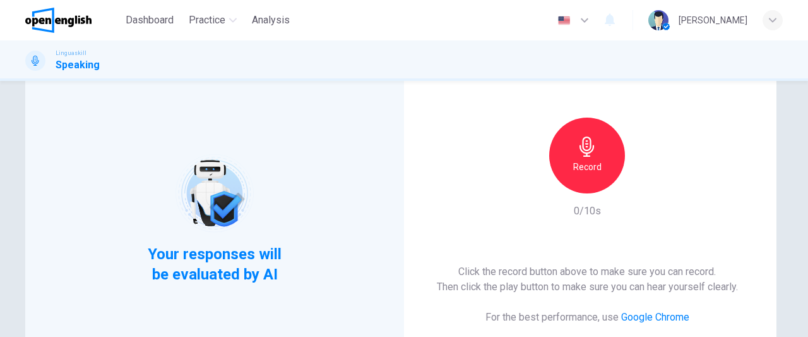
scroll to position [73, 0]
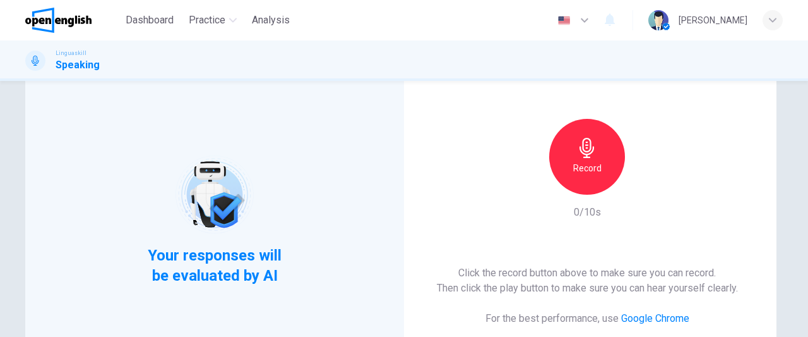
click at [590, 158] on div "Record" at bounding box center [587, 157] width 76 height 76
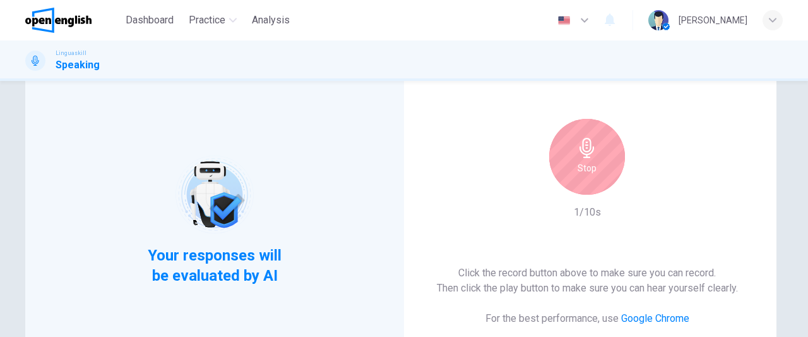
click at [590, 158] on div "Stop" at bounding box center [587, 157] width 76 height 76
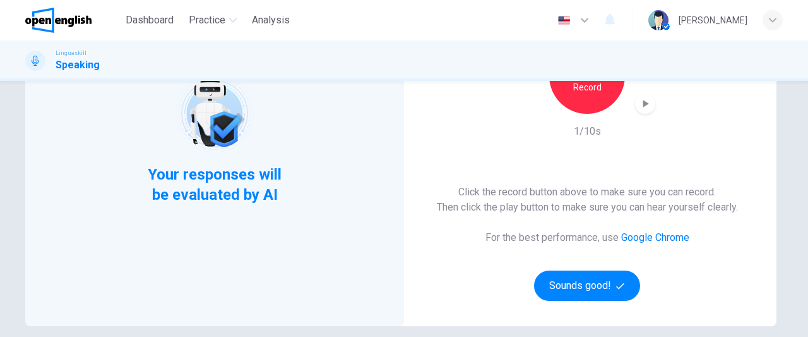
scroll to position [163, 0]
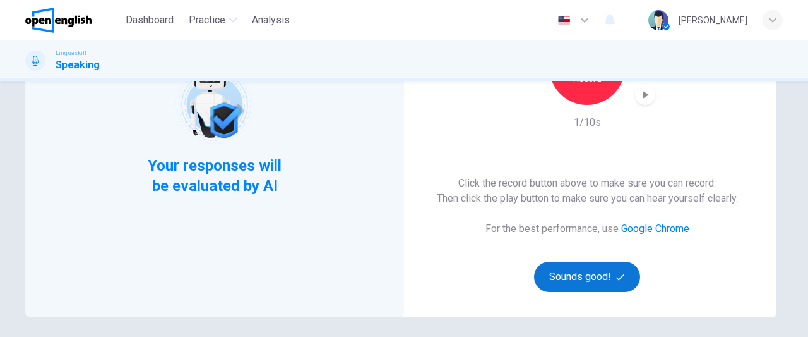
click at [583, 275] on button "Sounds good!" at bounding box center [587, 276] width 106 height 30
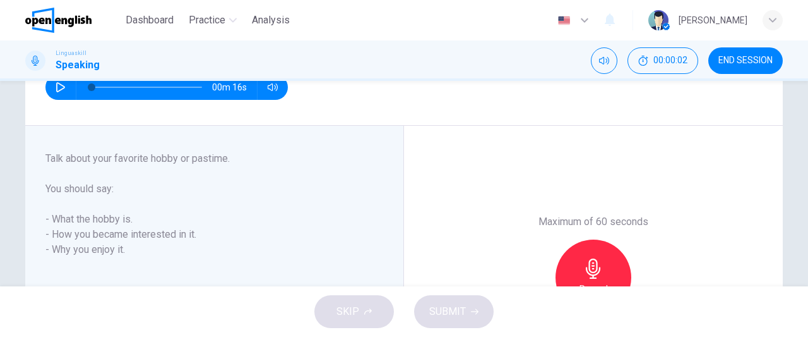
click at [56, 90] on icon "button" at bounding box center [61, 87] width 10 height 10
type input "*"
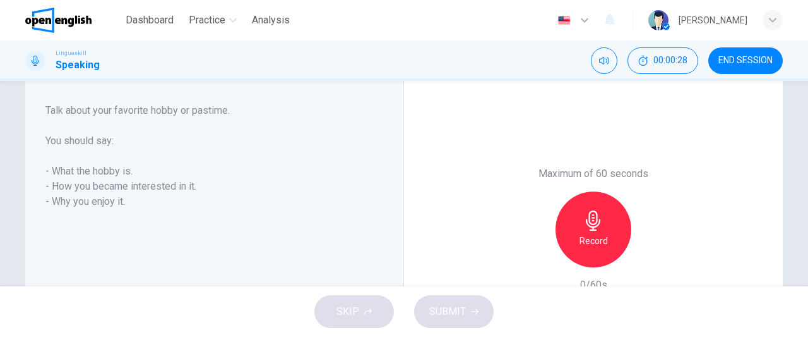
scroll to position [218, 0]
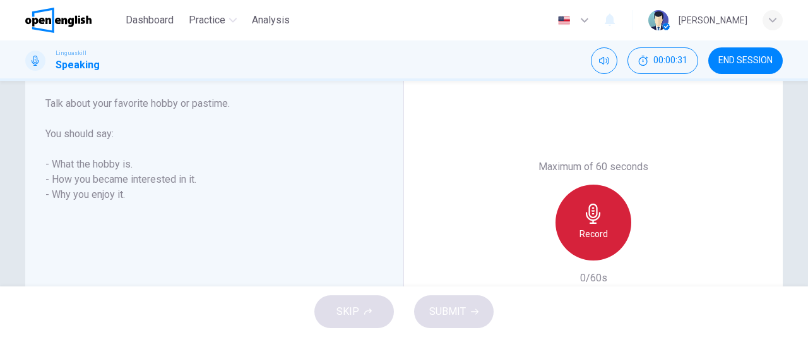
click at [607, 218] on div "Record" at bounding box center [594, 222] width 76 height 76
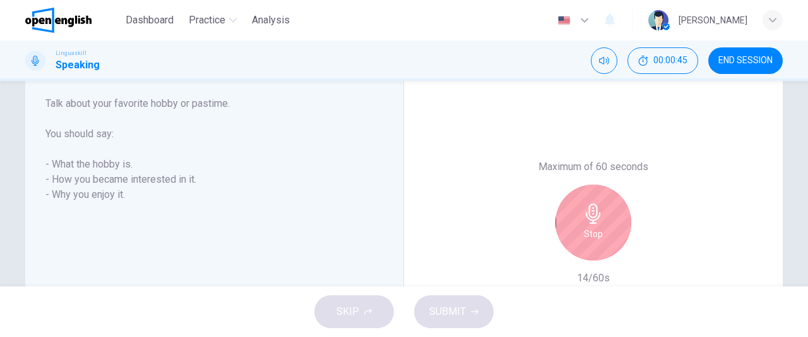
click at [606, 234] on div "Stop" at bounding box center [594, 222] width 76 height 76
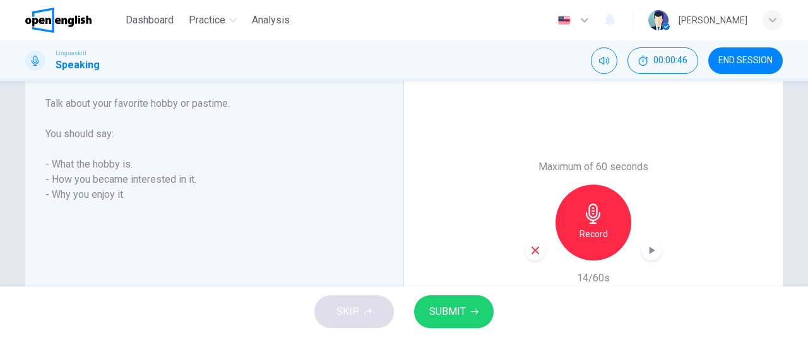
click at [539, 253] on div "button" at bounding box center [535, 250] width 20 height 20
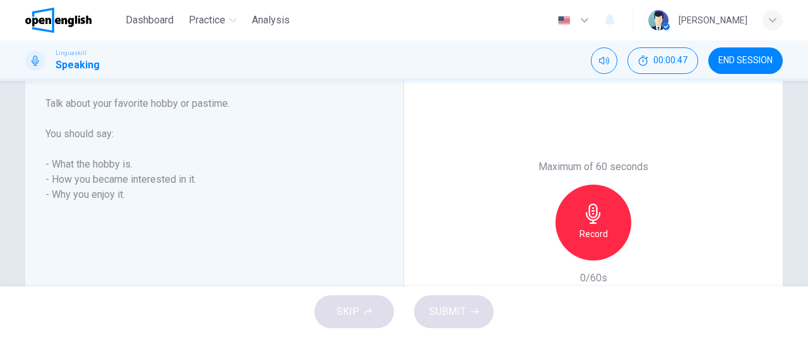
click at [611, 227] on div "Record" at bounding box center [594, 222] width 76 height 76
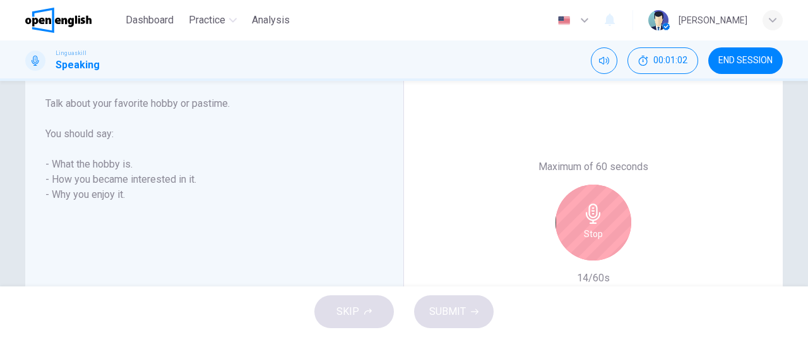
click at [611, 227] on div "Stop" at bounding box center [594, 222] width 76 height 76
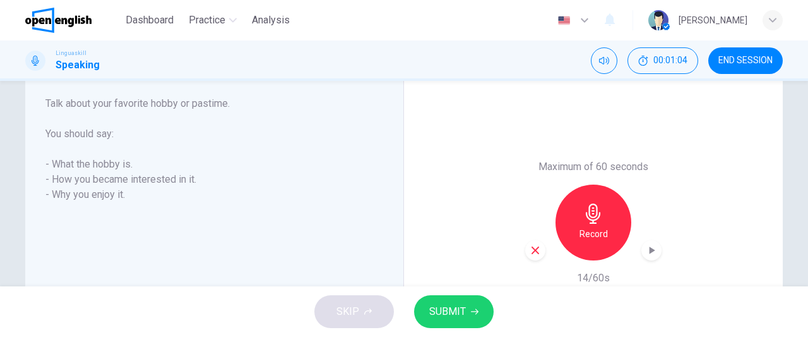
click at [539, 249] on div "button" at bounding box center [535, 250] width 20 height 20
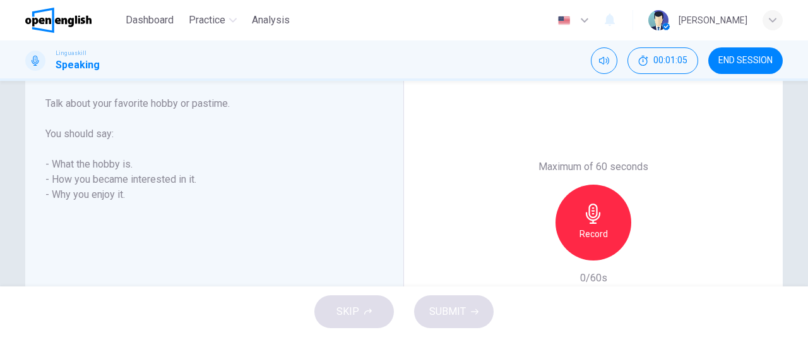
click at [599, 227] on h6 "Record" at bounding box center [594, 233] width 28 height 15
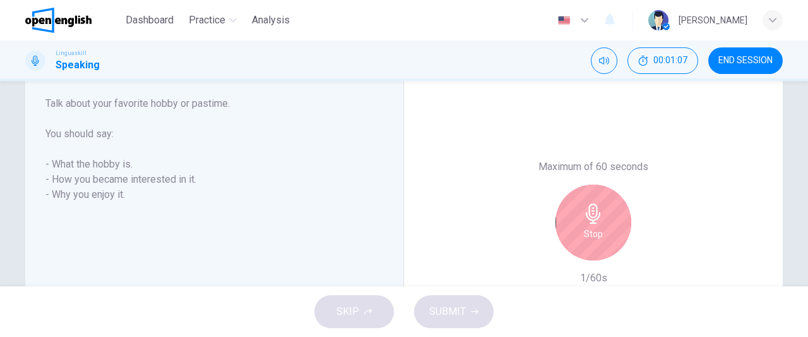
click at [599, 227] on h6 "Stop" at bounding box center [593, 233] width 19 height 15
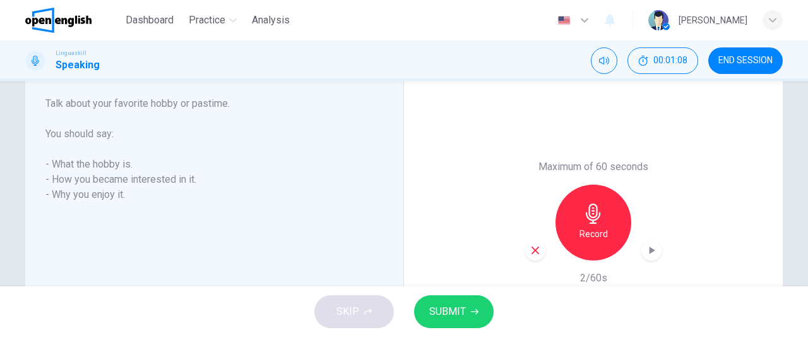
click at [532, 246] on icon "button" at bounding box center [536, 250] width 8 height 8
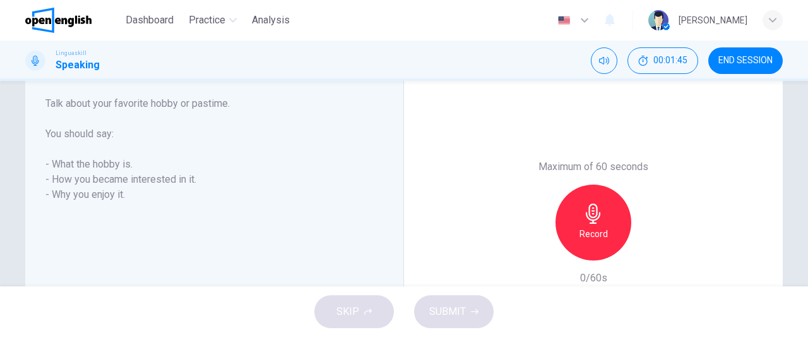
click at [747, 61] on span "END SESSION" at bounding box center [746, 61] width 54 height 10
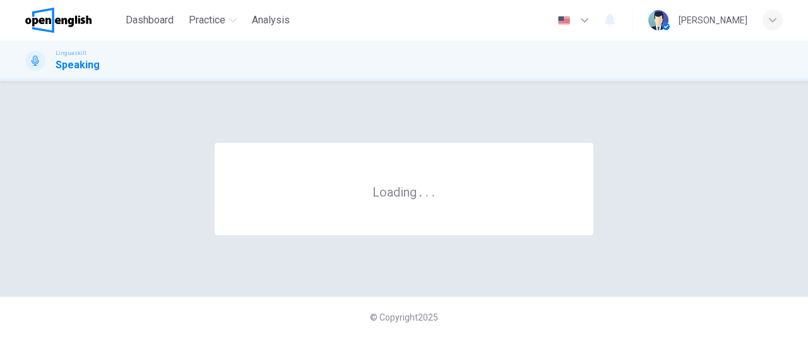
scroll to position [0, 0]
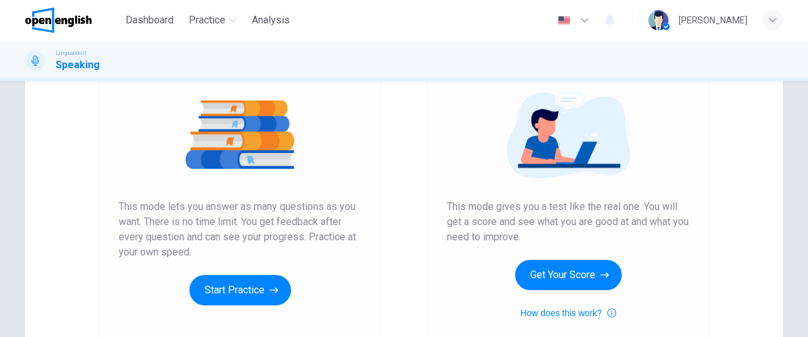
scroll to position [135, 0]
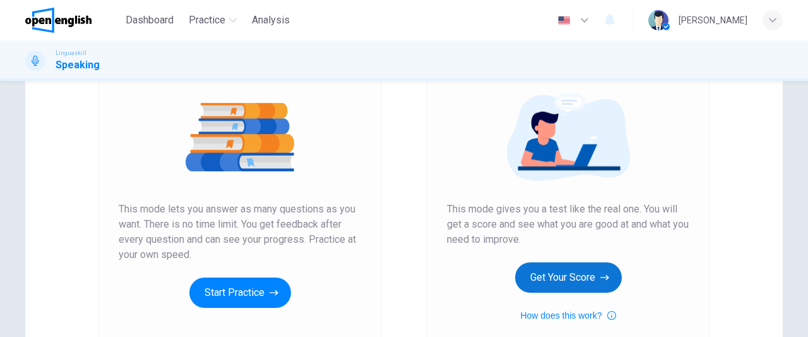
click at [583, 272] on button "Get Your Score" at bounding box center [568, 277] width 107 height 30
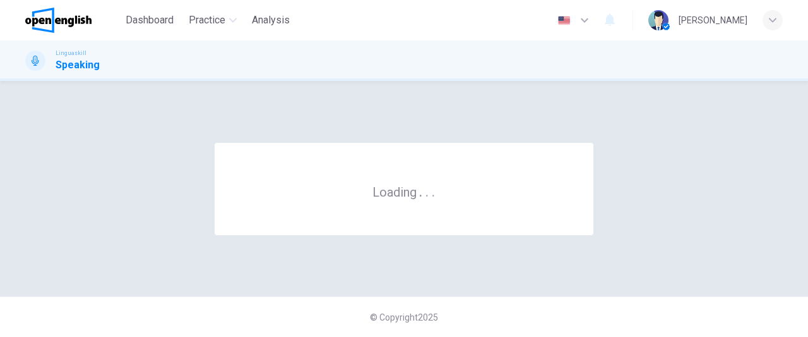
scroll to position [0, 0]
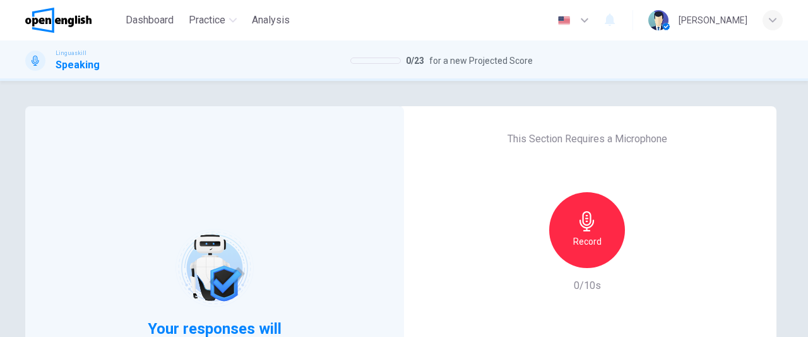
click at [590, 243] on h6 "Record" at bounding box center [587, 241] width 28 height 15
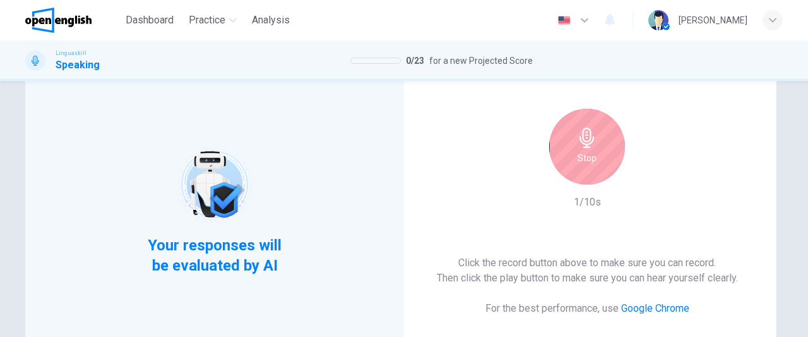
scroll to position [102, 0]
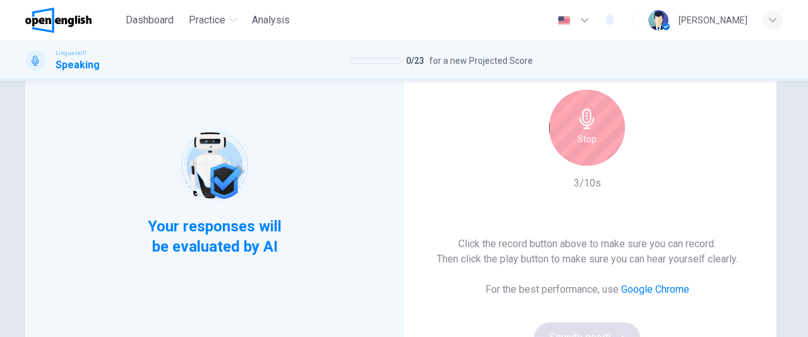
click at [600, 142] on div "Stop" at bounding box center [587, 128] width 76 height 76
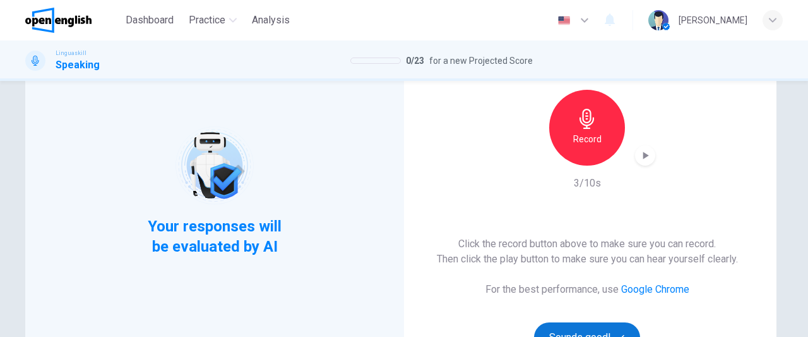
click at [593, 328] on button "Sounds good!" at bounding box center [587, 337] width 106 height 30
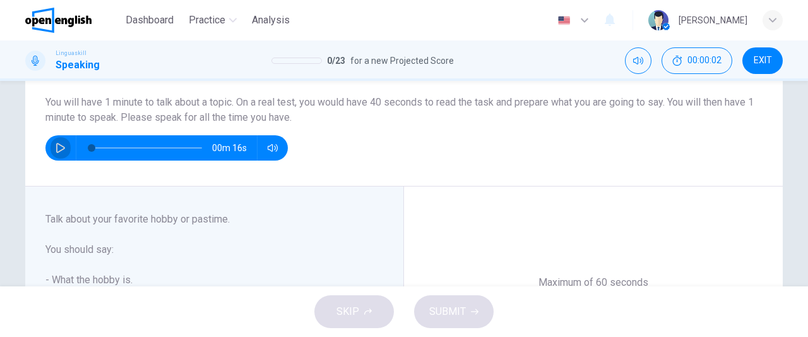
click at [56, 150] on icon "button" at bounding box center [61, 148] width 10 height 10
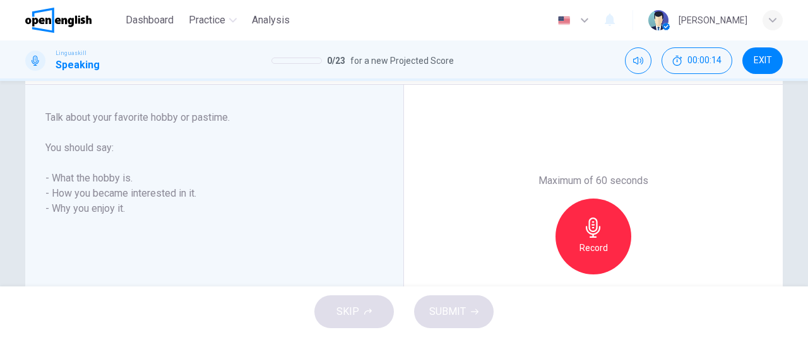
scroll to position [205, 0]
type input "*"
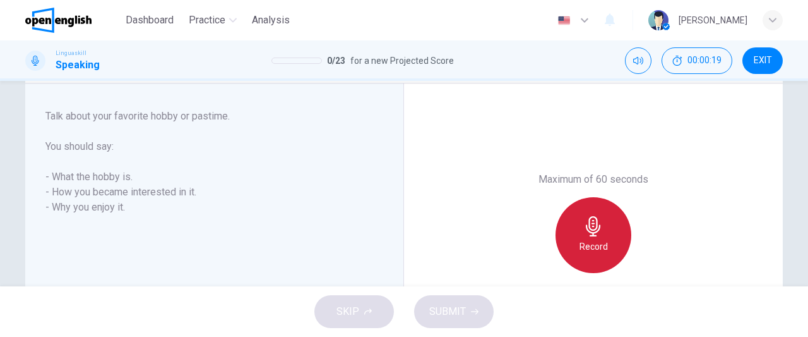
click at [604, 241] on div "Record" at bounding box center [594, 235] width 76 height 76
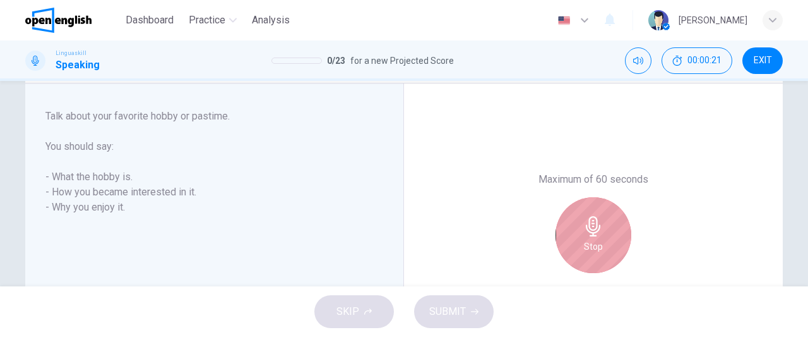
click at [604, 241] on div "Stop" at bounding box center [594, 235] width 76 height 76
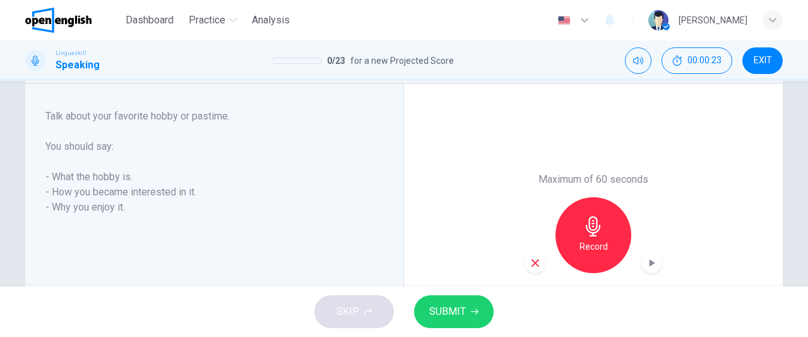
click at [530, 261] on icon "button" at bounding box center [535, 262] width 11 height 11
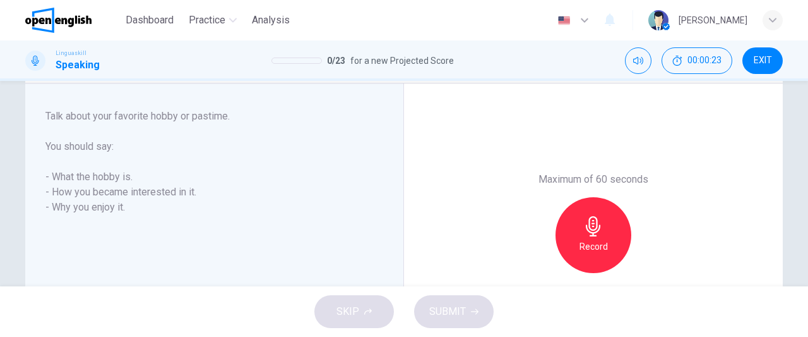
click at [588, 244] on h6 "Record" at bounding box center [594, 246] width 28 height 15
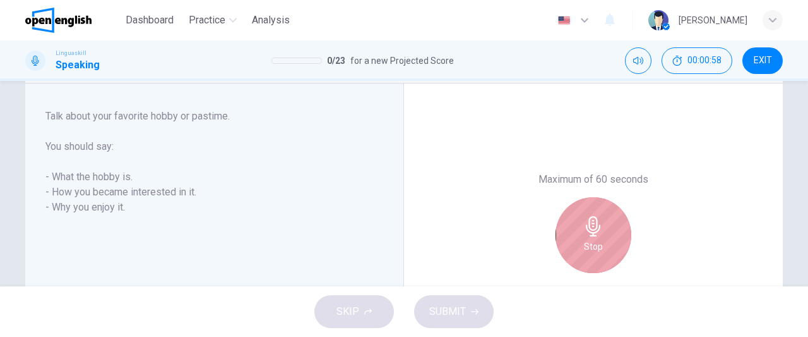
click at [588, 241] on h6 "Stop" at bounding box center [593, 246] width 19 height 15
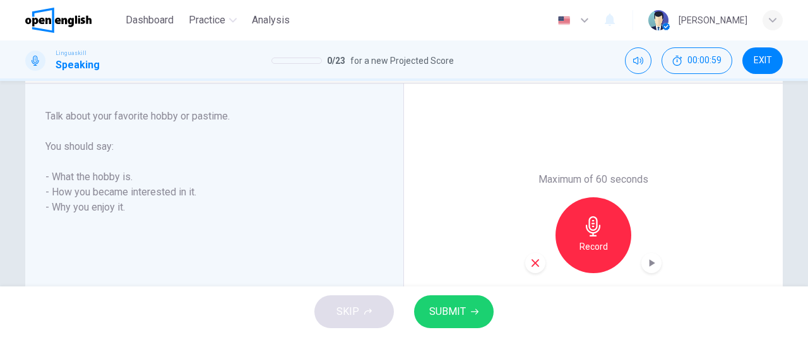
click at [534, 261] on icon "button" at bounding box center [536, 263] width 8 height 8
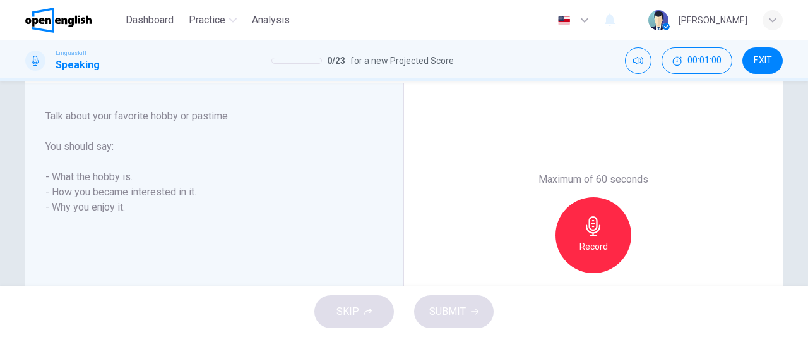
click at [603, 243] on h6 "Record" at bounding box center [594, 246] width 28 height 15
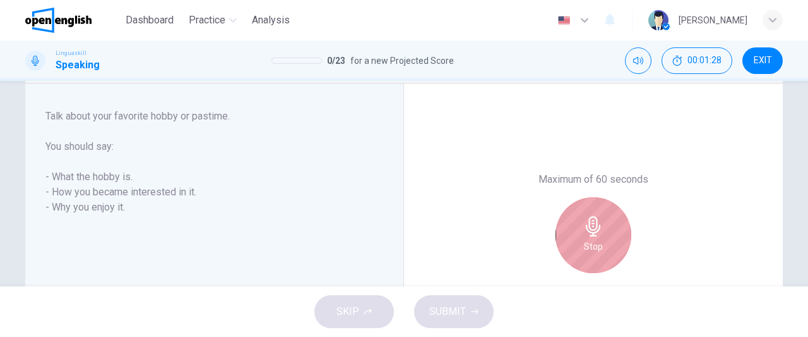
click at [603, 242] on div "Stop" at bounding box center [594, 235] width 76 height 76
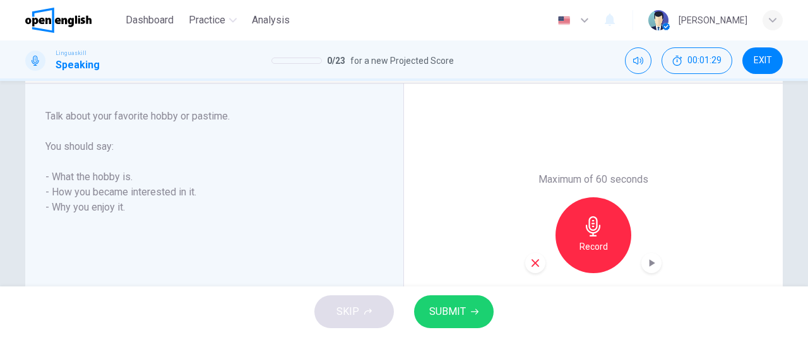
click at [532, 258] on icon "button" at bounding box center [535, 262] width 11 height 11
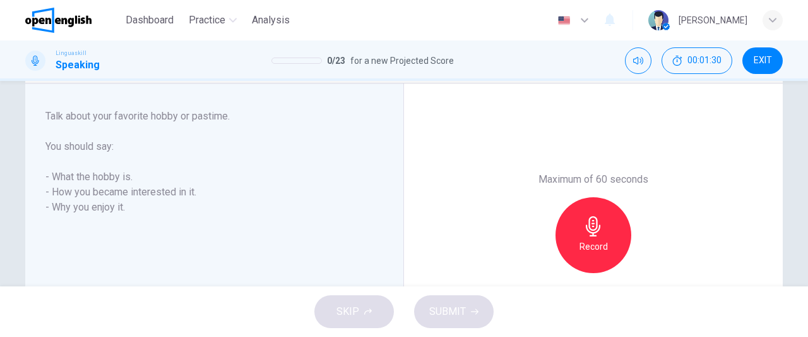
click at [581, 239] on h6 "Record" at bounding box center [594, 246] width 28 height 15
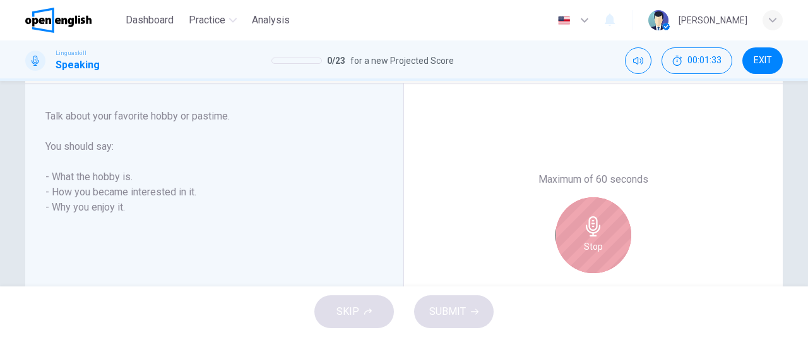
click at [581, 238] on div "Stop" at bounding box center [594, 235] width 76 height 76
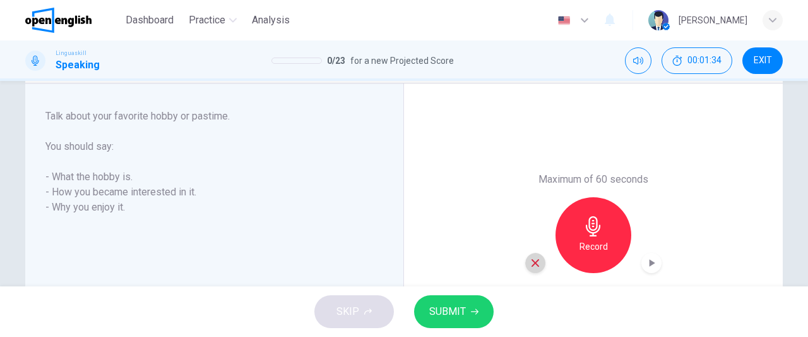
click at [530, 265] on icon "button" at bounding box center [535, 262] width 11 height 11
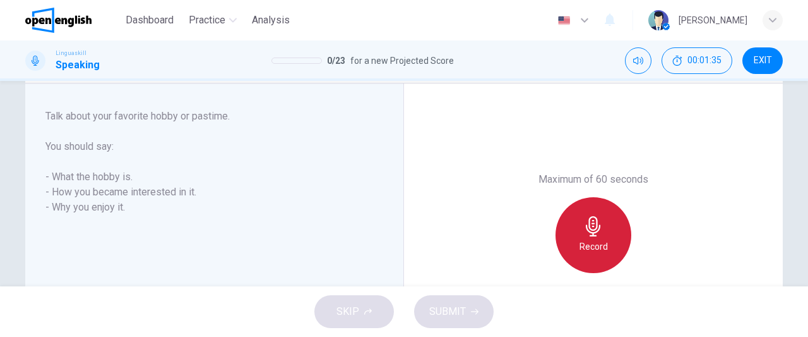
click at [580, 245] on h6 "Record" at bounding box center [594, 246] width 28 height 15
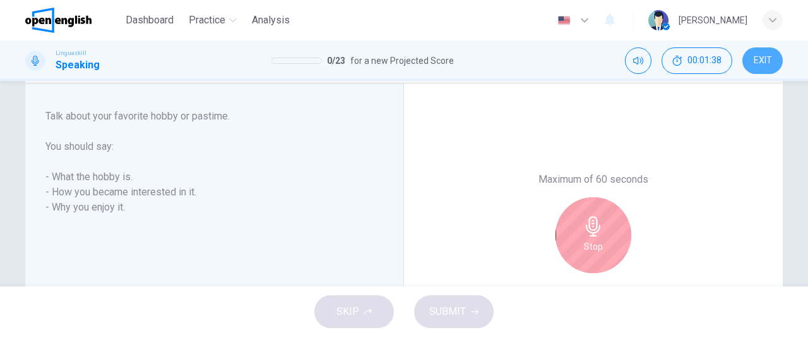
click at [761, 69] on button "EXIT" at bounding box center [763, 60] width 40 height 27
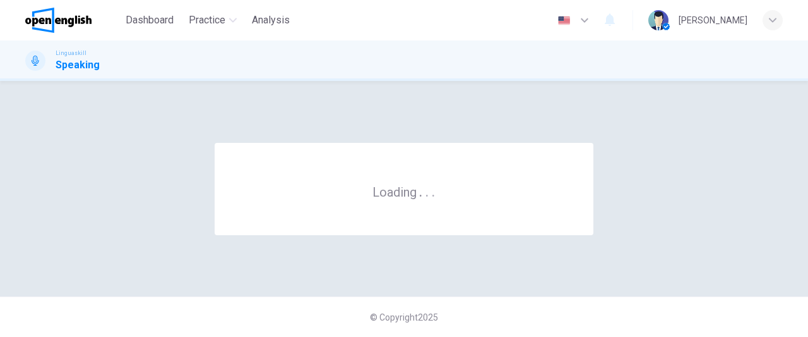
scroll to position [0, 0]
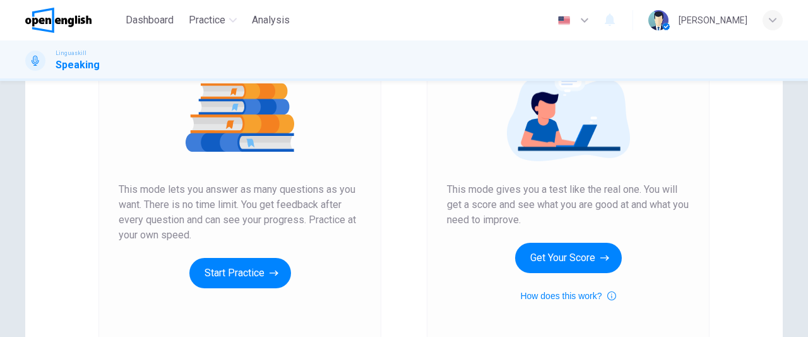
scroll to position [156, 0]
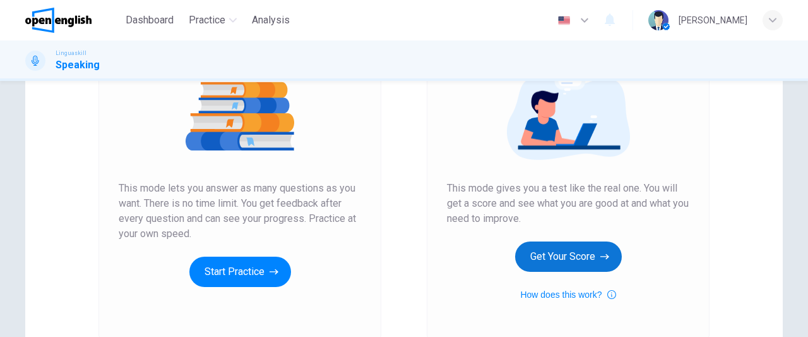
click at [581, 256] on button "Get Your Score" at bounding box center [568, 256] width 107 height 30
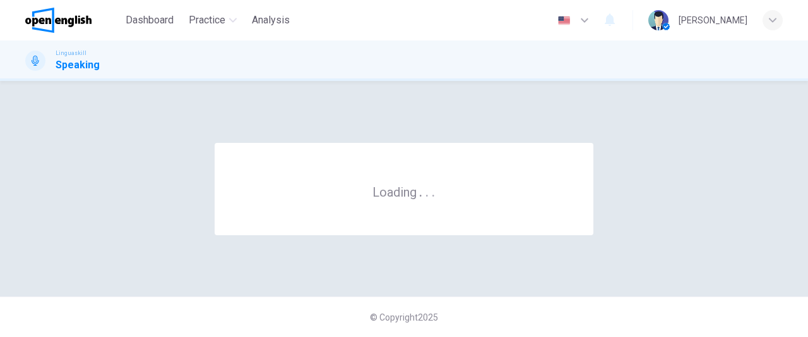
scroll to position [0, 0]
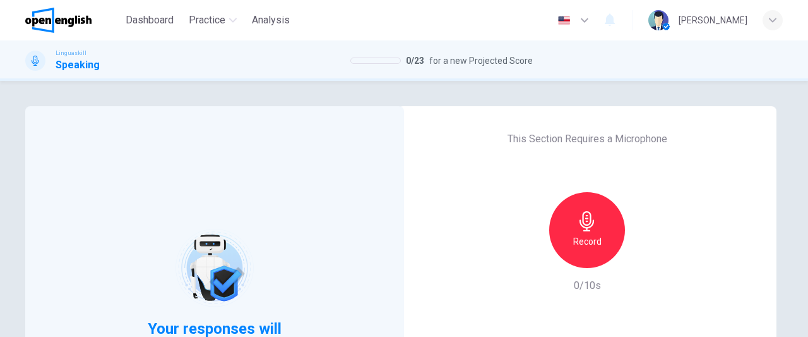
click at [592, 237] on h6 "Record" at bounding box center [587, 241] width 28 height 15
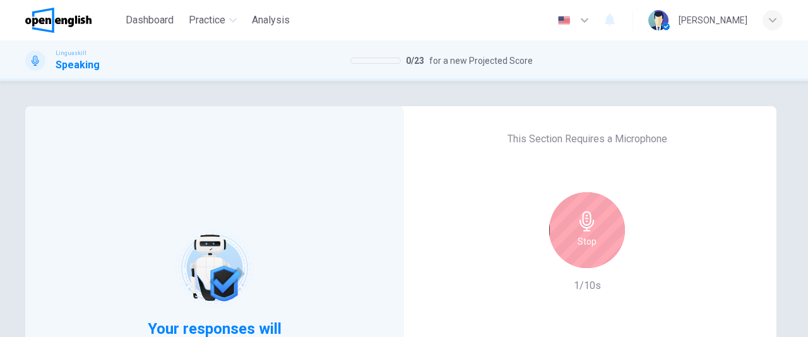
click at [592, 237] on h6 "Stop" at bounding box center [587, 241] width 19 height 15
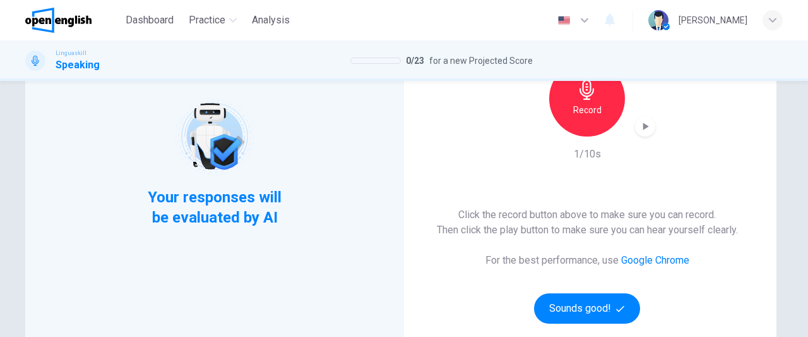
scroll to position [146, 0]
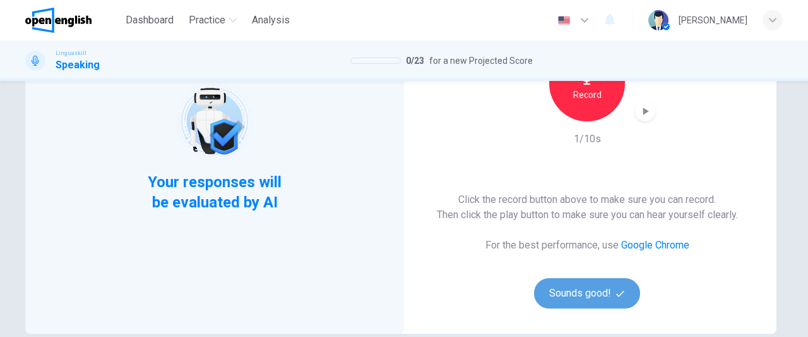
click at [583, 298] on button "Sounds good!" at bounding box center [587, 293] width 106 height 30
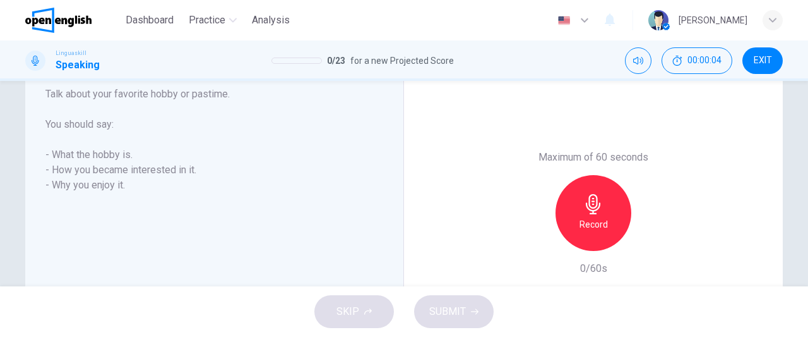
scroll to position [229, 0]
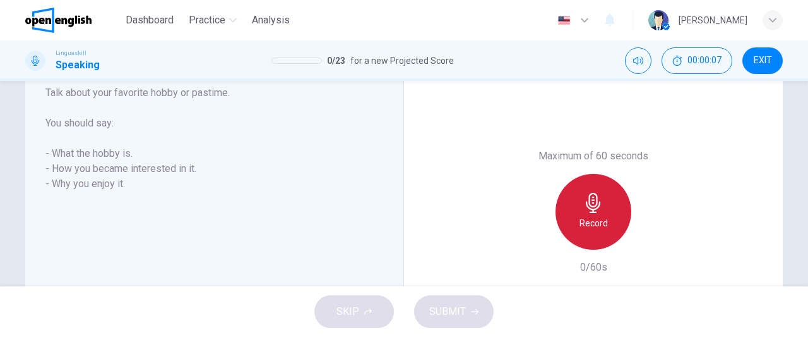
click at [588, 222] on h6 "Record" at bounding box center [594, 222] width 28 height 15
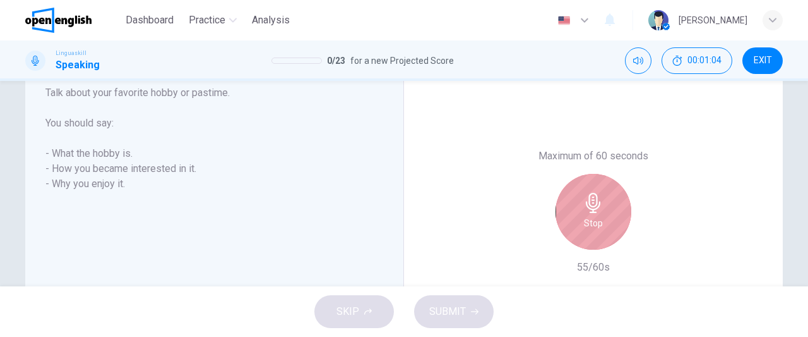
click at [588, 222] on h6 "Stop" at bounding box center [593, 222] width 19 height 15
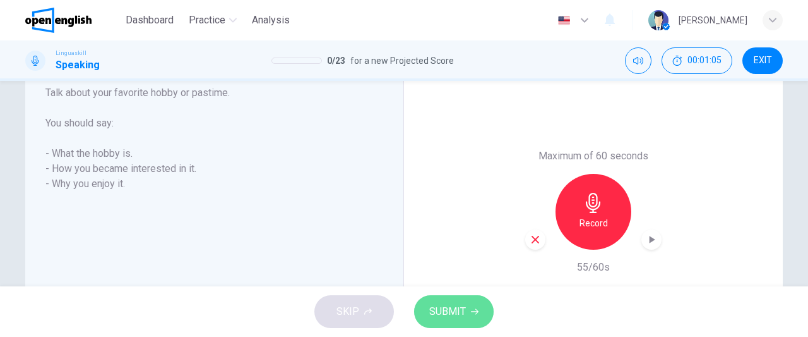
click at [463, 316] on span "SUBMIT" at bounding box center [447, 311] width 37 height 18
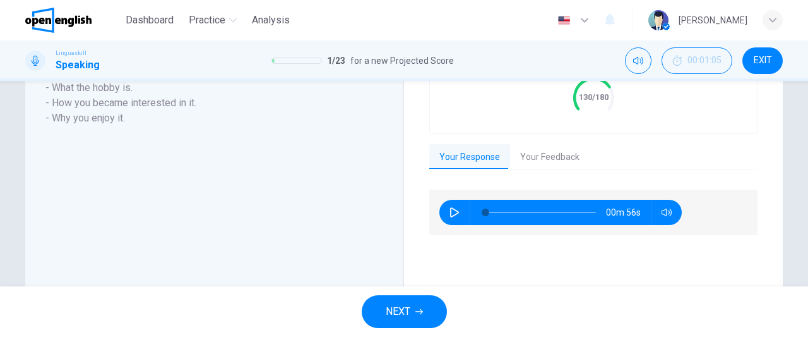
scroll to position [355, 0]
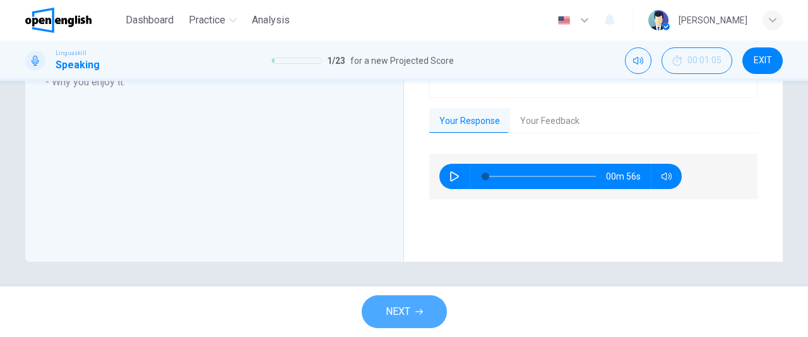
click at [419, 310] on icon "button" at bounding box center [419, 312] width 8 height 8
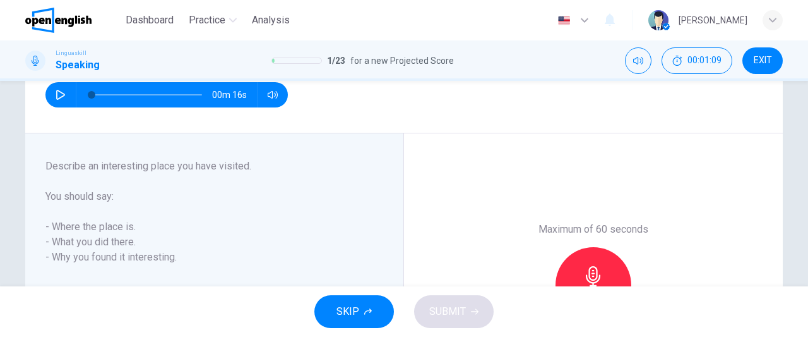
scroll to position [153, 0]
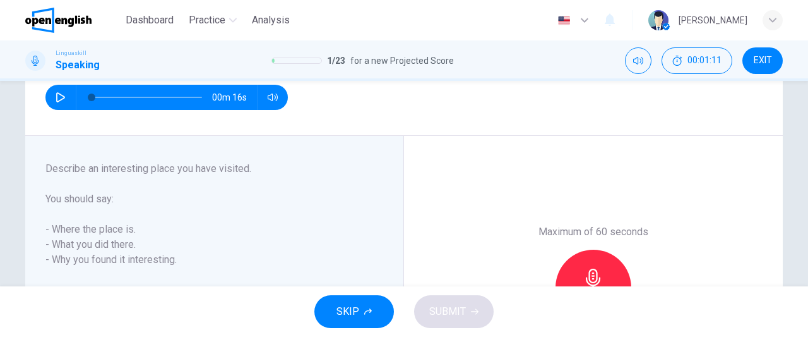
click at [56, 97] on icon "button" at bounding box center [61, 97] width 10 height 10
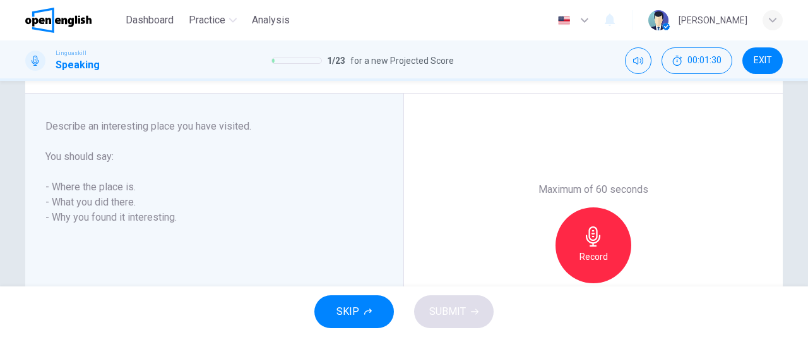
scroll to position [196, 0]
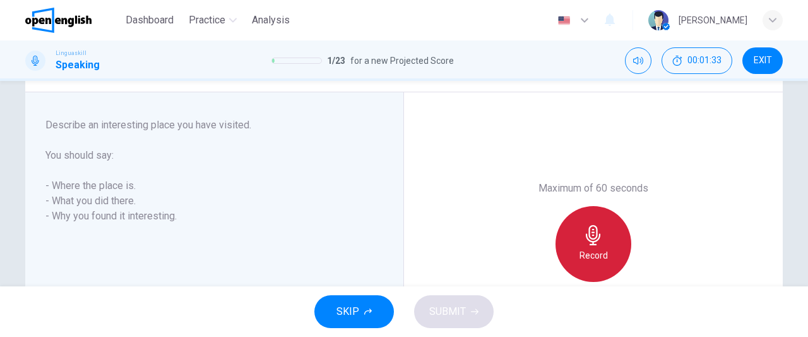
click at [602, 248] on h6 "Record" at bounding box center [594, 255] width 28 height 15
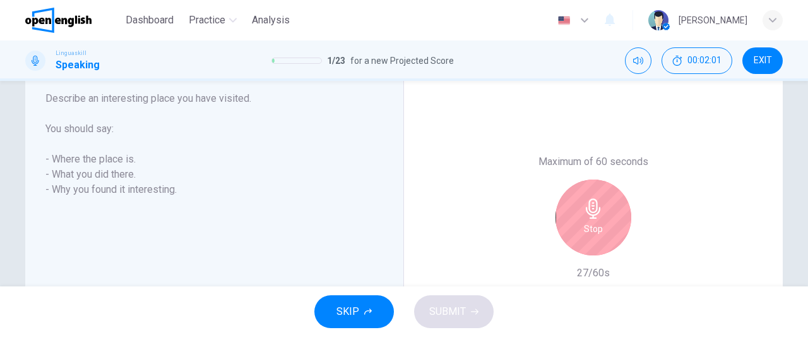
scroll to position [236, 0]
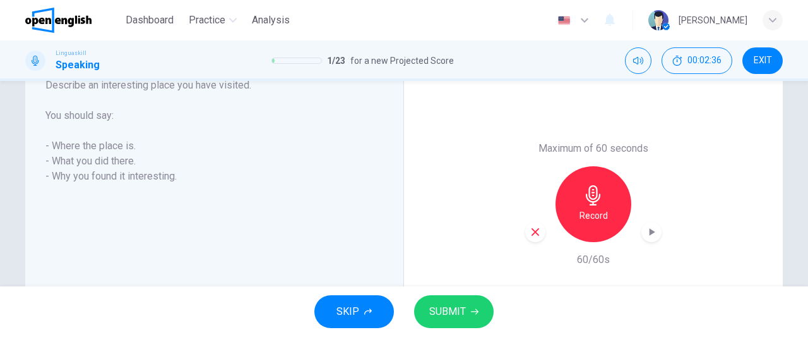
click at [470, 305] on button "SUBMIT" at bounding box center [454, 311] width 80 height 33
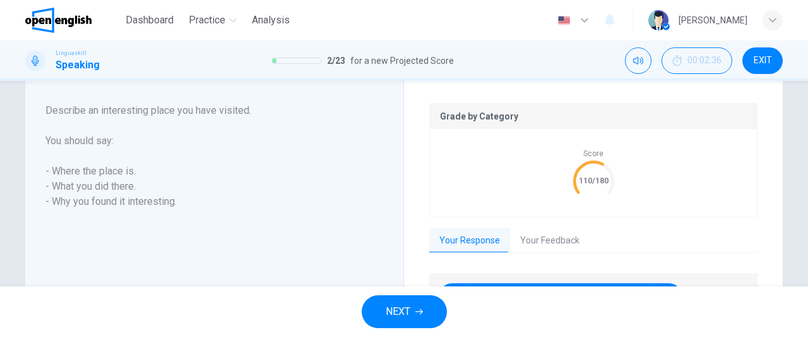
scroll to position [261, 0]
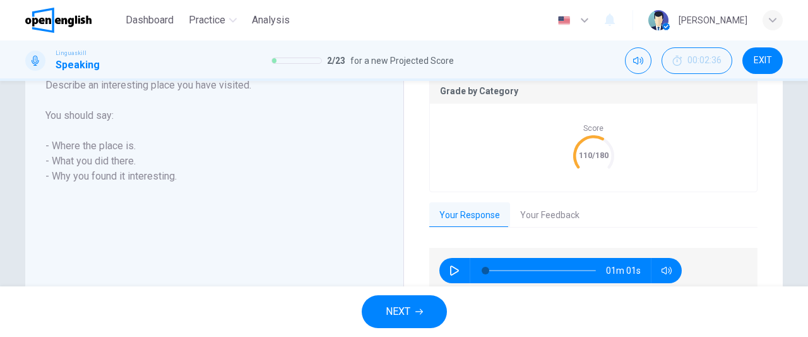
click at [414, 310] on button "NEXT" at bounding box center [404, 311] width 85 height 33
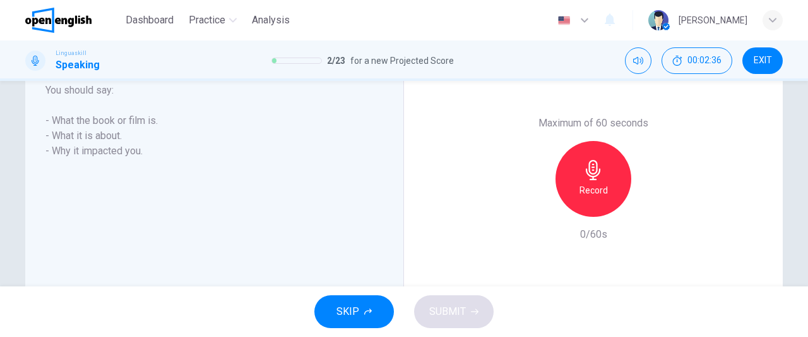
scroll to position [236, 0]
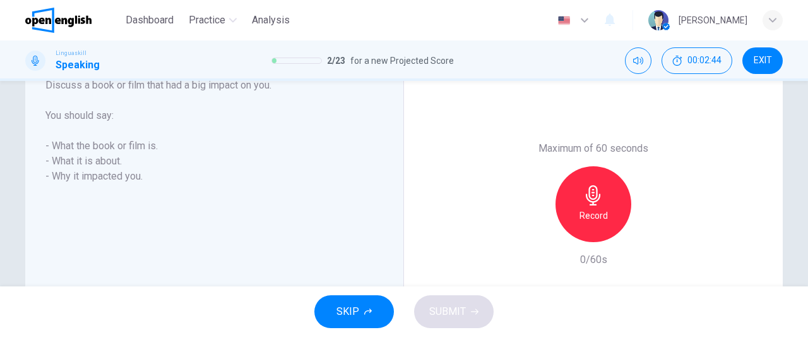
click at [601, 210] on h6 "Record" at bounding box center [594, 215] width 28 height 15
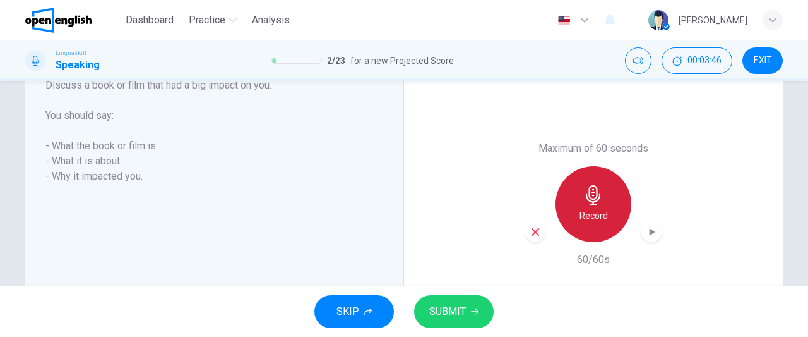
click at [602, 208] on h6 "Record" at bounding box center [594, 215] width 28 height 15
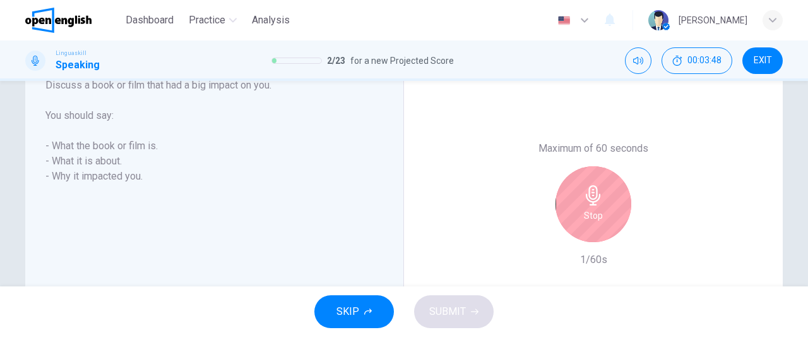
click at [588, 214] on h6 "Stop" at bounding box center [593, 215] width 19 height 15
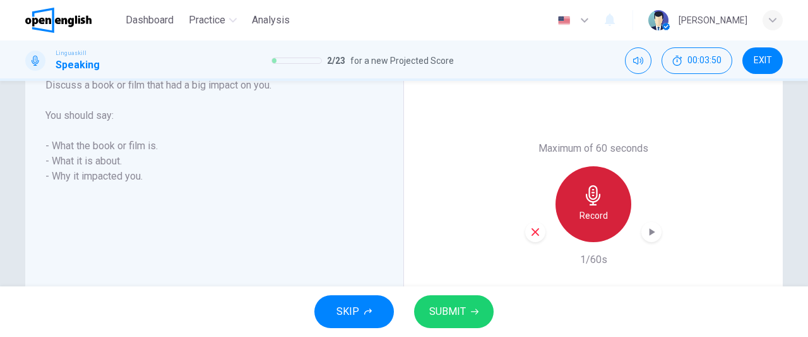
click at [597, 210] on h6 "Record" at bounding box center [594, 215] width 28 height 15
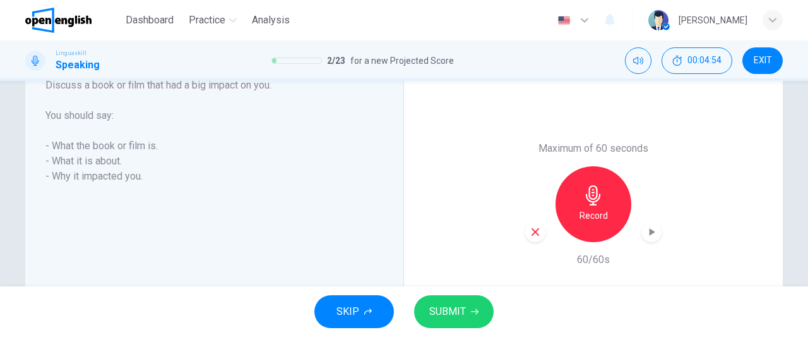
click at [465, 310] on span "SUBMIT" at bounding box center [447, 311] width 37 height 18
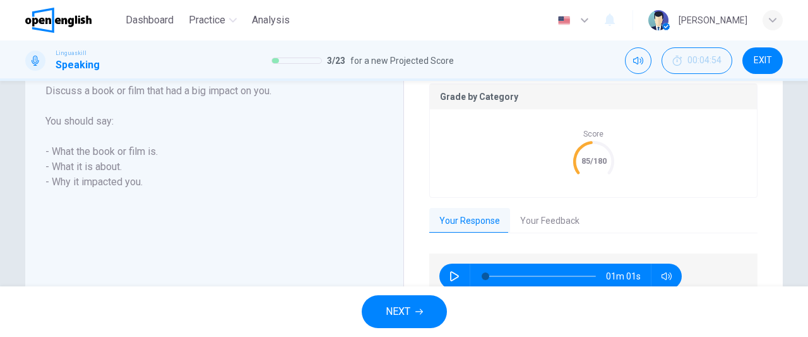
scroll to position [257, 0]
click at [397, 313] on span "NEXT" at bounding box center [398, 311] width 25 height 18
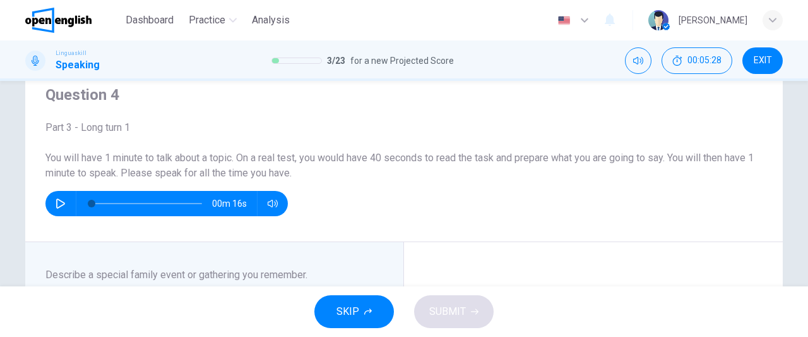
scroll to position [47, 0]
click at [56, 201] on icon "button" at bounding box center [61, 203] width 10 height 10
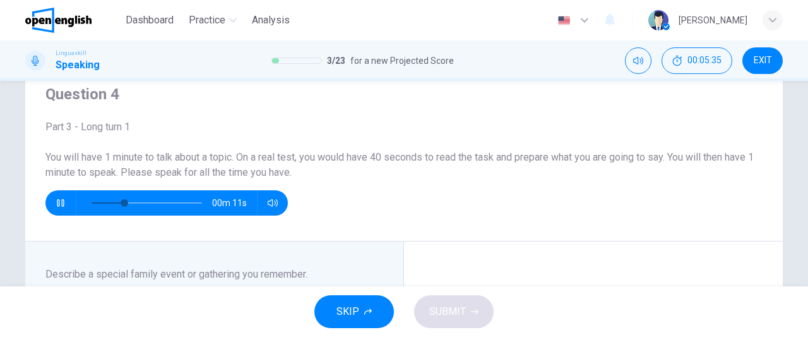
click at [56, 203] on icon "button" at bounding box center [61, 203] width 10 height 10
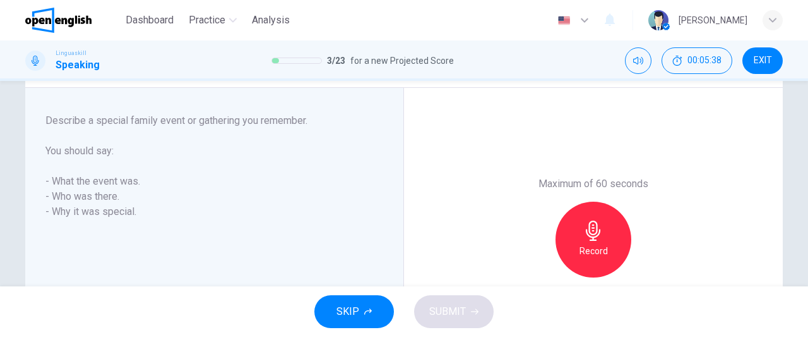
scroll to position [203, 0]
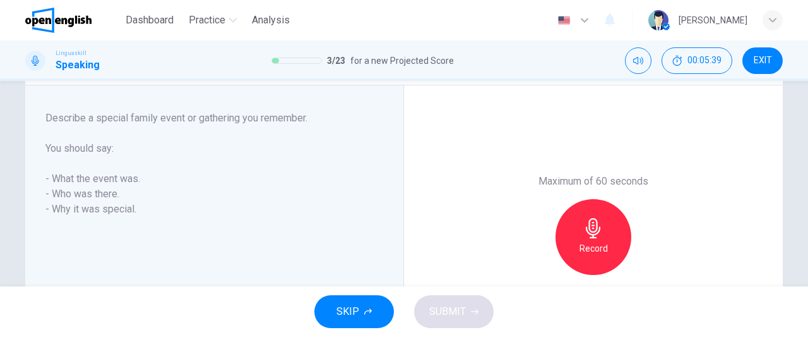
click at [588, 234] on icon "button" at bounding box center [593, 228] width 15 height 20
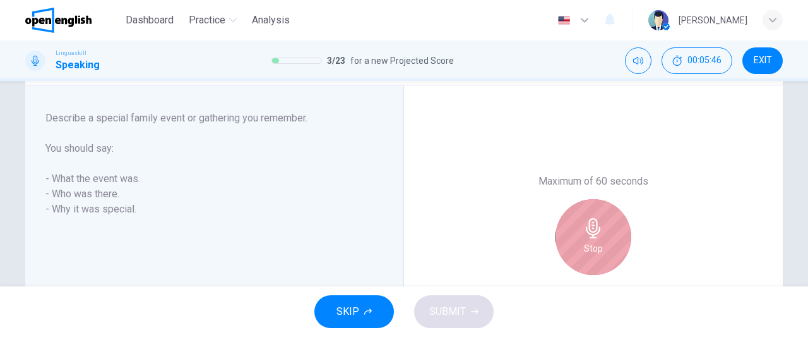
click at [588, 234] on icon "button" at bounding box center [593, 228] width 15 height 20
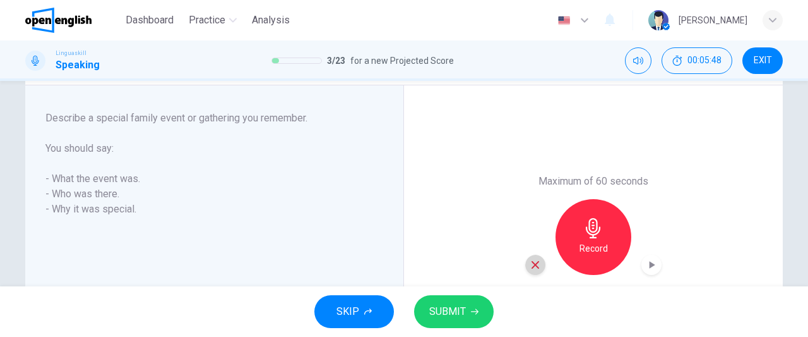
click at [532, 265] on icon "button" at bounding box center [536, 265] width 8 height 8
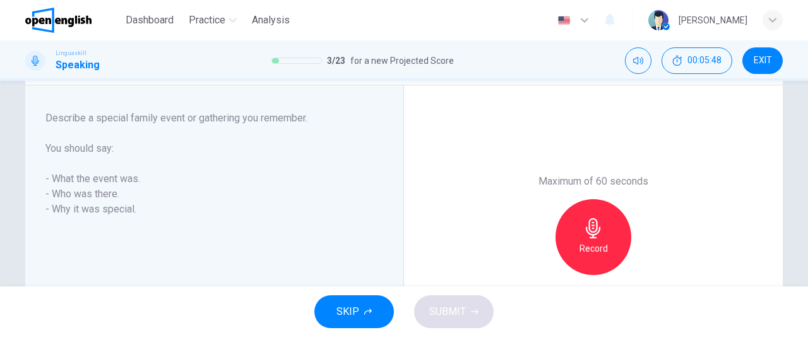
click at [582, 251] on h6 "Record" at bounding box center [594, 248] width 28 height 15
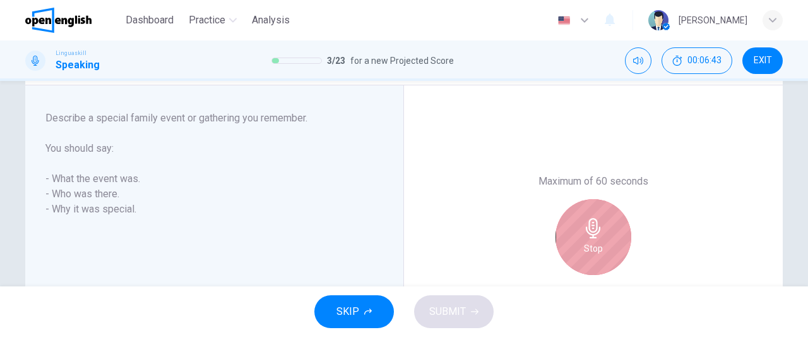
click at [584, 251] on h6 "Stop" at bounding box center [593, 248] width 19 height 15
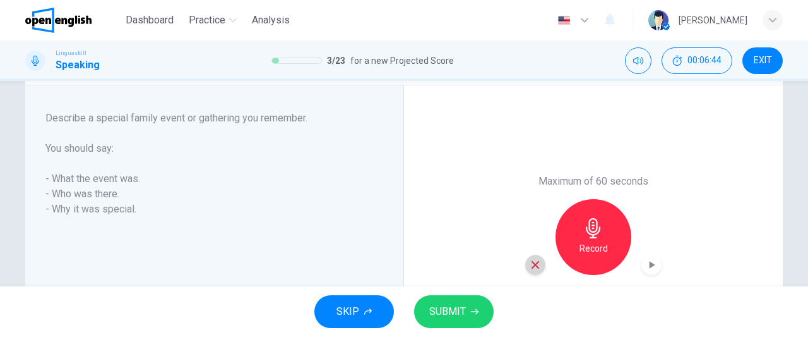
click at [536, 266] on icon "button" at bounding box center [535, 264] width 11 height 11
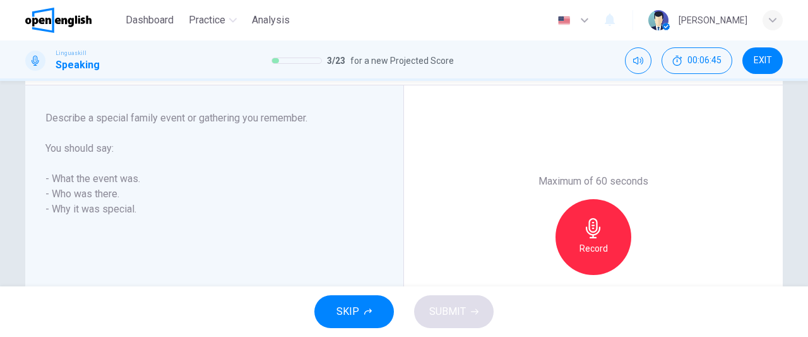
click at [602, 233] on div "Record" at bounding box center [594, 237] width 76 height 76
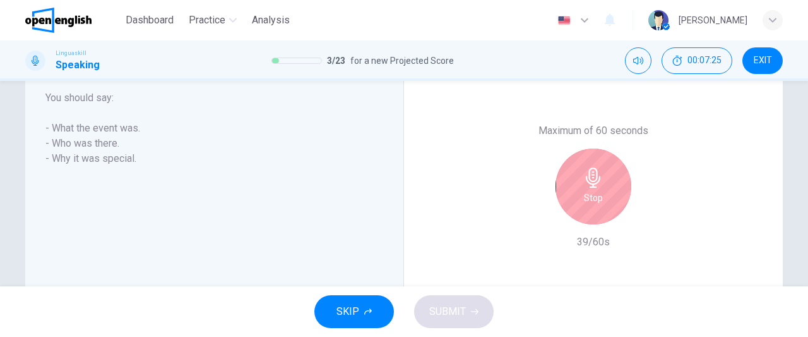
scroll to position [254, 0]
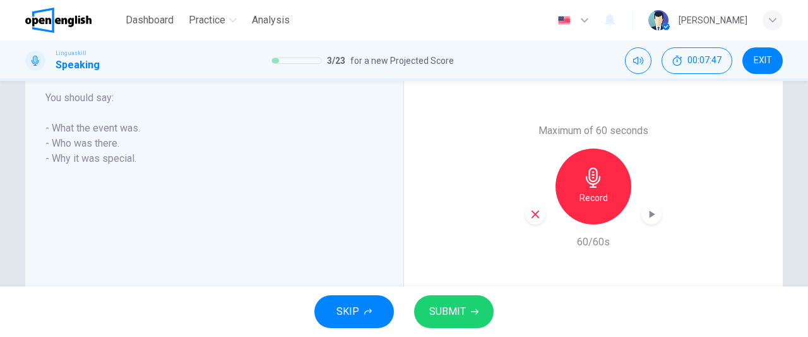
click at [594, 181] on icon "button" at bounding box center [593, 177] width 15 height 20
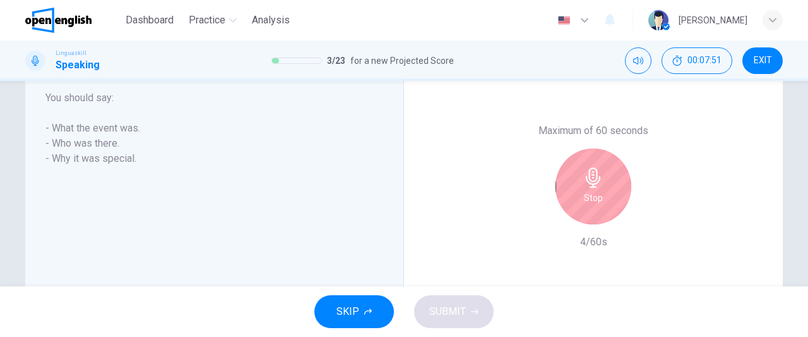
click at [367, 326] on button "SKIP" at bounding box center [354, 311] width 80 height 33
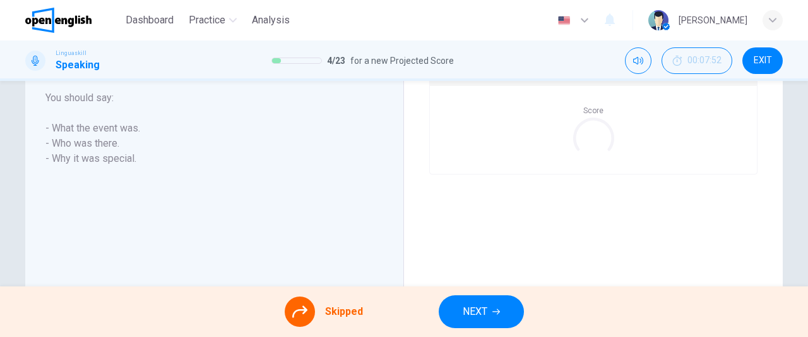
click at [483, 296] on button "NEXT" at bounding box center [481, 311] width 85 height 33
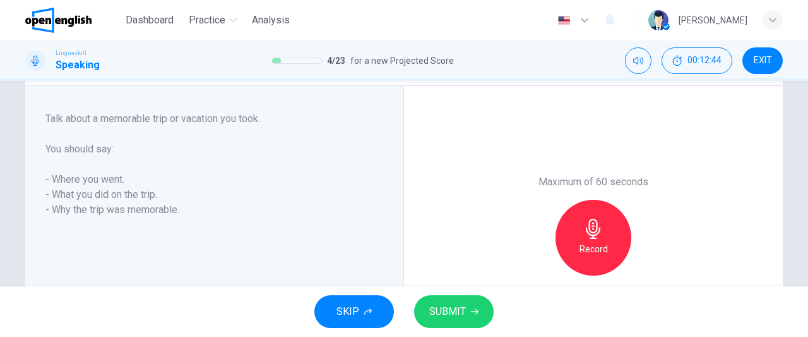
scroll to position [203, 0]
click at [586, 251] on h6 "Record" at bounding box center [594, 248] width 28 height 15
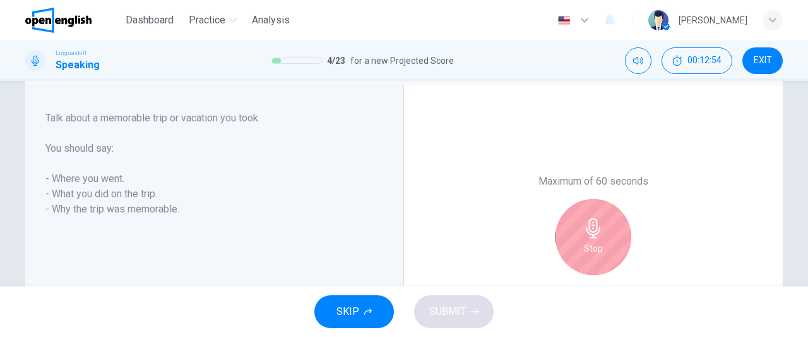
click at [591, 249] on h6 "Stop" at bounding box center [593, 248] width 19 height 15
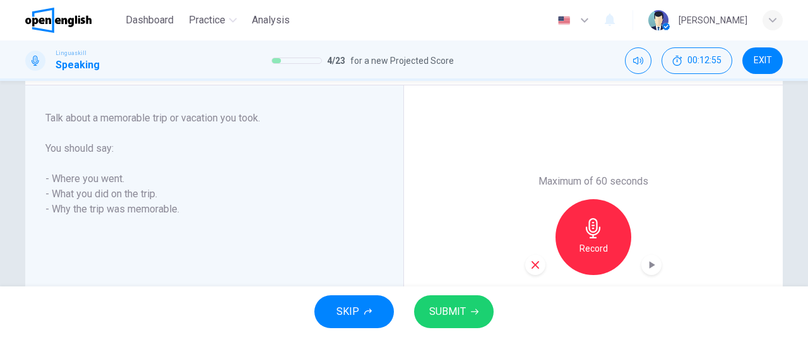
click at [534, 267] on icon "button" at bounding box center [535, 264] width 11 height 11
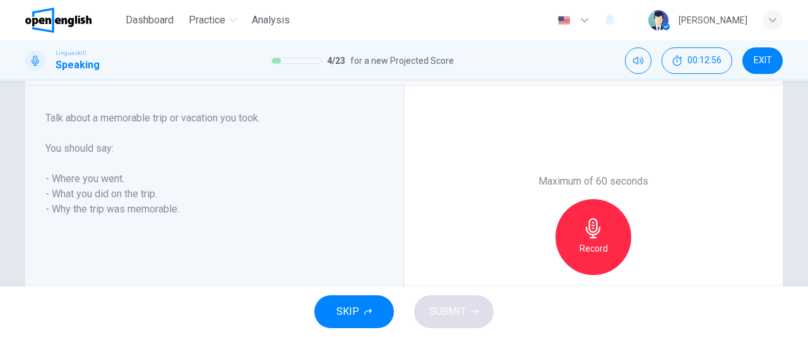
click at [597, 247] on h6 "Record" at bounding box center [594, 248] width 28 height 15
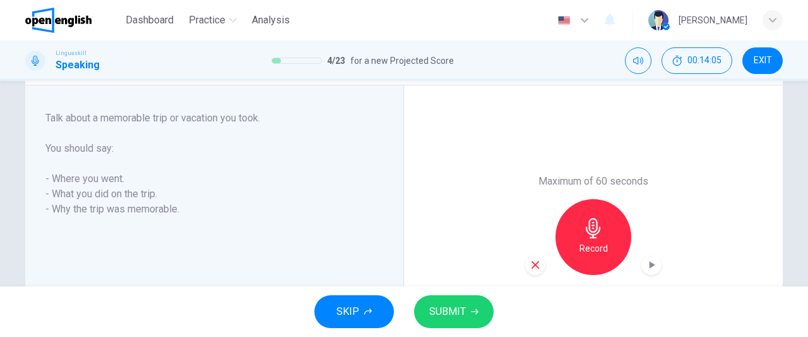
click at [445, 316] on span "SUBMIT" at bounding box center [447, 311] width 37 height 18
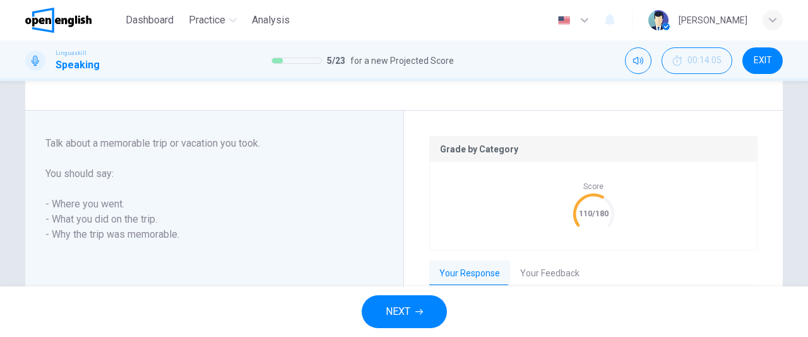
type input "*"
click at [418, 321] on button "NEXT" at bounding box center [404, 311] width 85 height 33
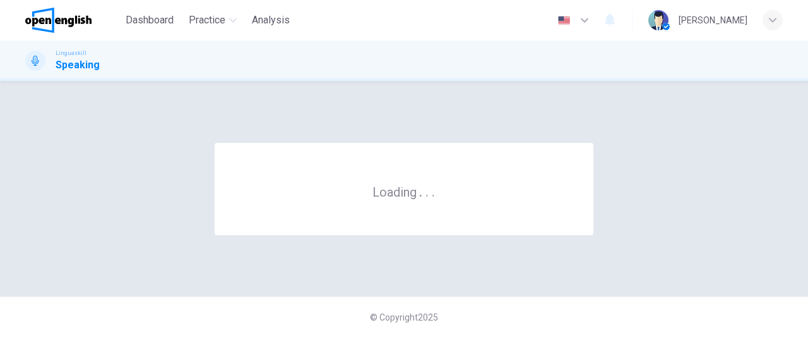
scroll to position [0, 0]
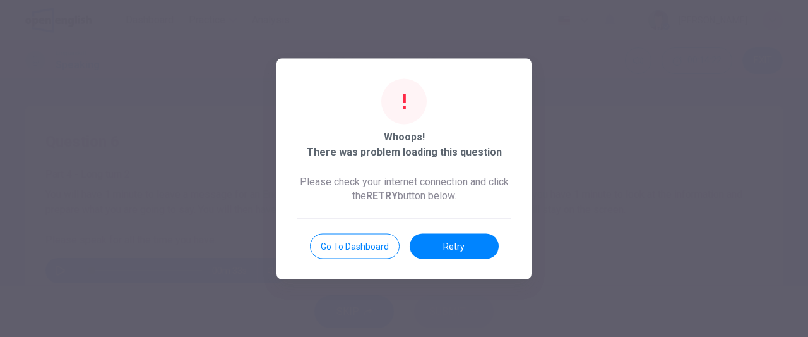
click at [347, 244] on button "Go to Dashboard" at bounding box center [355, 245] width 90 height 25
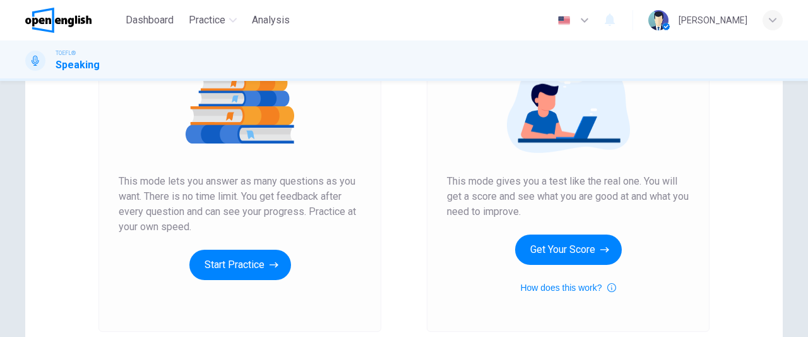
scroll to position [166, 0]
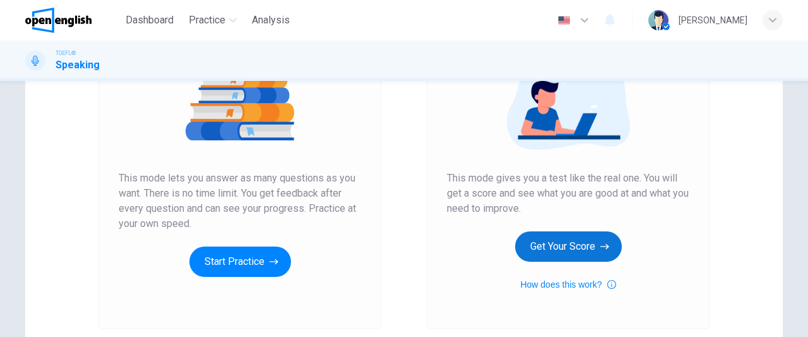
click at [564, 249] on button "Get Your Score" at bounding box center [568, 246] width 107 height 30
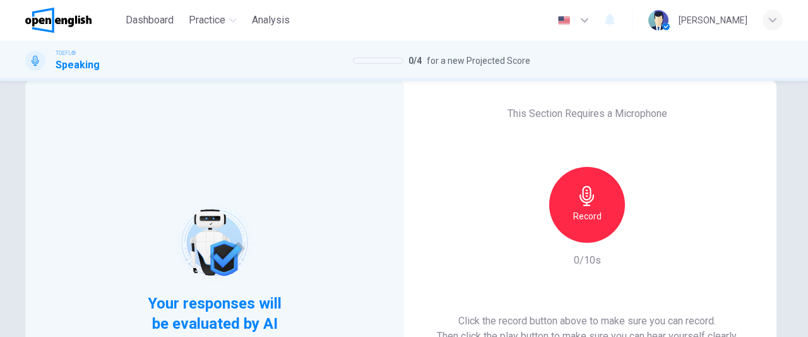
scroll to position [24, 0]
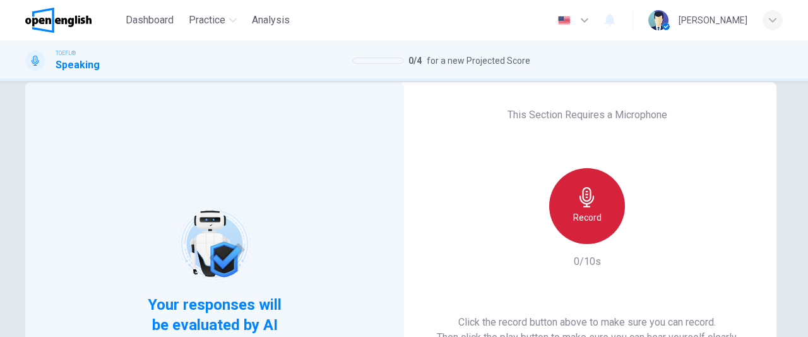
click at [583, 196] on icon "button" at bounding box center [587, 197] width 15 height 20
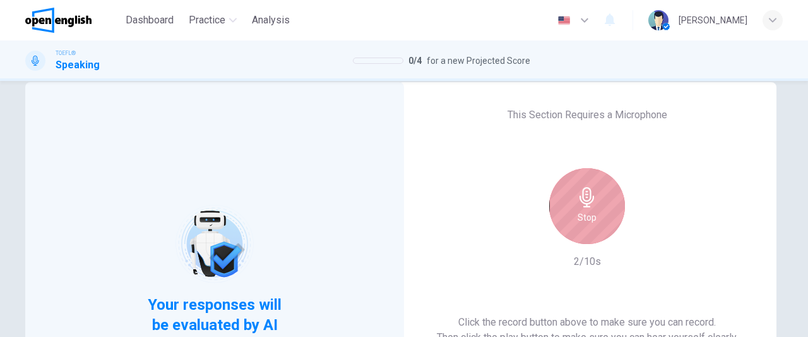
click at [583, 196] on icon "button" at bounding box center [587, 197] width 15 height 20
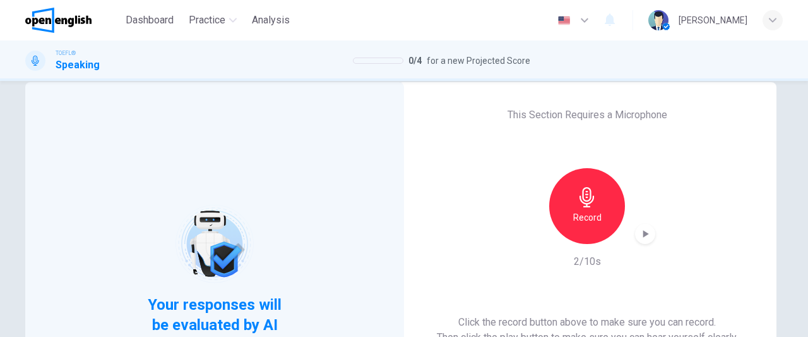
scroll to position [143, 0]
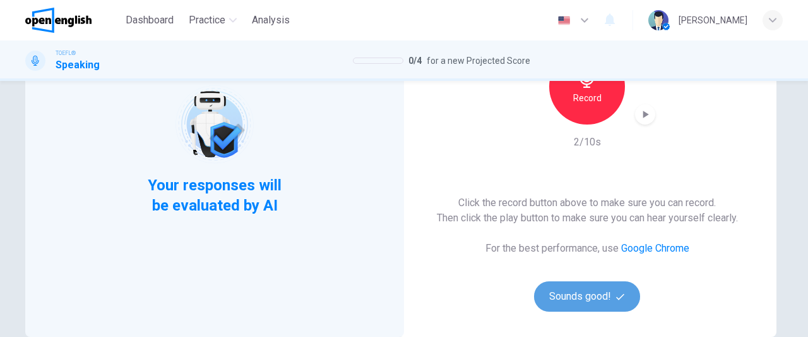
click at [580, 298] on button "Sounds good!" at bounding box center [587, 296] width 106 height 30
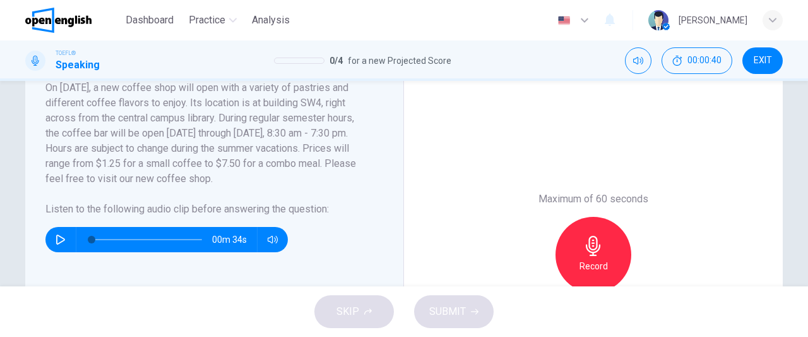
scroll to position [254, 0]
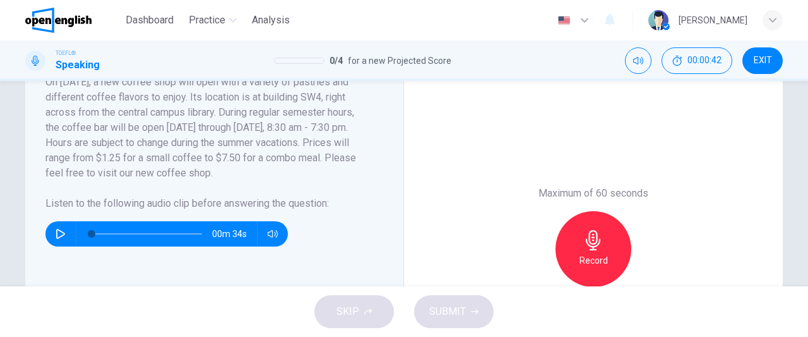
click at [56, 238] on button "button" at bounding box center [61, 233] width 20 height 25
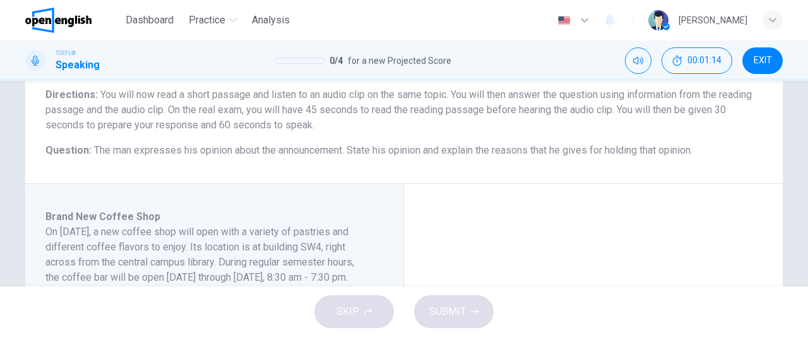
scroll to position [106, 0]
type input "*"
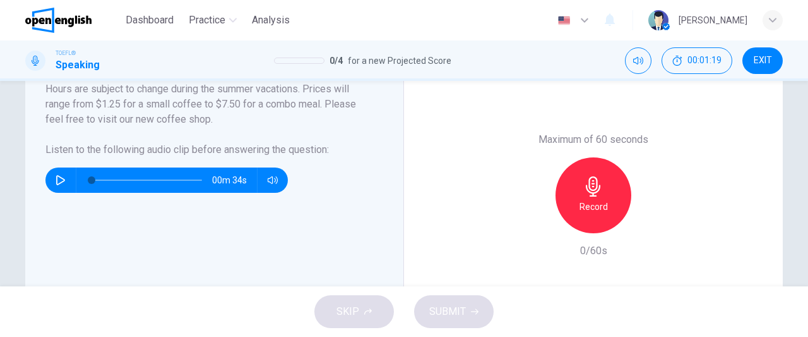
scroll to position [305, 0]
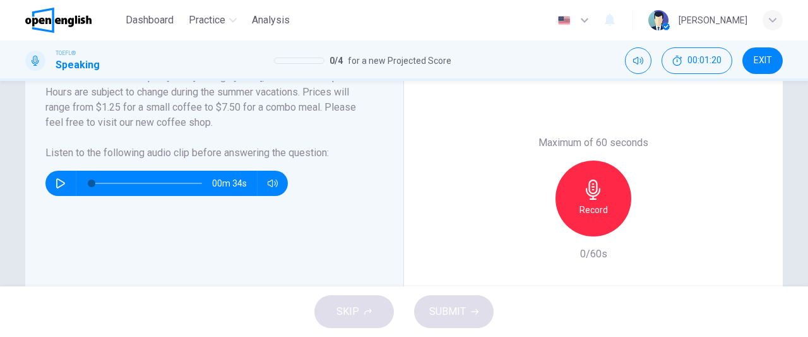
click at [597, 203] on h6 "Record" at bounding box center [594, 209] width 28 height 15
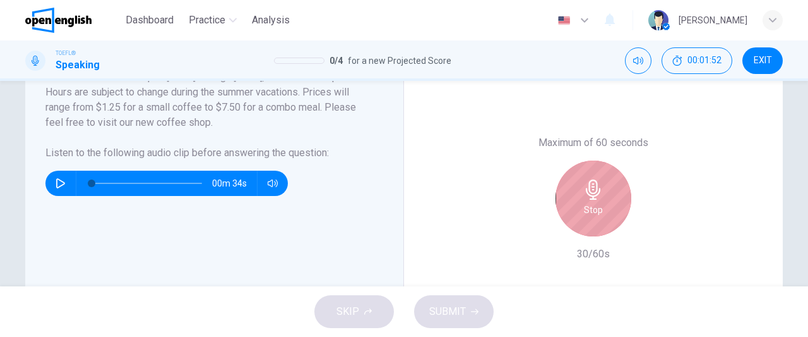
click at [597, 203] on h6 "Stop" at bounding box center [593, 209] width 19 height 15
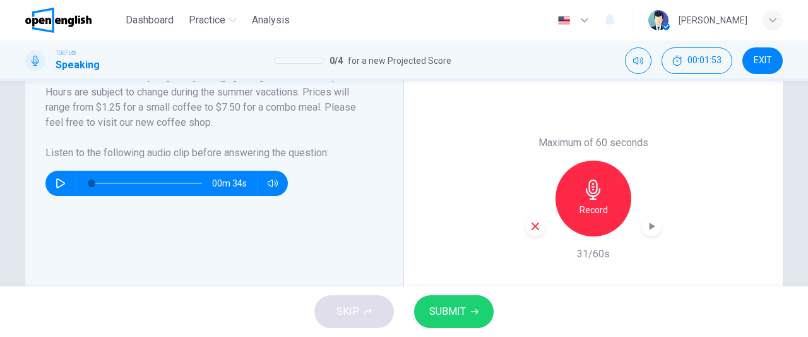
click at [533, 225] on icon "button" at bounding box center [536, 226] width 8 height 8
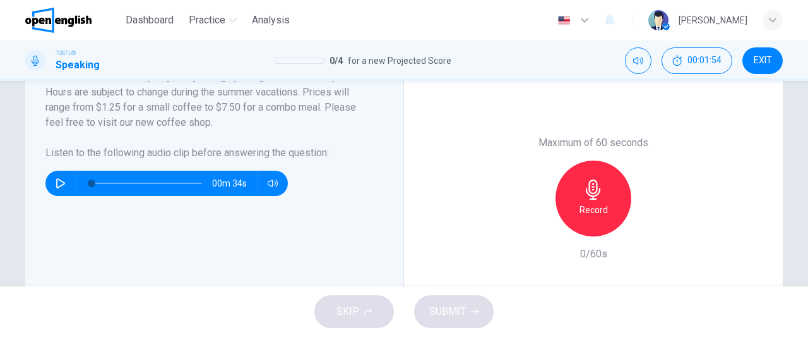
click at [589, 211] on h6 "Record" at bounding box center [594, 209] width 28 height 15
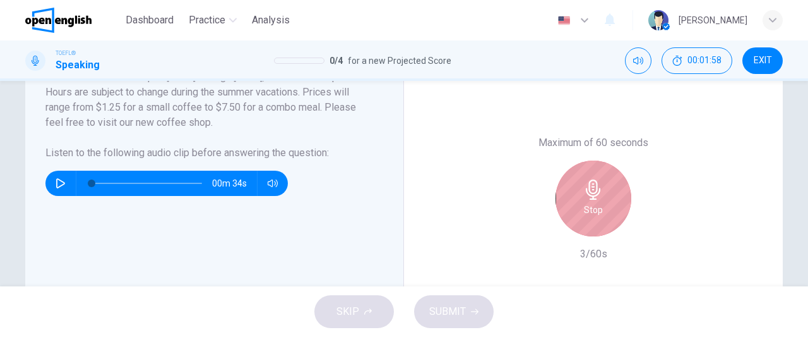
click at [589, 211] on h6 "Stop" at bounding box center [593, 209] width 19 height 15
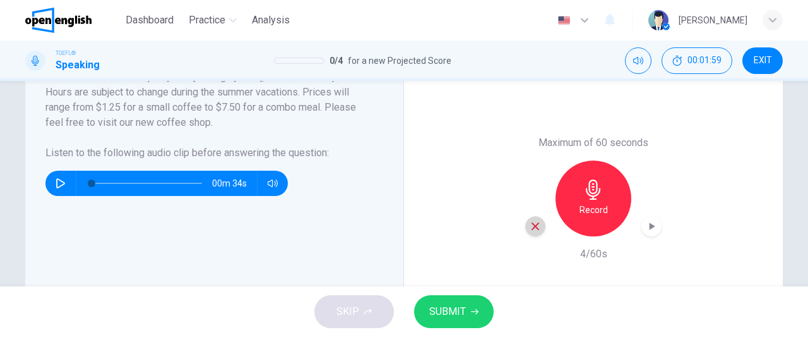
click at [530, 229] on icon "button" at bounding box center [535, 225] width 11 height 11
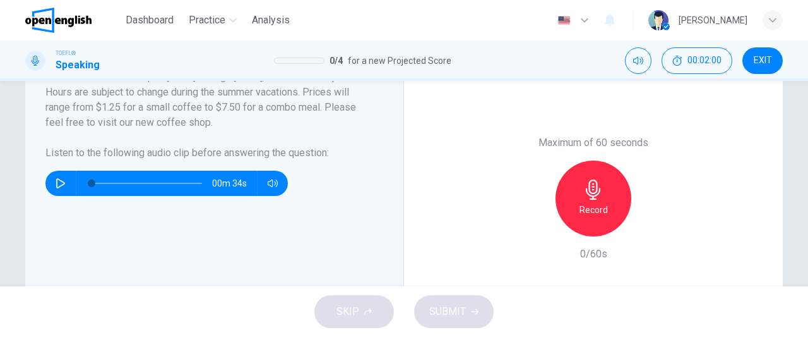
click at [573, 220] on div "Record" at bounding box center [594, 198] width 76 height 76
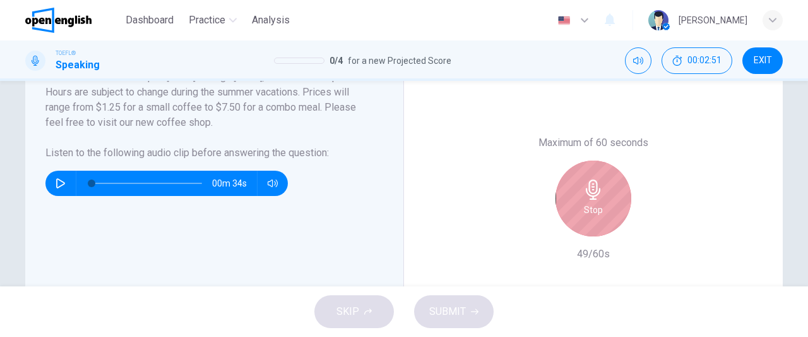
click at [573, 220] on div "Stop" at bounding box center [594, 198] width 76 height 76
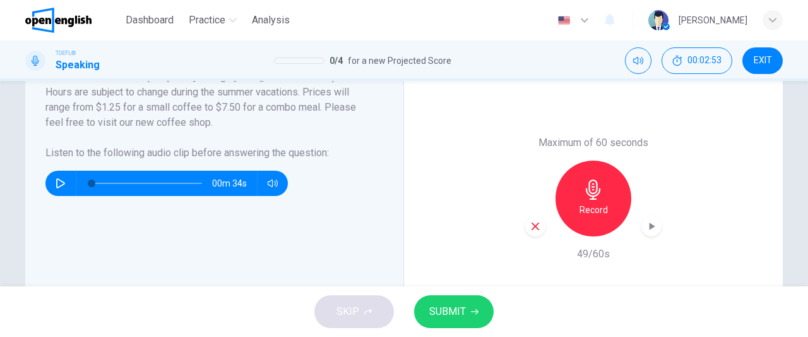
click at [534, 224] on icon "button" at bounding box center [536, 226] width 8 height 8
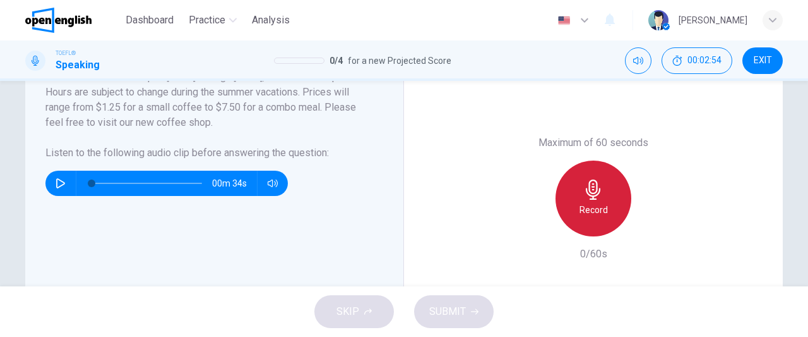
click at [600, 208] on h6 "Record" at bounding box center [594, 209] width 28 height 15
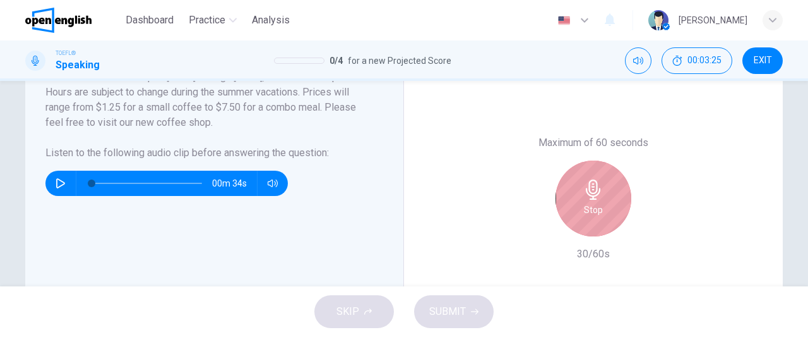
click at [600, 208] on div "Stop" at bounding box center [594, 198] width 76 height 76
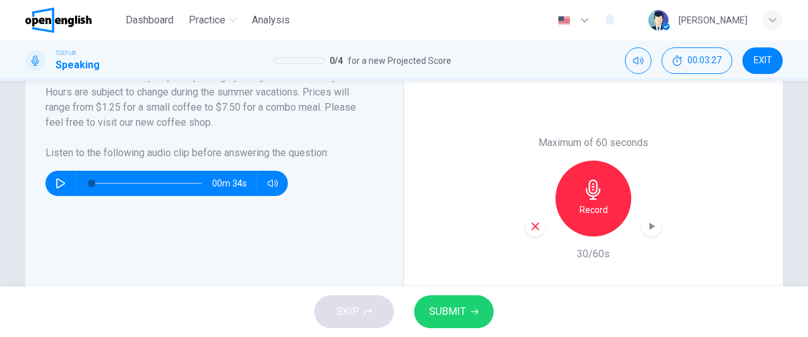
click at [530, 229] on icon "button" at bounding box center [535, 225] width 11 height 11
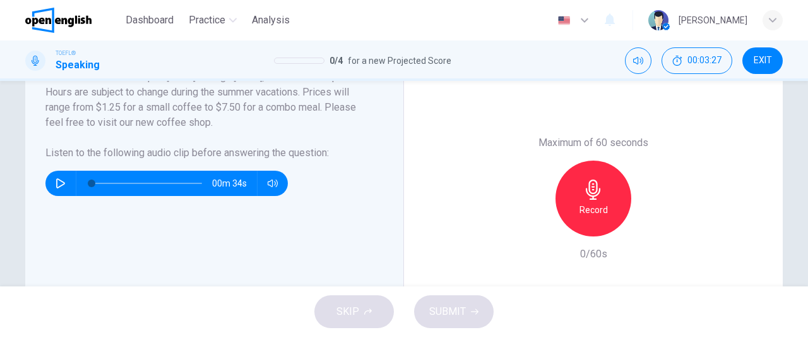
click at [599, 203] on h6 "Record" at bounding box center [594, 209] width 28 height 15
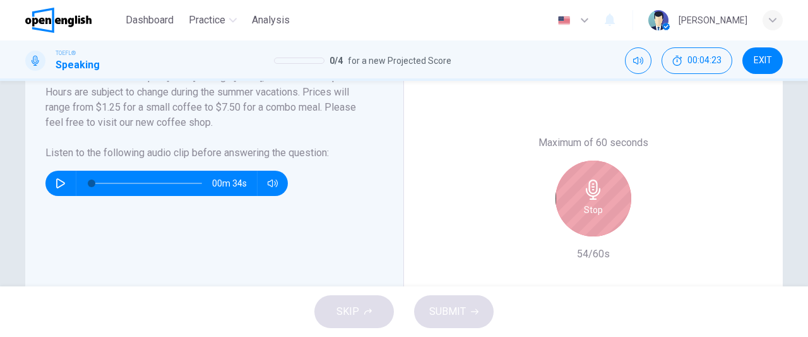
click at [599, 203] on h6 "Stop" at bounding box center [593, 209] width 19 height 15
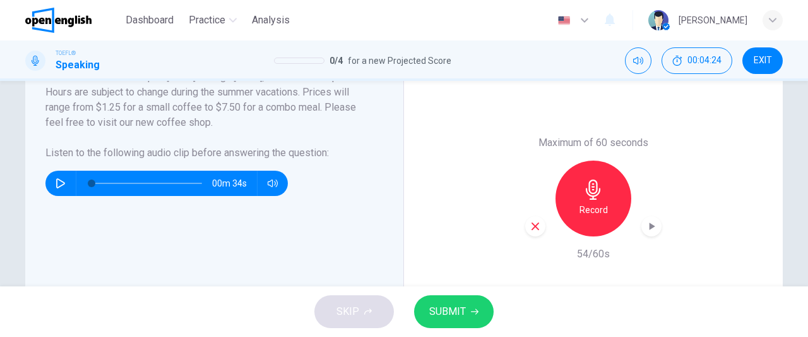
click at [455, 310] on span "SUBMIT" at bounding box center [447, 311] width 37 height 18
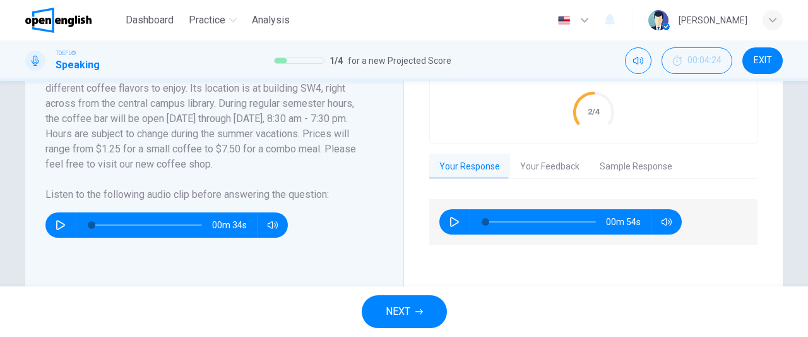
scroll to position [269, 0]
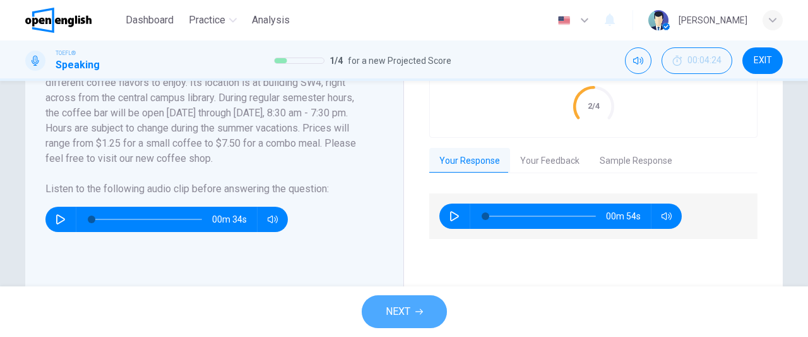
click at [393, 315] on span "NEXT" at bounding box center [398, 311] width 25 height 18
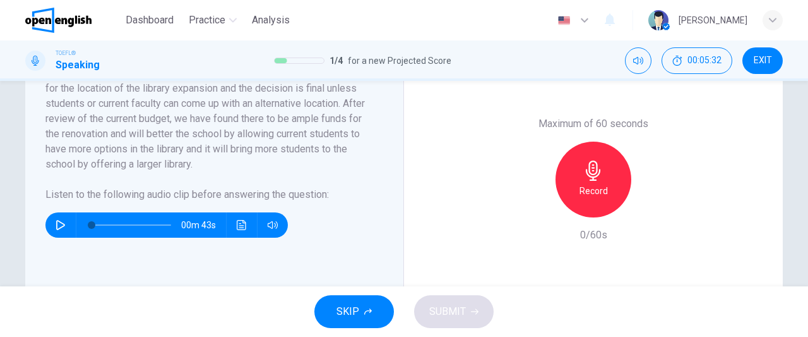
scroll to position [327, 0]
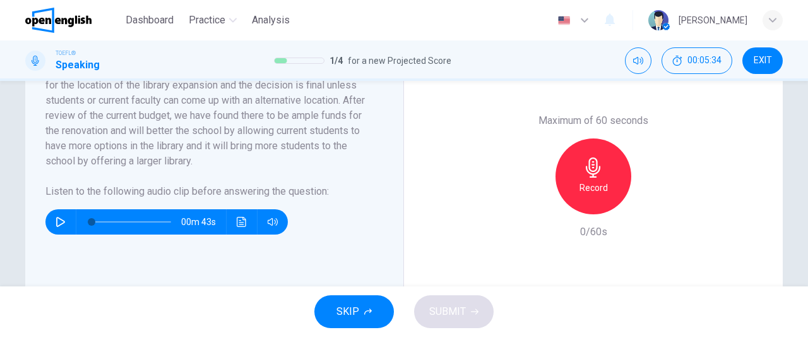
click at [57, 221] on icon "button" at bounding box center [61, 222] width 10 height 10
click at [239, 222] on icon "Click to see the audio transcription" at bounding box center [242, 222] width 10 height 10
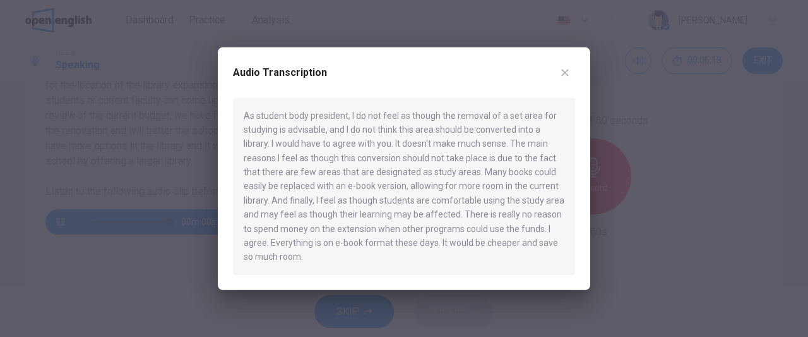
type input "*"
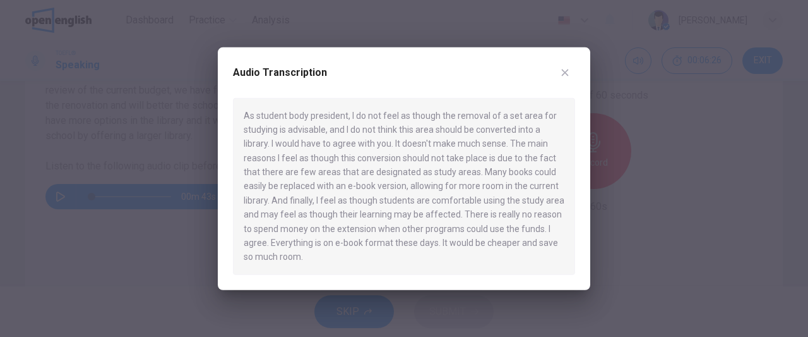
click at [561, 74] on icon "button" at bounding box center [565, 72] width 10 height 10
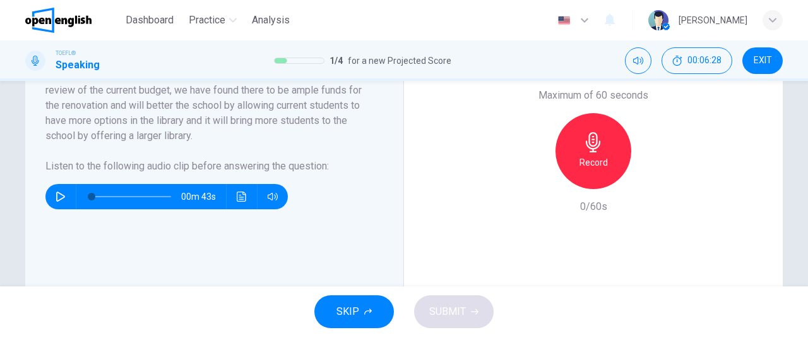
click at [589, 169] on h6 "Record" at bounding box center [594, 162] width 28 height 15
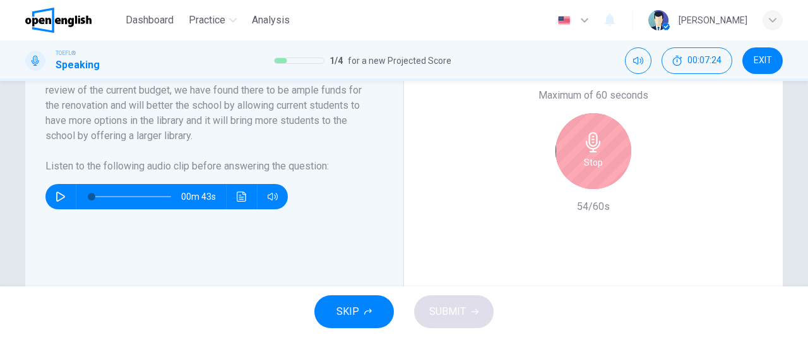
click at [587, 169] on h6 "Stop" at bounding box center [593, 162] width 19 height 15
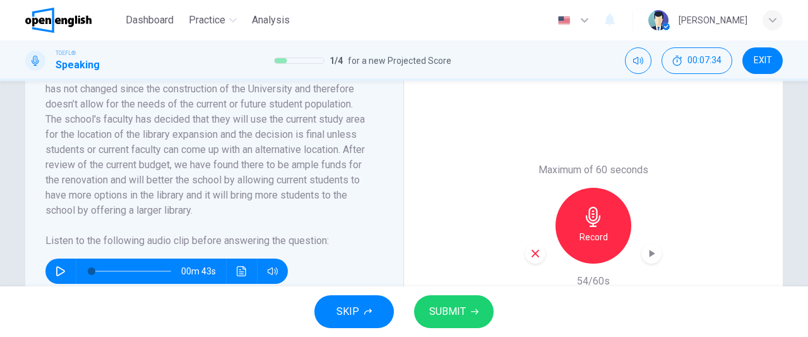
scroll to position [285, 0]
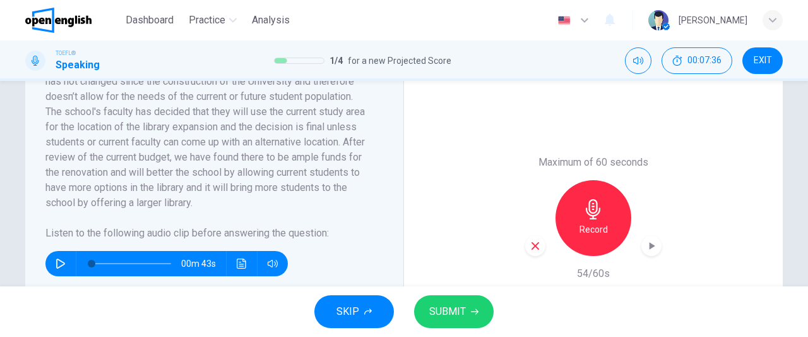
click at [532, 247] on icon "button" at bounding box center [536, 246] width 8 height 8
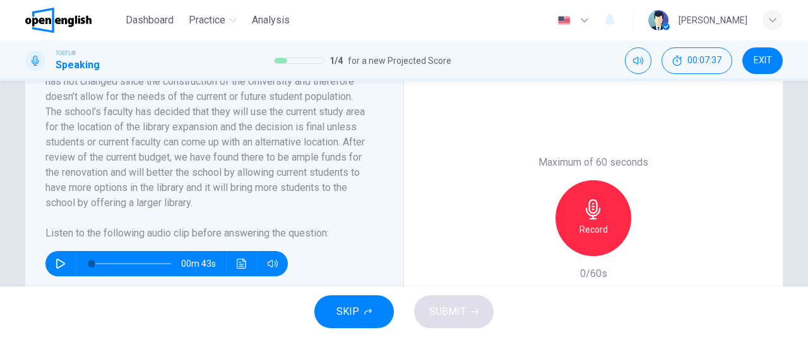
click at [588, 232] on h6 "Record" at bounding box center [594, 229] width 28 height 15
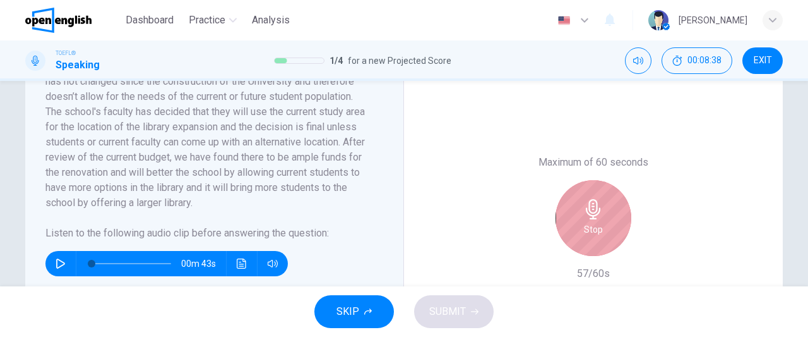
click at [588, 231] on h6 "Stop" at bounding box center [593, 229] width 19 height 15
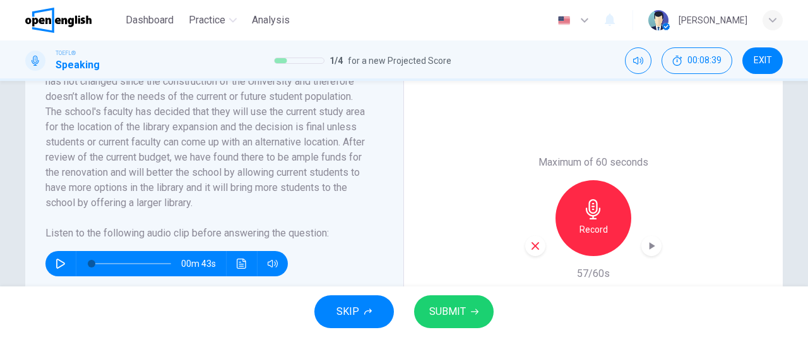
click at [456, 321] on button "SUBMIT" at bounding box center [454, 311] width 80 height 33
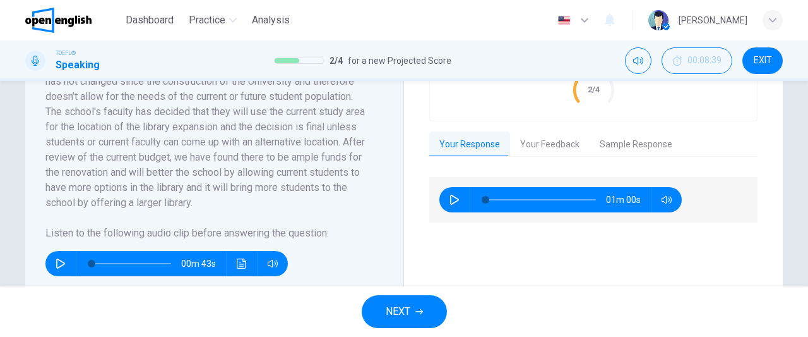
click at [423, 318] on button "NEXT" at bounding box center [404, 311] width 85 height 33
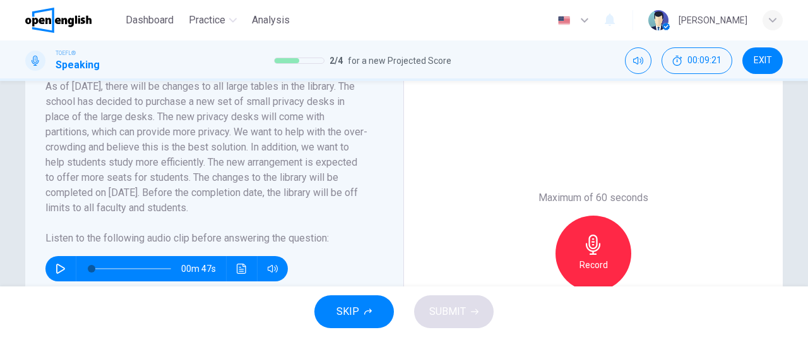
scroll to position [241, 0]
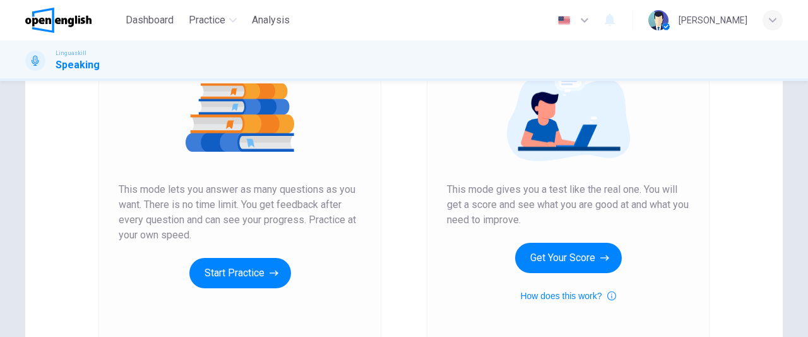
scroll to position [157, 0]
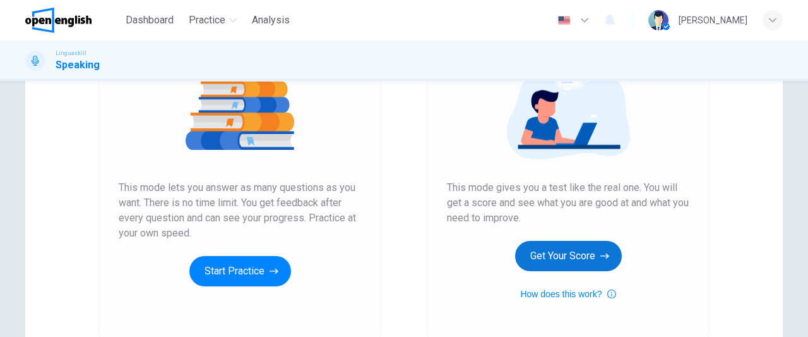
click at [543, 257] on button "Get Your Score" at bounding box center [568, 256] width 107 height 30
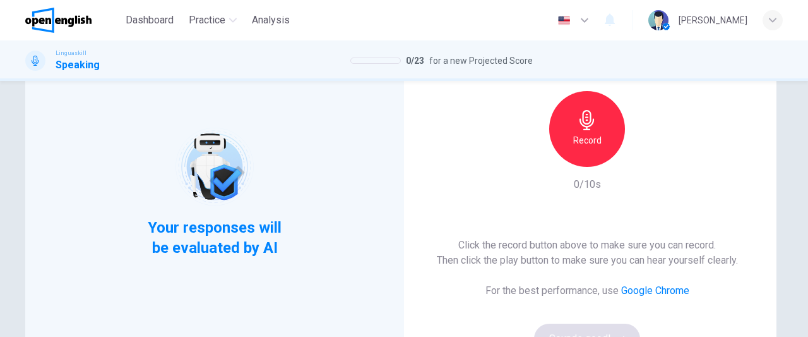
scroll to position [100, 0]
click at [587, 132] on div "Record" at bounding box center [587, 130] width 76 height 76
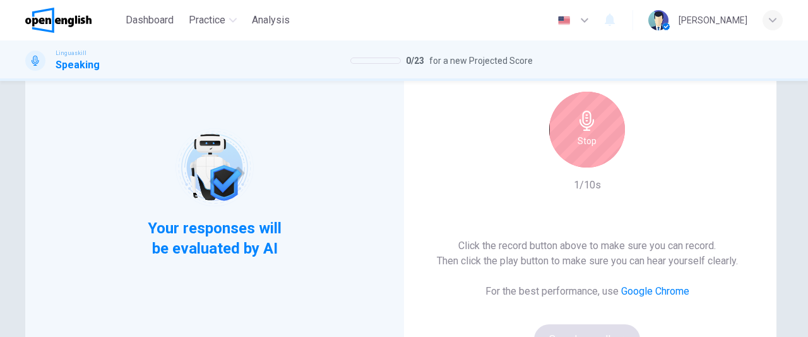
click at [587, 132] on div "Stop" at bounding box center [587, 130] width 76 height 76
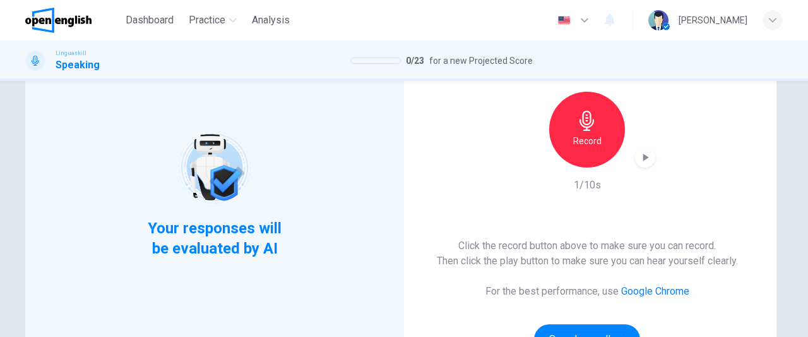
scroll to position [198, 0]
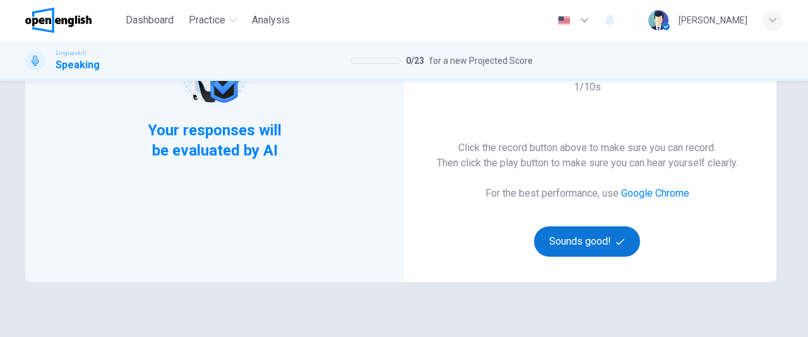
click at [559, 241] on button "Sounds good!" at bounding box center [587, 241] width 106 height 30
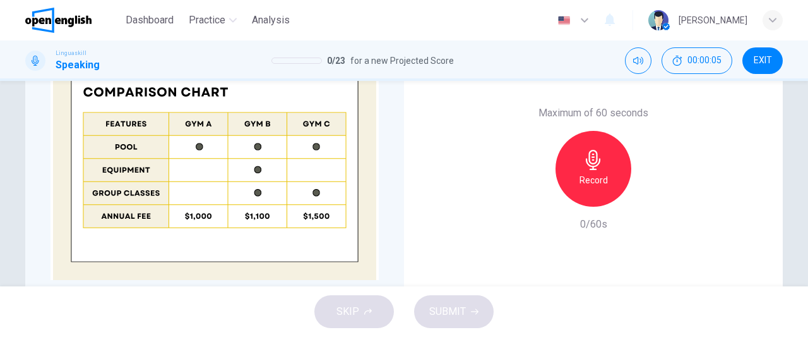
scroll to position [355, 0]
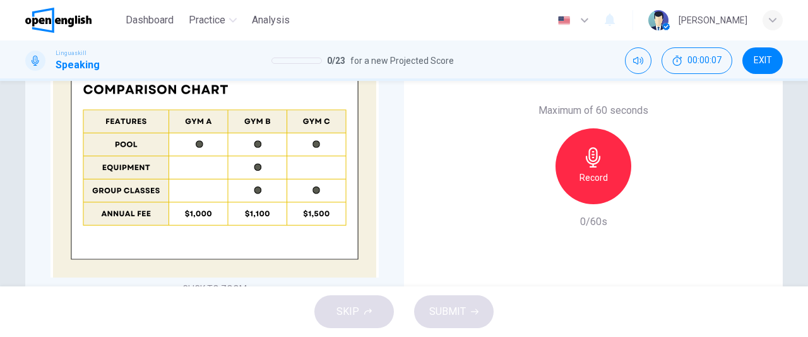
click at [588, 172] on h6 "Record" at bounding box center [594, 177] width 28 height 15
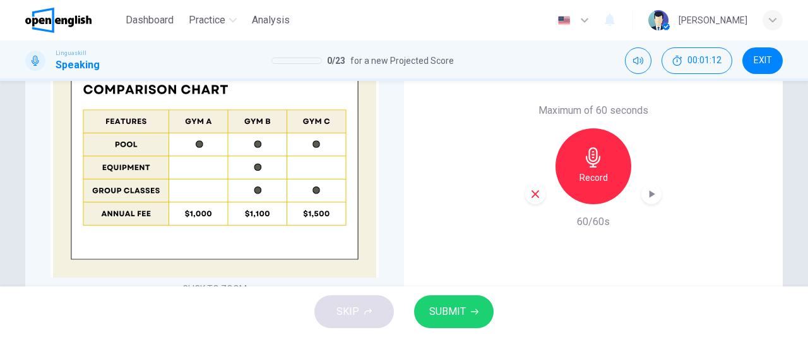
click at [457, 307] on span "SUBMIT" at bounding box center [447, 311] width 37 height 18
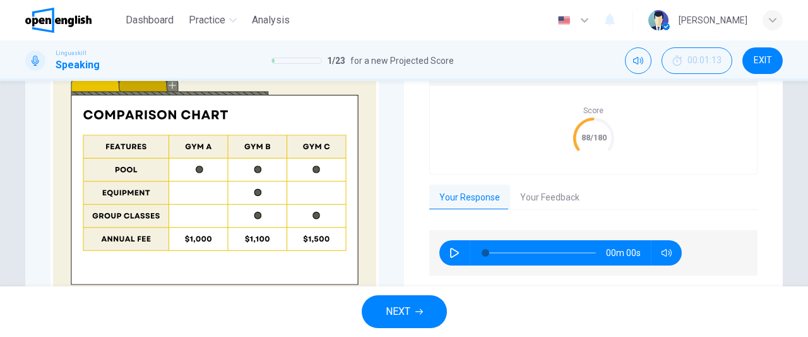
scroll to position [380, 0]
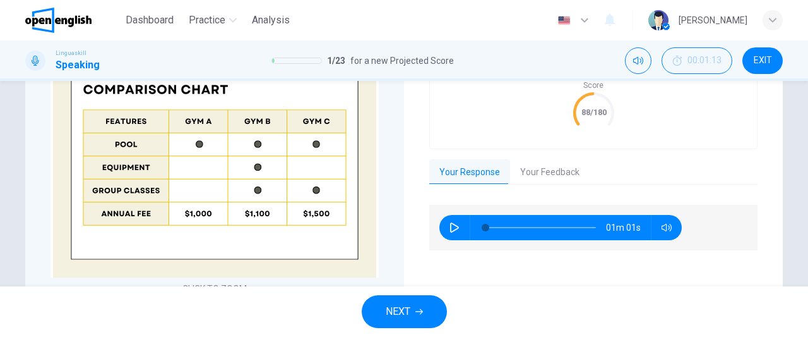
click at [547, 174] on button "Your Feedback" at bounding box center [550, 172] width 80 height 27
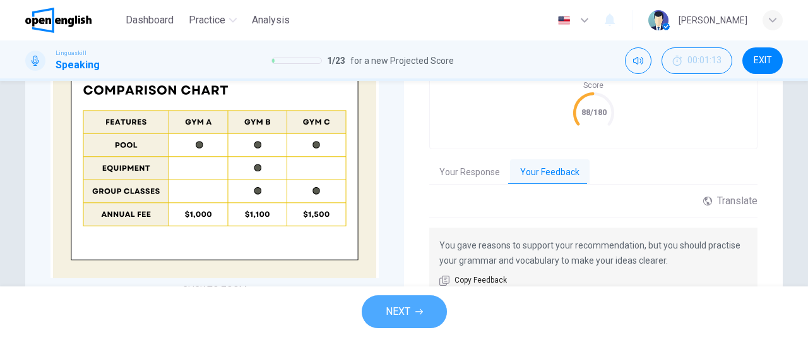
click at [403, 313] on span "NEXT" at bounding box center [398, 311] width 25 height 18
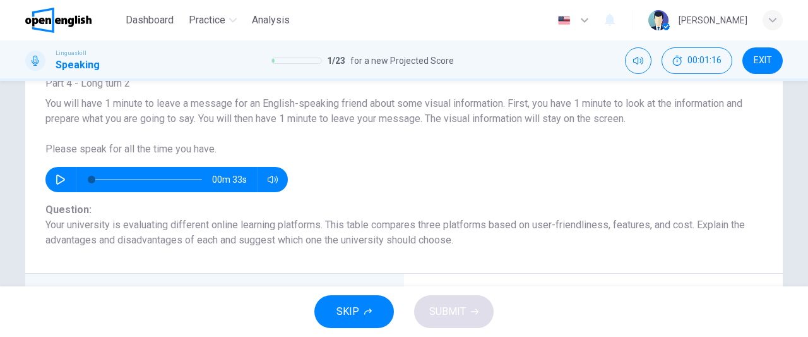
scroll to position [81, 0]
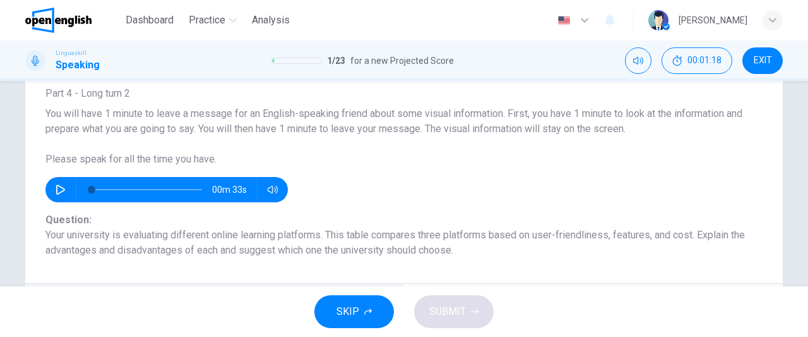
click at [57, 191] on icon "button" at bounding box center [61, 189] width 10 height 10
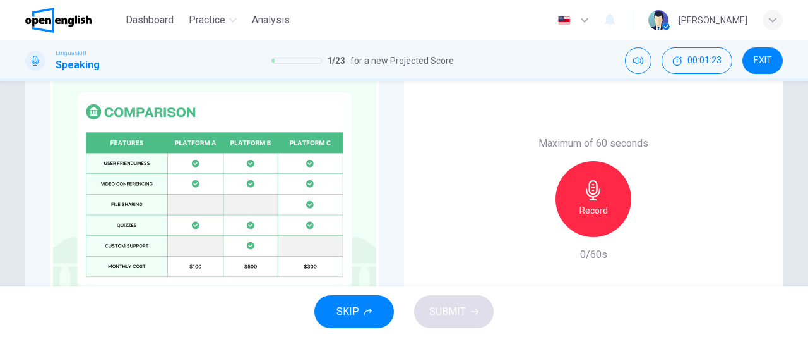
scroll to position [346, 0]
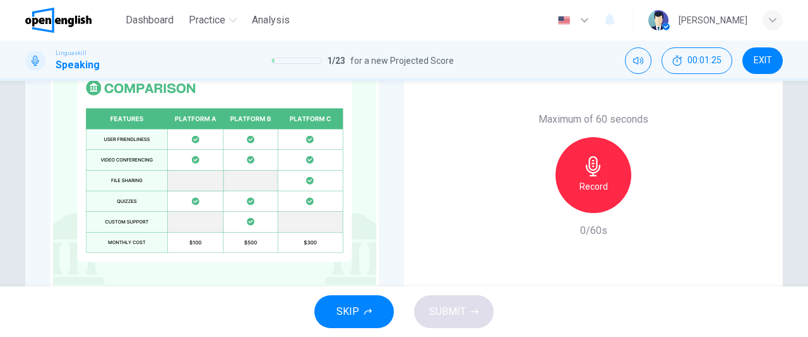
click at [791, 205] on div "Question 2 Part 4 - Long turn 2 You will have 1 minute to leave a message for a…" at bounding box center [404, 45] width 798 height 571
type input "*"
click at [580, 193] on h6 "Record" at bounding box center [594, 186] width 28 height 15
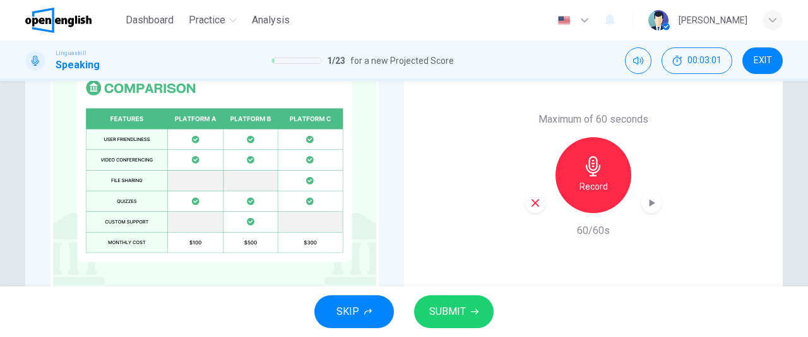
click at [451, 308] on span "SUBMIT" at bounding box center [447, 311] width 37 height 18
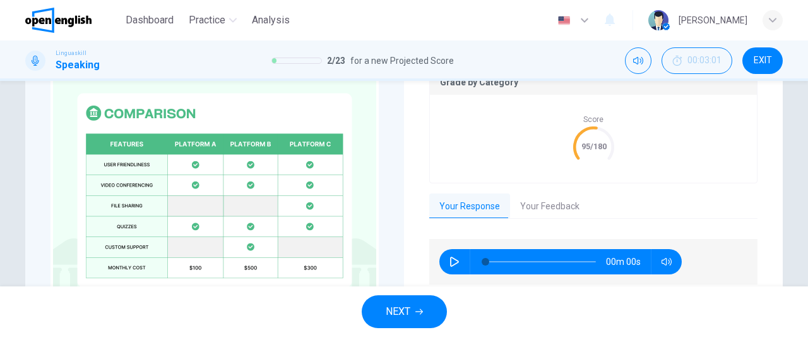
scroll to position [371, 0]
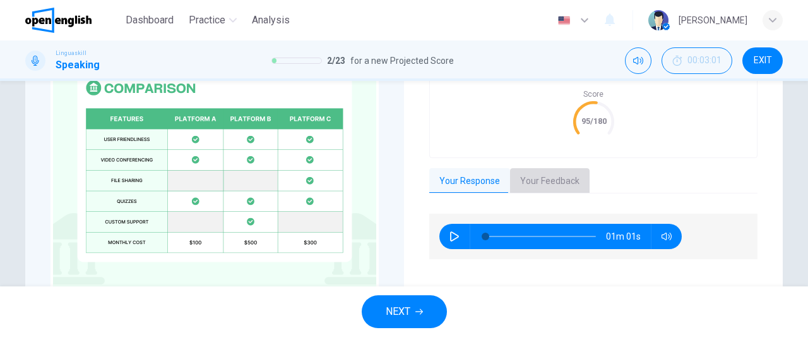
click at [555, 181] on button "Your Feedback" at bounding box center [550, 181] width 80 height 27
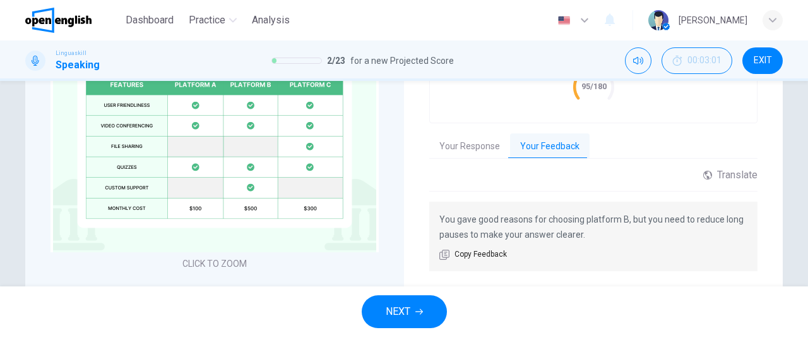
scroll to position [412, 0]
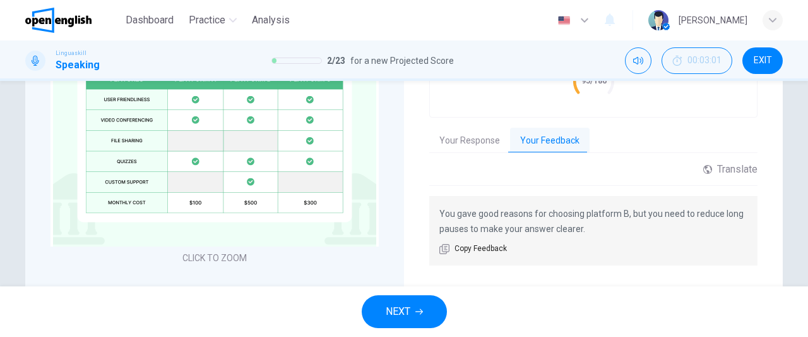
click at [400, 315] on span "NEXT" at bounding box center [398, 311] width 25 height 18
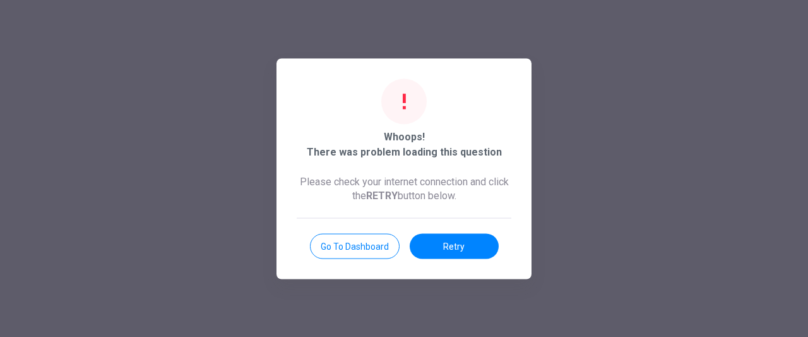
click at [362, 244] on button "Go to Dashboard" at bounding box center [355, 245] width 90 height 25
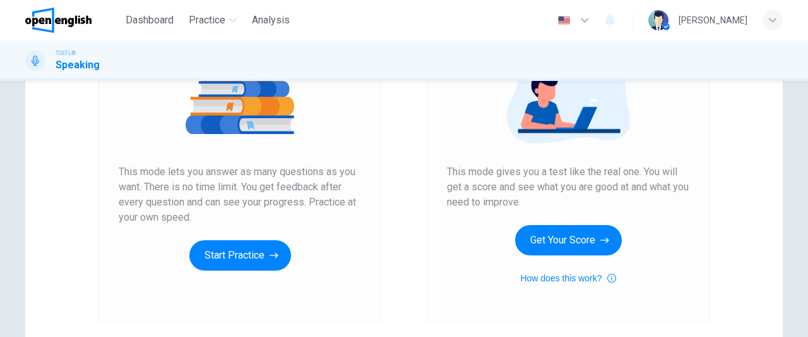
scroll to position [179, 0]
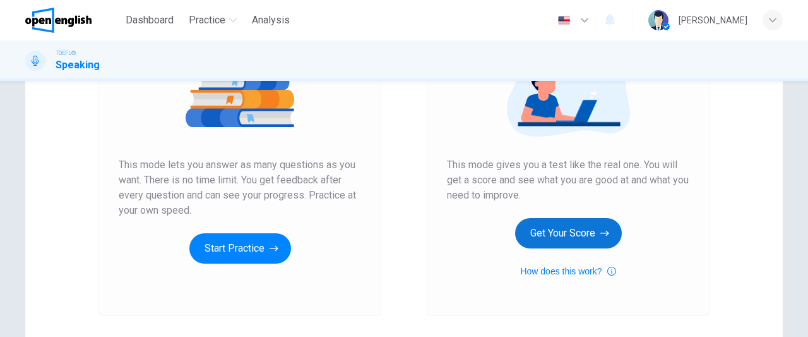
click at [545, 234] on button "Get Your Score" at bounding box center [568, 233] width 107 height 30
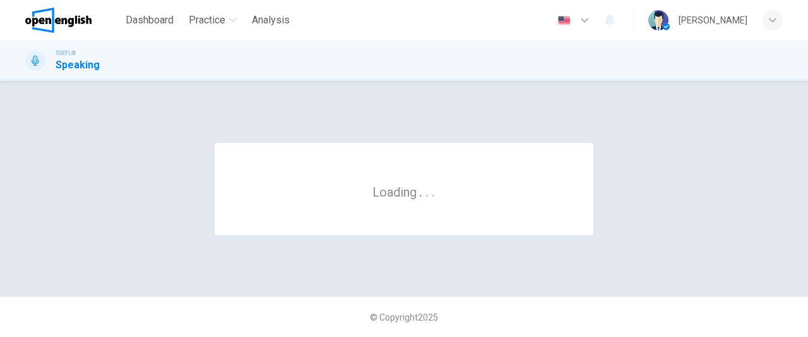
scroll to position [0, 0]
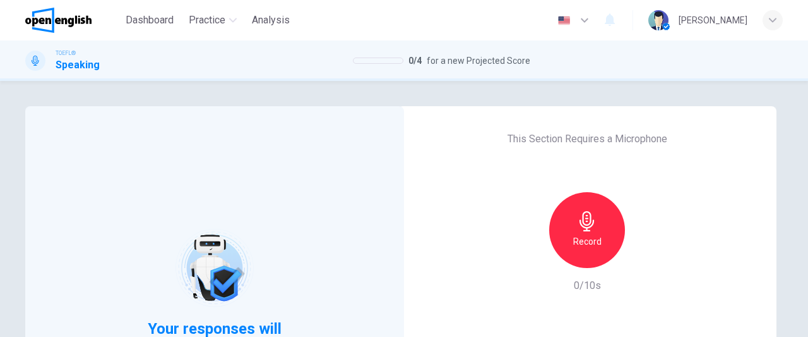
click at [592, 234] on h6 "Record" at bounding box center [587, 241] width 28 height 15
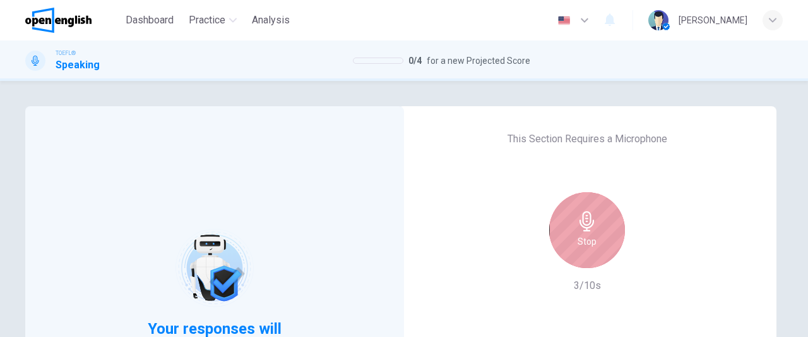
click at [592, 234] on h6 "Stop" at bounding box center [587, 241] width 19 height 15
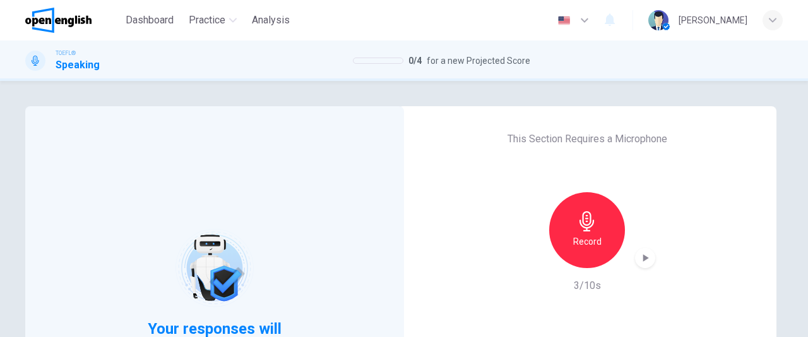
scroll to position [43, 0]
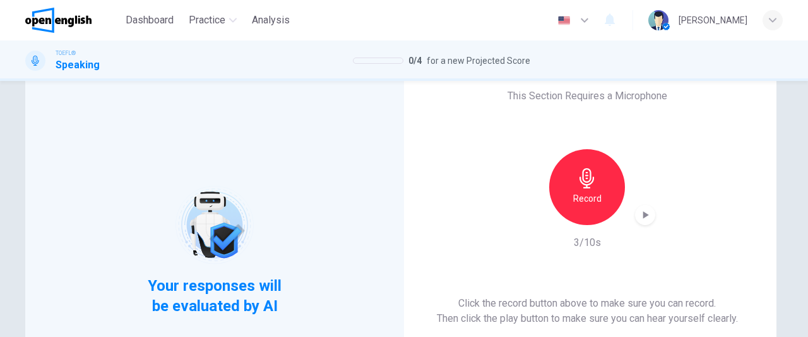
drag, startPoint x: 801, startPoint y: 206, endPoint x: 797, endPoint y: 243, distance: 36.9
click at [797, 243] on div "Your responses will be evaluated by AI This Section Requires a Microphone Recor…" at bounding box center [404, 209] width 808 height 256
drag, startPoint x: 797, startPoint y: 243, endPoint x: 796, endPoint y: 256, distance: 12.7
click at [796, 256] on div "Your responses will be evaluated by AI This Section Requires a Microphone Recor…" at bounding box center [404, 282] width 798 height 439
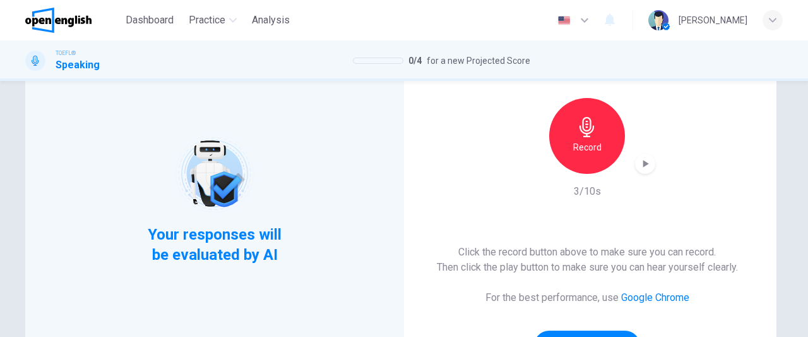
scroll to position [176, 0]
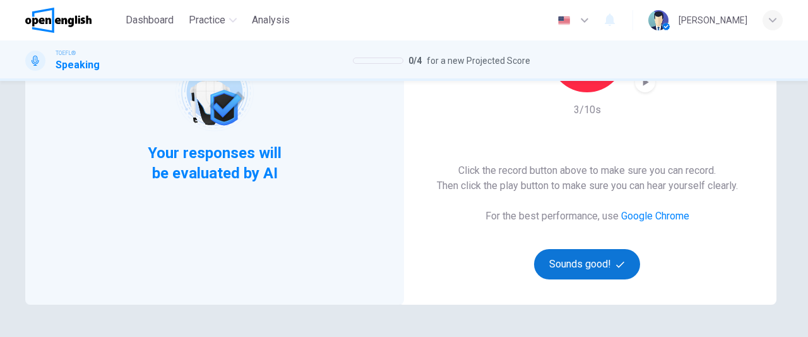
click at [594, 261] on button "Sounds good!" at bounding box center [587, 264] width 106 height 30
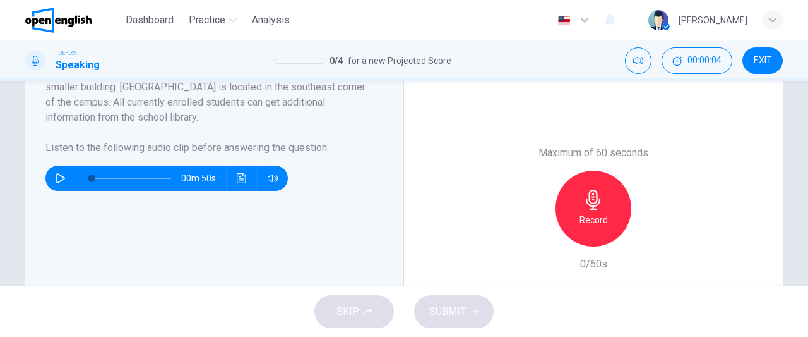
scroll to position [207, 0]
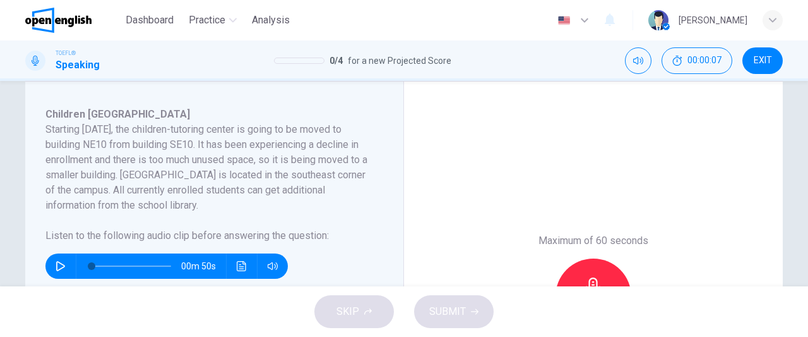
click at [56, 266] on icon "button" at bounding box center [60, 266] width 9 height 10
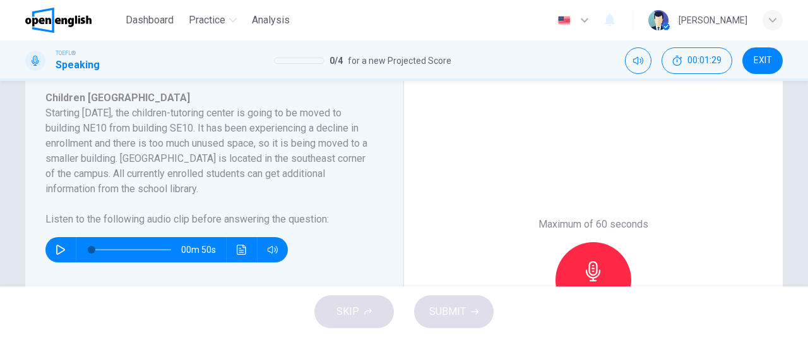
scroll to position [227, 0]
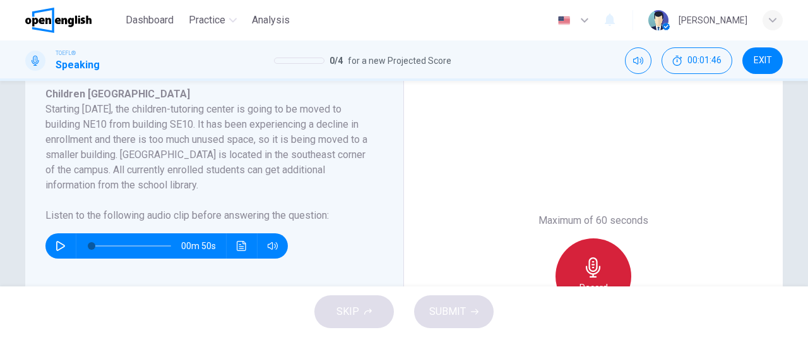
click at [604, 265] on div "Record" at bounding box center [594, 276] width 76 height 76
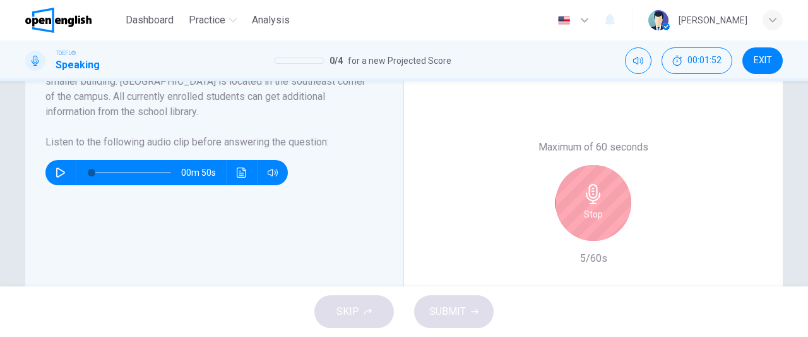
scroll to position [306, 0]
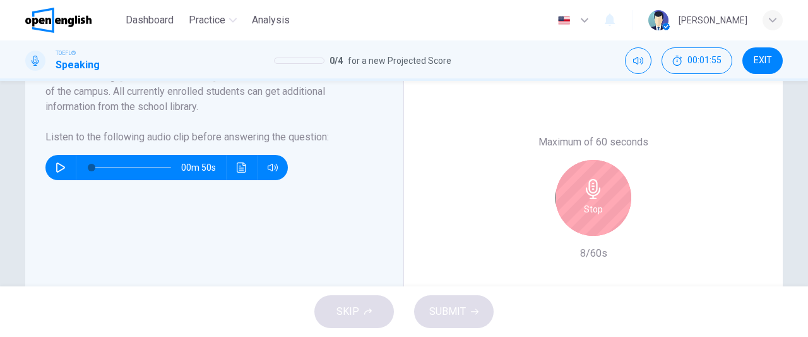
click at [588, 205] on h6 "Stop" at bounding box center [593, 208] width 19 height 15
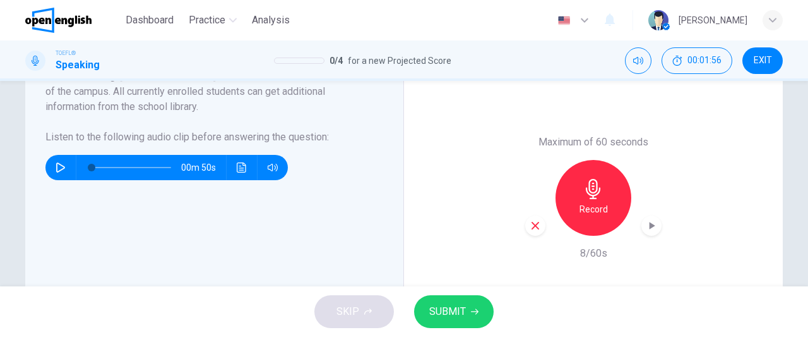
click at [532, 227] on icon "button" at bounding box center [536, 226] width 8 height 8
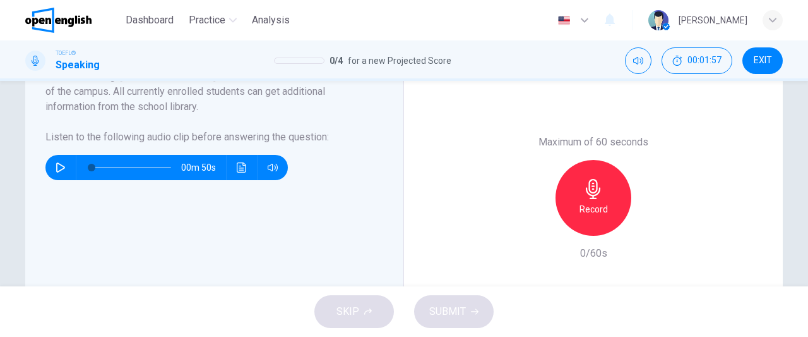
click at [583, 215] on h6 "Record" at bounding box center [594, 208] width 28 height 15
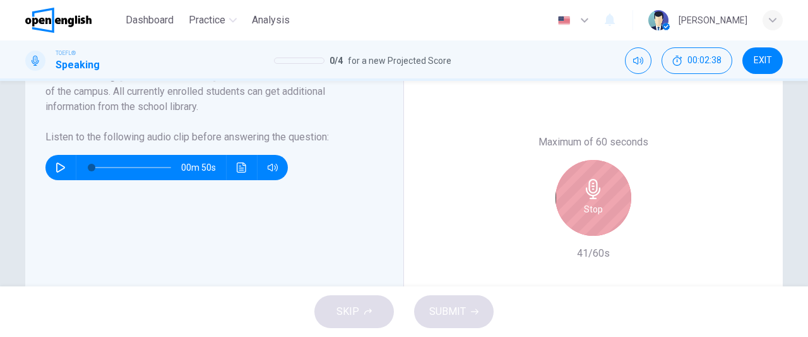
click at [584, 215] on h6 "Stop" at bounding box center [593, 208] width 19 height 15
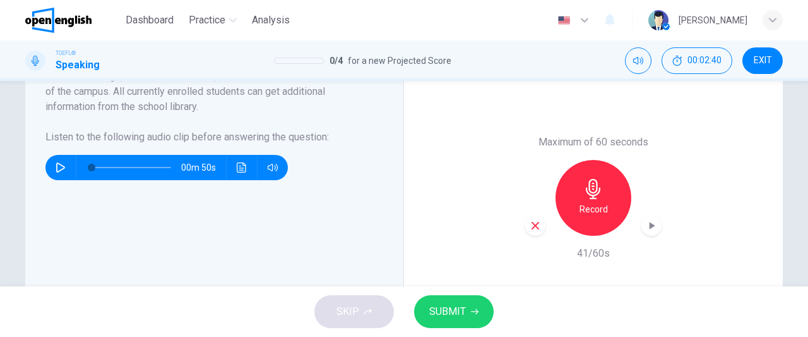
click at [58, 165] on icon "button" at bounding box center [60, 167] width 9 height 10
type input "*"
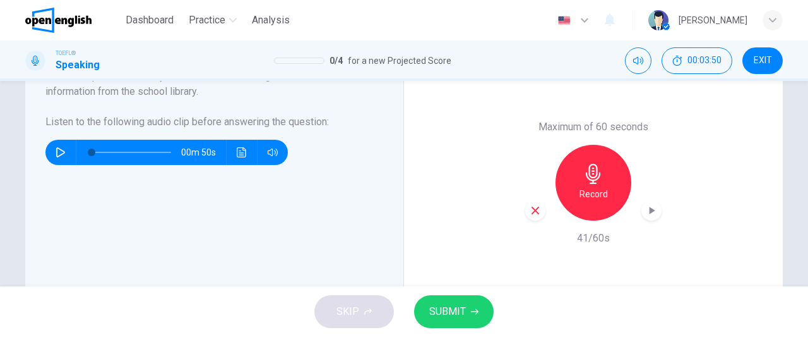
scroll to position [322, 0]
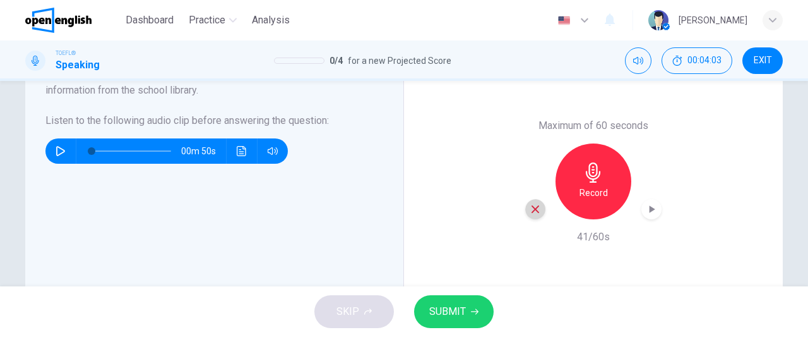
click at [530, 212] on icon "button" at bounding box center [535, 208] width 11 height 11
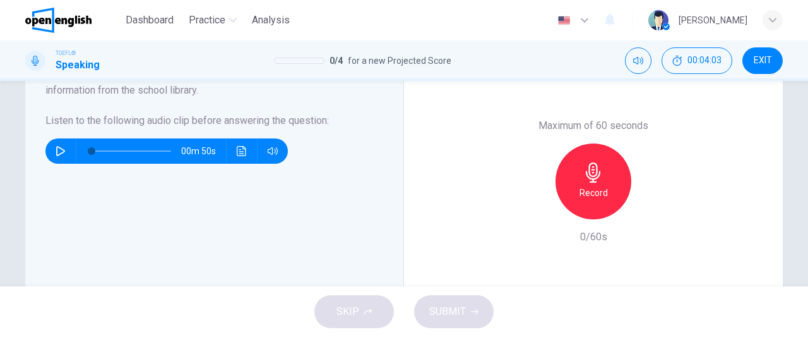
click at [604, 187] on h6 "Record" at bounding box center [594, 192] width 28 height 15
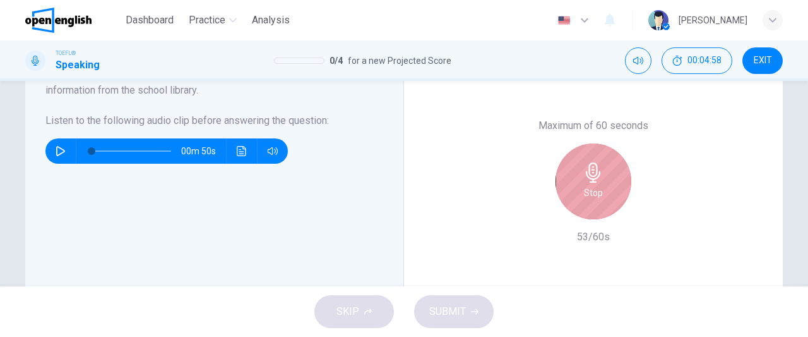
click at [604, 187] on div "Stop" at bounding box center [594, 181] width 76 height 76
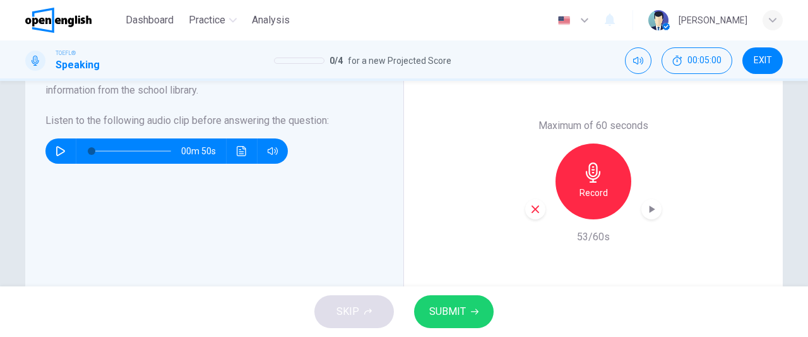
click at [458, 314] on span "SUBMIT" at bounding box center [447, 311] width 37 height 18
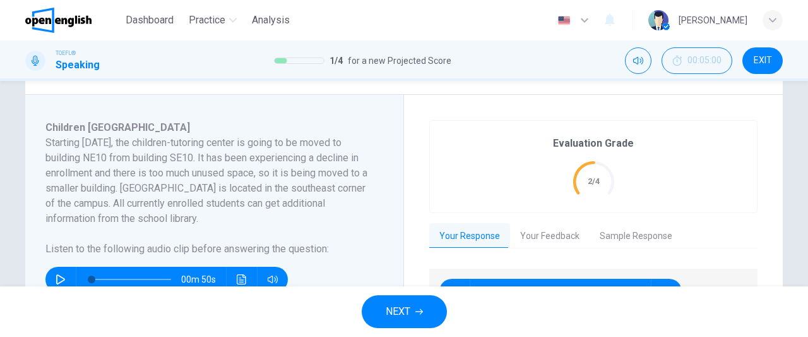
scroll to position [192, 0]
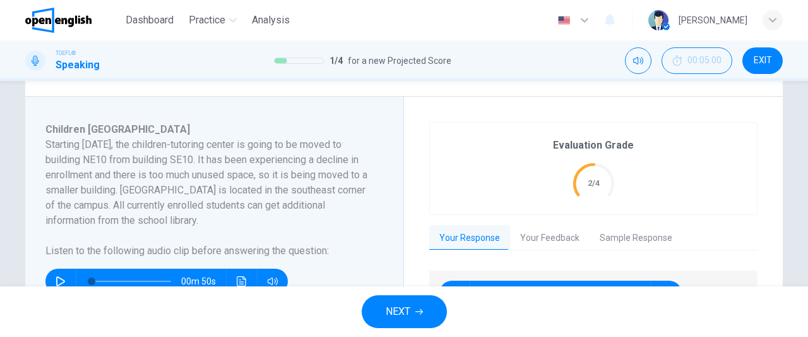
click at [409, 309] on span "NEXT" at bounding box center [398, 311] width 25 height 18
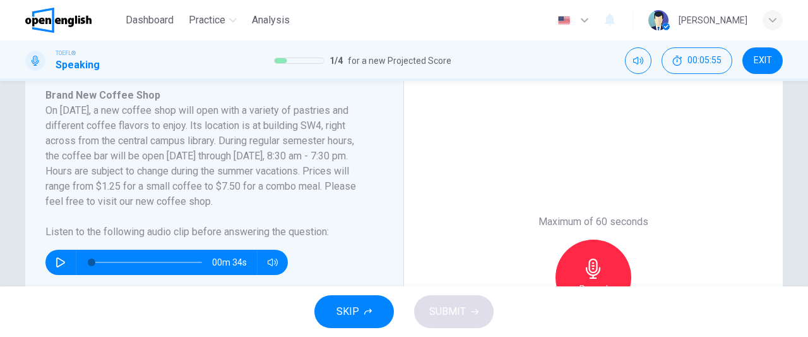
scroll to position [255, 0]
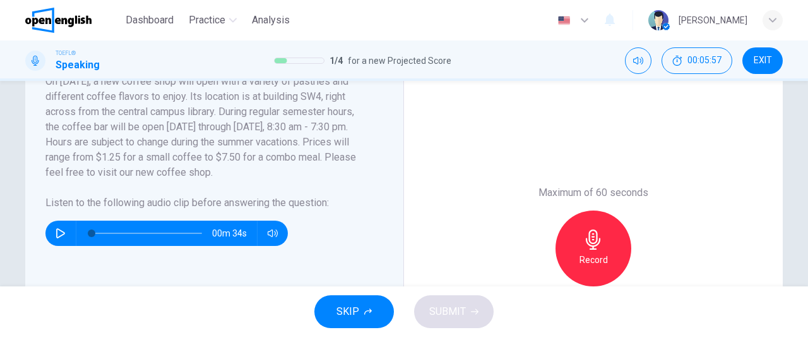
click at [56, 236] on icon "button" at bounding box center [61, 233] width 10 height 10
type input "*"
click at [587, 248] on icon "button" at bounding box center [593, 239] width 15 height 20
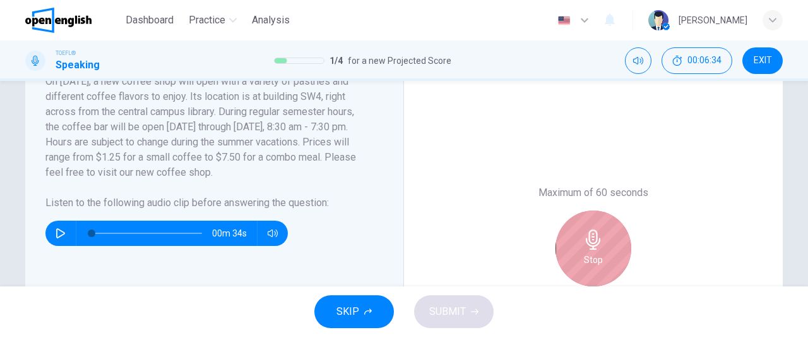
click at [592, 249] on div "Stop" at bounding box center [594, 248] width 76 height 76
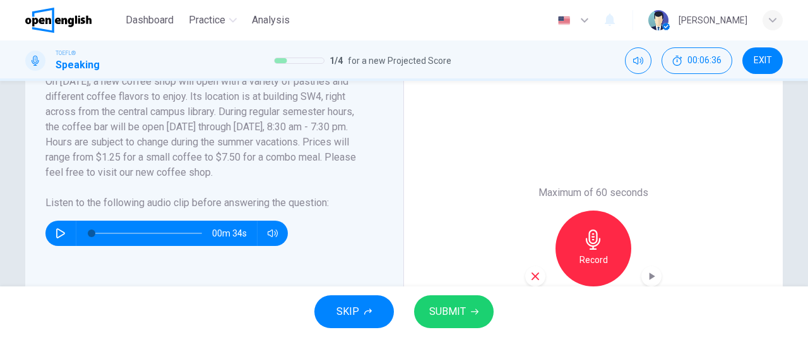
click at [532, 274] on icon "button" at bounding box center [536, 276] width 8 height 8
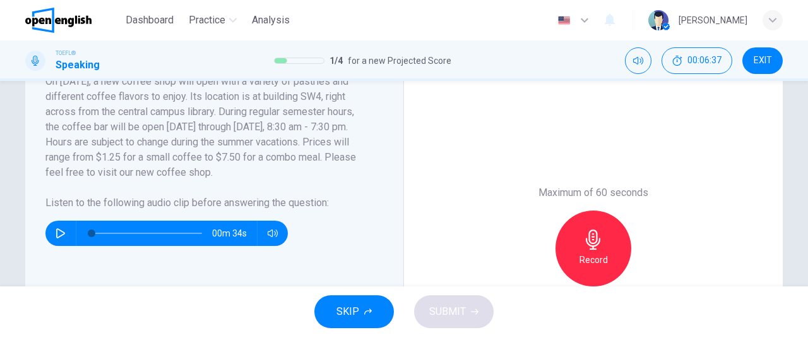
click at [588, 255] on h6 "Record" at bounding box center [594, 259] width 28 height 15
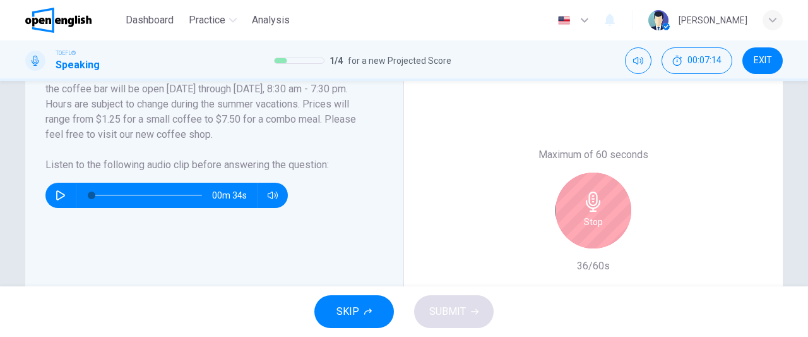
scroll to position [294, 0]
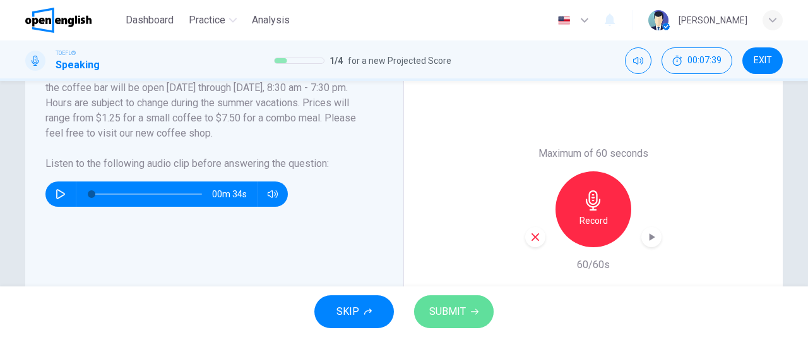
click at [455, 316] on span "SUBMIT" at bounding box center [447, 311] width 37 height 18
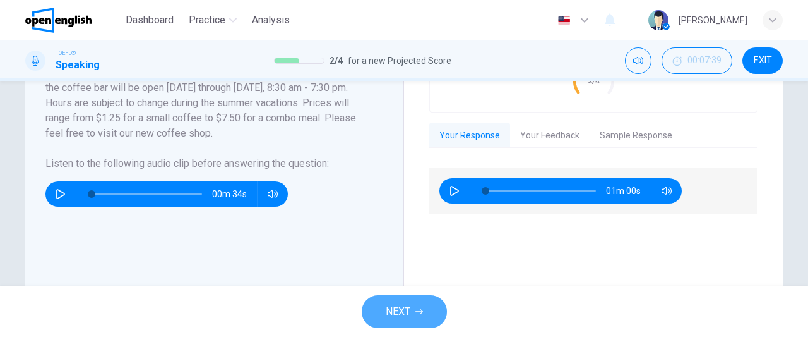
click at [415, 316] on button "NEXT" at bounding box center [404, 311] width 85 height 33
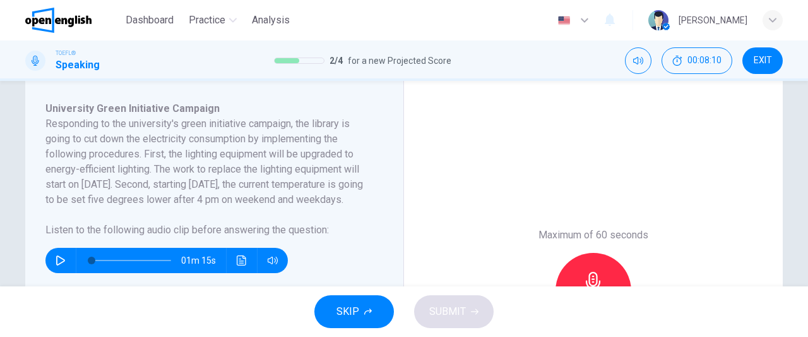
scroll to position [214, 0]
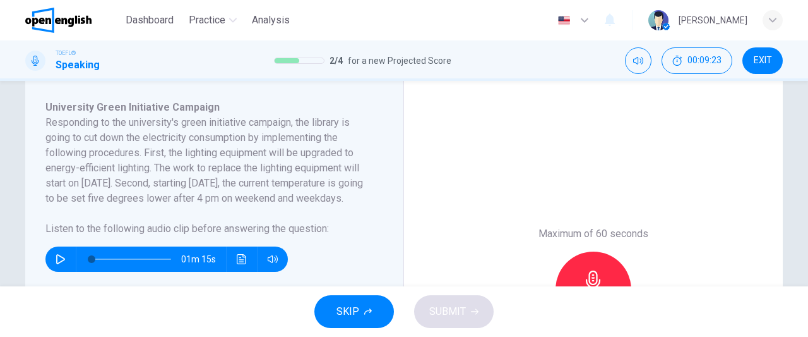
click at [56, 264] on icon "button" at bounding box center [61, 259] width 10 height 10
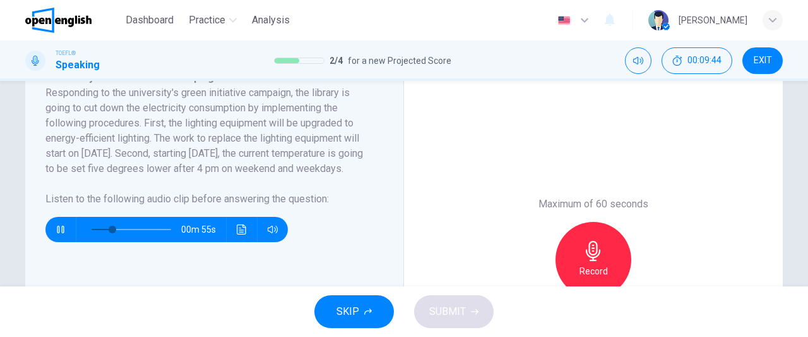
scroll to position [245, 0]
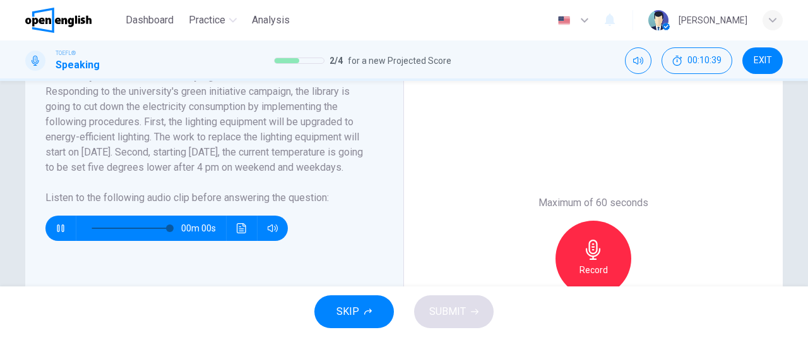
type input "*"
click at [597, 251] on icon "button" at bounding box center [593, 249] width 15 height 20
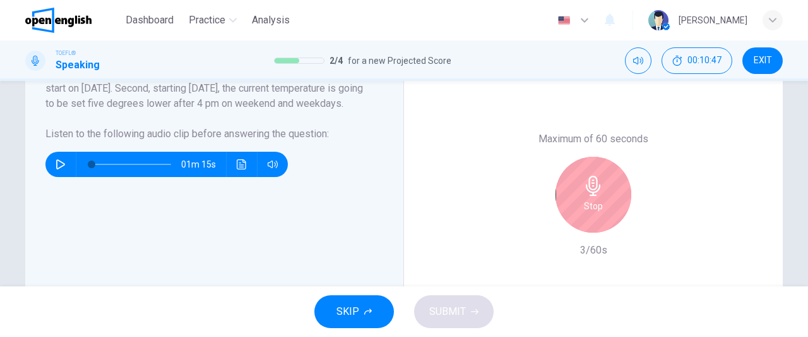
scroll to position [312, 0]
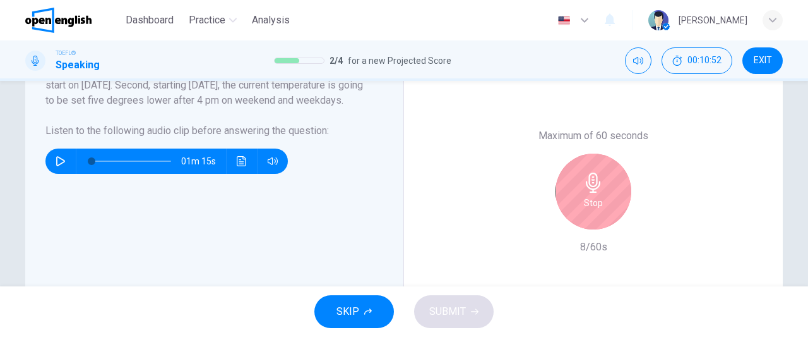
click at [594, 208] on h6 "Stop" at bounding box center [593, 202] width 19 height 15
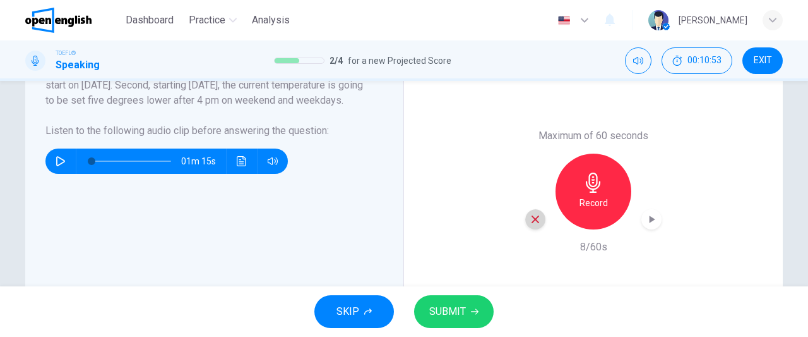
click at [530, 220] on icon "button" at bounding box center [535, 218] width 11 height 11
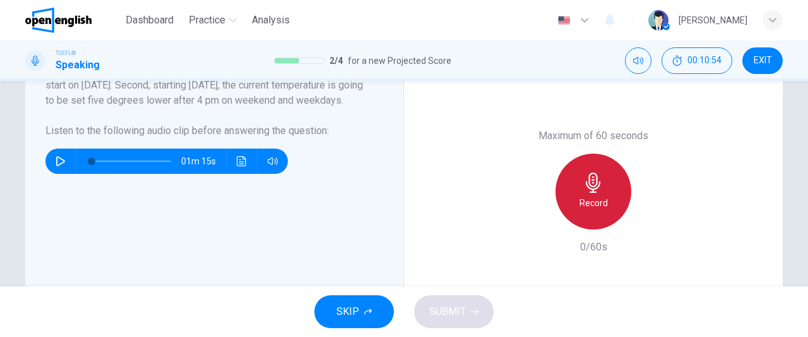
click at [602, 204] on h6 "Record" at bounding box center [594, 202] width 28 height 15
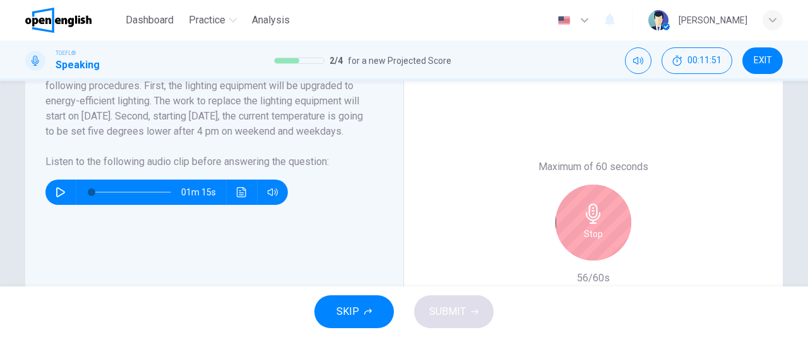
scroll to position [316, 0]
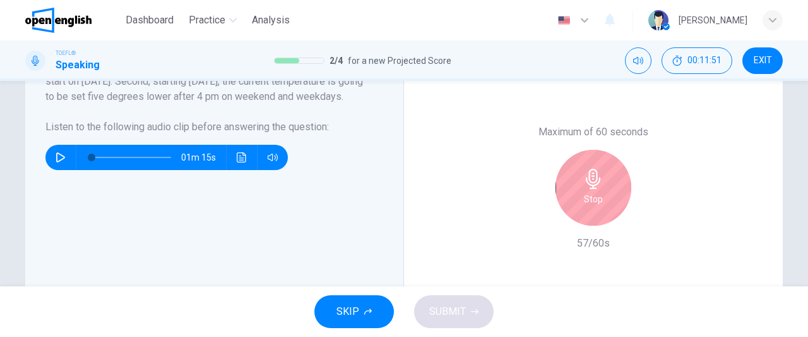
click at [596, 182] on icon "button" at bounding box center [593, 179] width 15 height 20
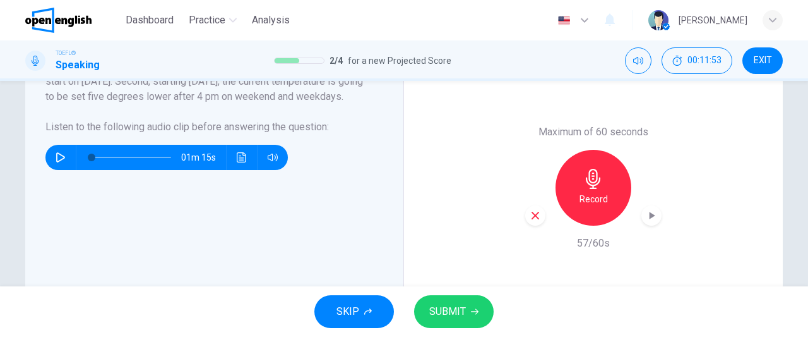
click at [463, 312] on span "SUBMIT" at bounding box center [447, 311] width 37 height 18
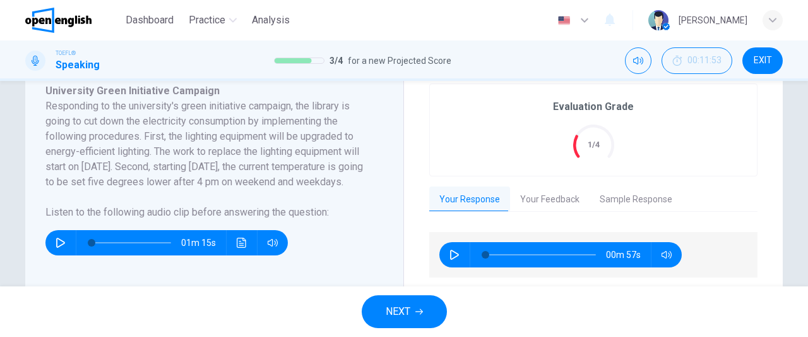
scroll to position [248, 0]
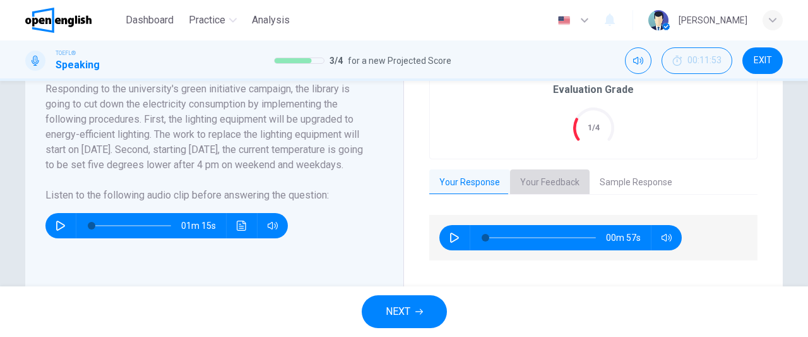
click at [542, 186] on button "Your Feedback" at bounding box center [550, 182] width 80 height 27
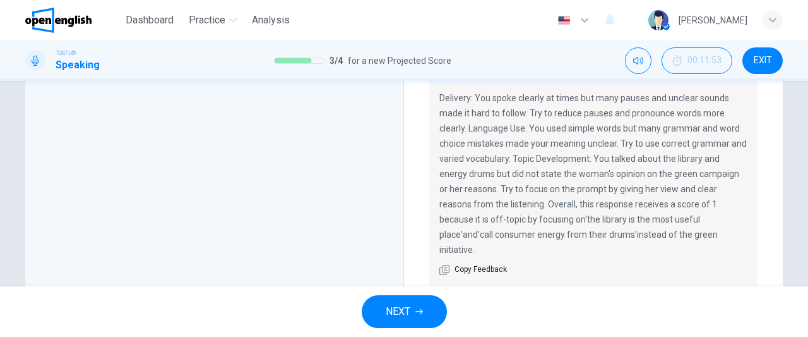
scroll to position [407, 0]
click at [402, 318] on span "NEXT" at bounding box center [398, 311] width 25 height 18
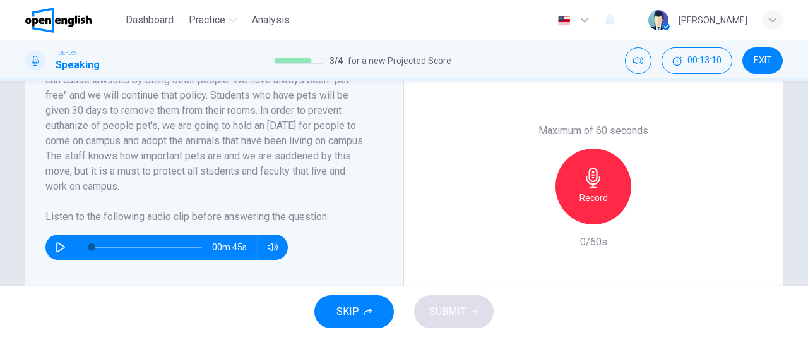
scroll to position [320, 0]
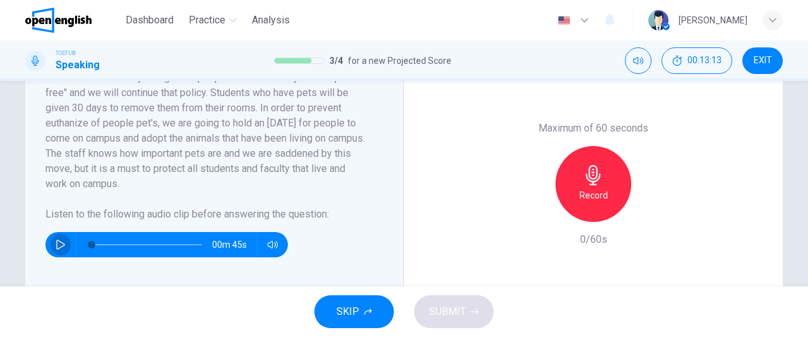
click at [51, 236] on button "button" at bounding box center [61, 244] width 20 height 25
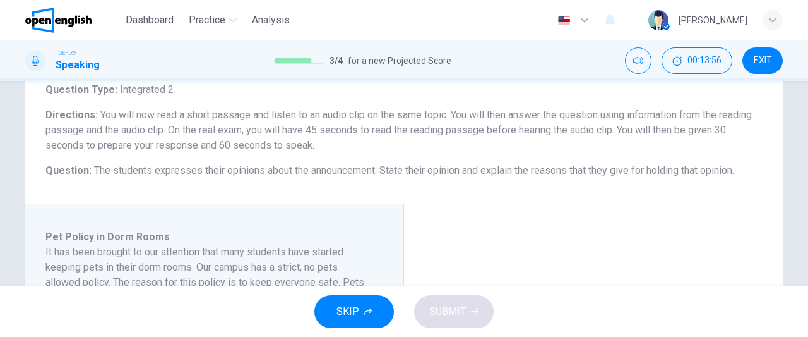
scroll to position [73, 0]
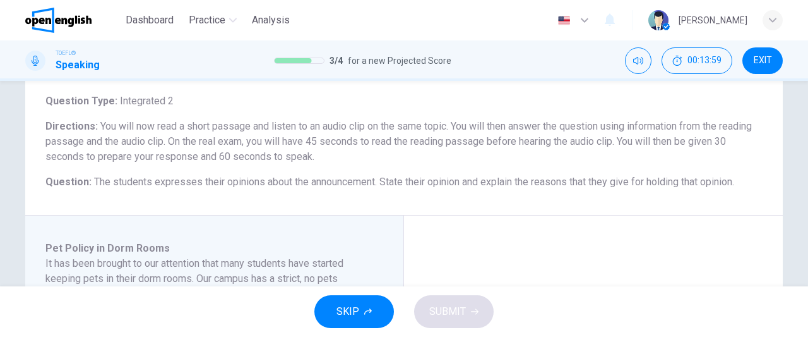
type input "*"
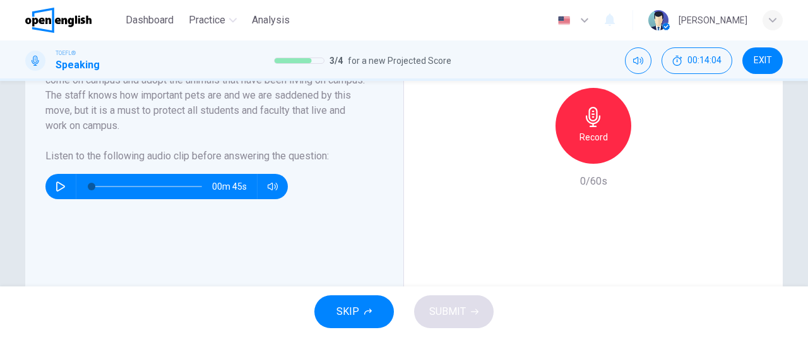
scroll to position [376, 0]
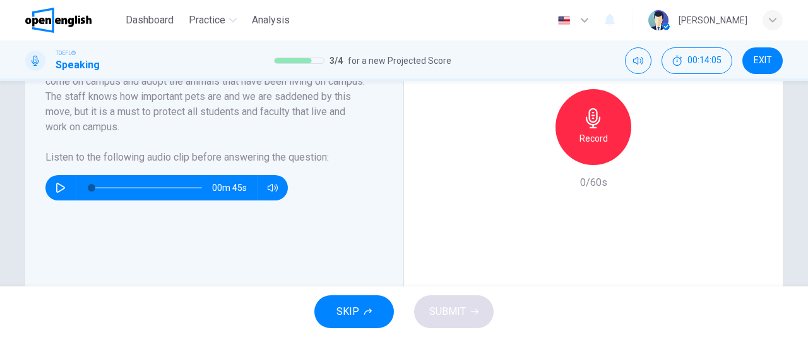
click at [595, 136] on h6 "Record" at bounding box center [594, 138] width 28 height 15
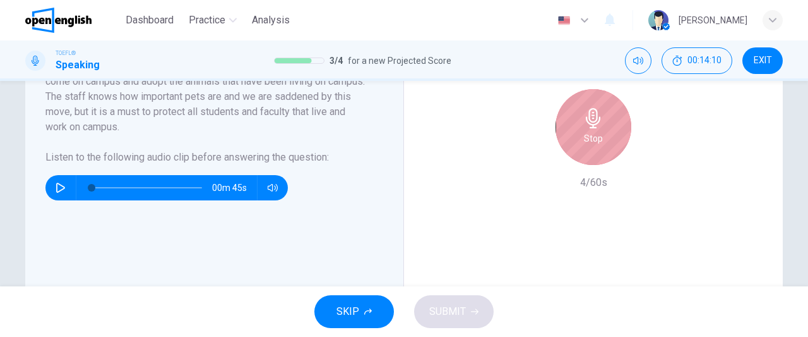
click at [595, 136] on h6 "Stop" at bounding box center [593, 138] width 19 height 15
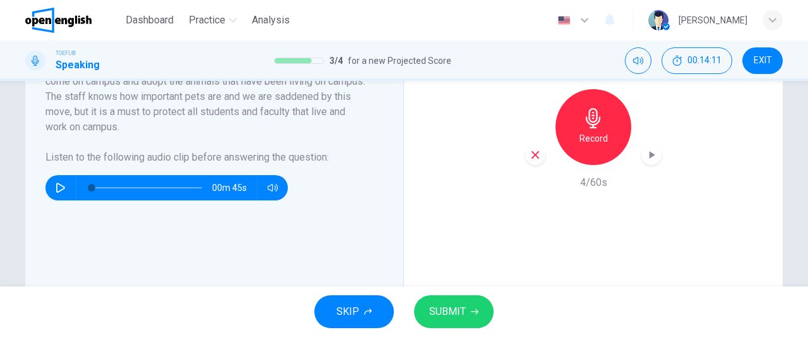
click at [530, 160] on icon "button" at bounding box center [535, 154] width 11 height 11
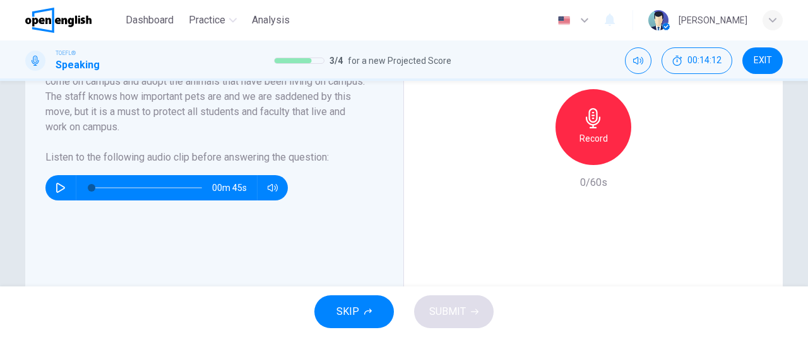
click at [589, 141] on h6 "Record" at bounding box center [594, 138] width 28 height 15
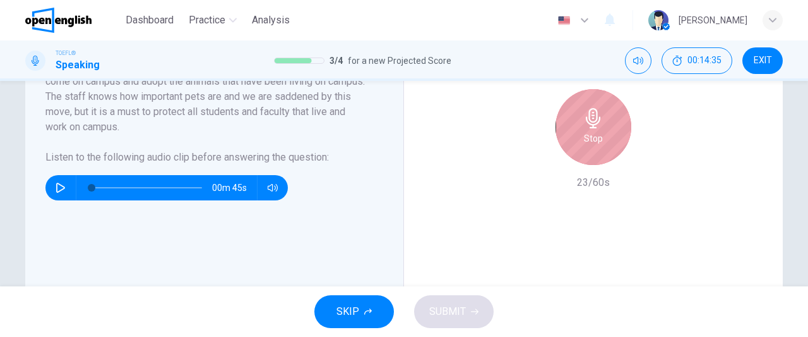
click at [589, 141] on h6 "Stop" at bounding box center [593, 138] width 19 height 15
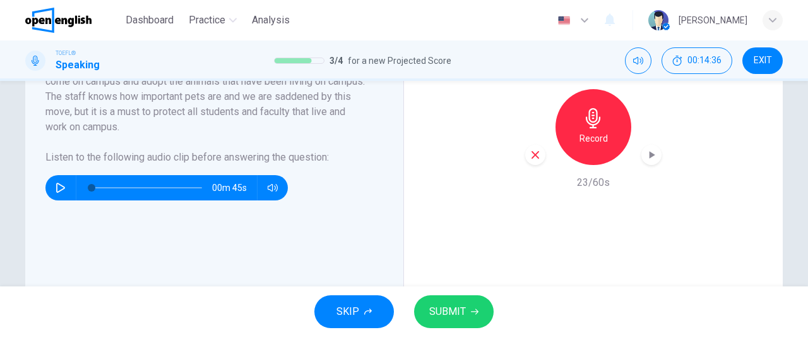
click at [534, 159] on icon "button" at bounding box center [535, 154] width 11 height 11
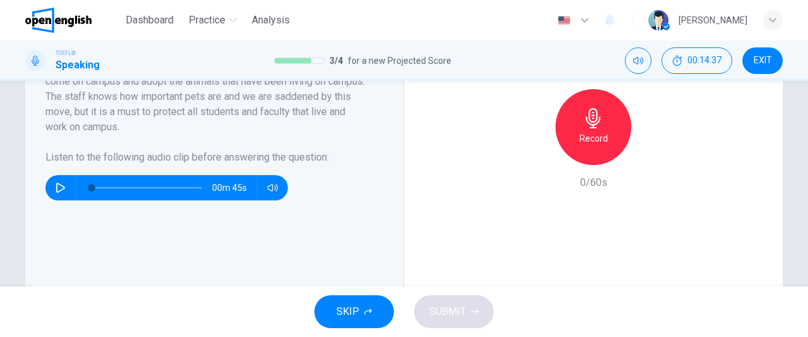
click at [599, 148] on div "Record" at bounding box center [594, 127] width 76 height 76
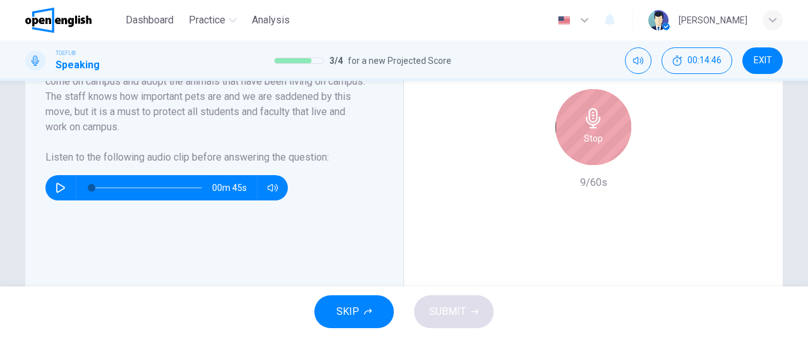
click at [599, 148] on div "Stop" at bounding box center [594, 127] width 76 height 76
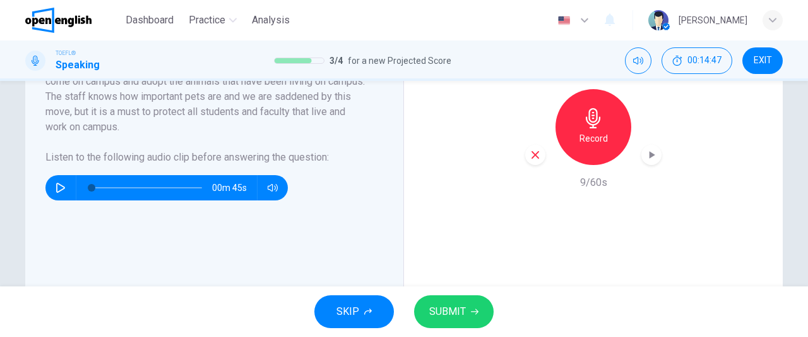
click at [530, 158] on icon "button" at bounding box center [535, 154] width 11 height 11
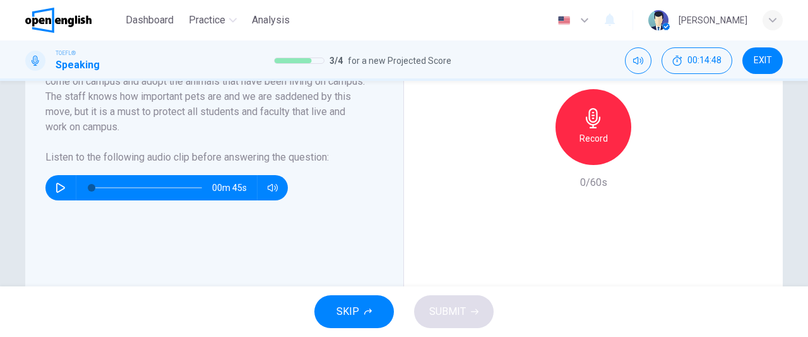
click at [584, 152] on div "Record" at bounding box center [594, 127] width 76 height 76
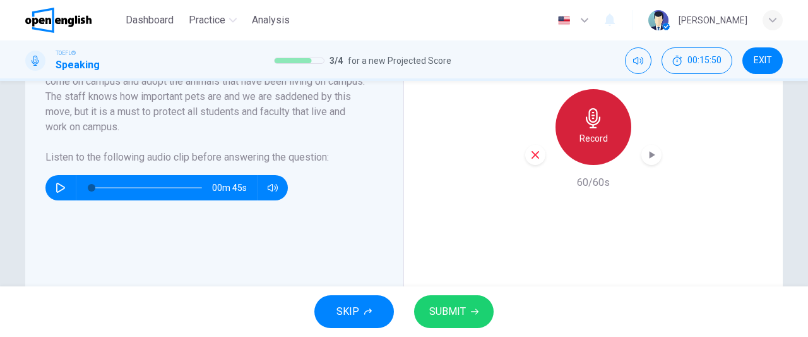
click at [584, 152] on div "Record" at bounding box center [594, 127] width 76 height 76
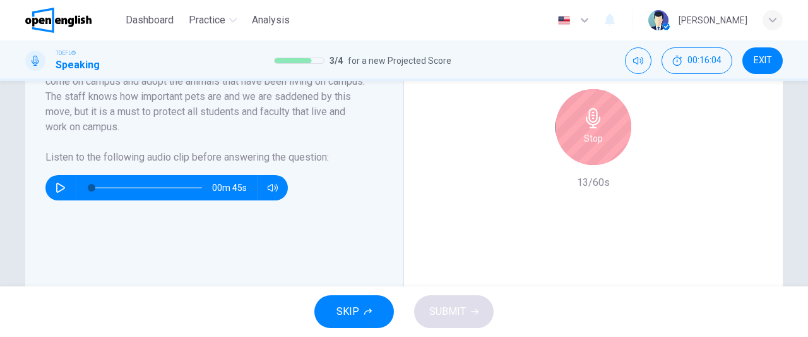
click at [586, 146] on div "Stop" at bounding box center [594, 127] width 76 height 76
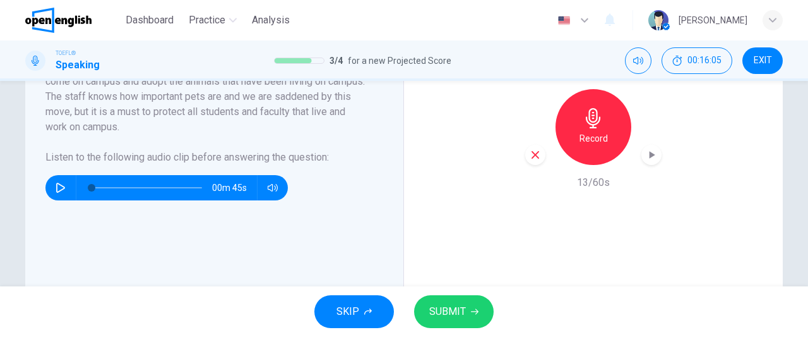
click at [534, 155] on icon "button" at bounding box center [535, 154] width 11 height 11
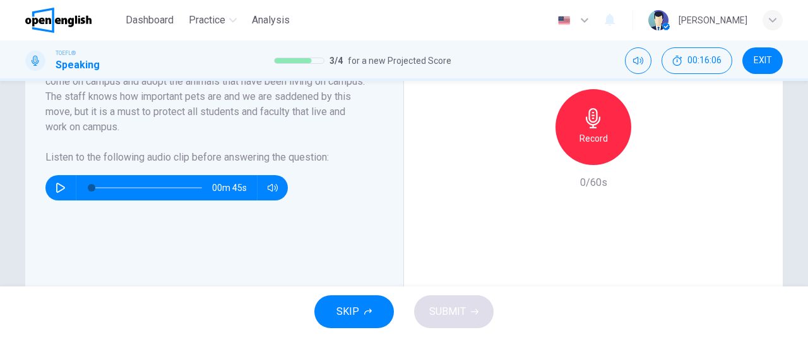
click at [591, 144] on h6 "Record" at bounding box center [594, 138] width 28 height 15
click at [460, 314] on span "SUBMIT" at bounding box center [447, 311] width 37 height 18
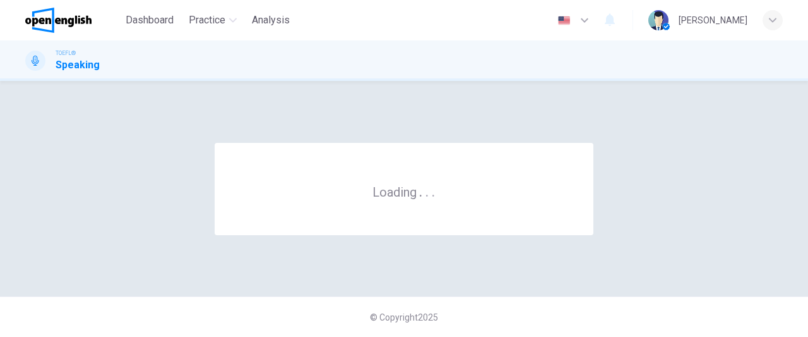
scroll to position [0, 0]
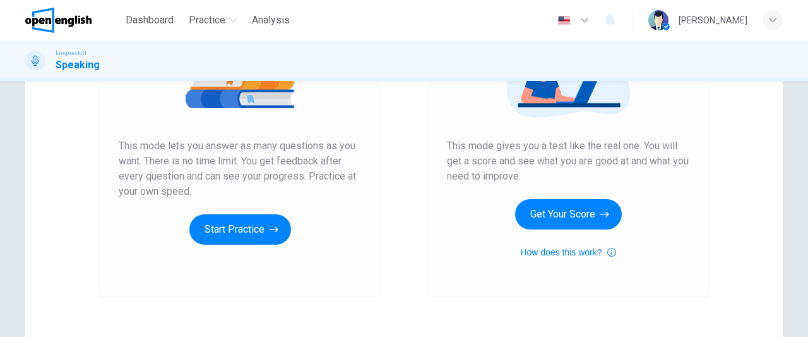
scroll to position [200, 0]
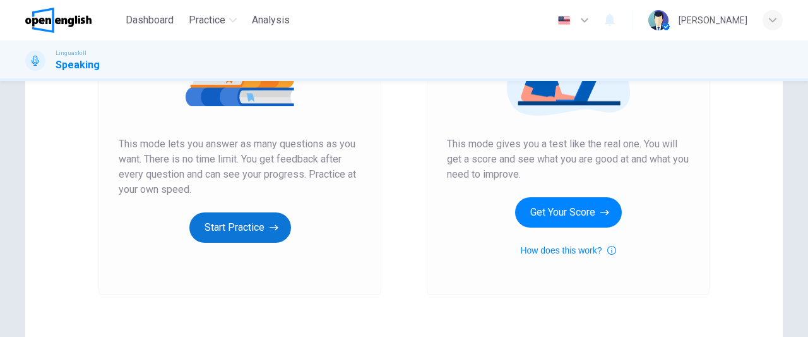
click at [241, 239] on button "Start Practice" at bounding box center [240, 227] width 102 height 30
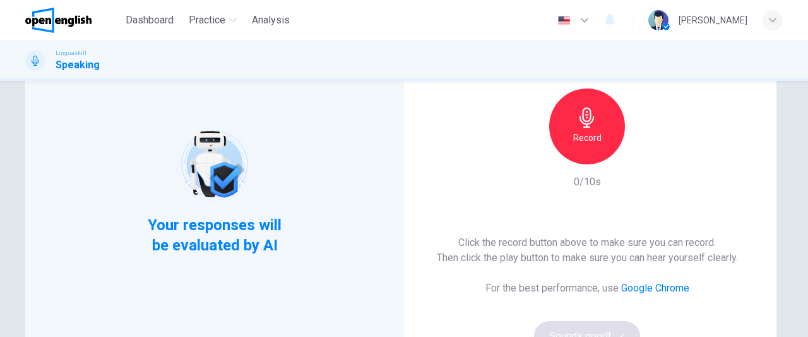
scroll to position [102, 0]
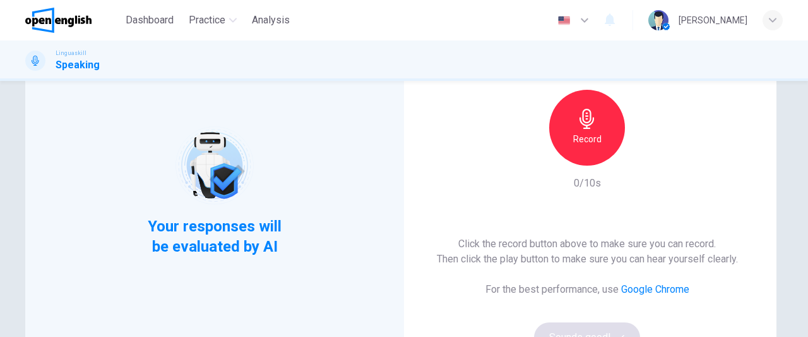
click at [573, 132] on h6 "Record" at bounding box center [587, 138] width 28 height 15
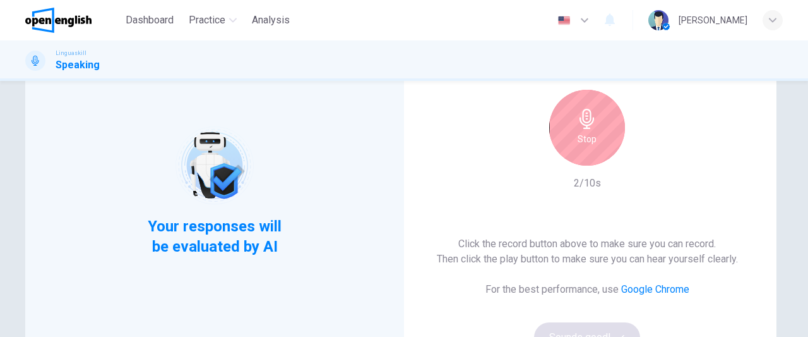
click at [580, 137] on h6 "Stop" at bounding box center [587, 138] width 19 height 15
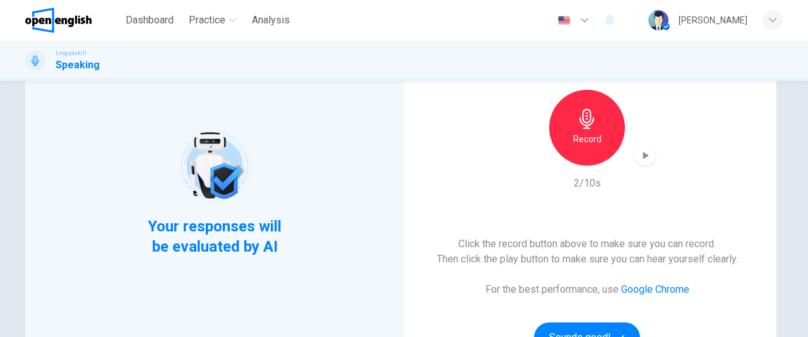
scroll to position [181, 0]
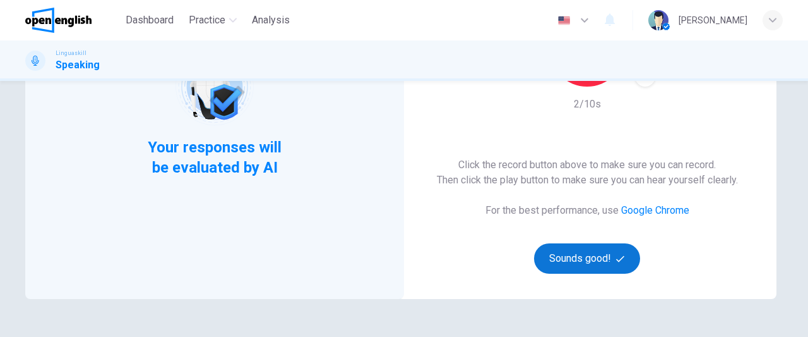
click at [563, 258] on button "Sounds good!" at bounding box center [587, 258] width 106 height 30
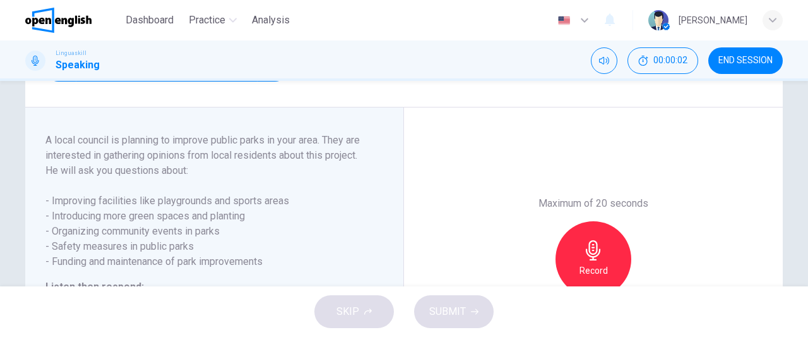
click at [56, 74] on icon "button" at bounding box center [60, 69] width 9 height 10
type input "*"
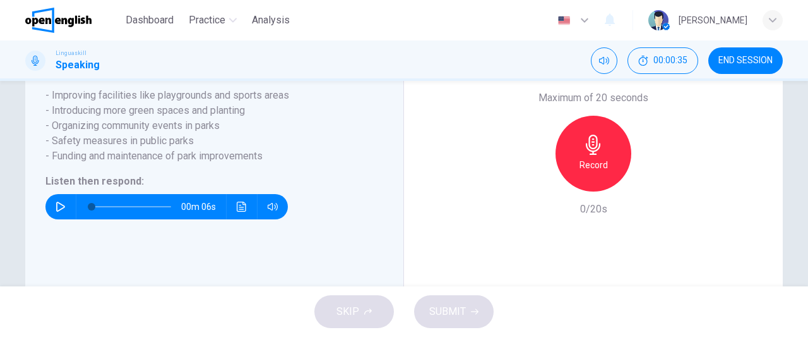
scroll to position [288, 0]
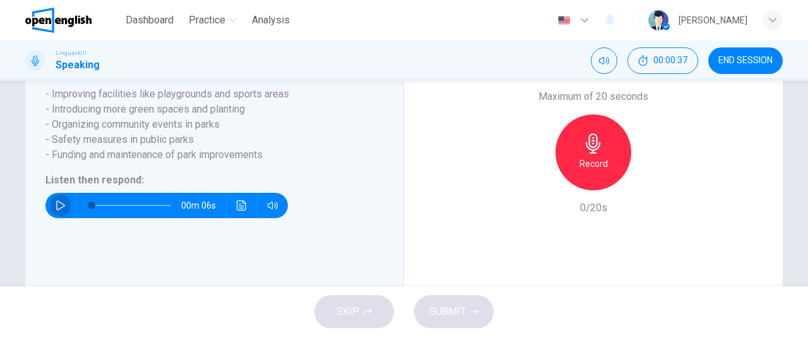
click at [57, 210] on icon "button" at bounding box center [60, 205] width 9 height 10
type input "*"
click at [606, 167] on div "Record" at bounding box center [594, 152] width 76 height 76
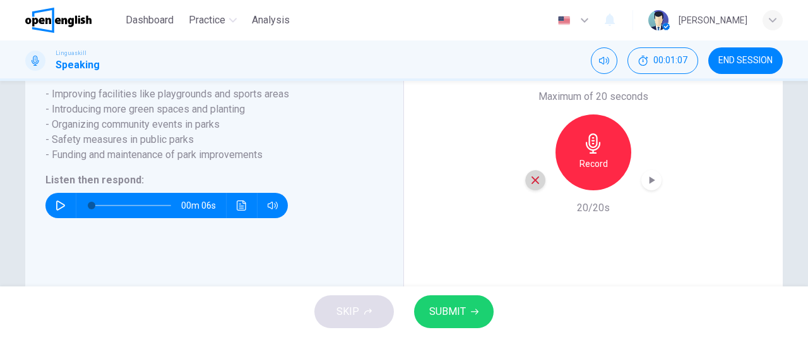
click at [534, 190] on div "button" at bounding box center [535, 180] width 20 height 20
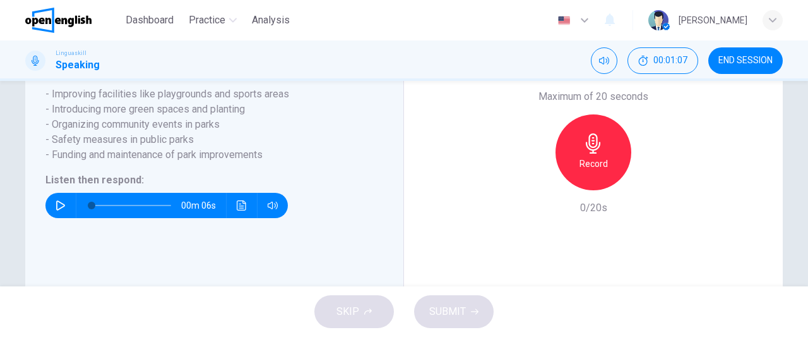
click at [593, 188] on div "Record" at bounding box center [594, 152] width 76 height 76
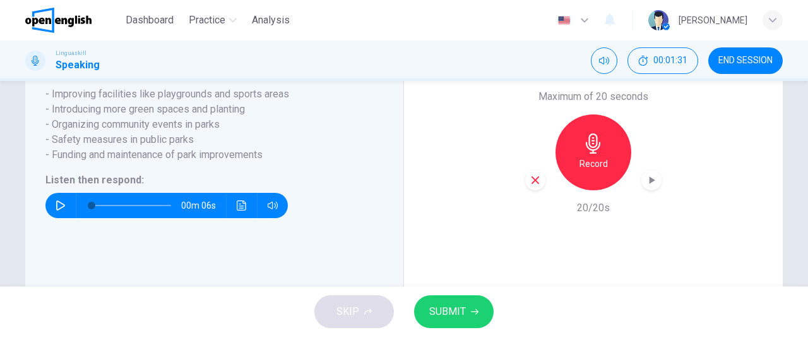
click at [462, 309] on span "SUBMIT" at bounding box center [447, 311] width 37 height 18
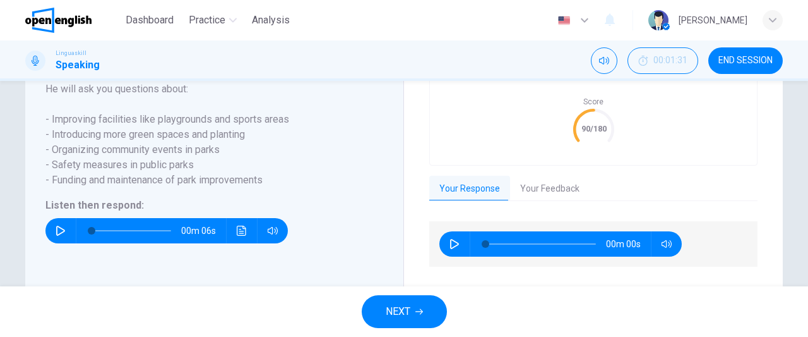
scroll to position [313, 0]
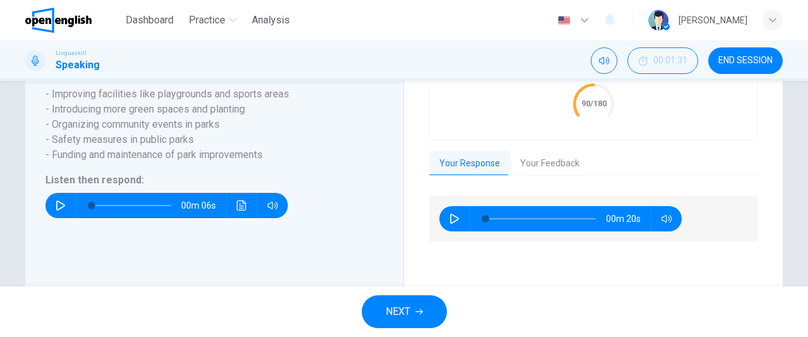
click at [550, 171] on button "Your Feedback" at bounding box center [550, 163] width 80 height 27
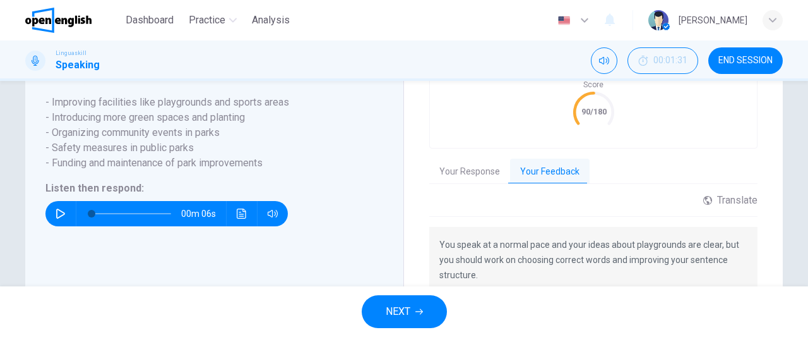
scroll to position [397, 0]
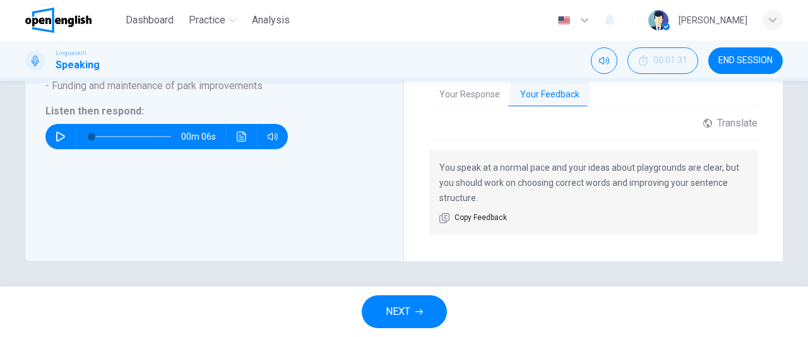
click at [404, 312] on span "NEXT" at bounding box center [398, 311] width 25 height 18
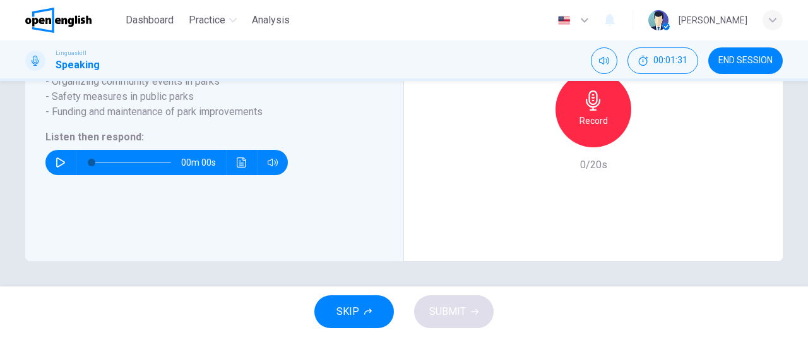
scroll to position [345, 0]
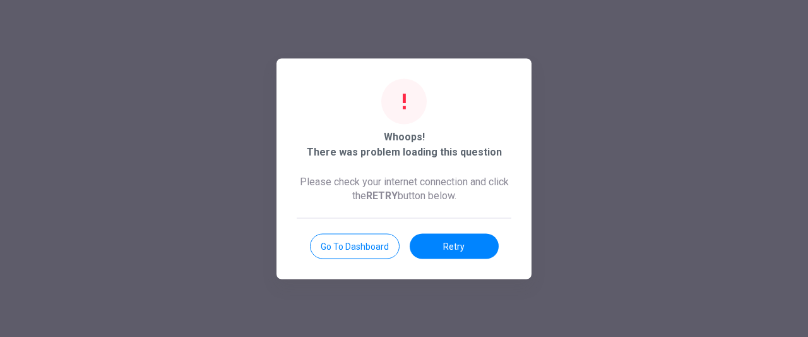
click at [352, 243] on button "Go to Dashboard" at bounding box center [355, 245] width 90 height 25
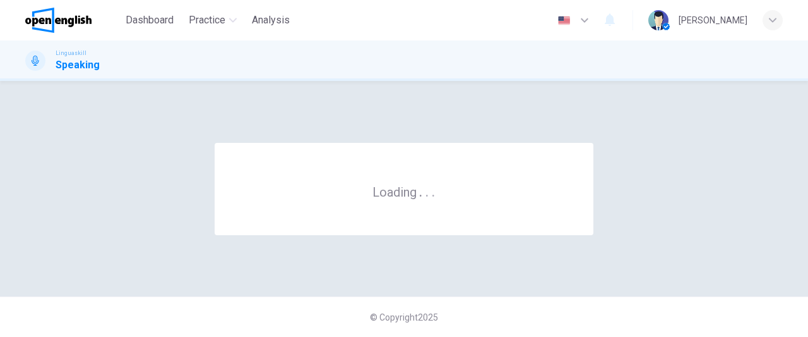
scroll to position [0, 0]
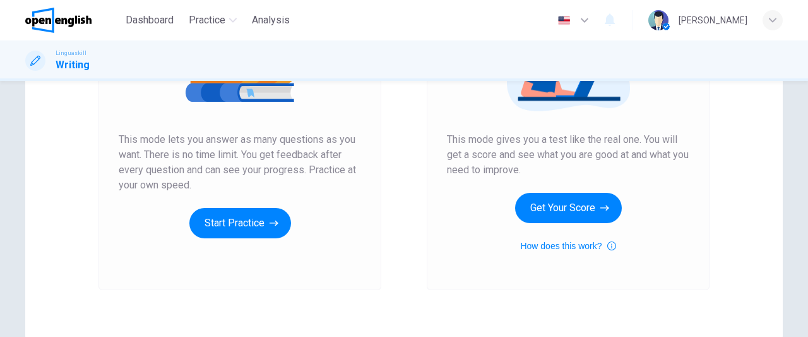
scroll to position [208, 0]
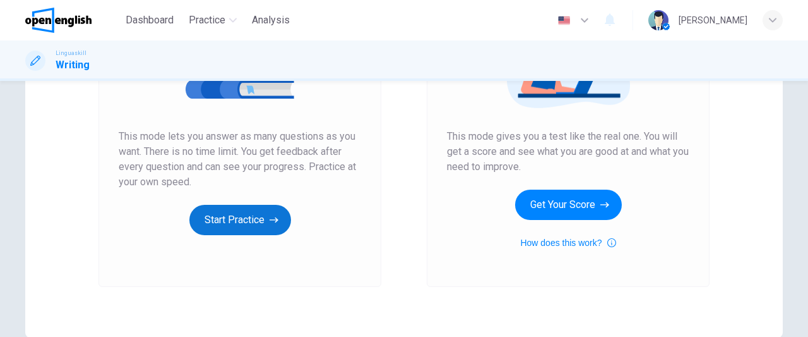
click at [236, 212] on button "Start Practice" at bounding box center [240, 220] width 102 height 30
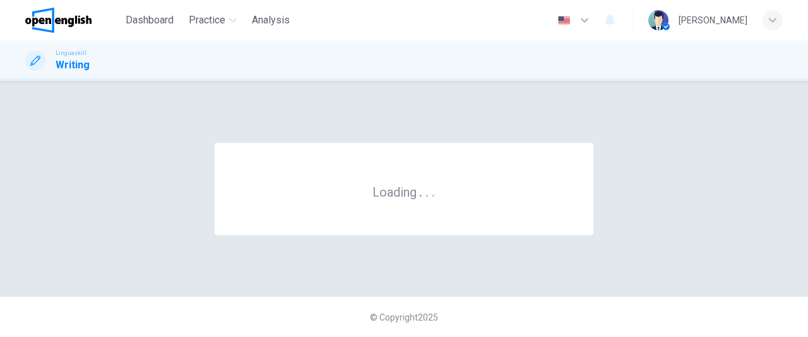
scroll to position [0, 0]
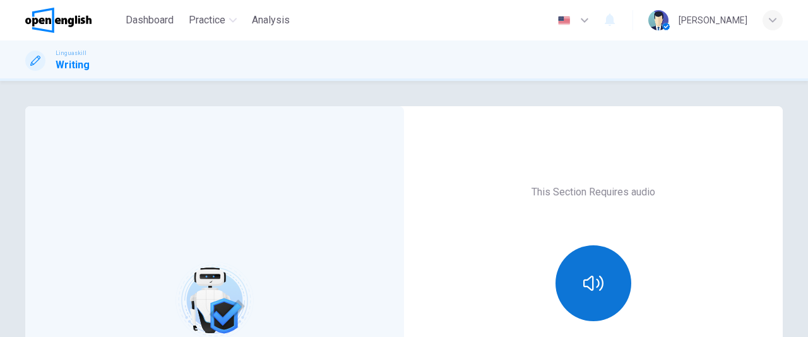
click at [604, 276] on button "button" at bounding box center [594, 283] width 76 height 76
